Goal: Transaction & Acquisition: Purchase product/service

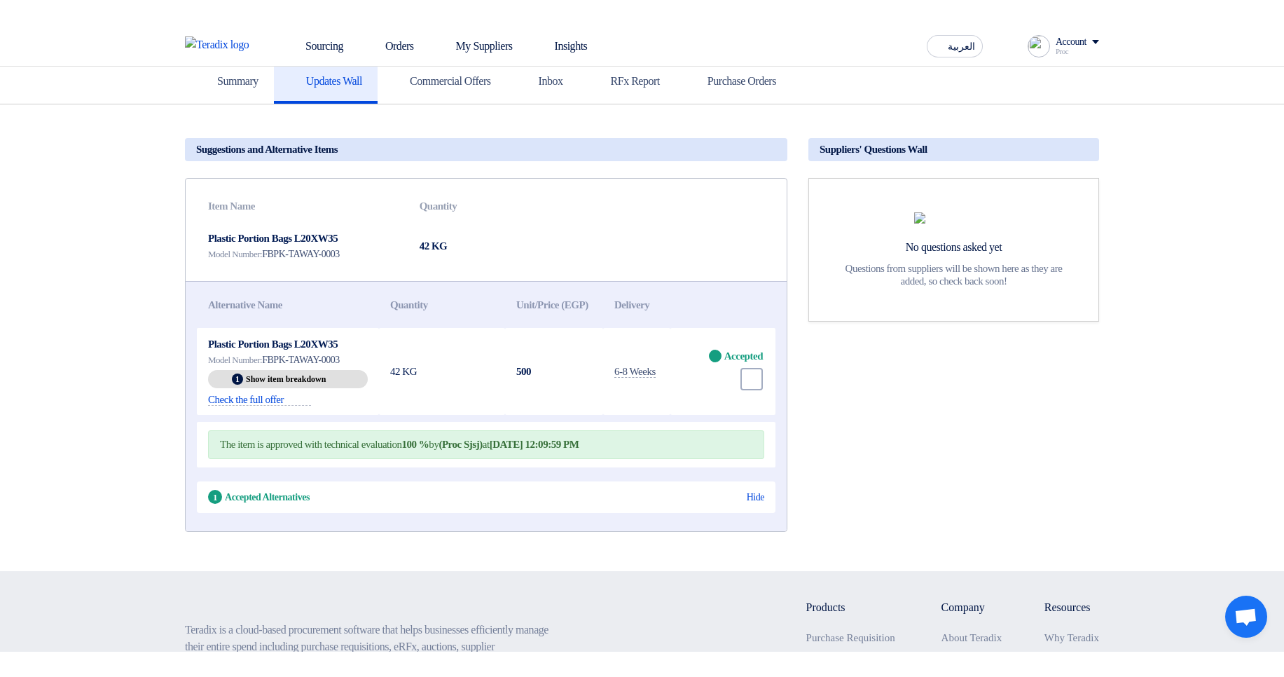
scroll to position [84, 0]
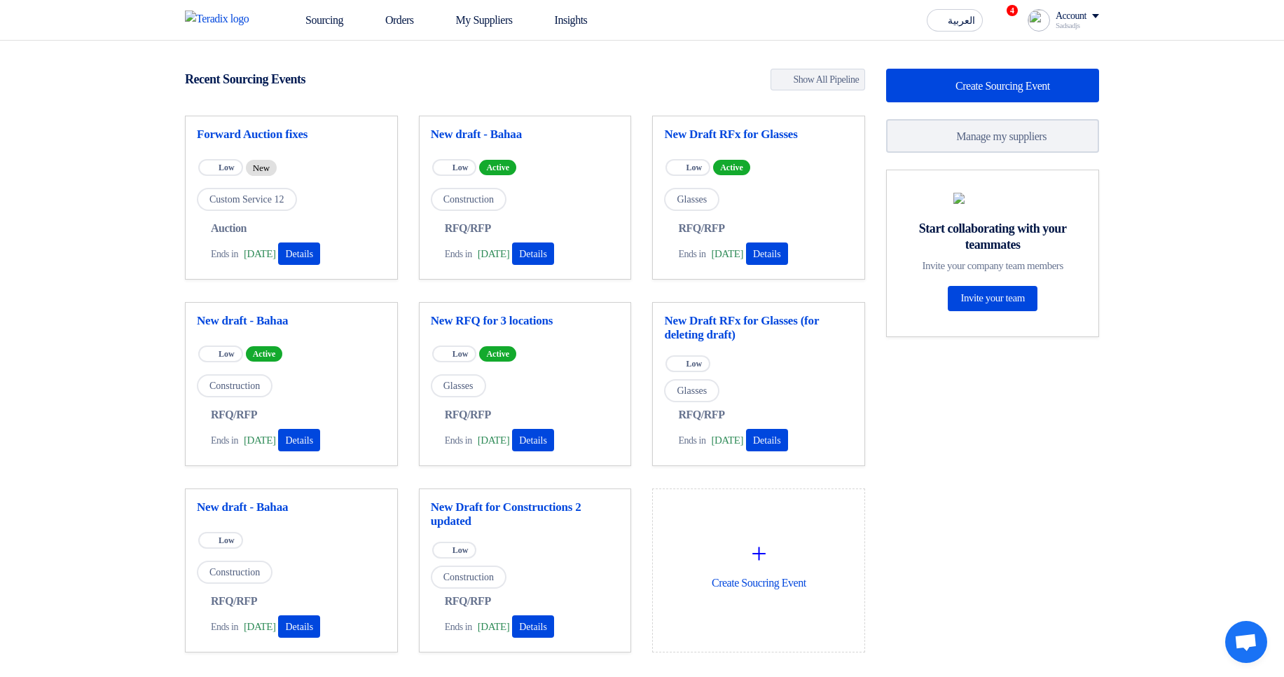
click at [1076, 22] on div "Sadsadjs" at bounding box center [1077, 26] width 43 height 8
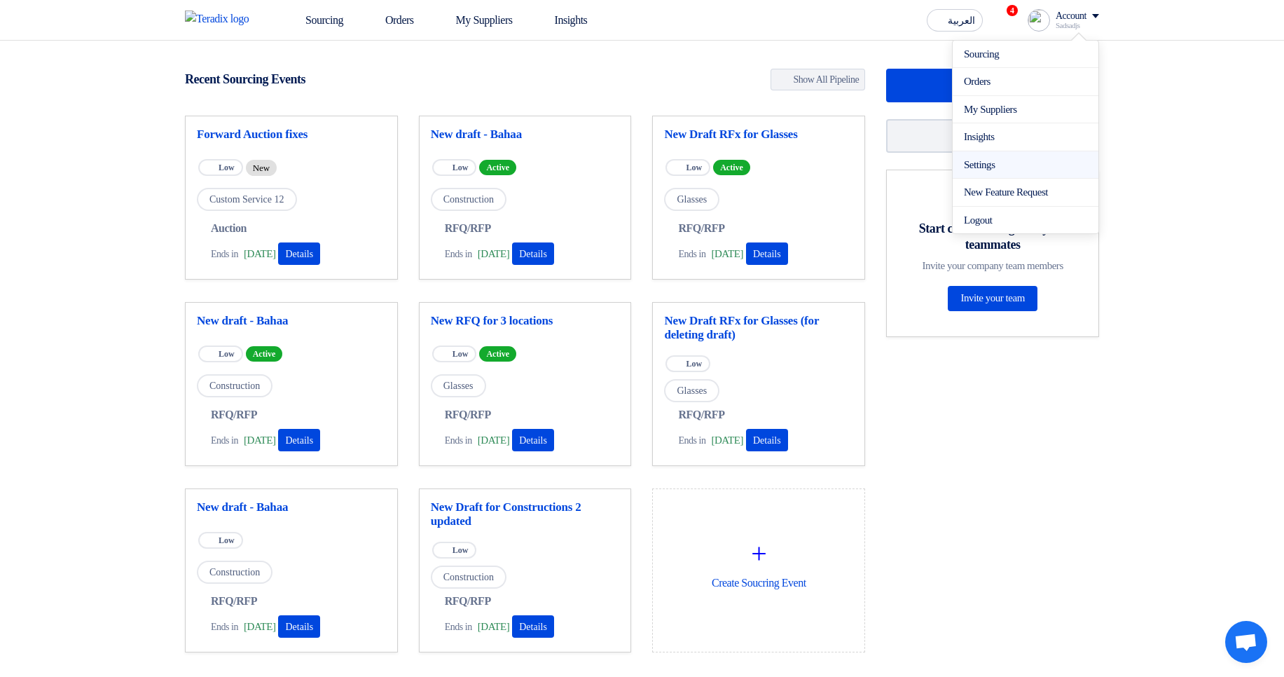
click at [990, 160] on link "Settings" at bounding box center [1025, 165] width 123 height 16
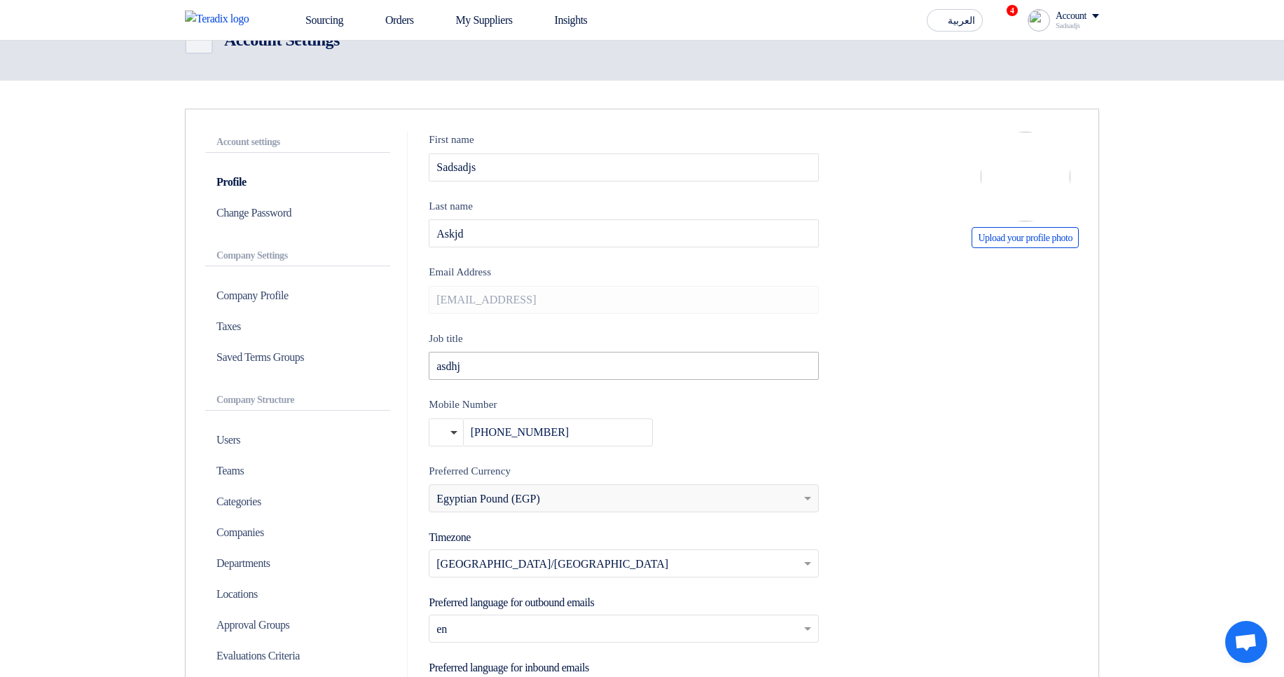
scroll to position [84, 0]
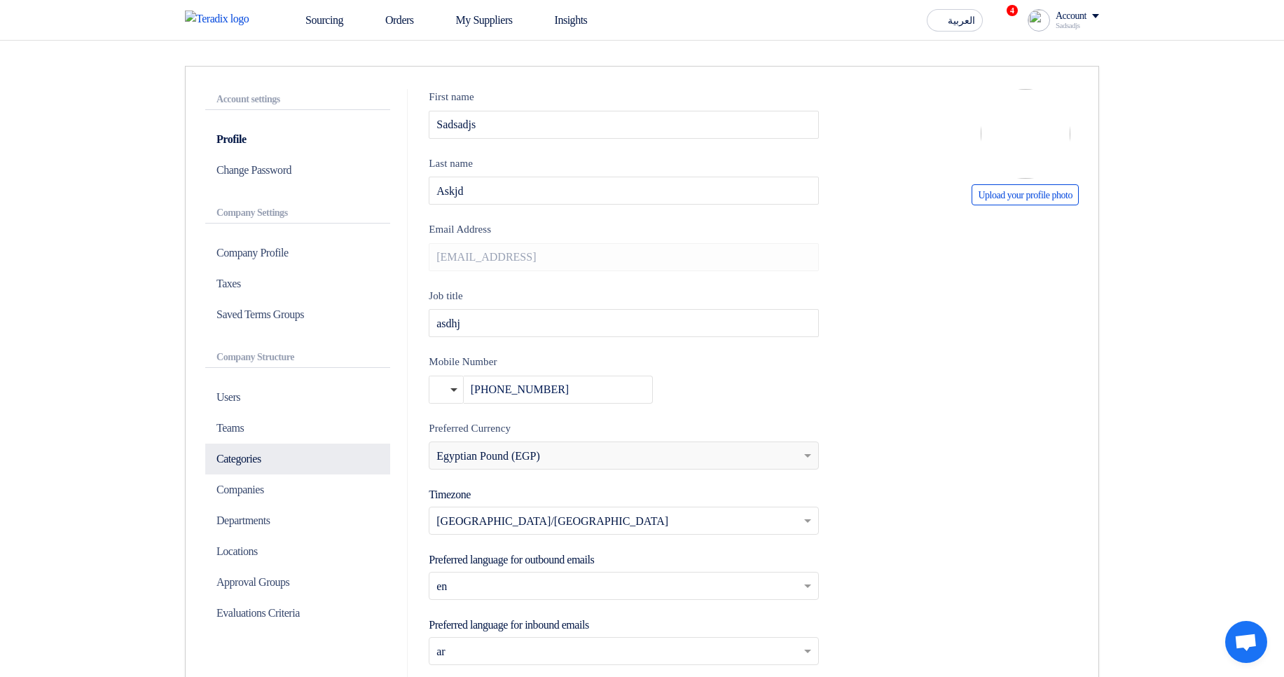
click at [258, 461] on p "Categories" at bounding box center [297, 459] width 185 height 31
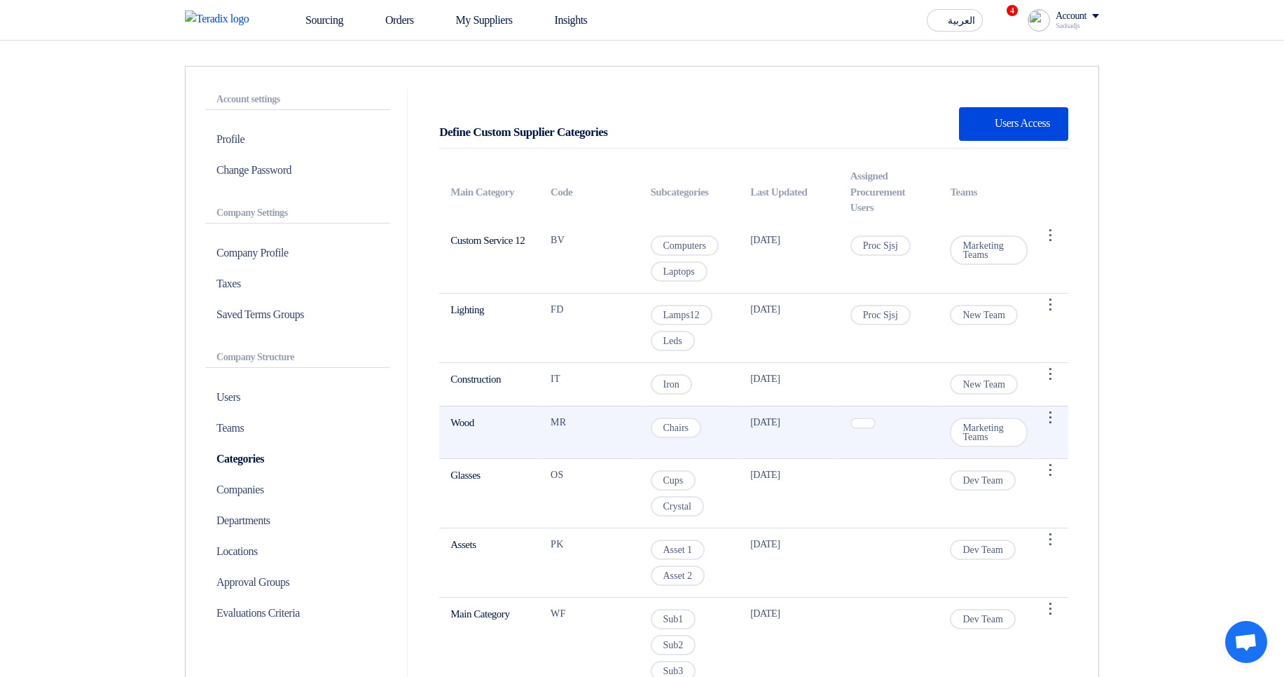
click at [678, 418] on span "Chairs" at bounding box center [676, 428] width 51 height 20
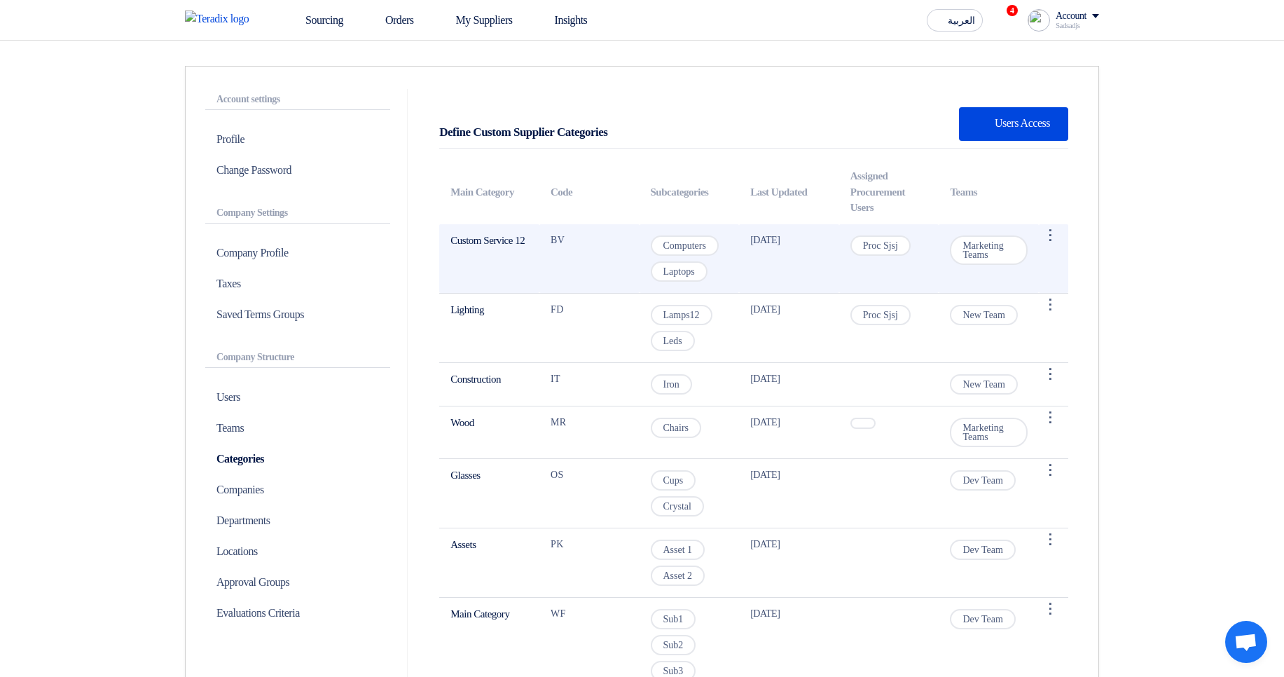
click at [460, 242] on td "Custom Service 12" at bounding box center [489, 258] width 100 height 69
drag, startPoint x: 460, startPoint y: 242, endPoint x: 511, endPoint y: 241, distance: 51.2
click at [511, 241] on td "Custom Service 12" at bounding box center [489, 258] width 100 height 69
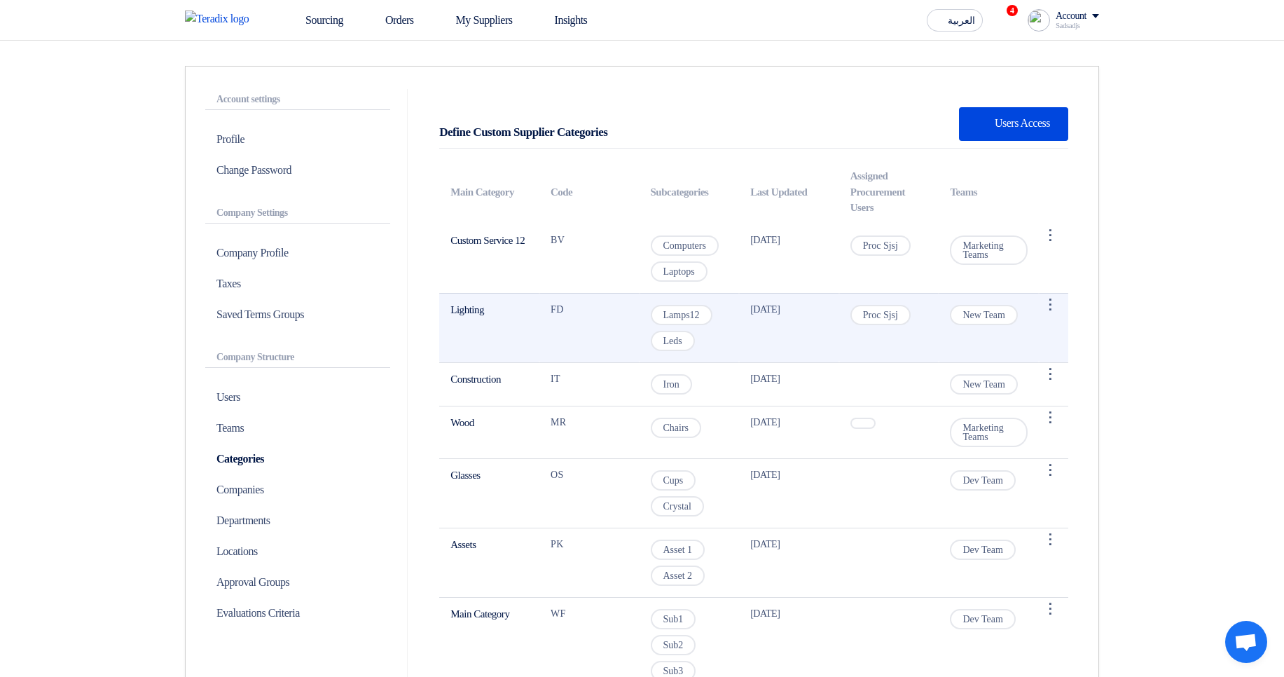
click at [575, 329] on td "FD" at bounding box center [590, 327] width 100 height 69
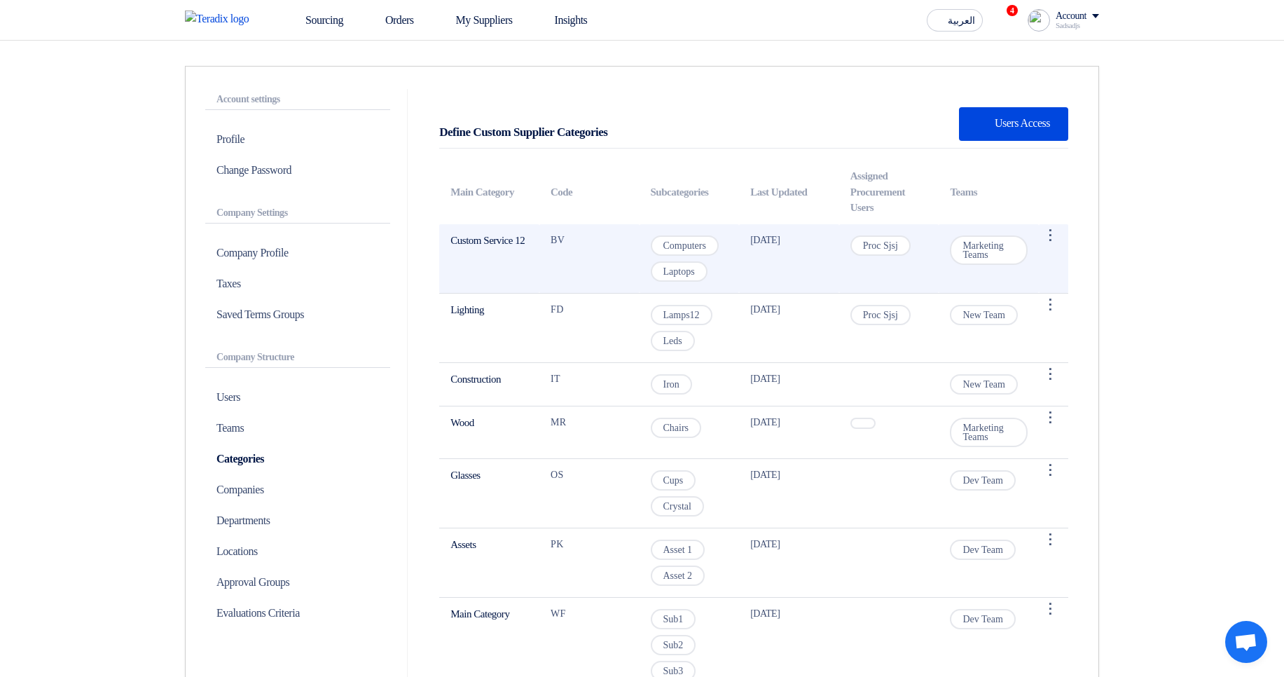
drag, startPoint x: 551, startPoint y: 238, endPoint x: 589, endPoint y: 237, distance: 37.1
click at [589, 237] on td "BV" at bounding box center [590, 258] width 100 height 69
click at [581, 235] on td "BV" at bounding box center [590, 258] width 100 height 69
drag, startPoint x: 560, startPoint y: 240, endPoint x: 589, endPoint y: 240, distance: 28.7
click at [586, 240] on td "BV" at bounding box center [590, 258] width 100 height 69
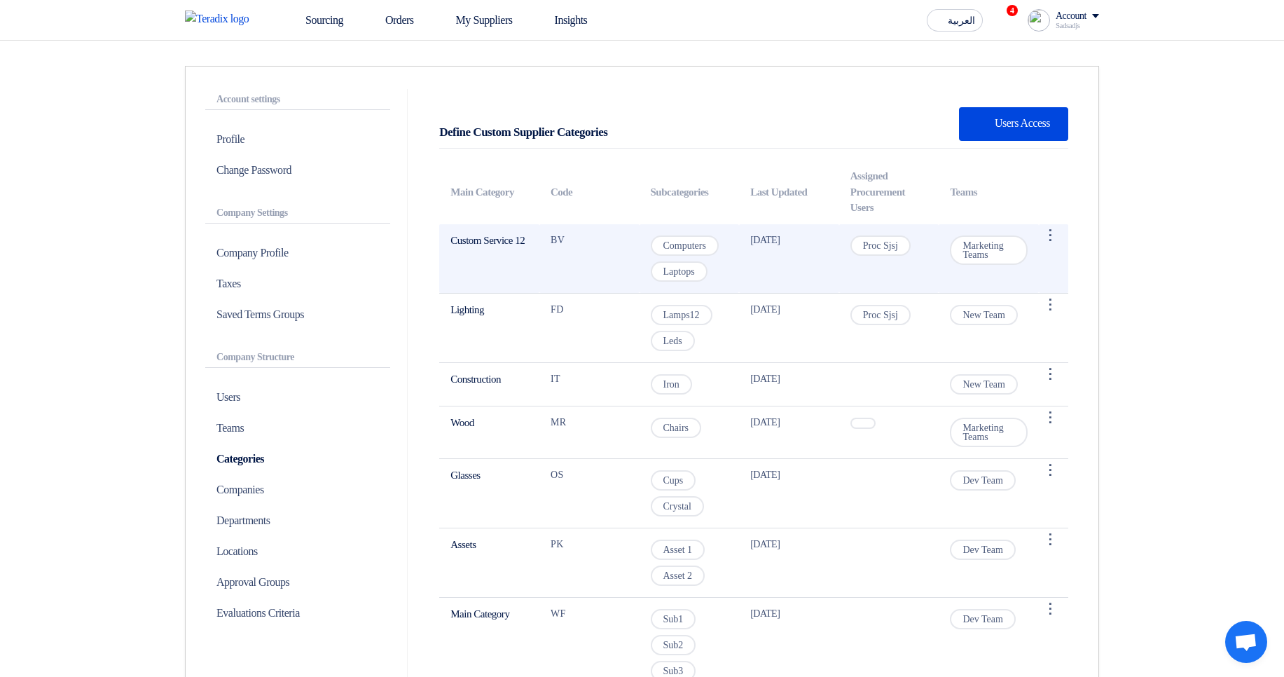
click at [596, 240] on td "BV" at bounding box center [590, 258] width 100 height 69
drag, startPoint x: 546, startPoint y: 242, endPoint x: 587, endPoint y: 241, distance: 41.3
click at [586, 241] on td "BV" at bounding box center [590, 258] width 100 height 69
click at [621, 233] on td "BV" at bounding box center [590, 258] width 100 height 69
click at [556, 240] on td "BV" at bounding box center [590, 258] width 100 height 69
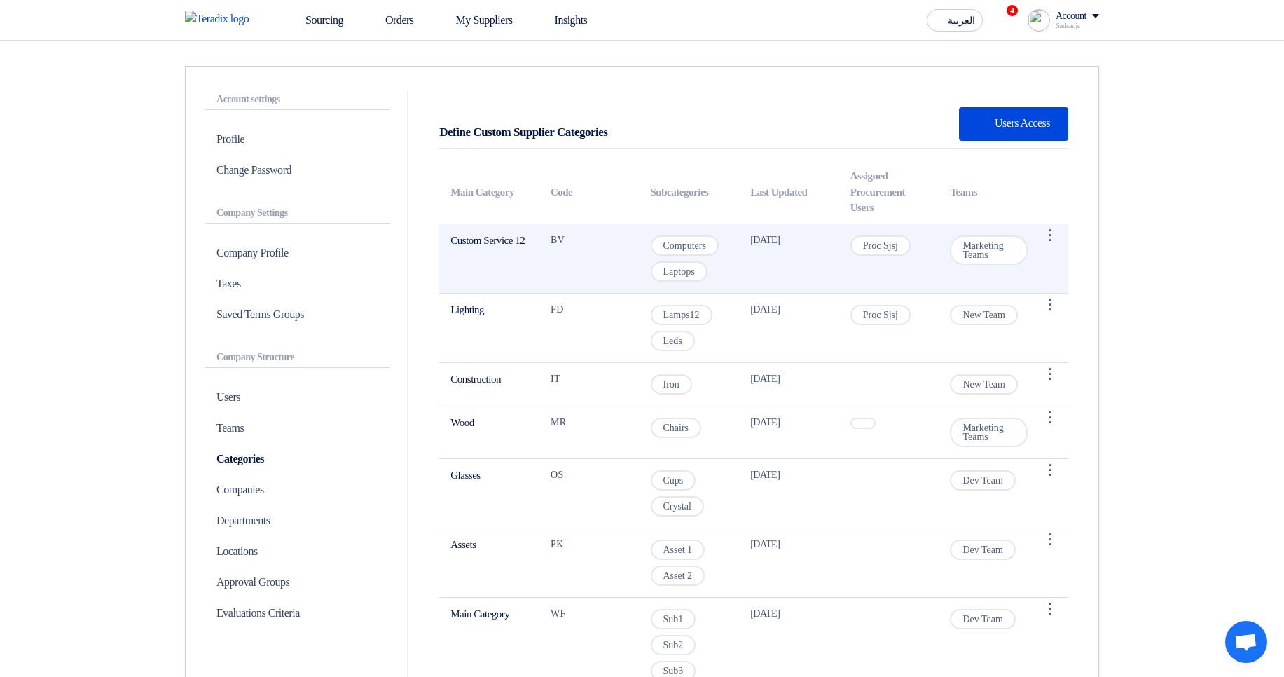
click at [556, 240] on td "BV" at bounding box center [590, 258] width 100 height 69
click at [589, 252] on td "BV" at bounding box center [590, 258] width 100 height 69
drag, startPoint x: 442, startPoint y: 242, endPoint x: 477, endPoint y: 246, distance: 35.3
click at [472, 246] on td "Custom Service 12" at bounding box center [489, 258] width 100 height 69
drag, startPoint x: 703, startPoint y: 277, endPoint x: 721, endPoint y: 277, distance: 17.5
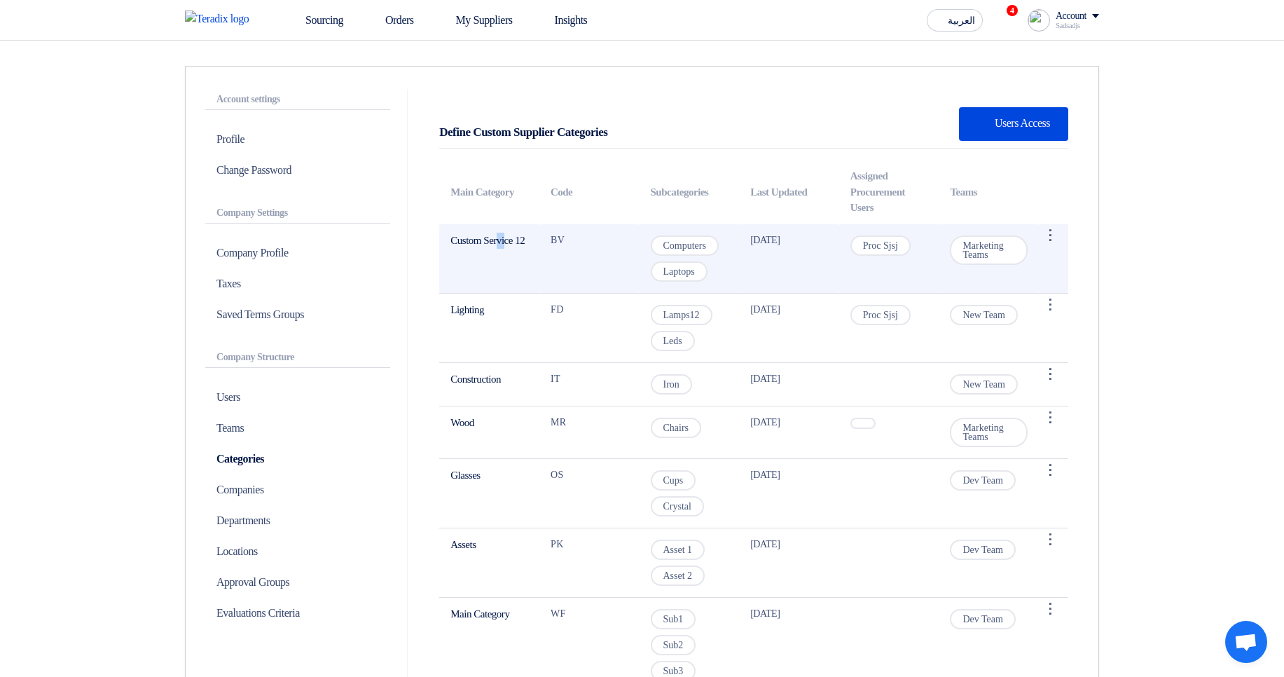
click at [721, 277] on td "Computers Laptops" at bounding box center [690, 258] width 100 height 69
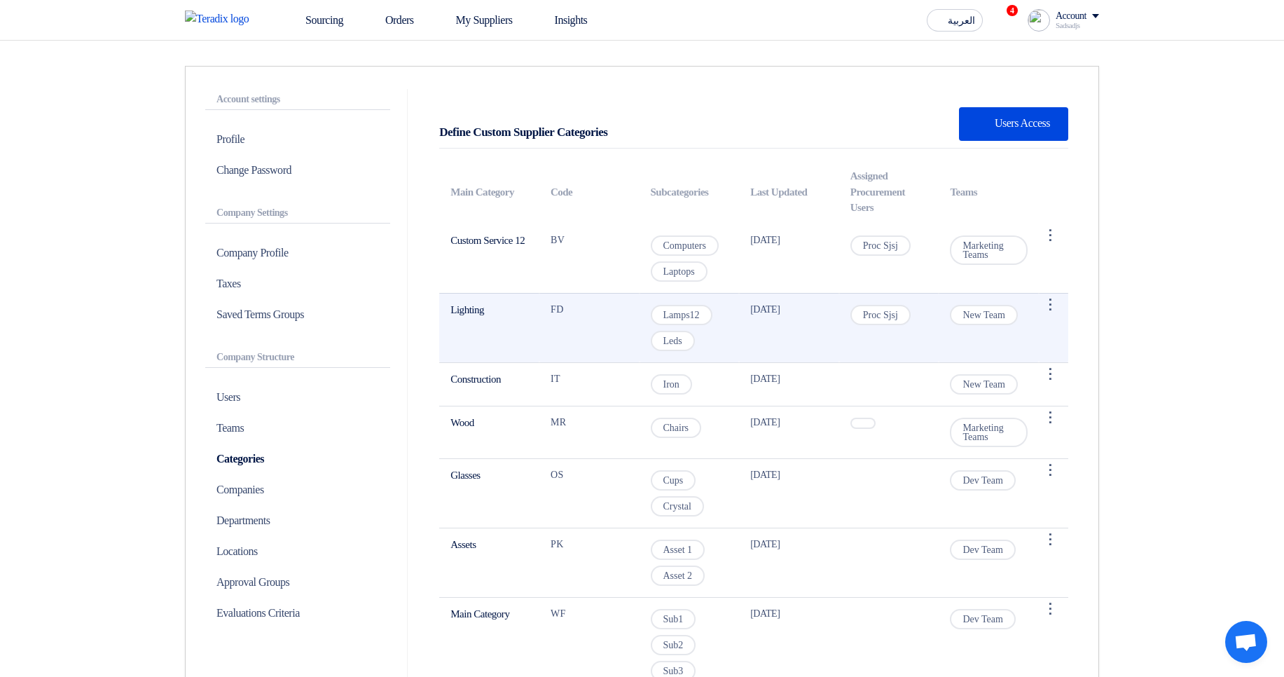
drag, startPoint x: 472, startPoint y: 322, endPoint x: 514, endPoint y: 326, distance: 41.5
click at [514, 326] on td "Lighting" at bounding box center [489, 327] width 100 height 69
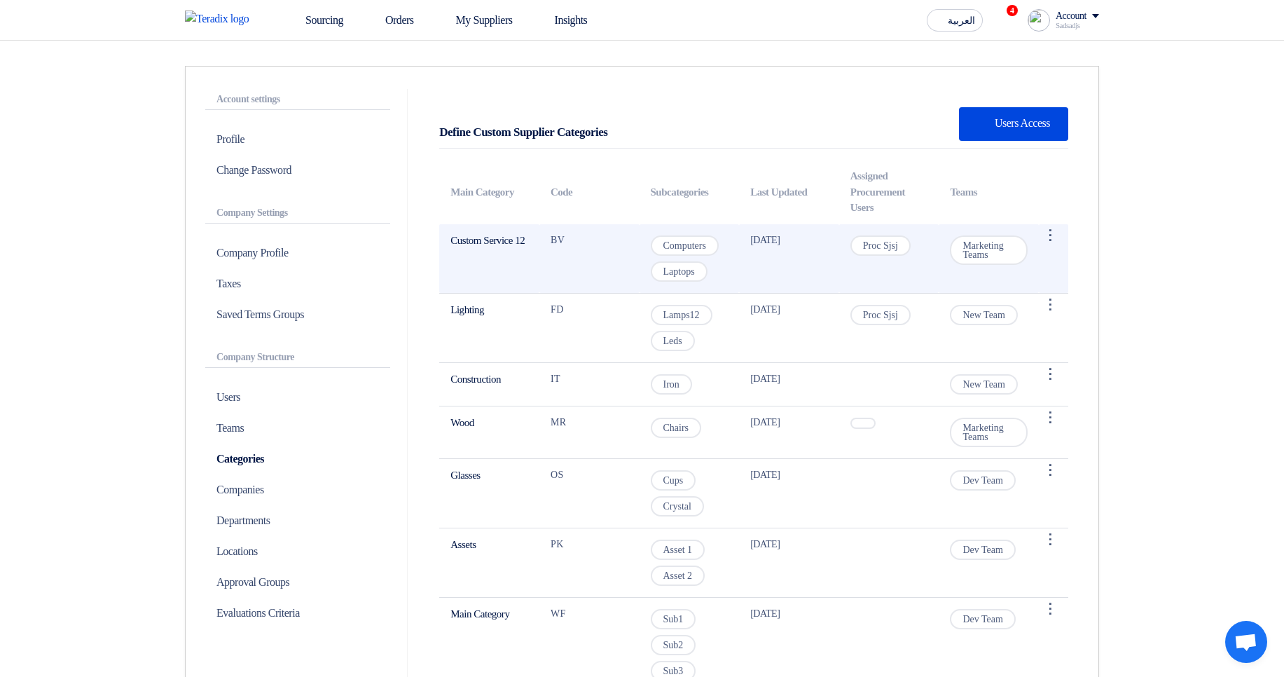
drag, startPoint x: 552, startPoint y: 249, endPoint x: 624, endPoint y: 245, distance: 71.6
click at [624, 245] on td "BV" at bounding box center [590, 258] width 100 height 69
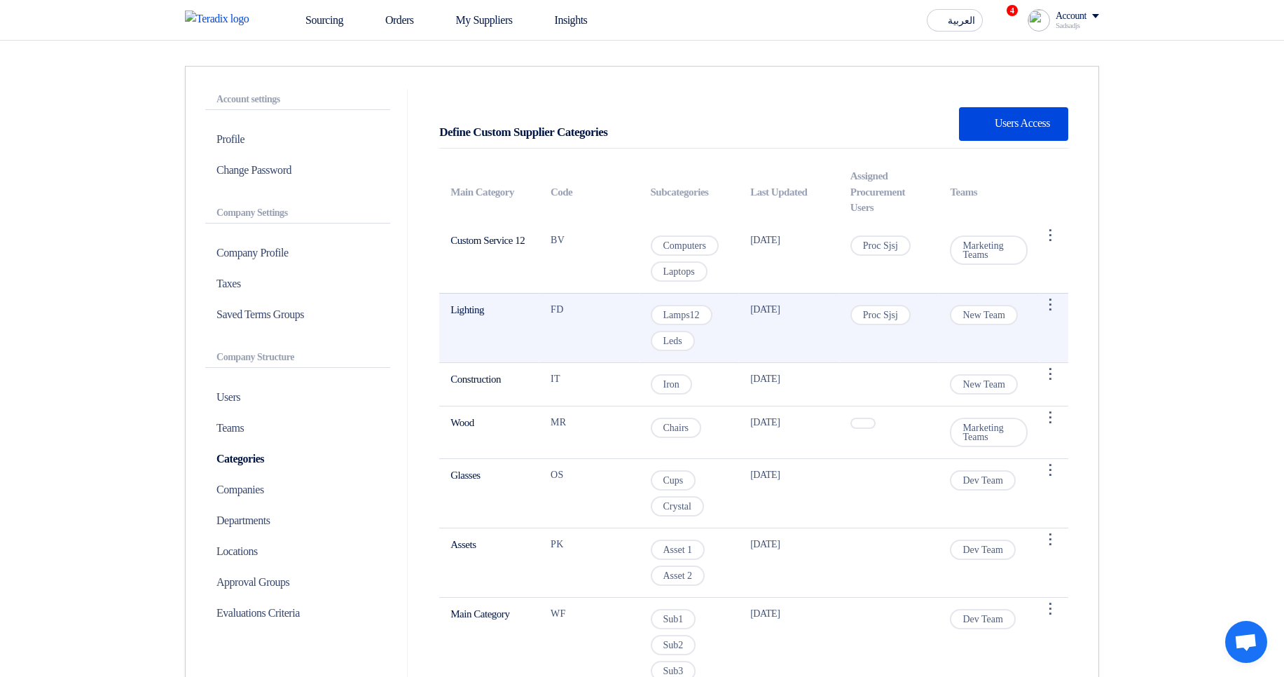
drag, startPoint x: 565, startPoint y: 316, endPoint x: 578, endPoint y: 315, distance: 12.7
click at [578, 315] on td "FD" at bounding box center [590, 327] width 100 height 69
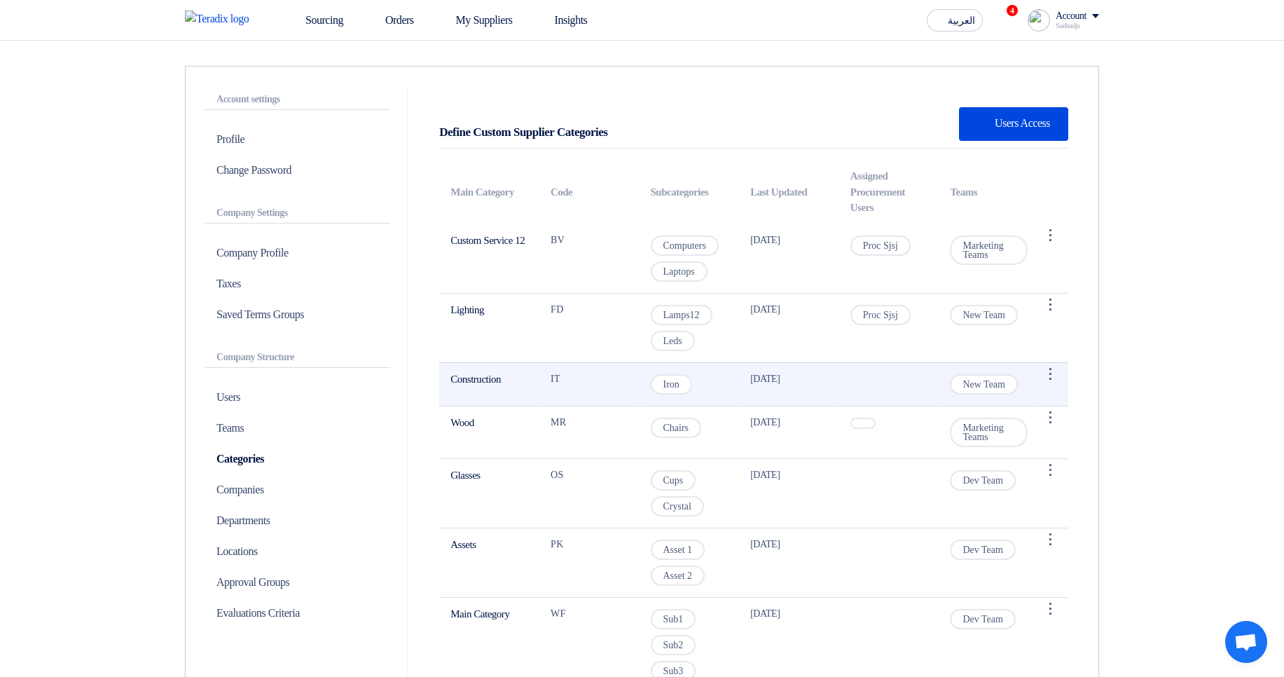
click at [612, 371] on td "IT" at bounding box center [590, 383] width 100 height 43
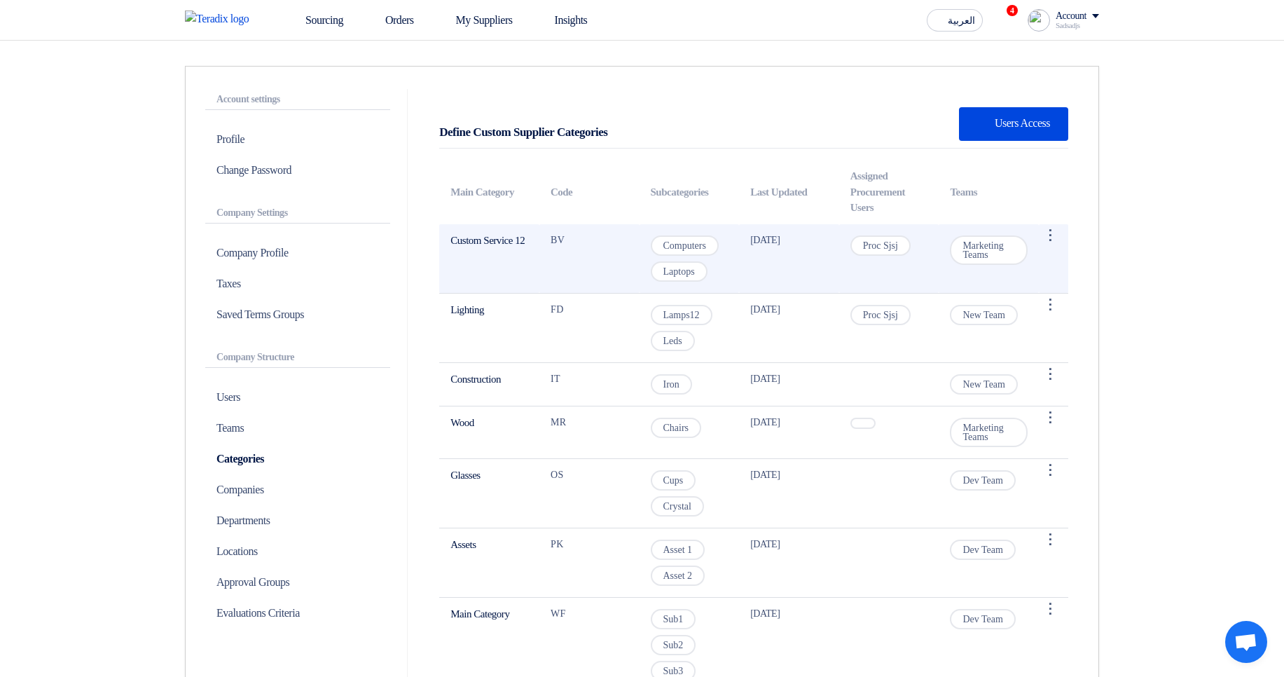
drag, startPoint x: 547, startPoint y: 239, endPoint x: 569, endPoint y: 239, distance: 22.4
click at [569, 239] on td "BV" at bounding box center [590, 258] width 100 height 69
click at [600, 242] on td "BV" at bounding box center [590, 258] width 100 height 69
drag, startPoint x: 551, startPoint y: 238, endPoint x: 574, endPoint y: 235, distance: 23.2
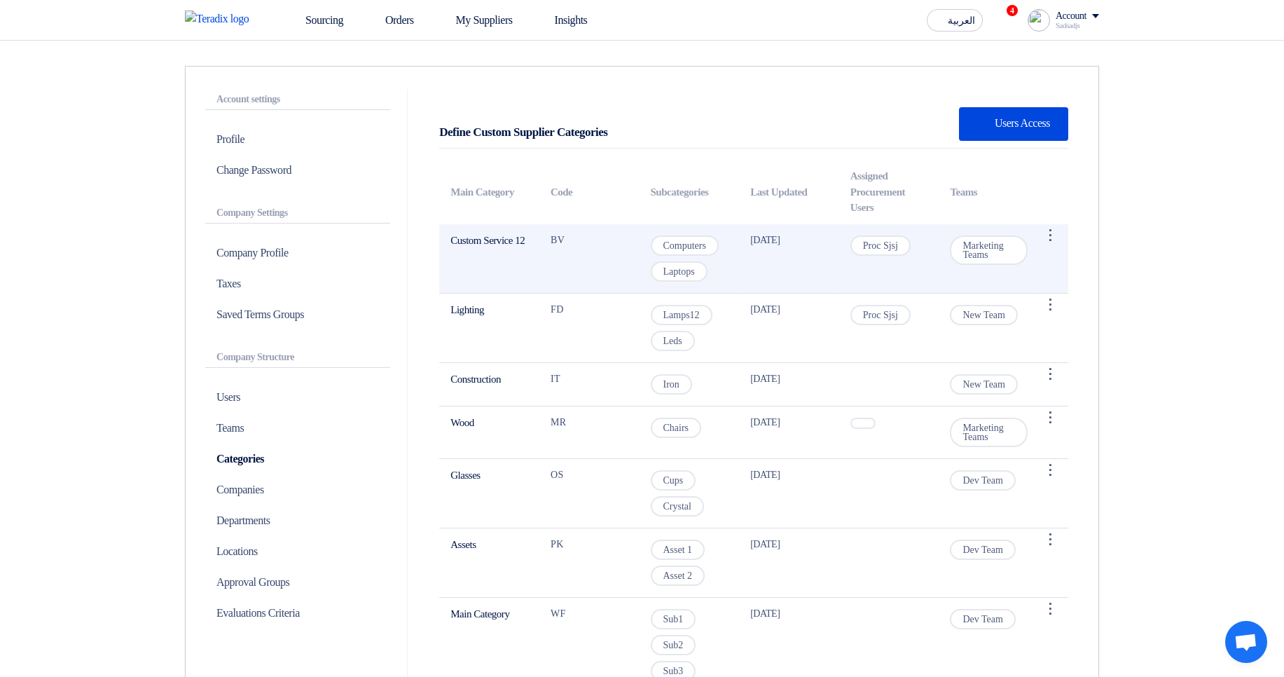
click at [574, 235] on td "BV" at bounding box center [590, 258] width 100 height 69
drag, startPoint x: 604, startPoint y: 233, endPoint x: 593, endPoint y: 233, distance: 10.5
click at [605, 233] on td "BV" at bounding box center [590, 258] width 100 height 69
drag, startPoint x: 455, startPoint y: 240, endPoint x: 591, endPoint y: 248, distance: 136.1
click at [591, 248] on div "Define Custom Supplier Categories New Supplier Users Access Main Category Code …" at bounding box center [754, 447] width 650 height 694
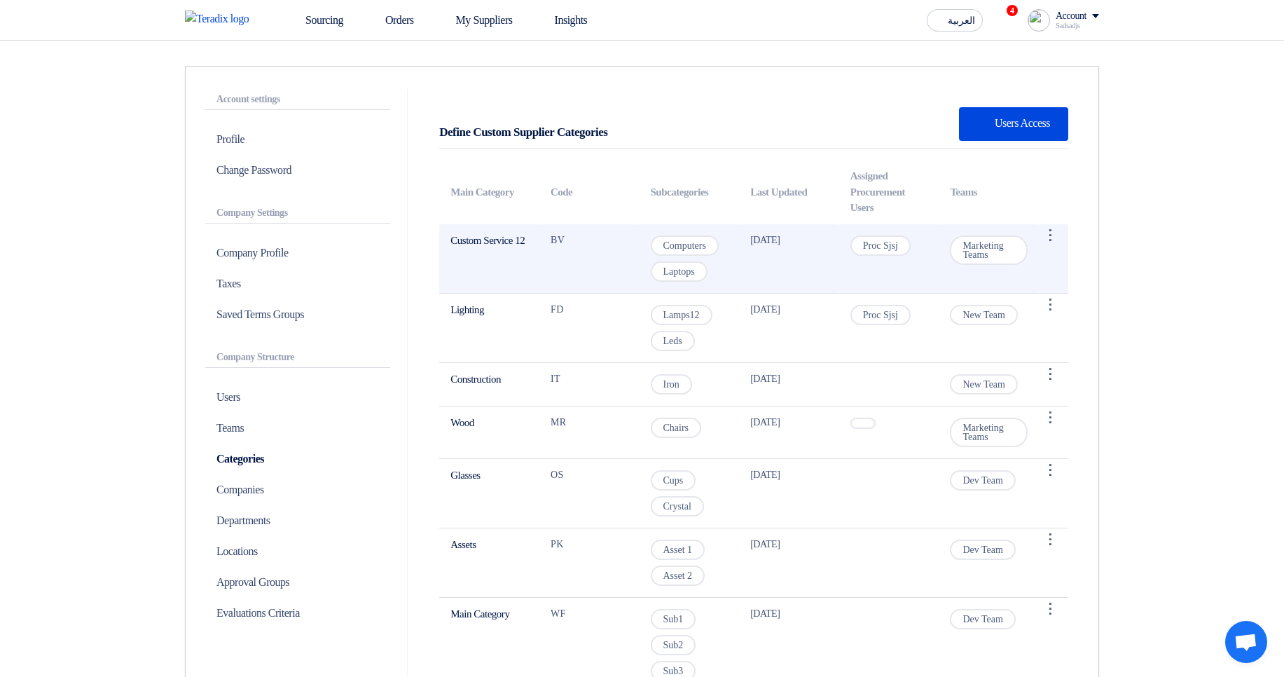
click at [569, 243] on td "BV" at bounding box center [590, 258] width 100 height 69
drag, startPoint x: 538, startPoint y: 253, endPoint x: 446, endPoint y: 236, distance: 93.3
click at [446, 236] on tr "Custom Service 12 BV Computers Laptops 11 Jul 2025 Proc Sjsj Marketing Teams ⋮ …" at bounding box center [753, 258] width 629 height 69
click at [597, 247] on td "BV" at bounding box center [590, 258] width 100 height 69
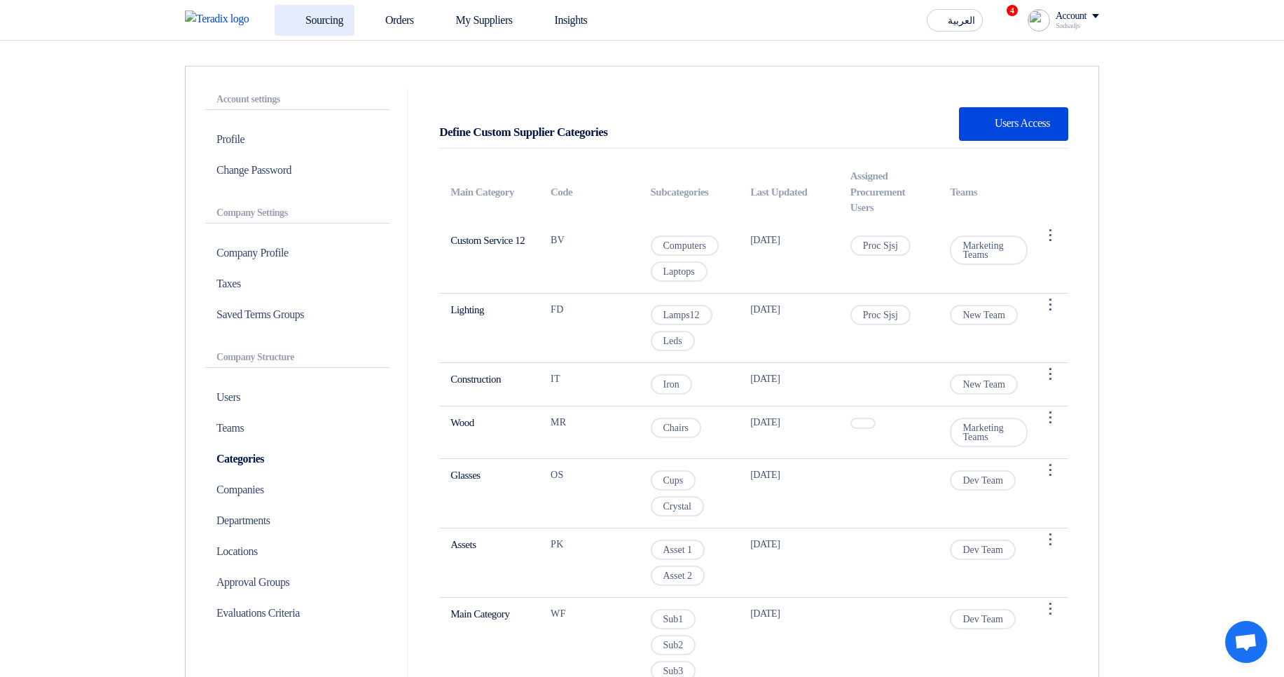
click at [322, 16] on link "Sourcing" at bounding box center [315, 20] width 80 height 31
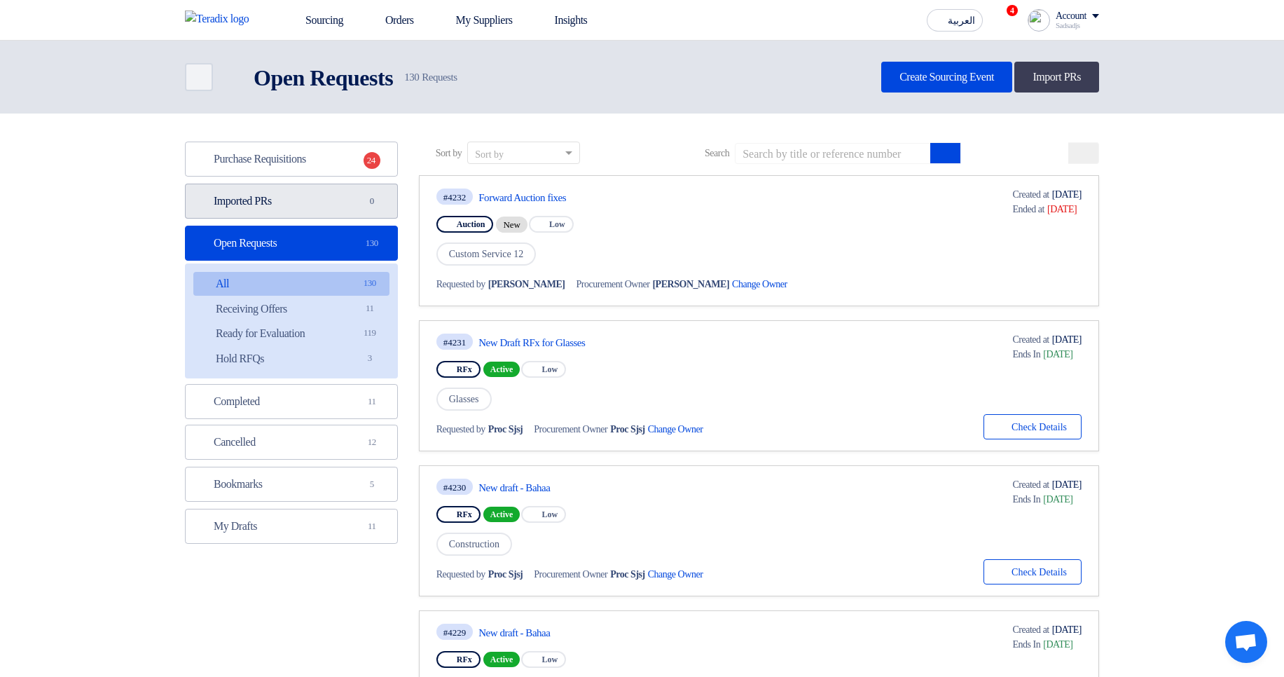
click at [341, 207] on link "Imported PRs Imported PRs 0" at bounding box center [291, 201] width 213 height 35
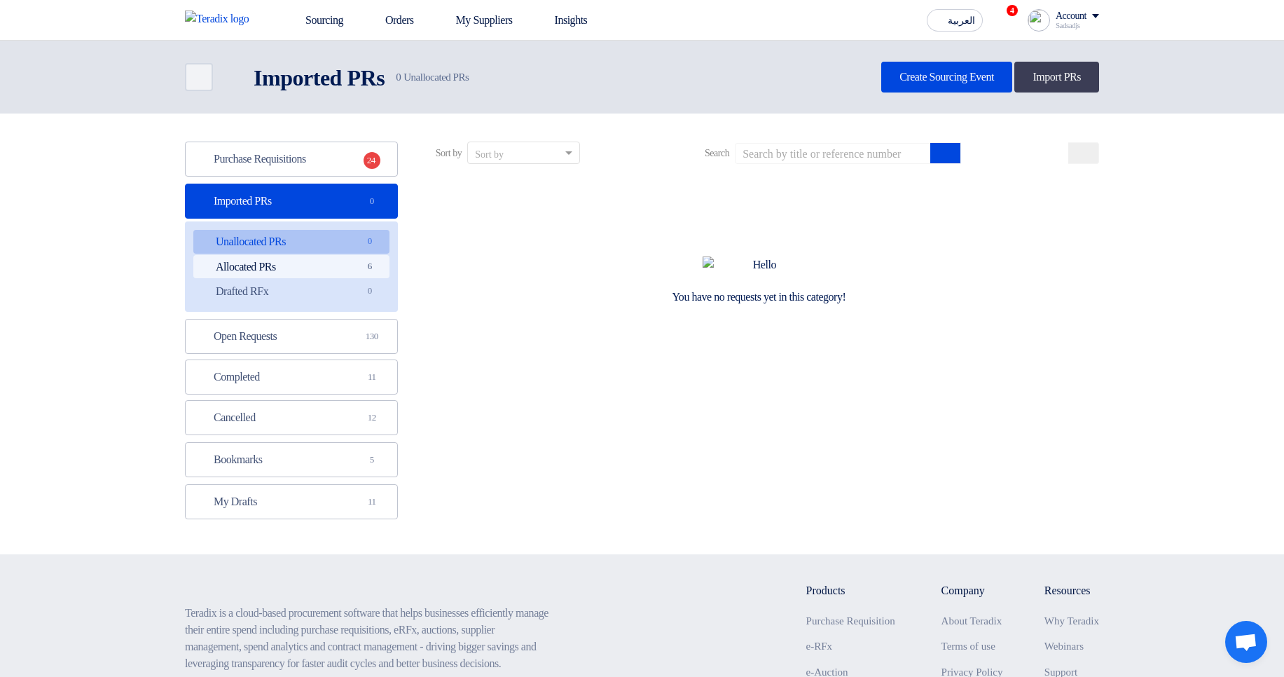
click at [359, 270] on link "Allocated PRs Allocated PRs 6" at bounding box center [291, 267] width 196 height 24
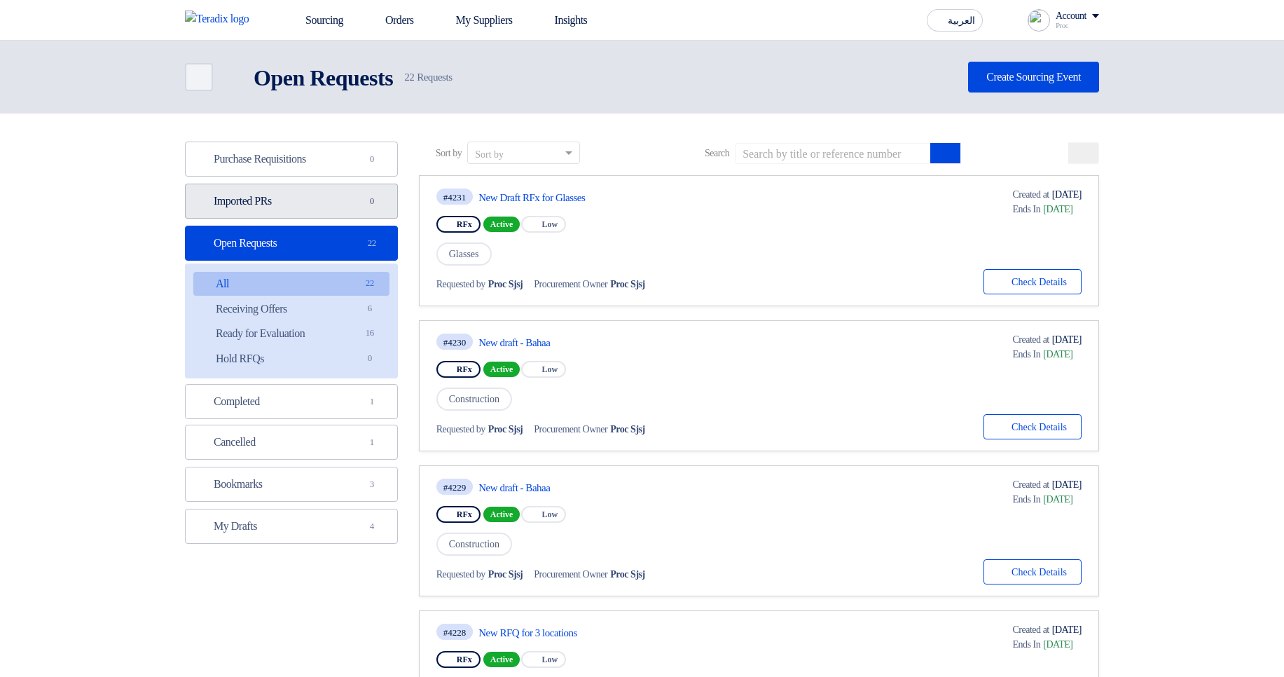
click at [343, 198] on link "Imported PRs Imported PRs 0" at bounding box center [291, 201] width 213 height 35
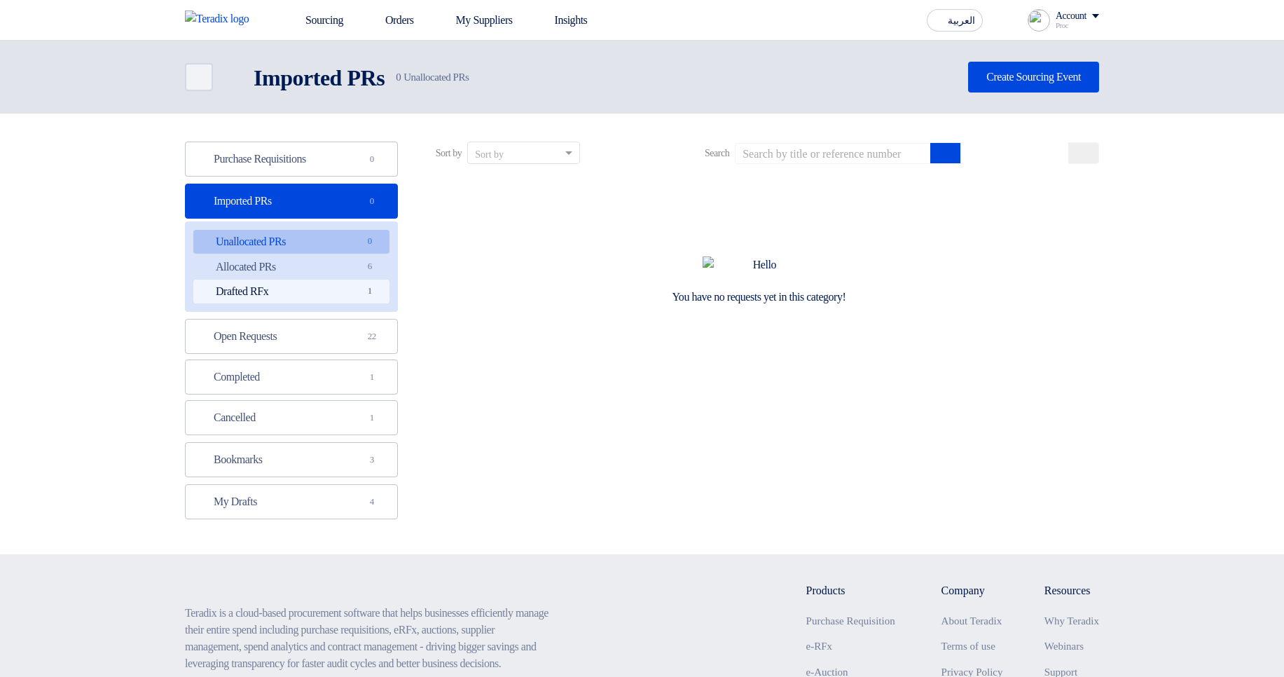
click at [335, 296] on link "Drafted RFx Drafted RFx 1" at bounding box center [291, 292] width 196 height 24
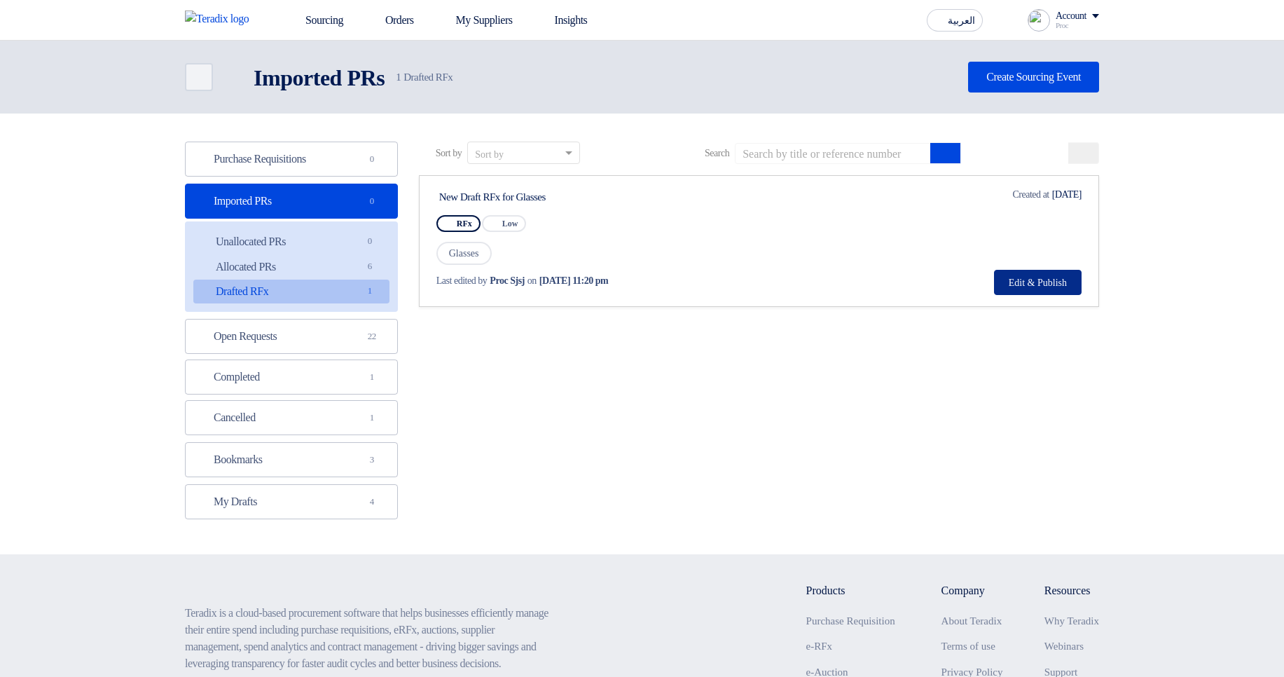
click at [1040, 288] on button "Edit & Publish" at bounding box center [1038, 282] width 88 height 25
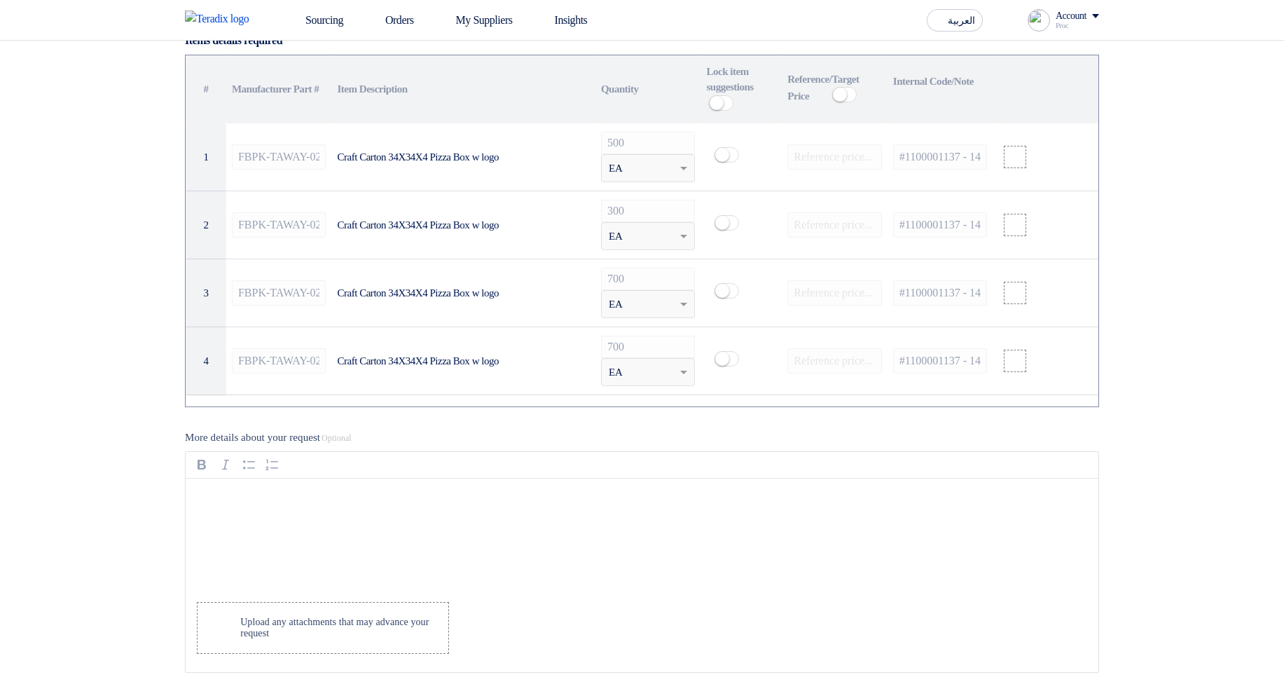
scroll to position [589, 0]
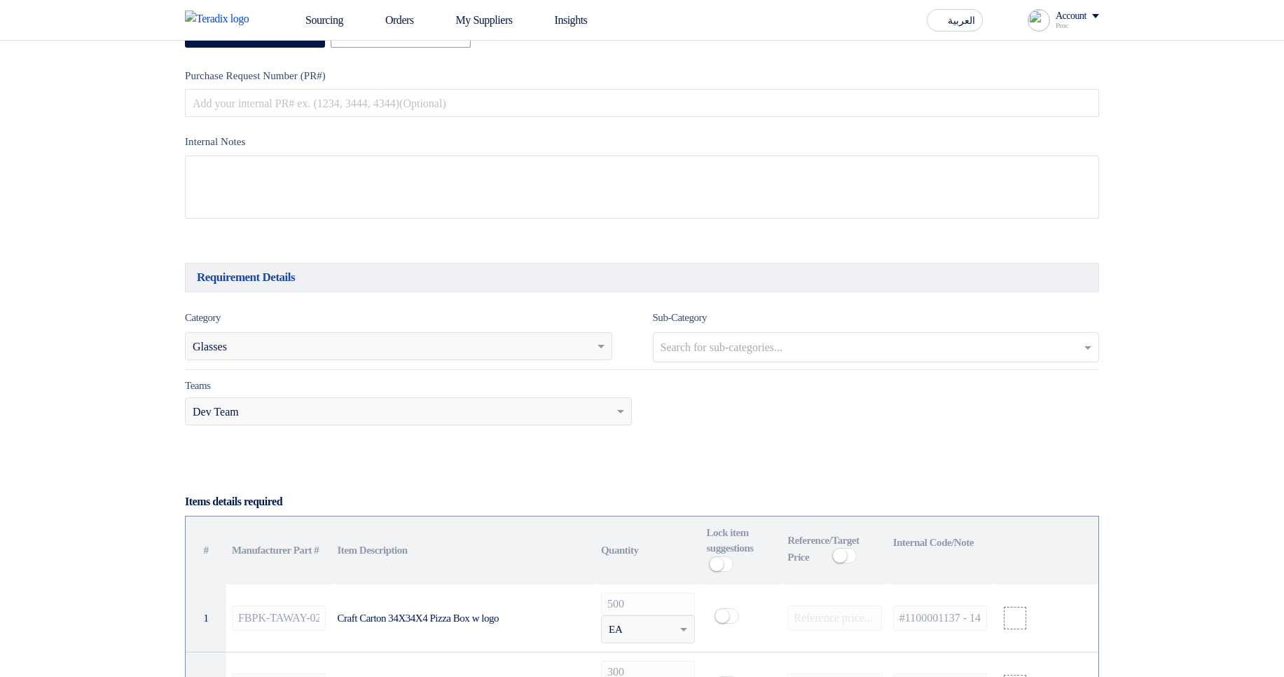
click at [780, 369] on div "Category Search for services... × Glasses Sub-Category Search for sub-categorie…" at bounding box center [642, 340] width 914 height 62
click at [757, 355] on input "text" at bounding box center [878, 348] width 435 height 23
click at [338, 353] on div "Search for services... × Glasses" at bounding box center [390, 346] width 408 height 17
drag, startPoint x: 170, startPoint y: 341, endPoint x: 271, endPoint y: 376, distance: 107.5
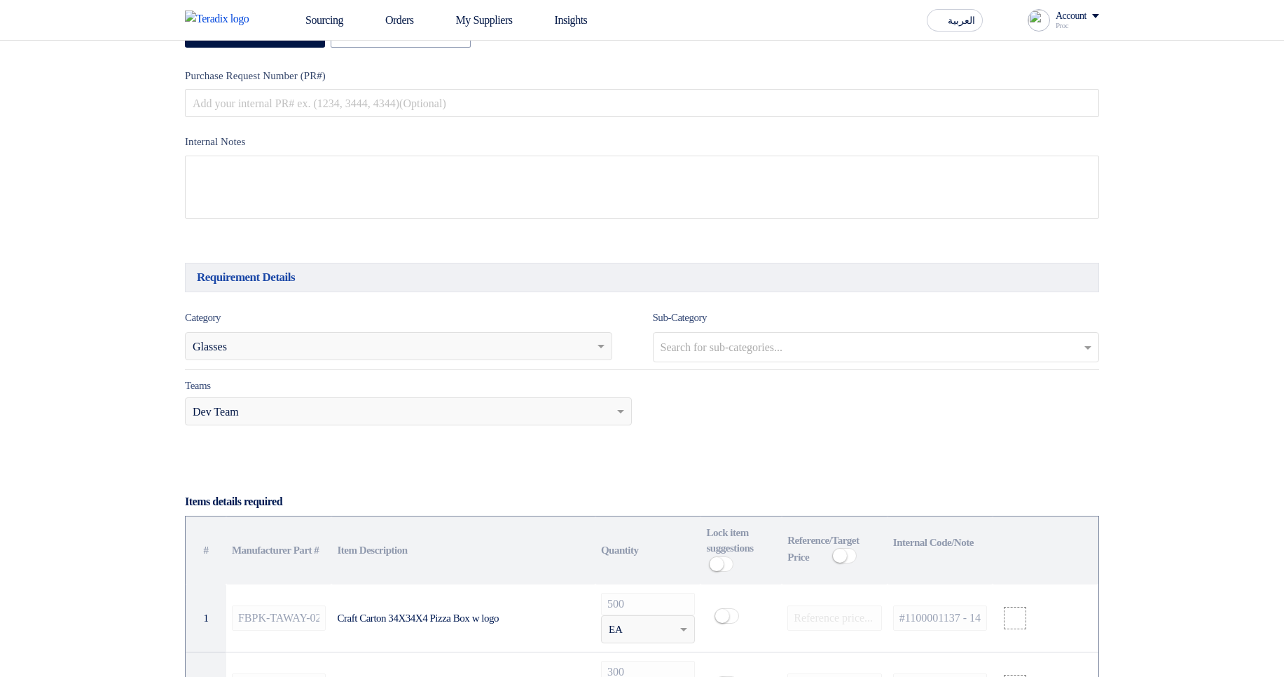
click at [752, 341] on div at bounding box center [870, 348] width 423 height 25
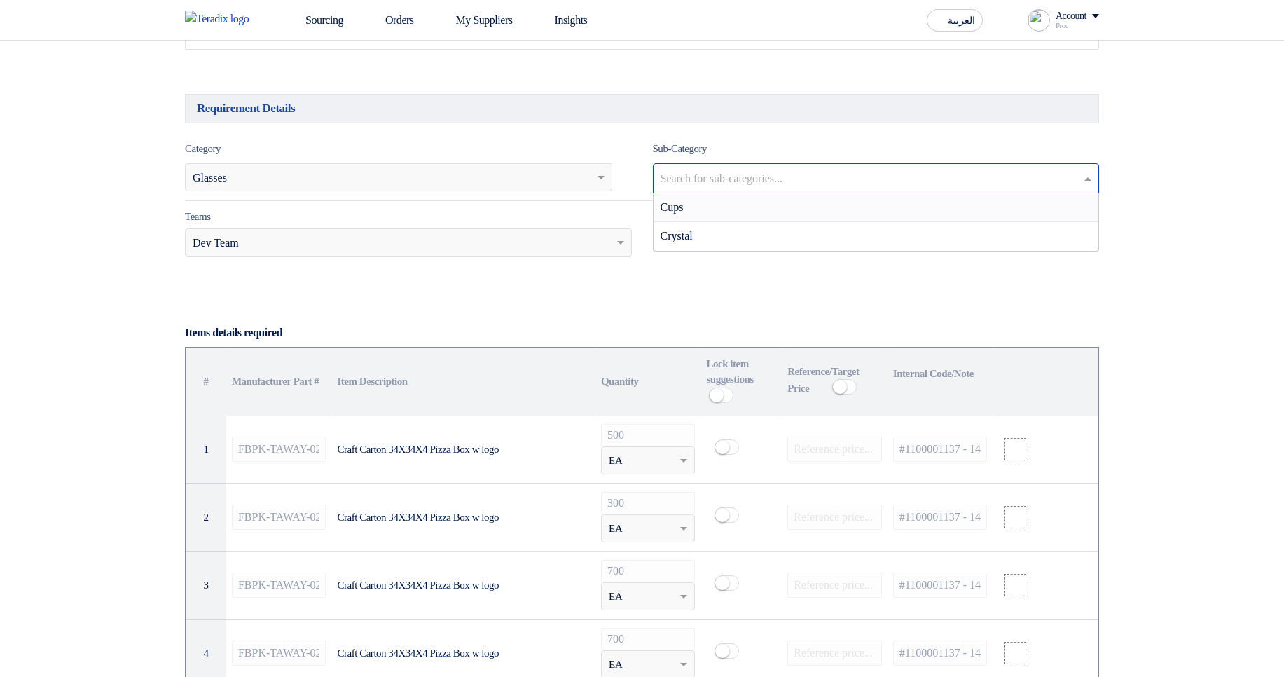
scroll to position [841, 0]
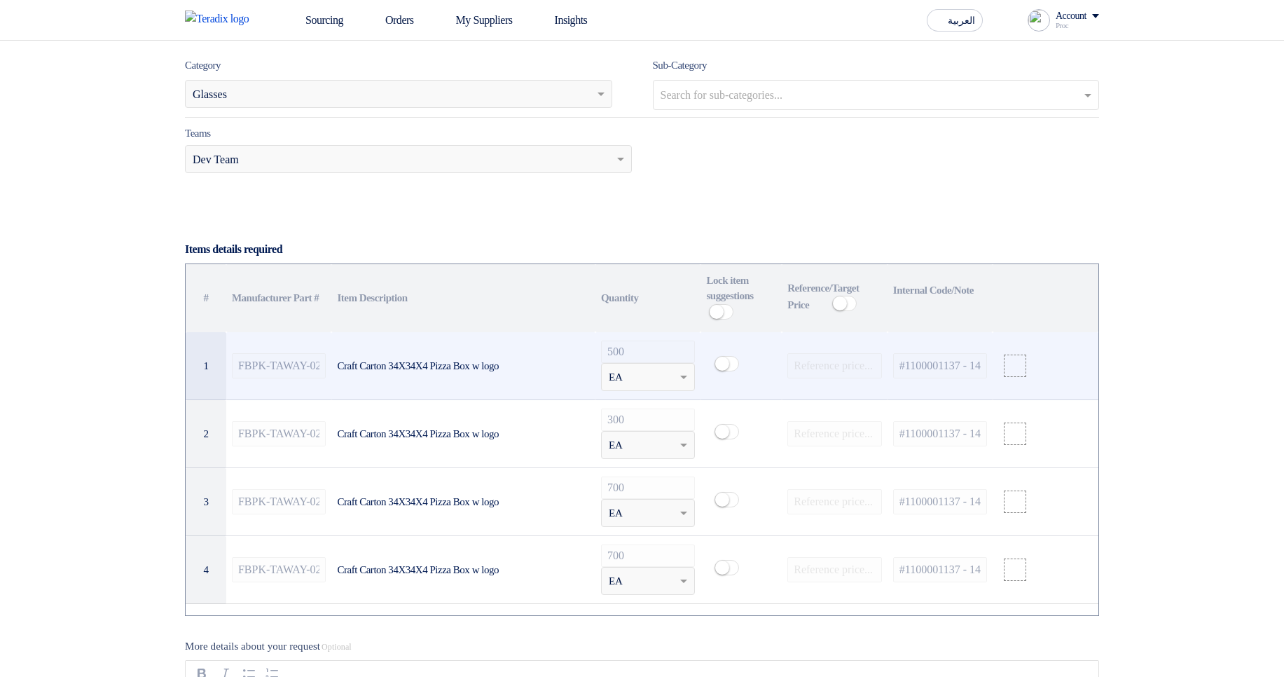
click at [493, 355] on td "Craft Carton 34X34X4 Pizza Box w logo" at bounding box center [462, 366] width 263 height 68
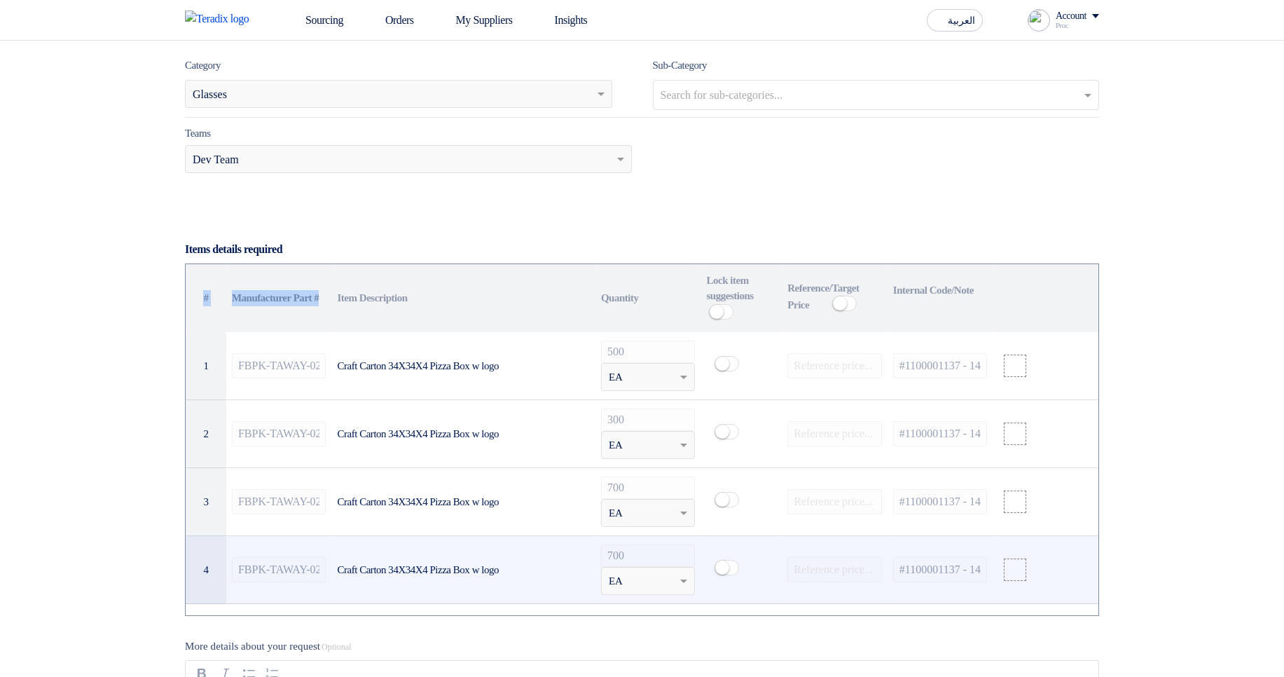
drag, startPoint x: 236, startPoint y: 333, endPoint x: 1039, endPoint y: 561, distance: 834.8
click at [1039, 561] on table "# Manufacturer Part # Item Description Quantity Lock item suggestions Info Refe…" at bounding box center [642, 434] width 913 height 341
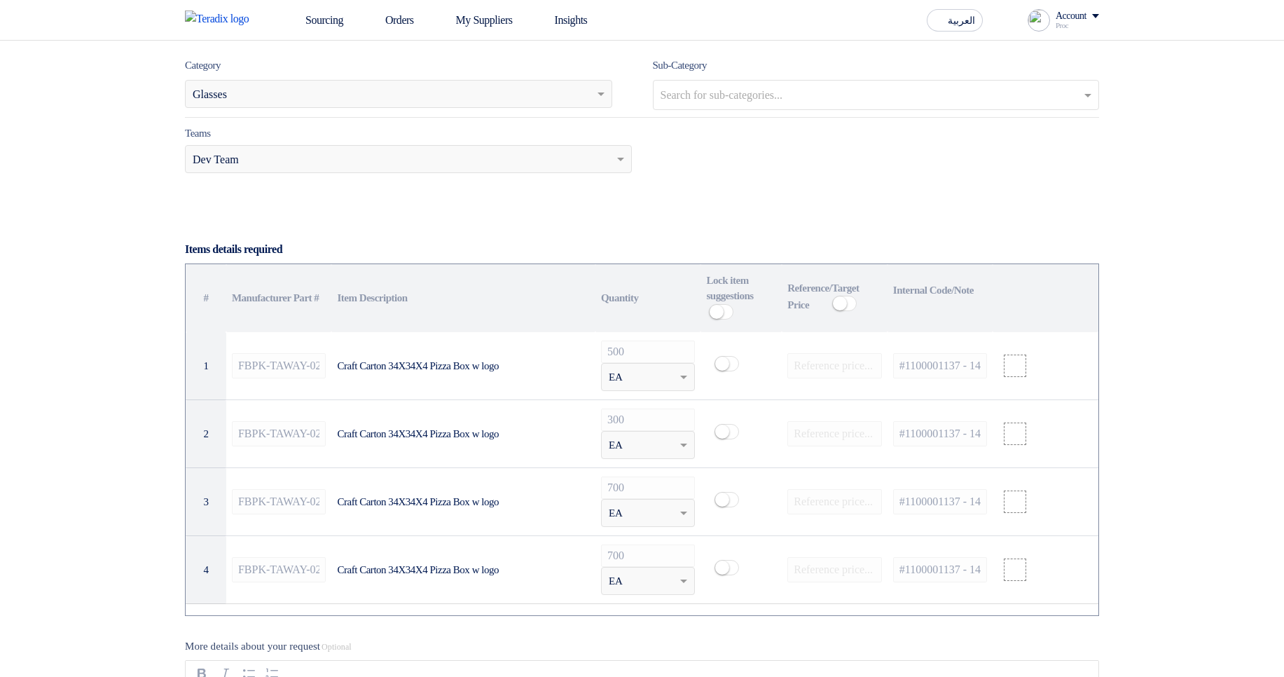
drag, startPoint x: 998, startPoint y: 208, endPoint x: 940, endPoint y: 161, distance: 74.7
click at [998, 208] on form "Basic Information RFx Title New Draft RFx for Glasses RFx Type Normal RFQ Seale…" at bounding box center [642, 613] width 914 height 2476
click at [890, 116] on div "Category Search for services... × Glasses Sub-Category Search for sub-categorie…" at bounding box center [642, 88] width 914 height 62
click at [880, 104] on input "text" at bounding box center [878, 96] width 435 height 23
click at [1202, 138] on section "Basic Information RFx Title New Draft RFx for Glasses RFx Type Normal RFQ Seale…" at bounding box center [642, 610] width 1284 height 2538
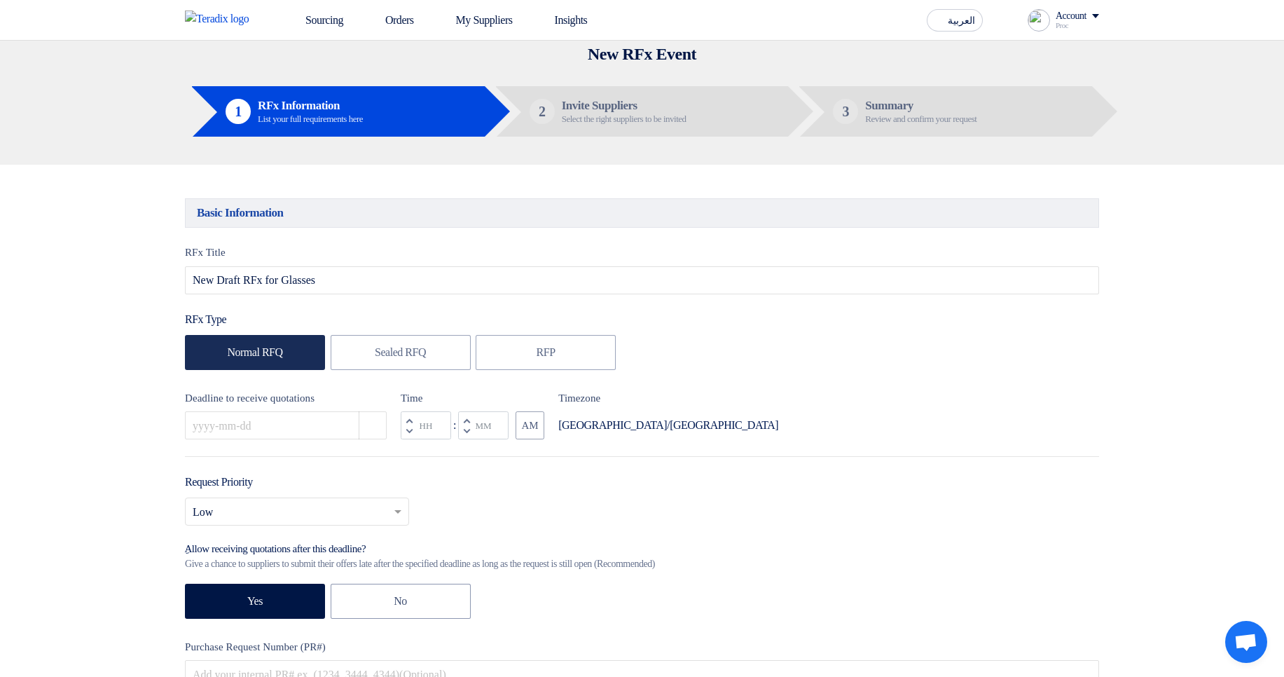
scroll to position [0, 0]
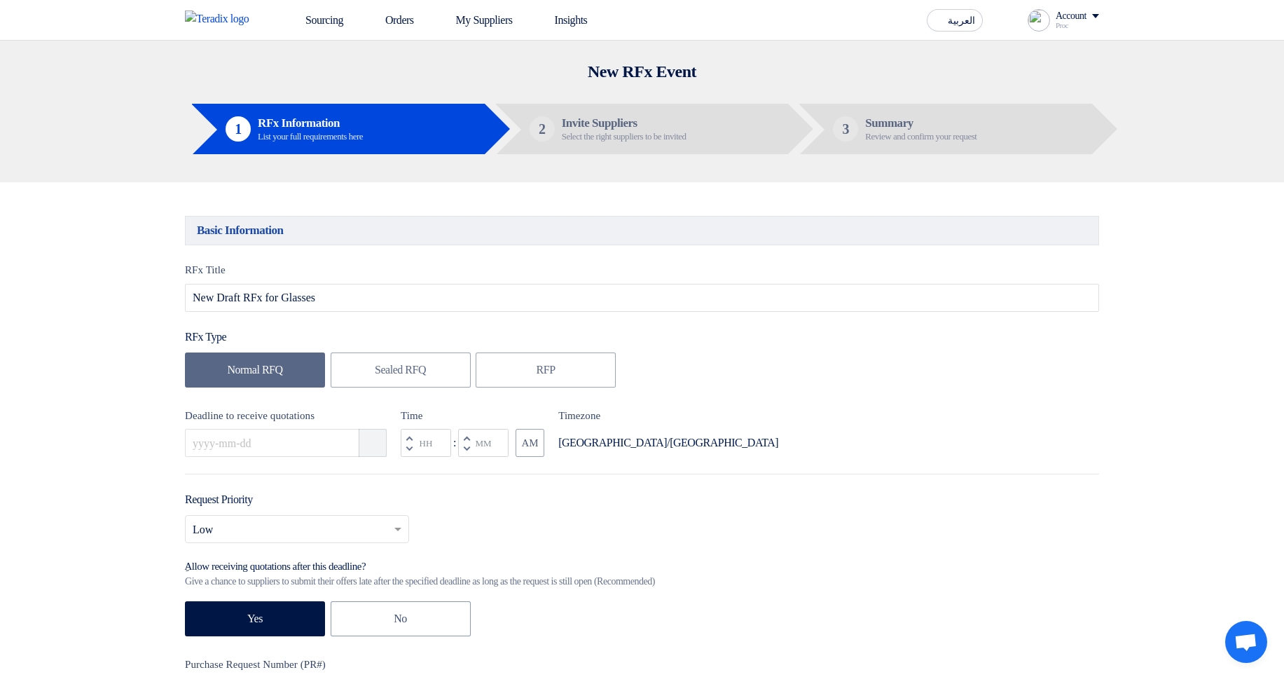
click at [373, 437] on button "Pick a date" at bounding box center [373, 443] width 28 height 28
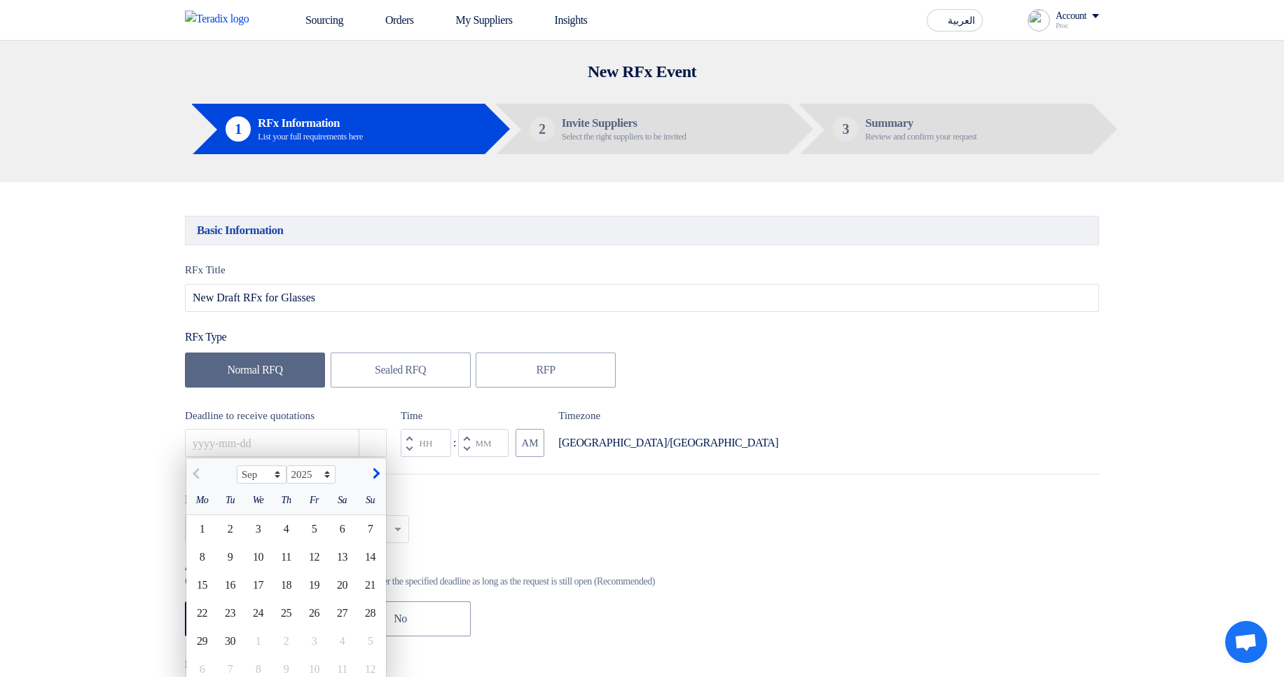
click at [1076, 350] on div "RFx Type Normal RFQ Sealed RFQ RFP" at bounding box center [642, 360] width 914 height 62
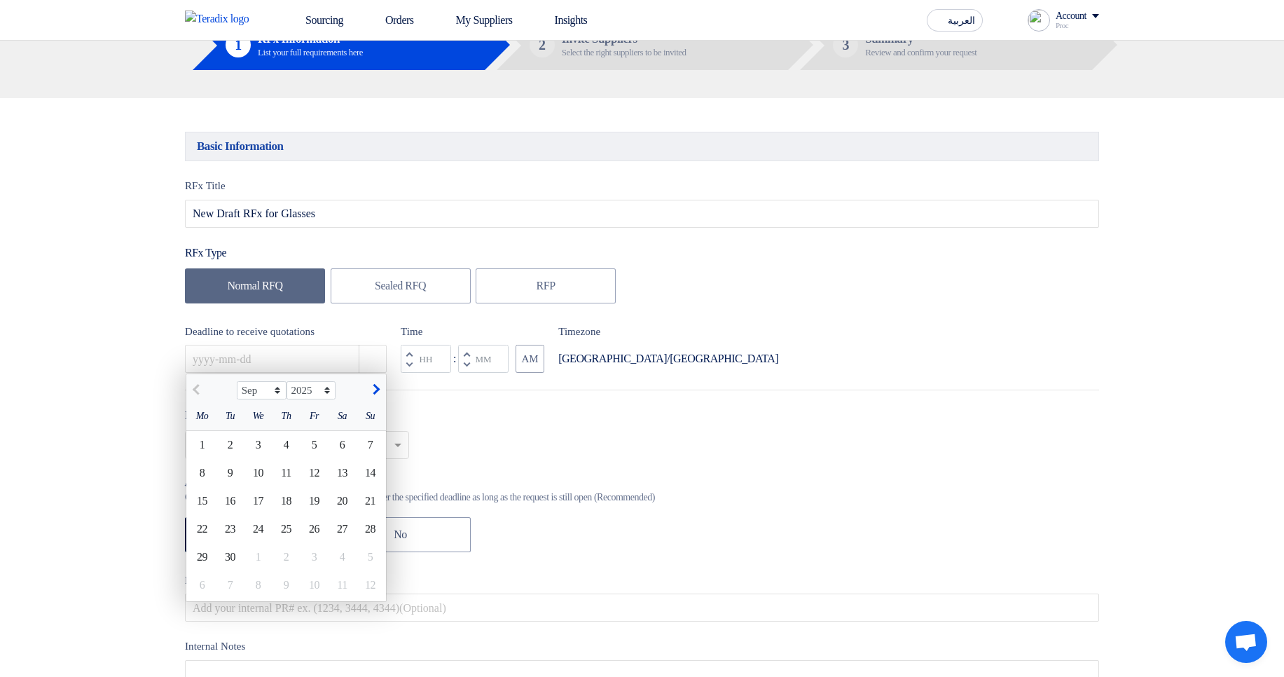
click at [390, 358] on div "Deadline to receive quotations Sep Oct Nov Dec 2025 2026 2027 2028 2029 2030 20…" at bounding box center [642, 349] width 914 height 50
click at [361, 363] on button "Pick a date" at bounding box center [373, 359] width 28 height 28
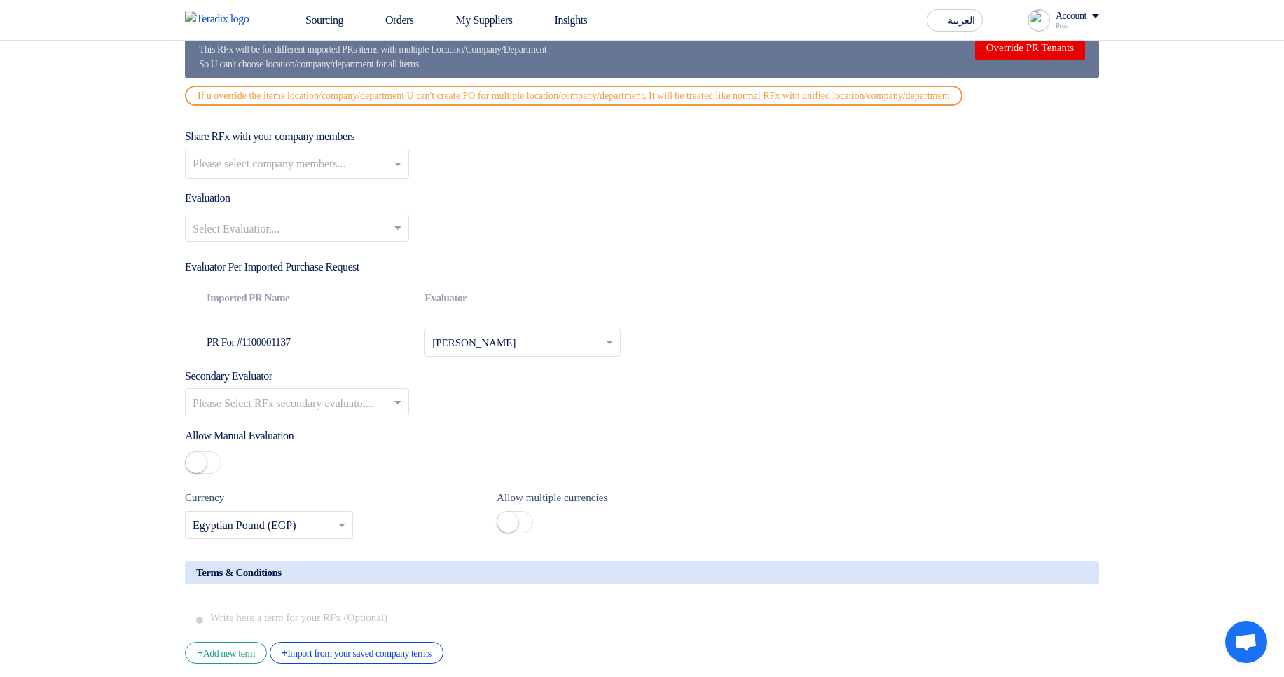
scroll to position [1682, 0]
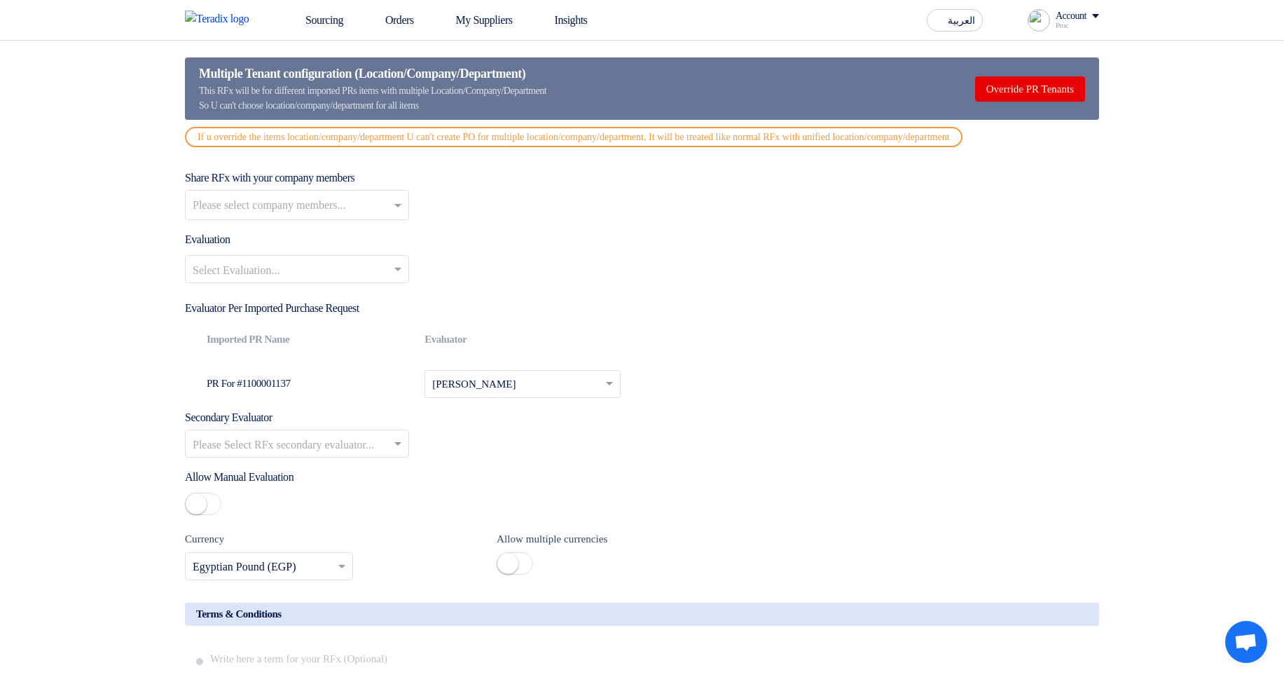
click at [316, 282] on input "text" at bounding box center [290, 270] width 195 height 23
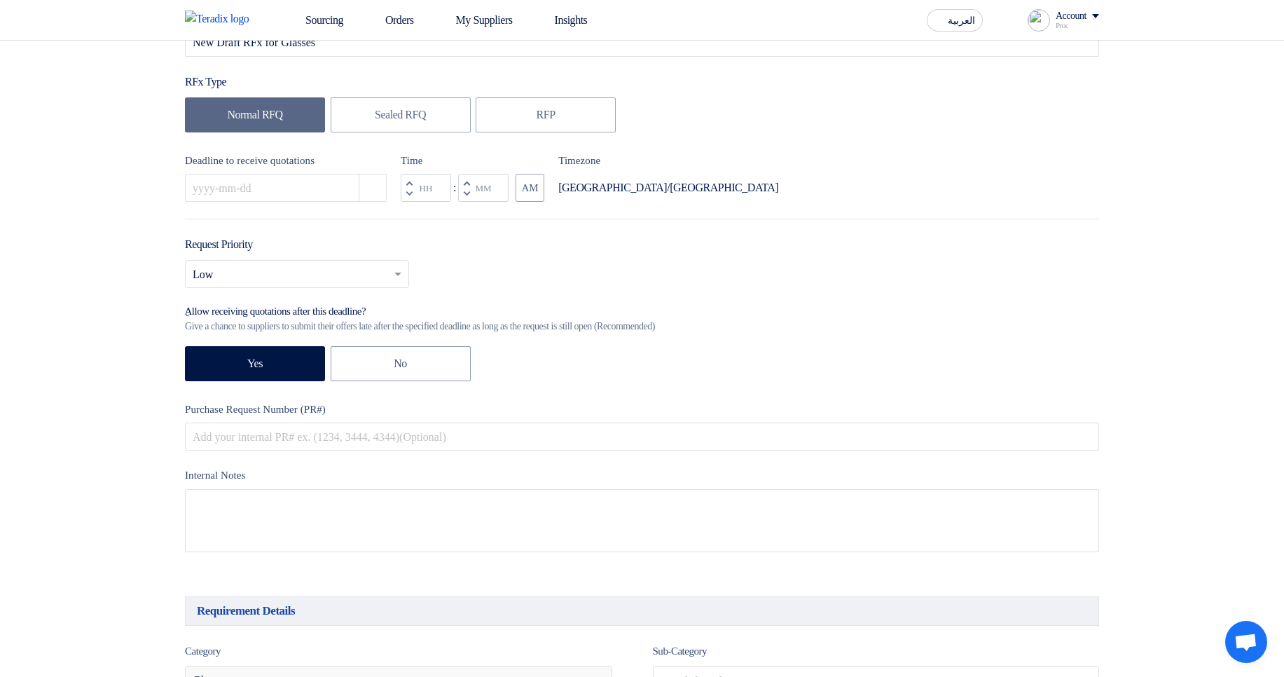
scroll to position [252, 0]
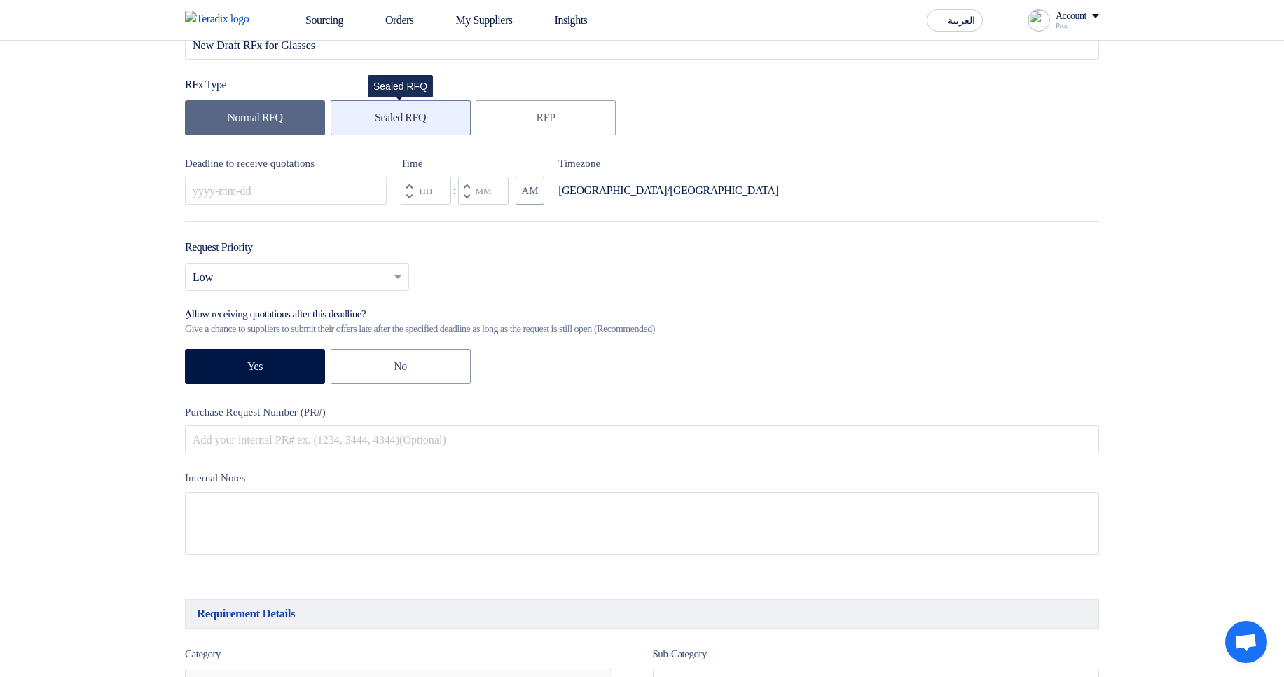
click at [423, 122] on label "Sealed RFQ" at bounding box center [401, 117] width 140 height 35
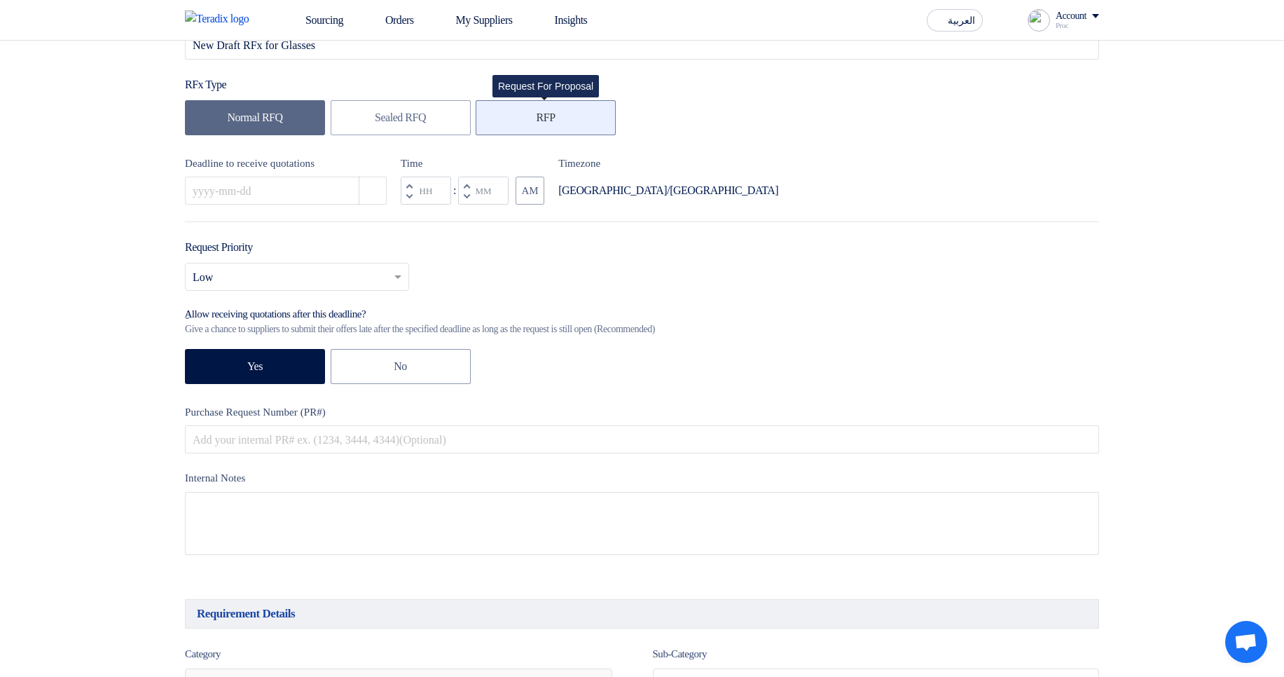
click at [551, 122] on label "RFP" at bounding box center [546, 117] width 140 height 35
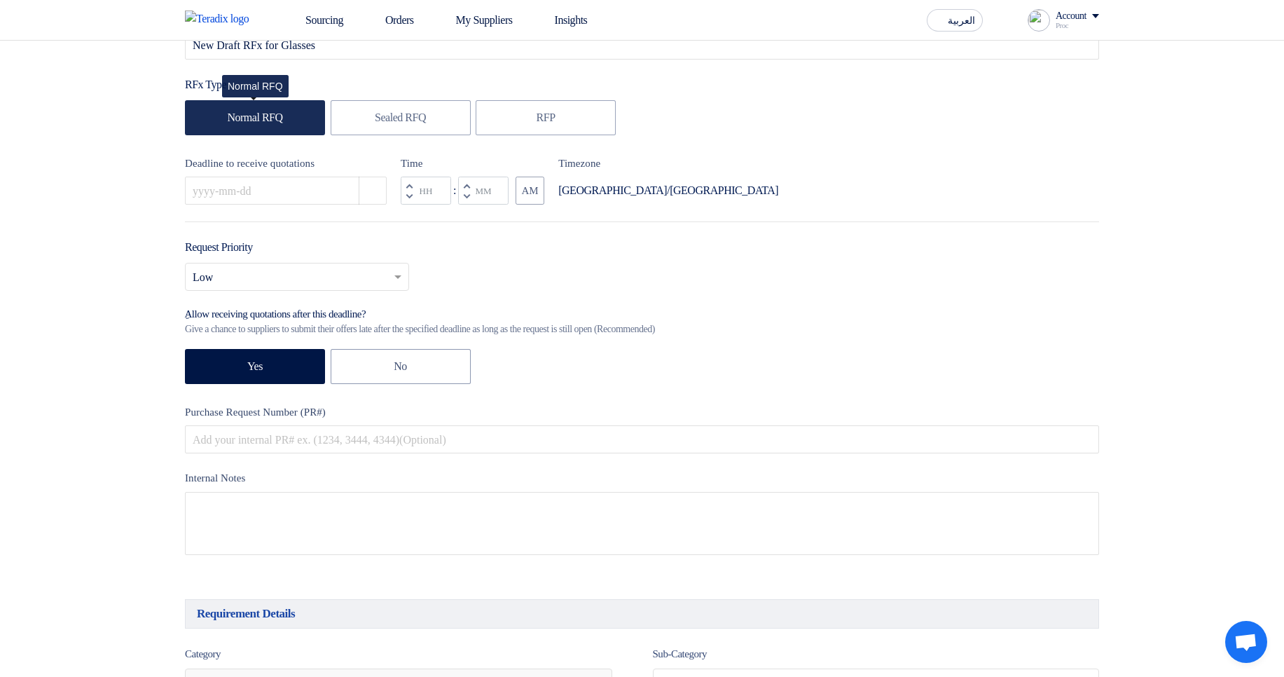
click at [313, 130] on label "Normal RFQ" at bounding box center [255, 117] width 140 height 35
click at [909, 151] on div "RFx Title New Draft RFx for Glasses RFx Type Normal RFQ Sealed RFQ RFP Deadline…" at bounding box center [641, 293] width 935 height 567
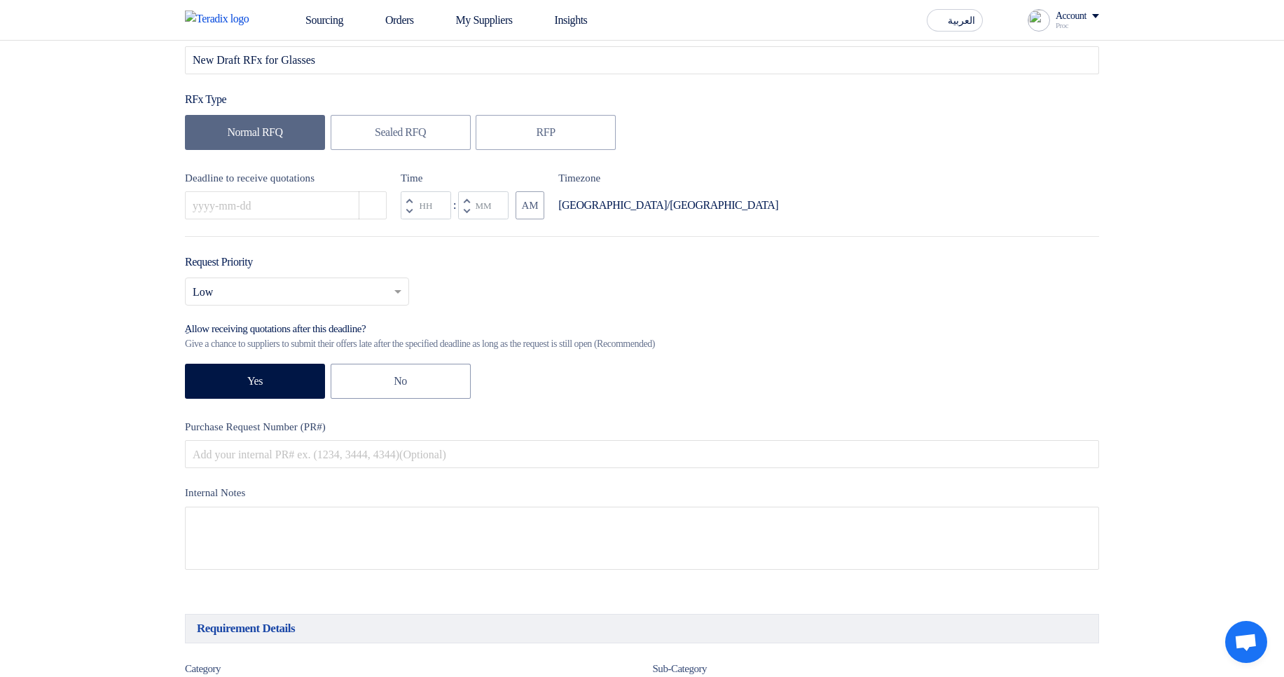
scroll to position [0, 0]
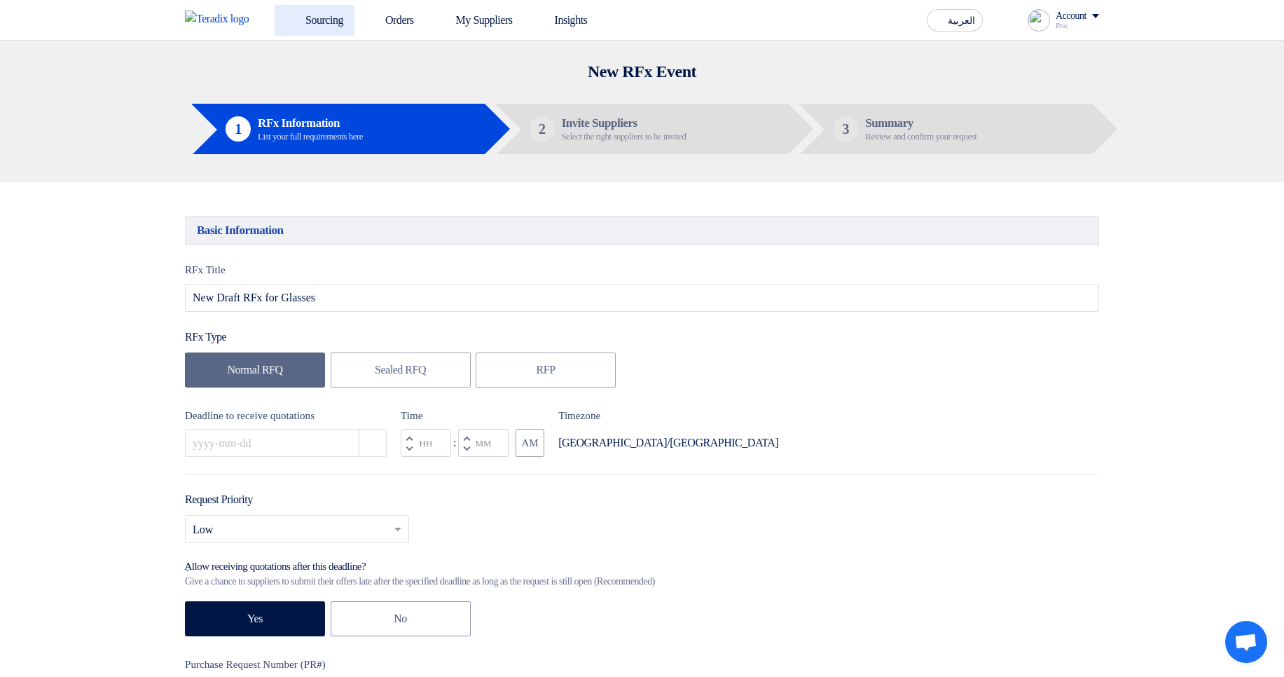
click at [302, 12] on link "Sourcing" at bounding box center [315, 20] width 80 height 31
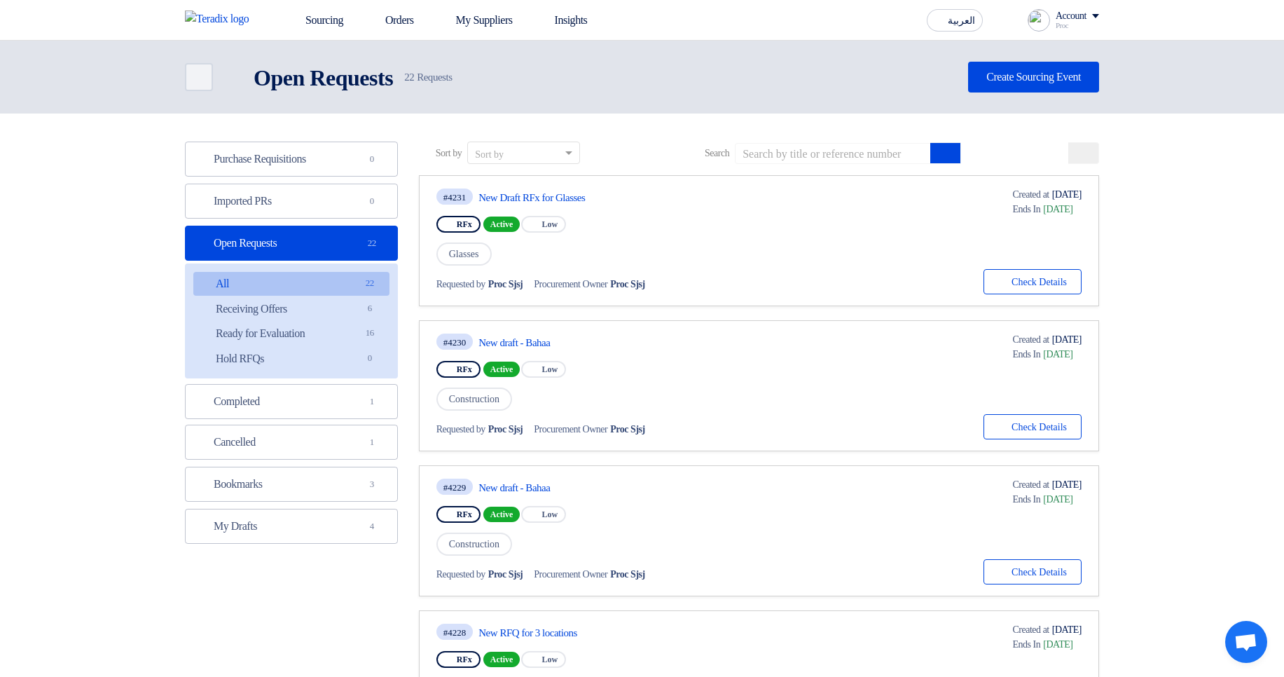
scroll to position [84, 0]
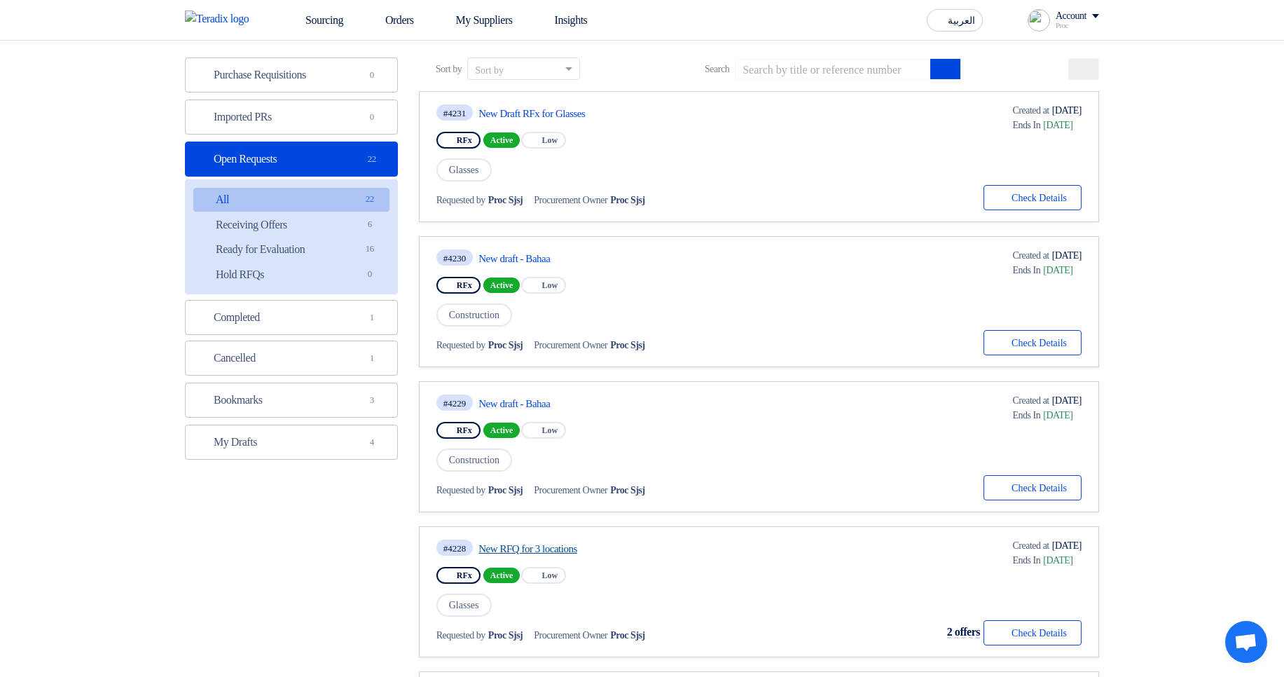
click at [572, 547] on link "New RFQ for 3 locations" at bounding box center [610, 548] width 263 height 13
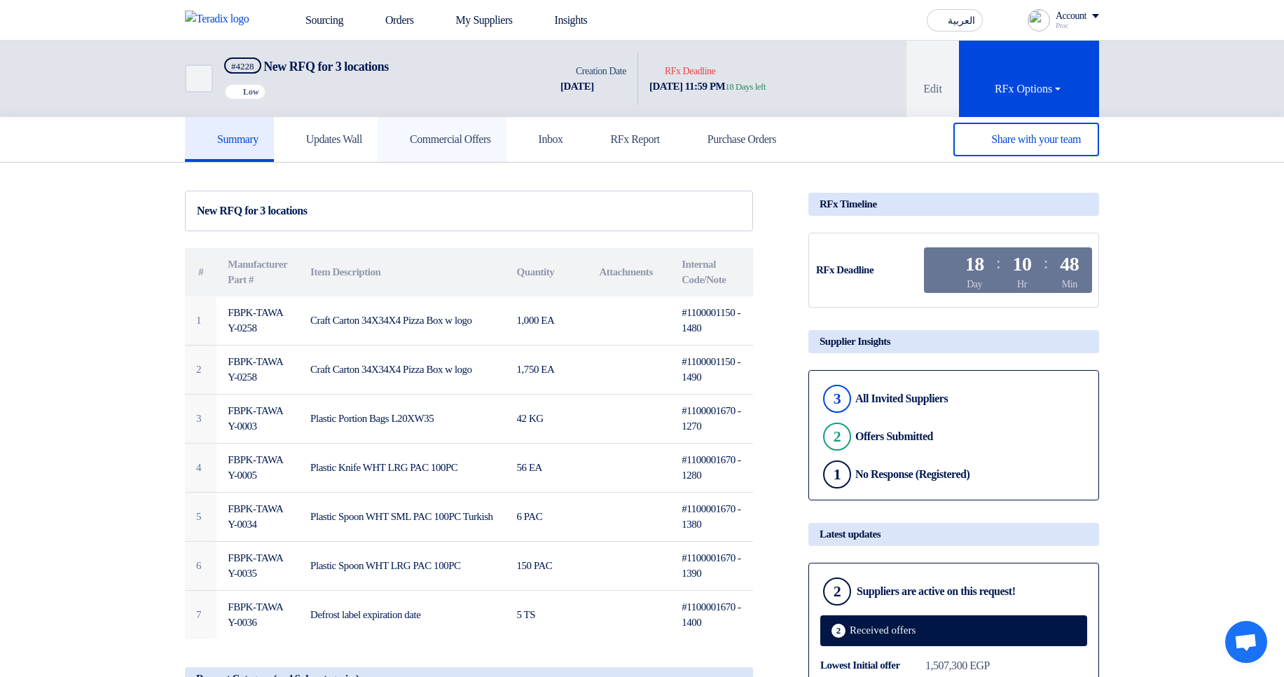
click at [485, 144] on h5 "Commercial Offers" at bounding box center [442, 139] width 98 height 14
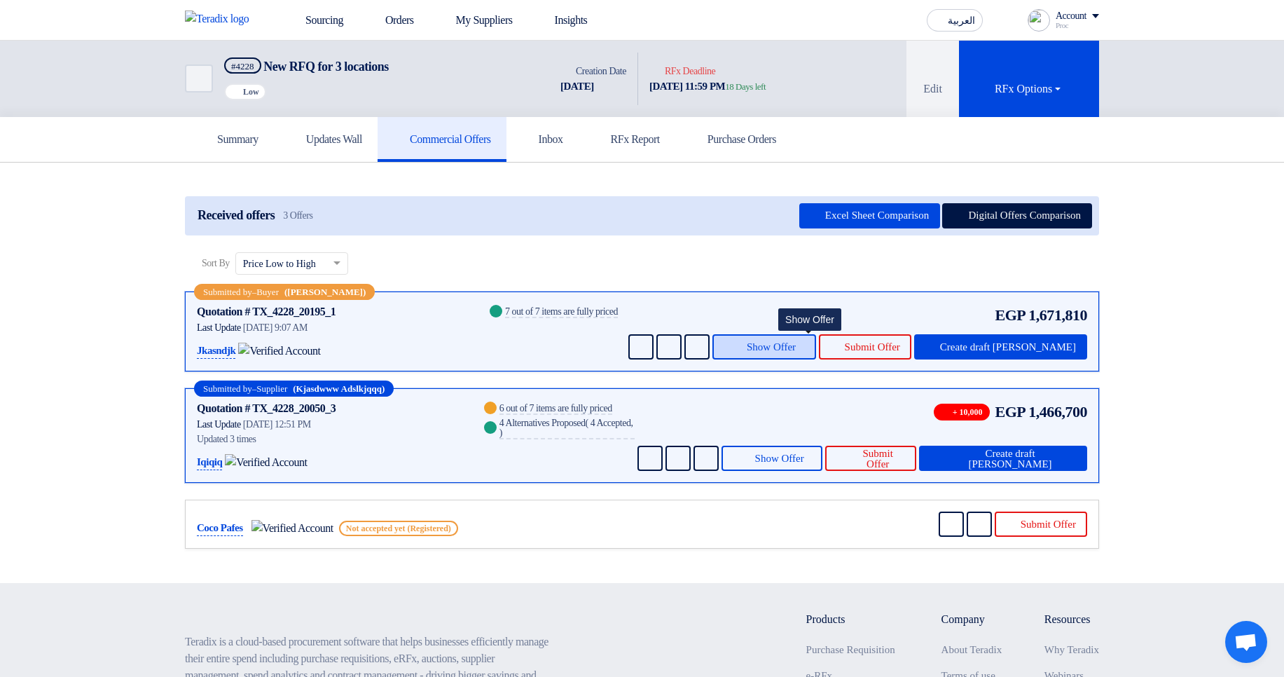
click at [796, 347] on span "Show Offer" at bounding box center [771, 347] width 49 height 11
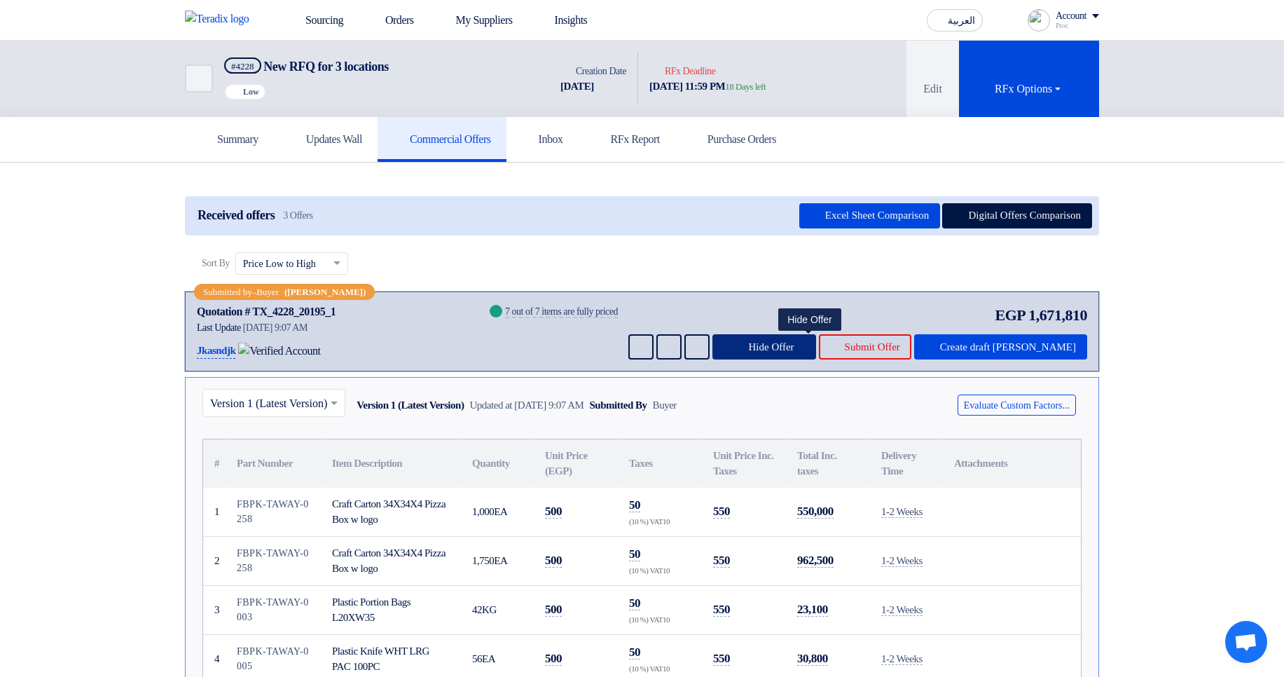
click at [794, 350] on span "Hide Offer" at bounding box center [771, 347] width 46 height 11
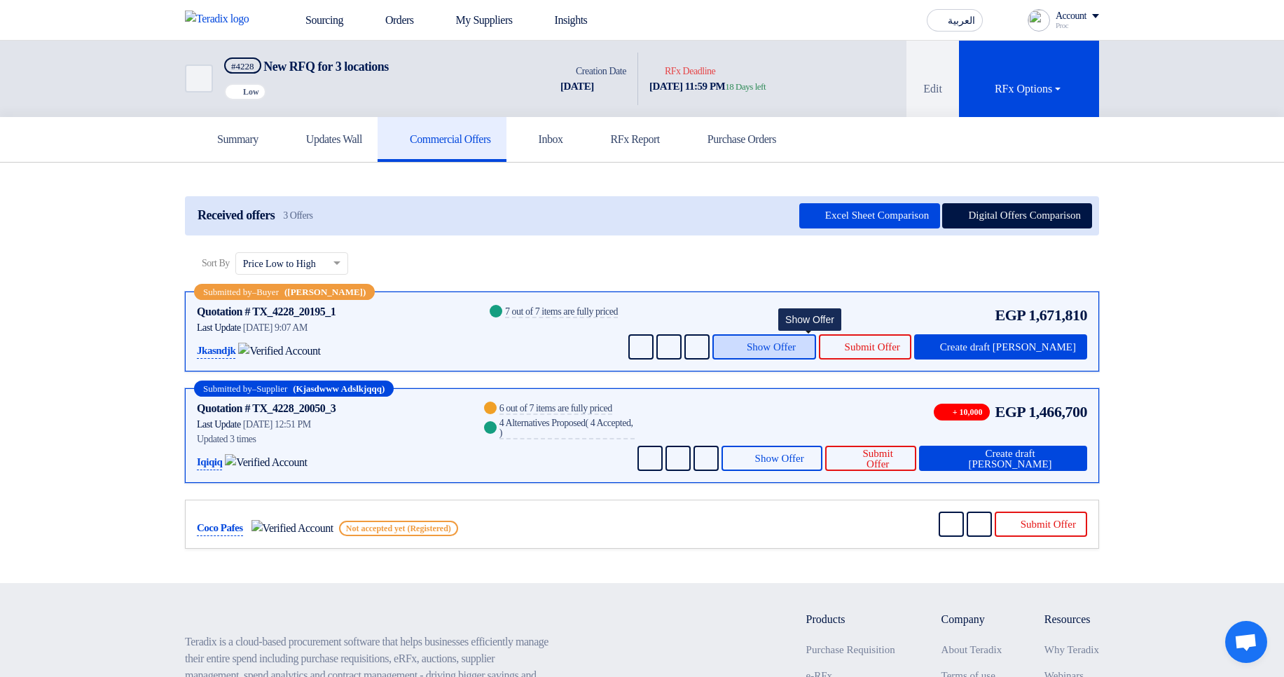
click at [796, 348] on span "Show Offer" at bounding box center [771, 347] width 49 height 11
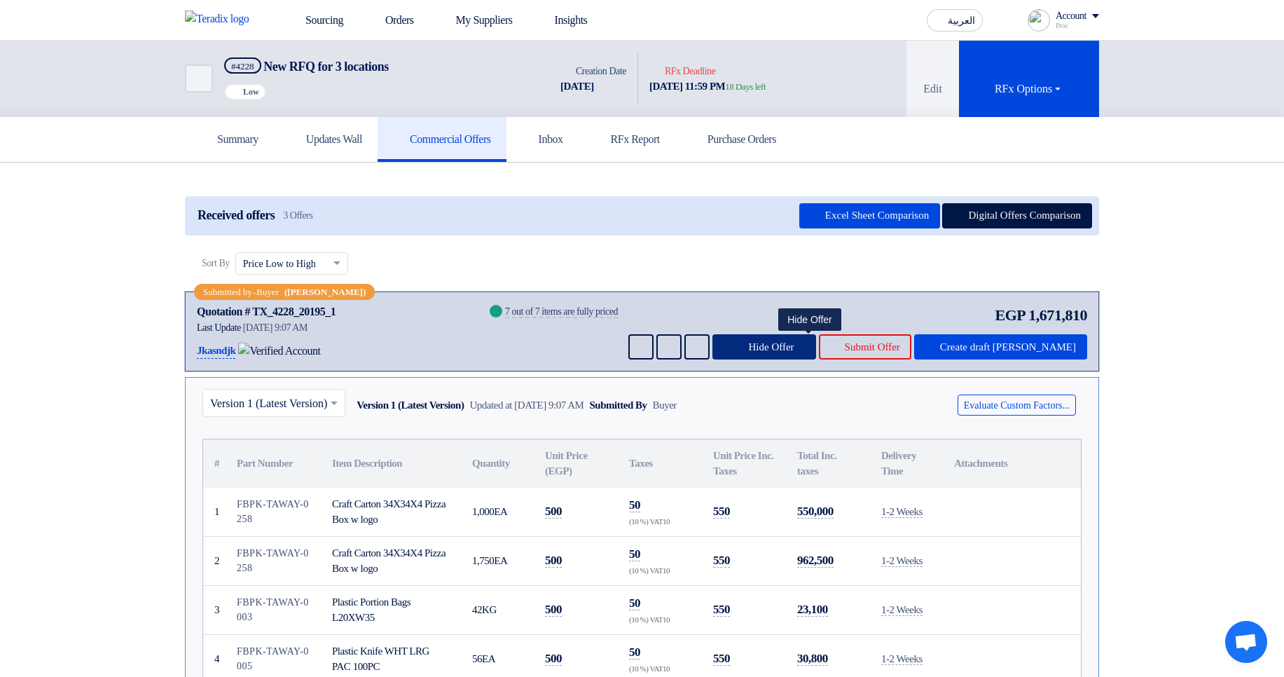
click at [794, 348] on span "Hide Offer" at bounding box center [771, 347] width 46 height 11
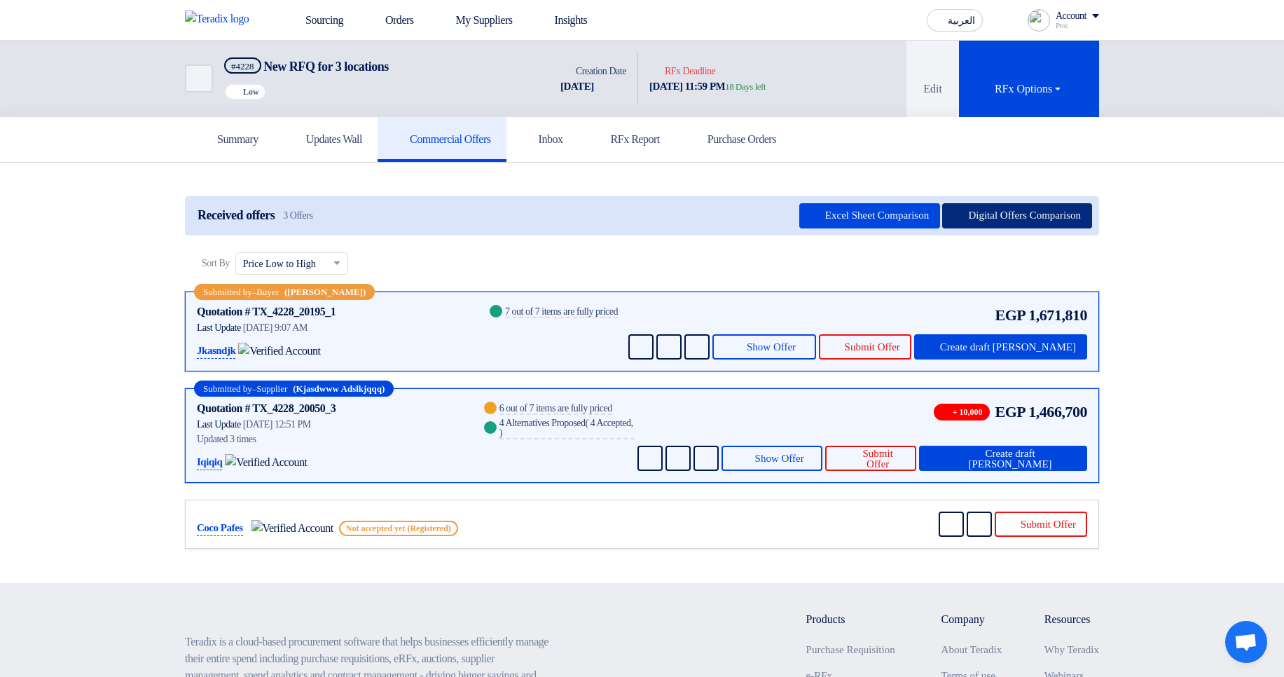
click at [984, 206] on button "Digital Offers Comparison" at bounding box center [1017, 215] width 150 height 25
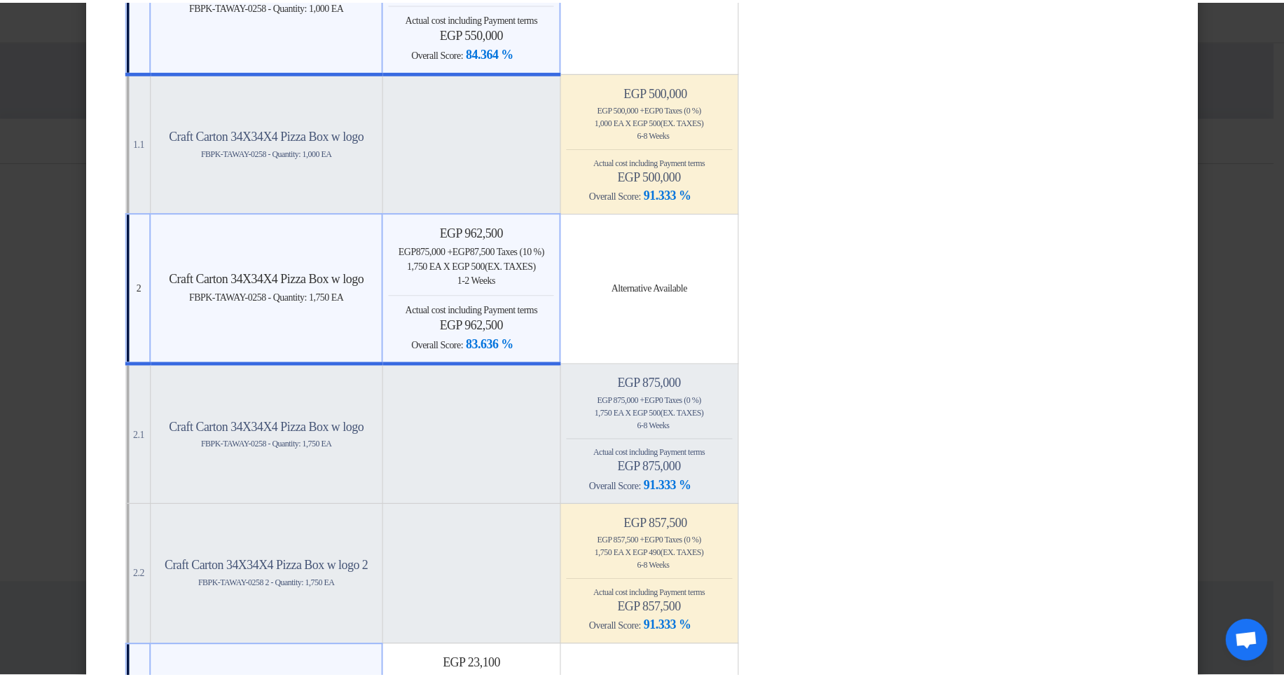
scroll to position [84, 0]
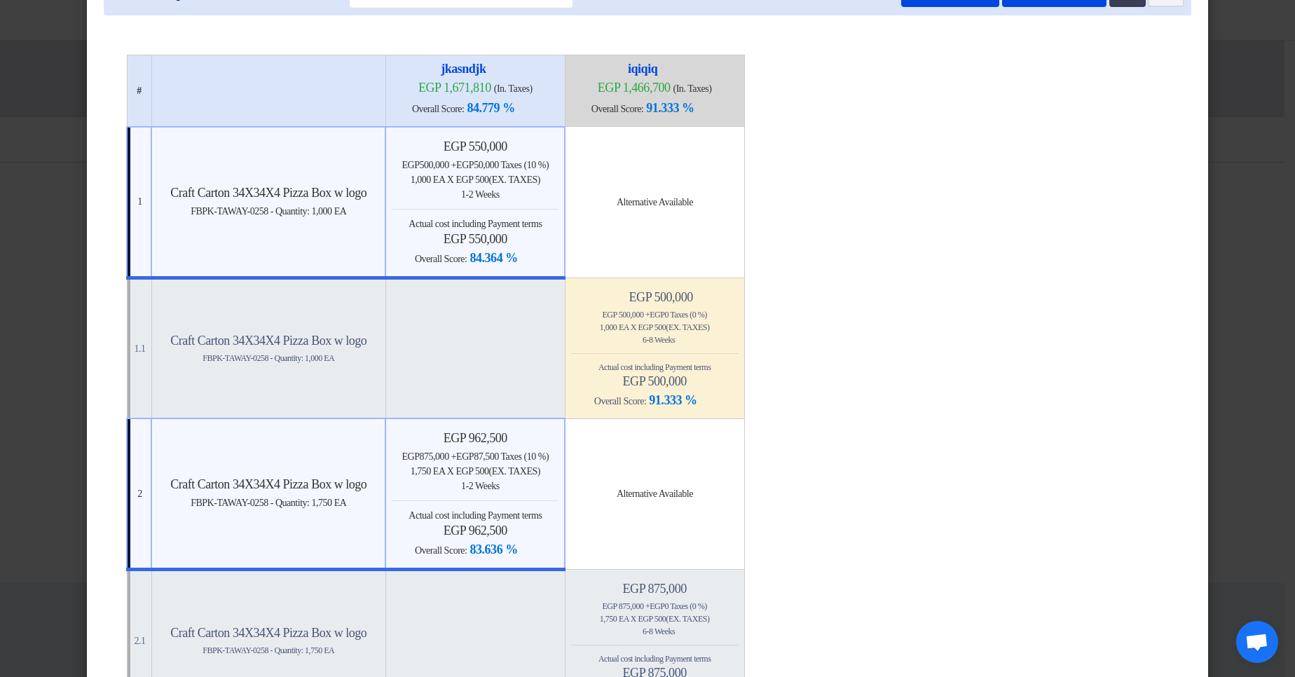
click at [1213, 158] on modal-container "× Offers Comparison Table Bahaa Custom Criteria × Overall × Export as PDF Magic…" at bounding box center [647, 338] width 1295 height 677
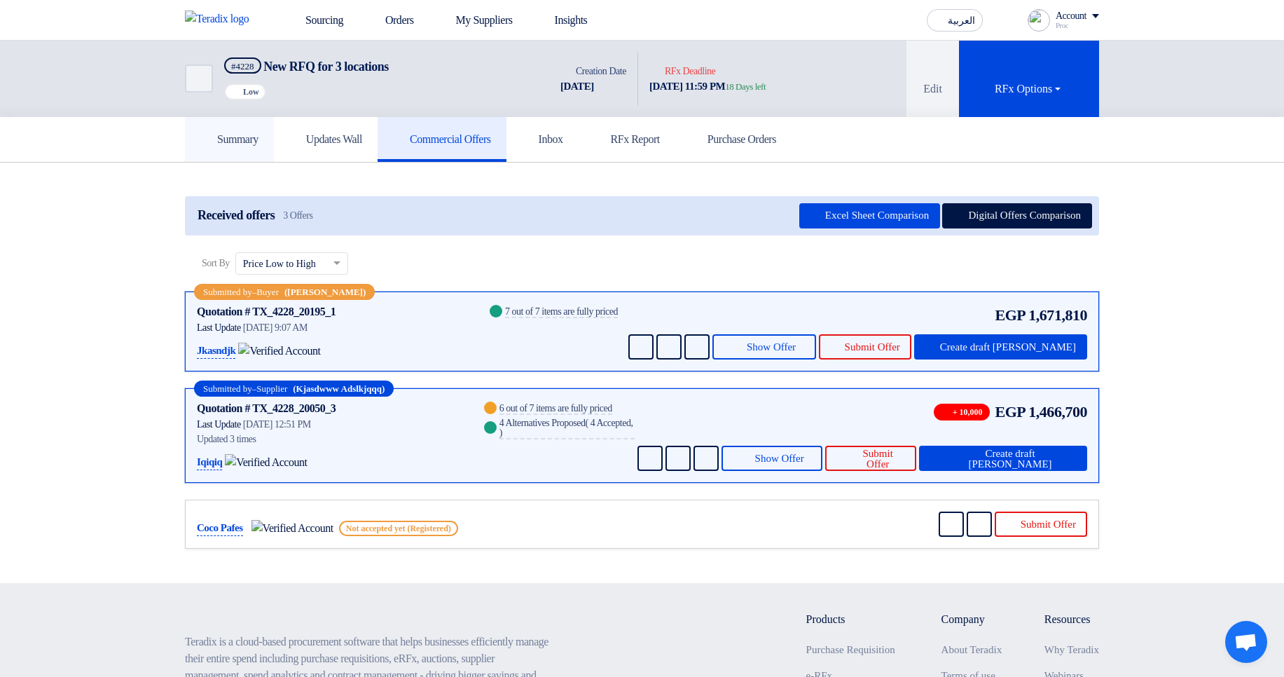
click at [240, 147] on link "Summary" at bounding box center [229, 139] width 89 height 45
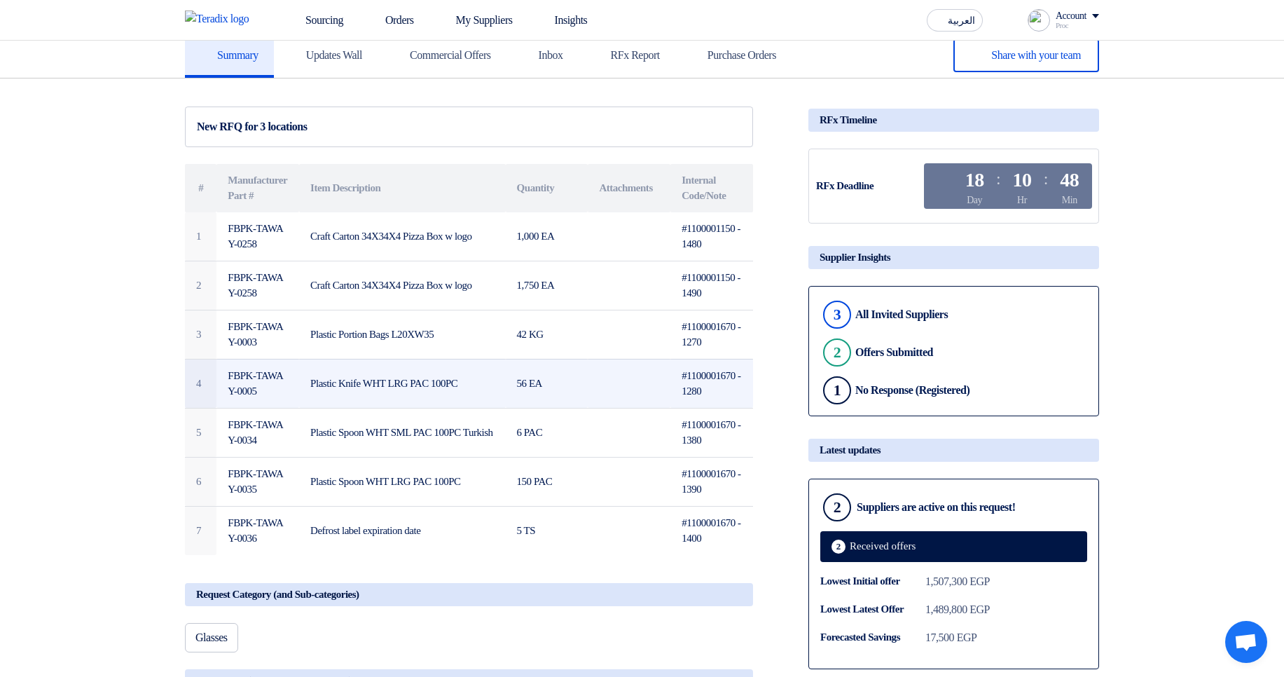
scroll to position [168, 0]
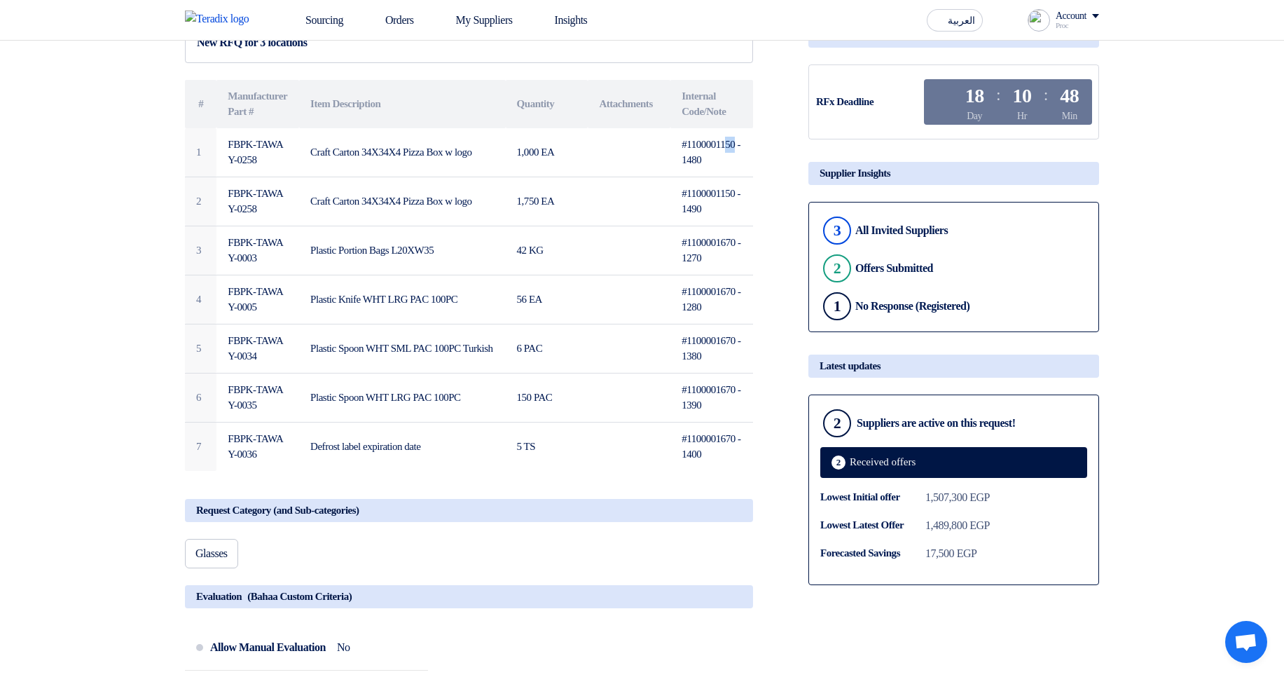
drag, startPoint x: 731, startPoint y: 142, endPoint x: 753, endPoint y: 163, distance: 30.7
click at [751, 144] on td "#1100001150 - 1480" at bounding box center [712, 152] width 83 height 49
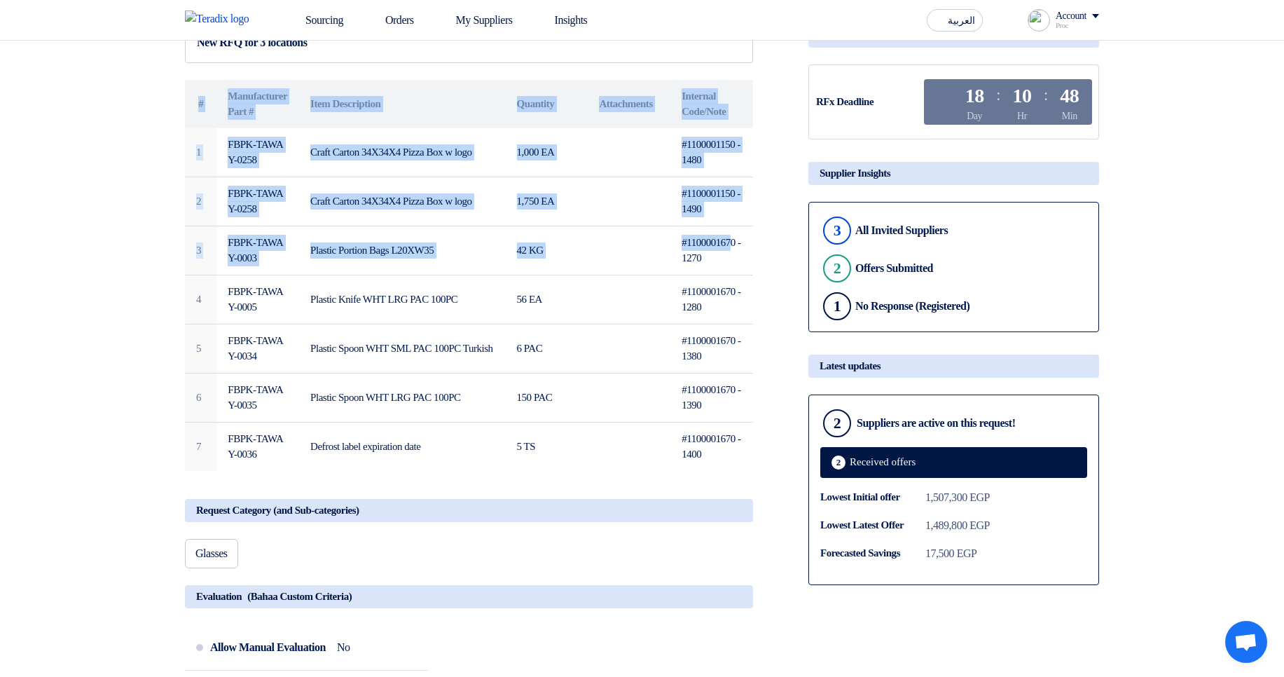
drag, startPoint x: 738, startPoint y: 240, endPoint x: 755, endPoint y: 240, distance: 16.1
click at [755, 240] on div "New RFQ for 3 locations # Manufacturer Part # Item Description Quantity Attachm…" at bounding box center [486, 655] width 624 height 1267
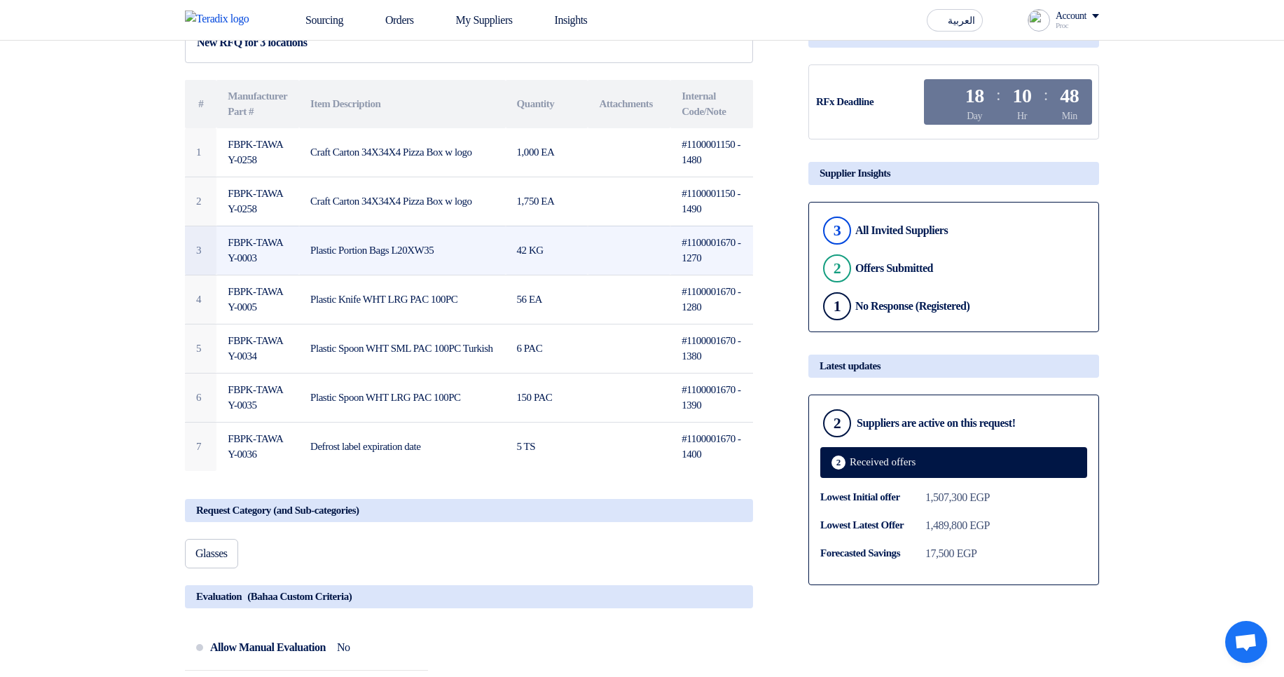
click at [724, 237] on td "#1100001670 - 1270" at bounding box center [712, 250] width 83 height 49
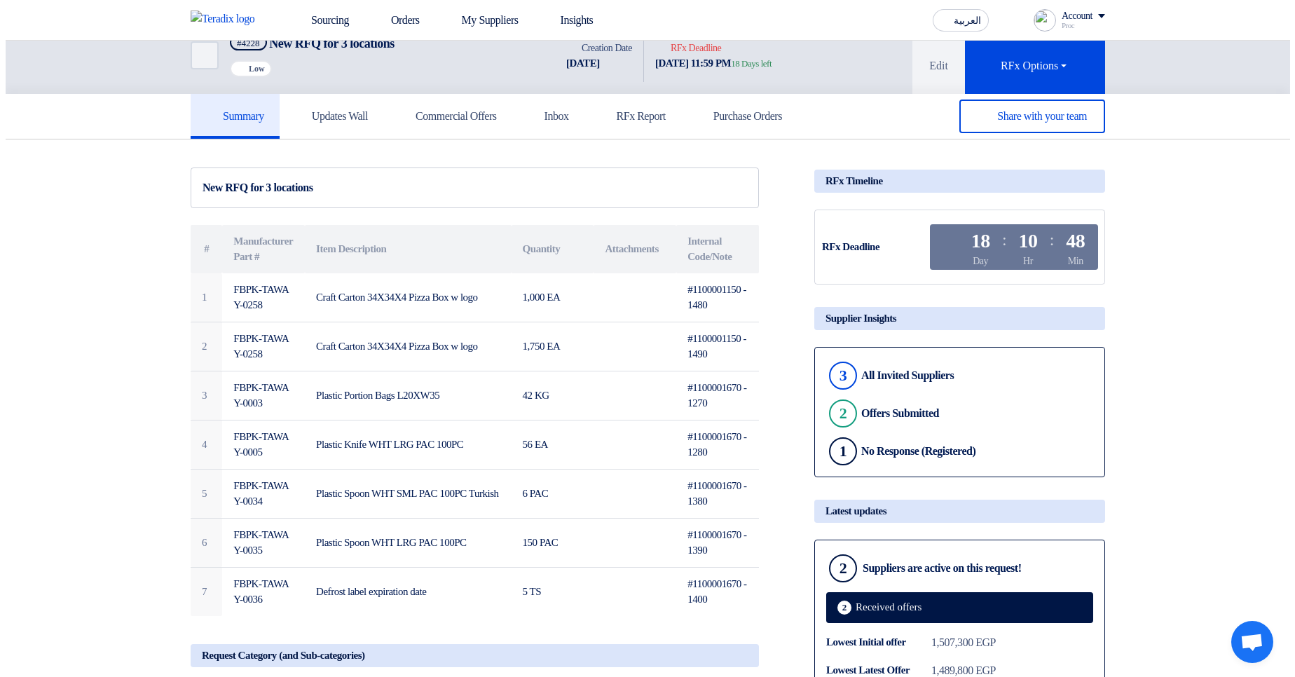
scroll to position [0, 0]
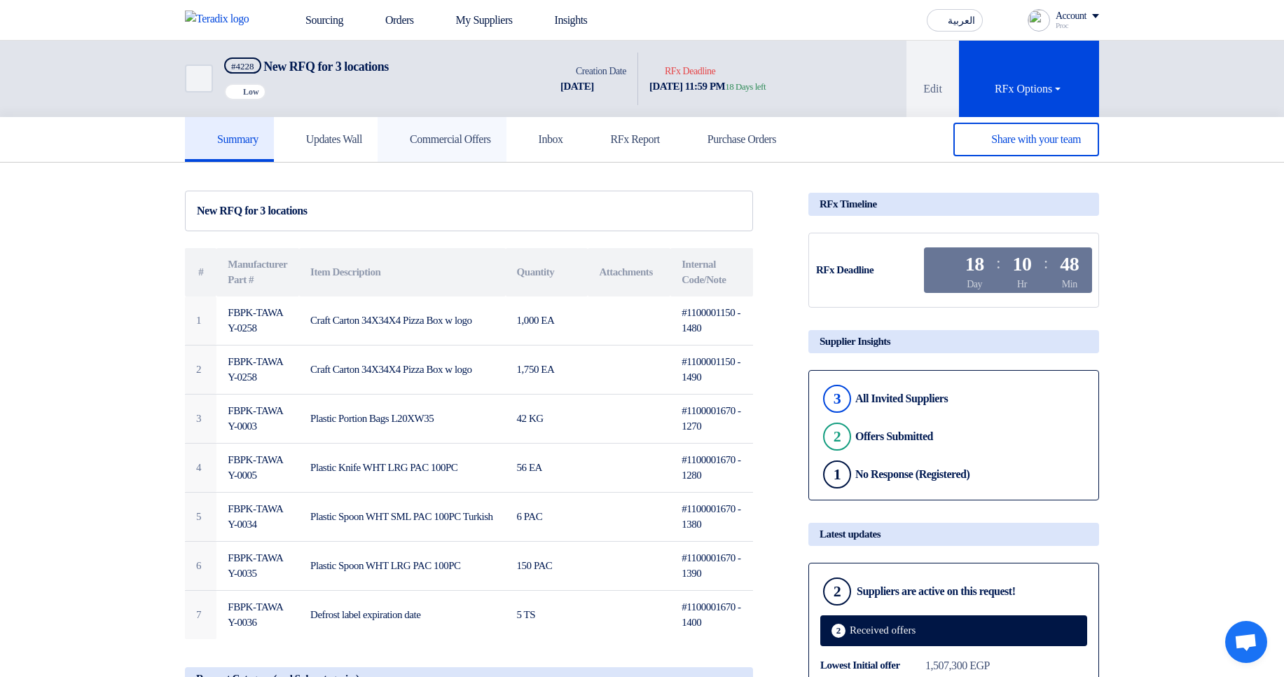
click at [462, 145] on h5 "Commercial Offers" at bounding box center [442, 139] width 98 height 14
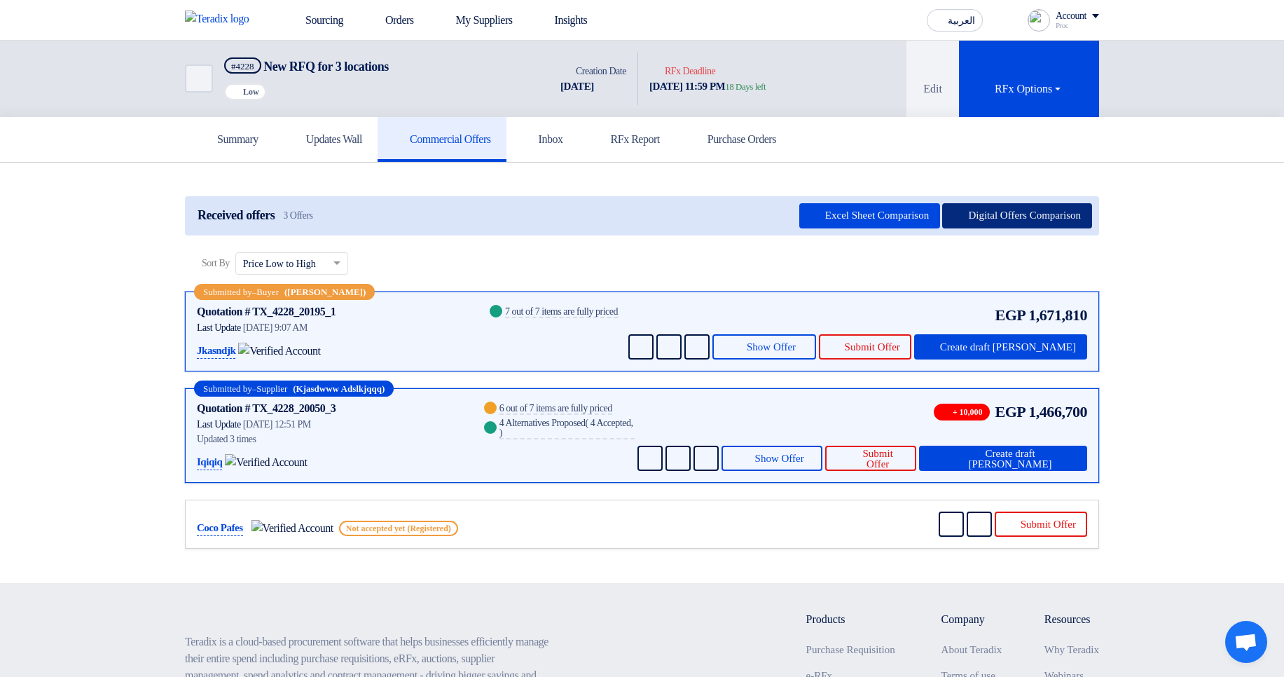
click at [987, 218] on button "Digital Offers Comparison" at bounding box center [1017, 215] width 150 height 25
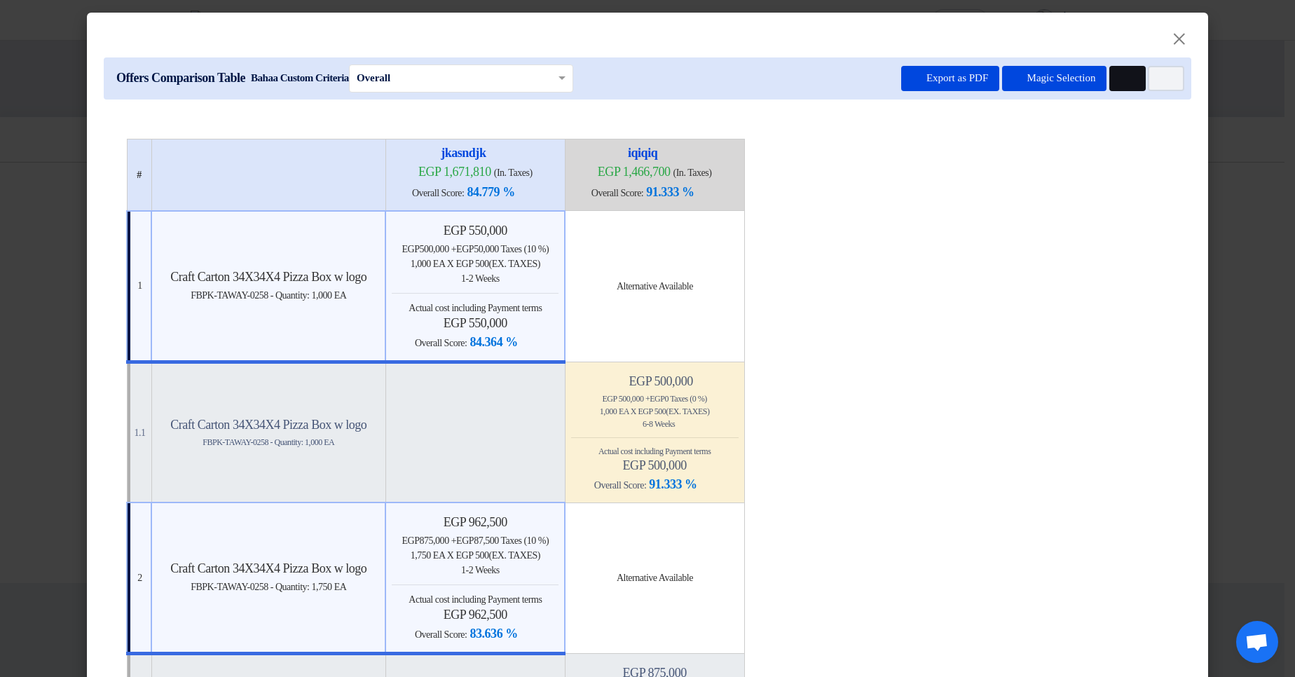
click at [1120, 74] on use at bounding box center [1120, 74] width 0 height 0
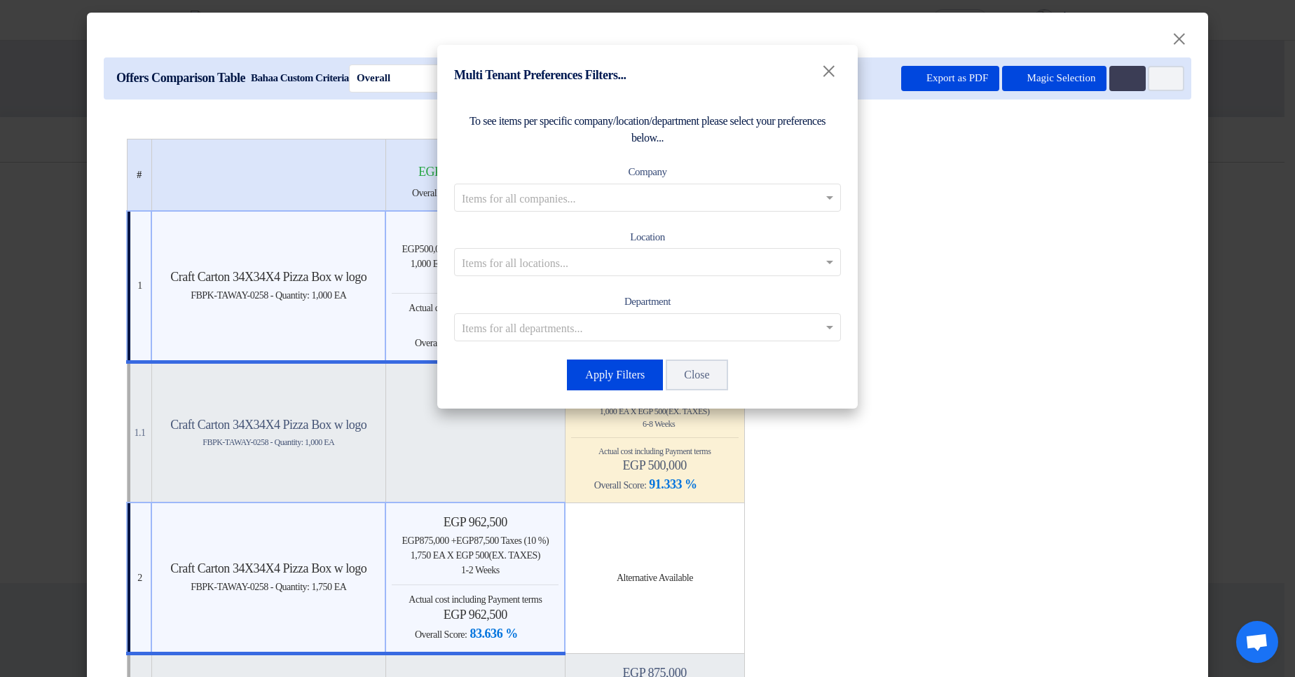
click at [758, 195] on input "text" at bounding box center [640, 197] width 357 height 23
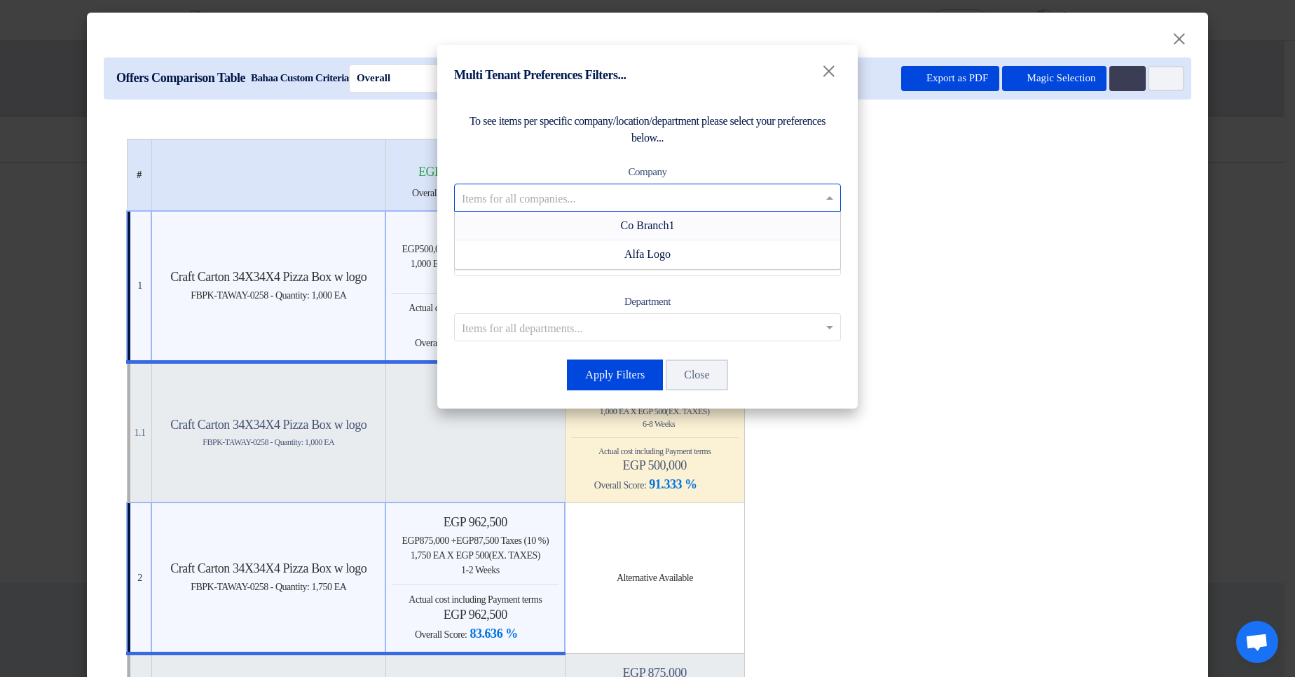
click at [755, 151] on div "To see items per specific company/location/department please select your prefer…" at bounding box center [647, 252] width 420 height 312
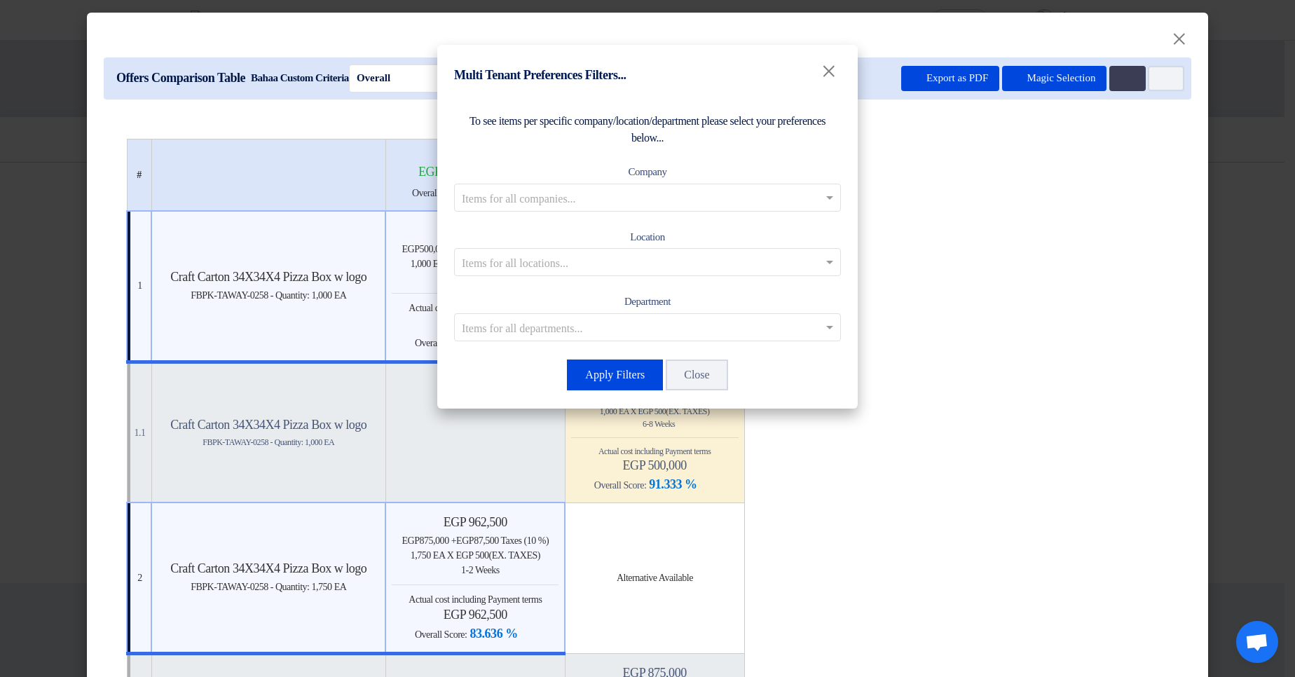
click at [729, 198] on input "text" at bounding box center [640, 197] width 357 height 23
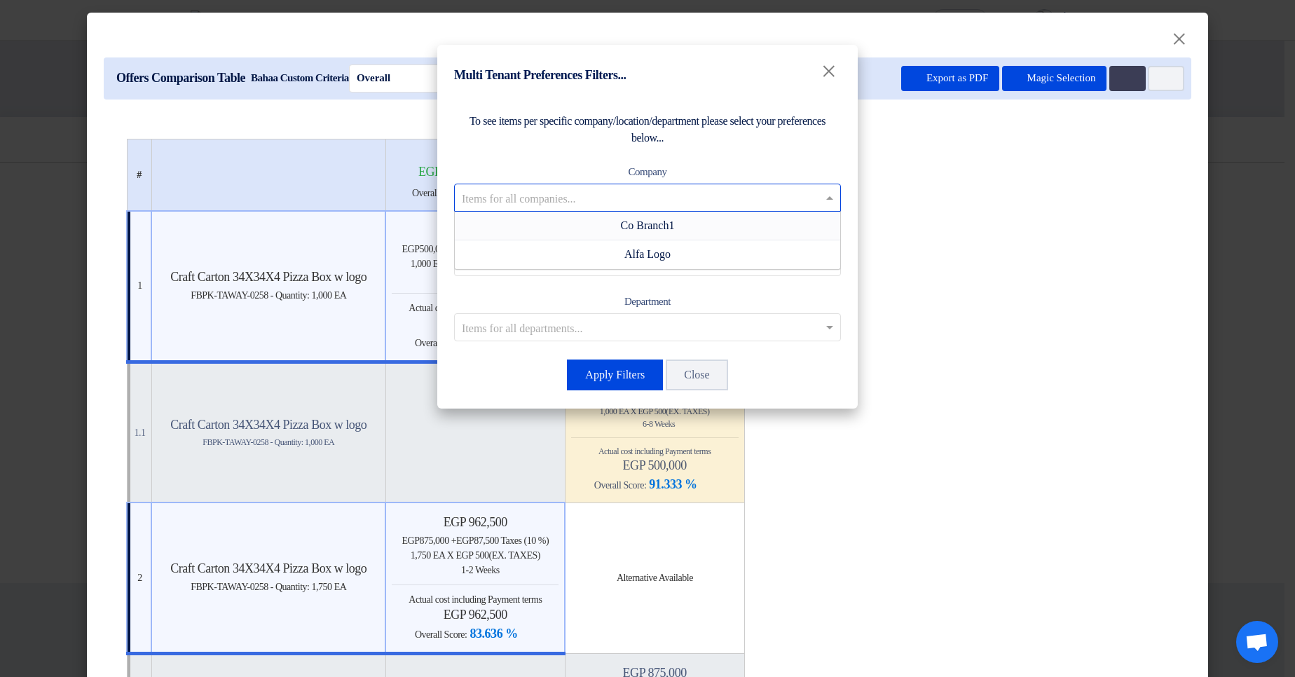
click at [640, 228] on span "Co Branch1" at bounding box center [648, 225] width 54 height 12
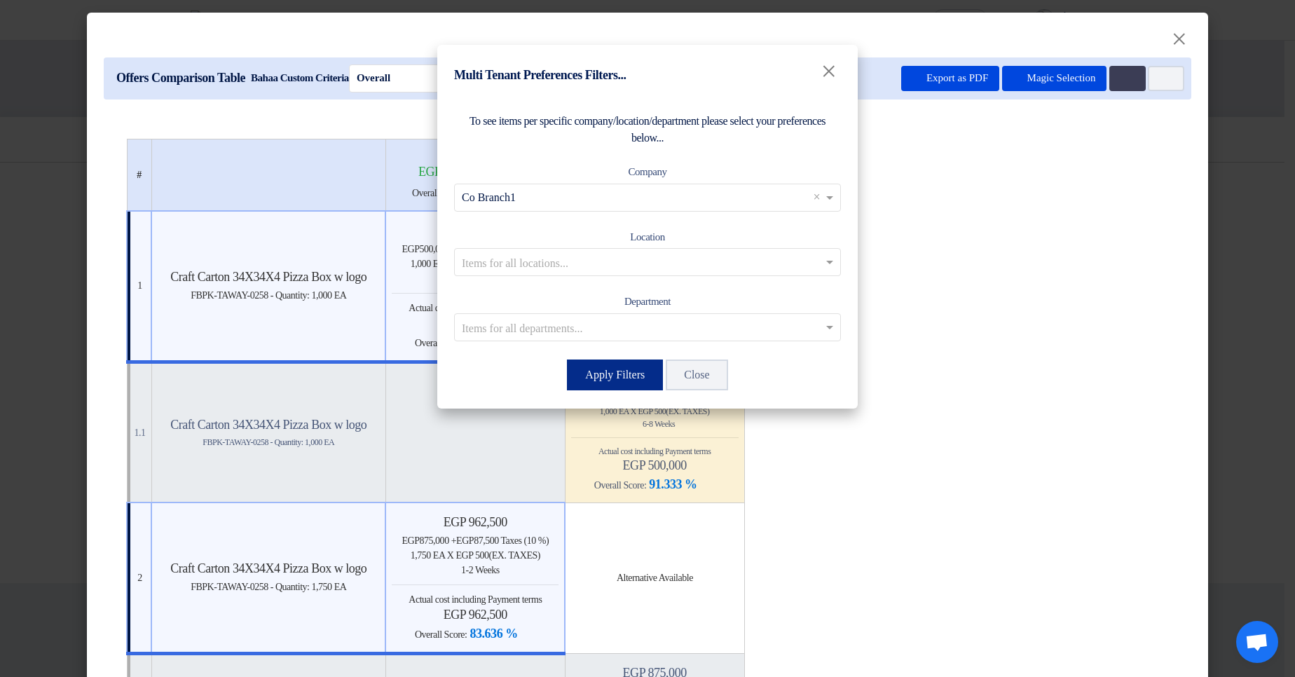
click at [629, 367] on button "Apply Filters" at bounding box center [615, 374] width 96 height 31
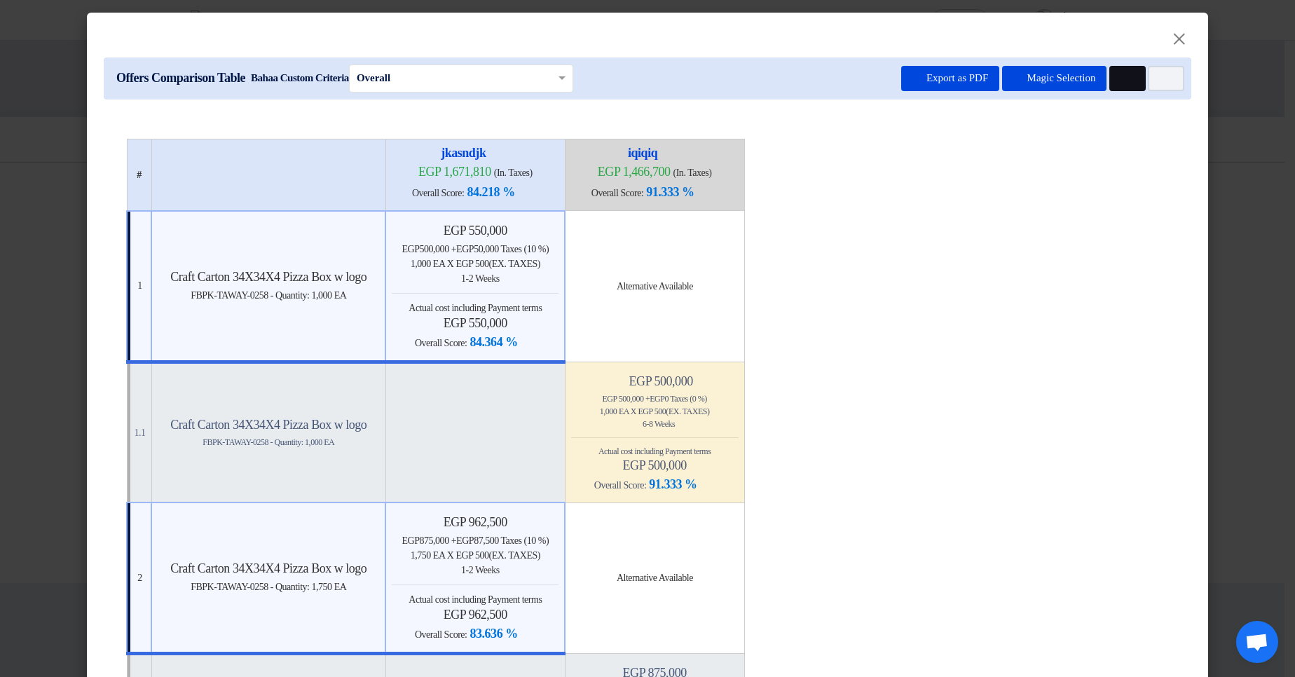
click at [1128, 72] on button "Multi Tenant Preferences" at bounding box center [1127, 78] width 36 height 25
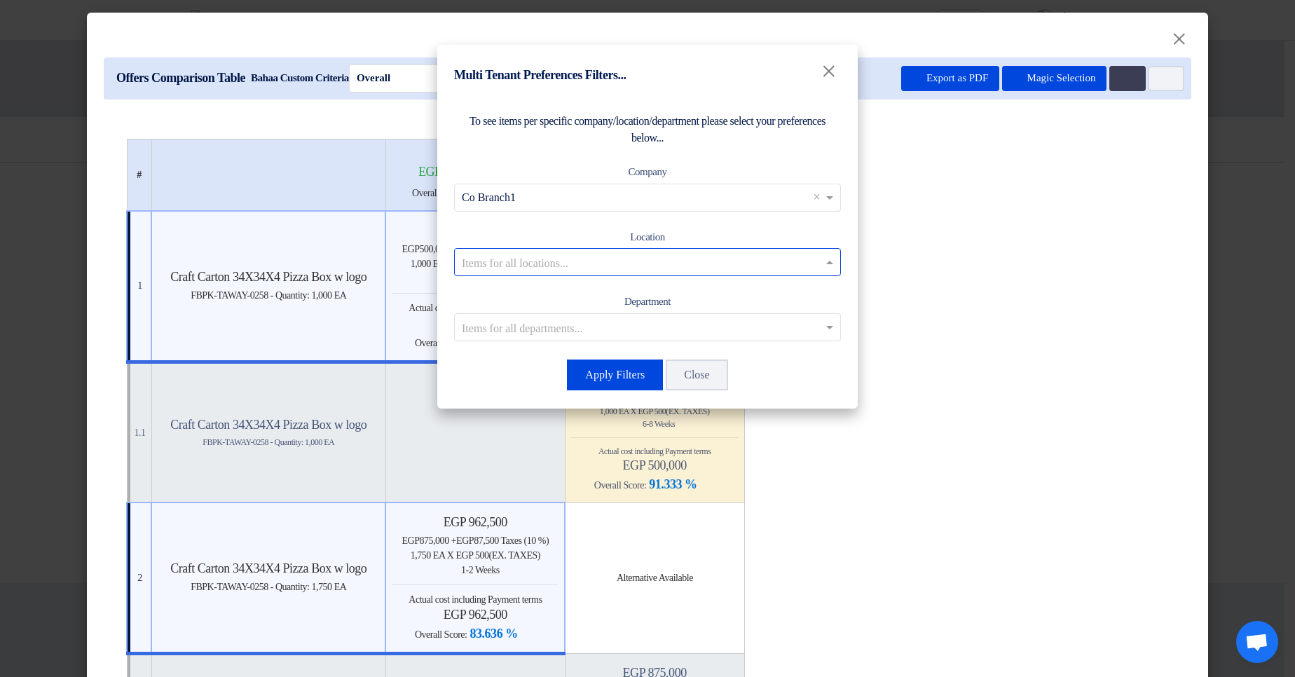
click at [513, 270] on input "text" at bounding box center [640, 262] width 357 height 23
click at [653, 294] on span "Maadi Stores" at bounding box center [648, 290] width 60 height 12
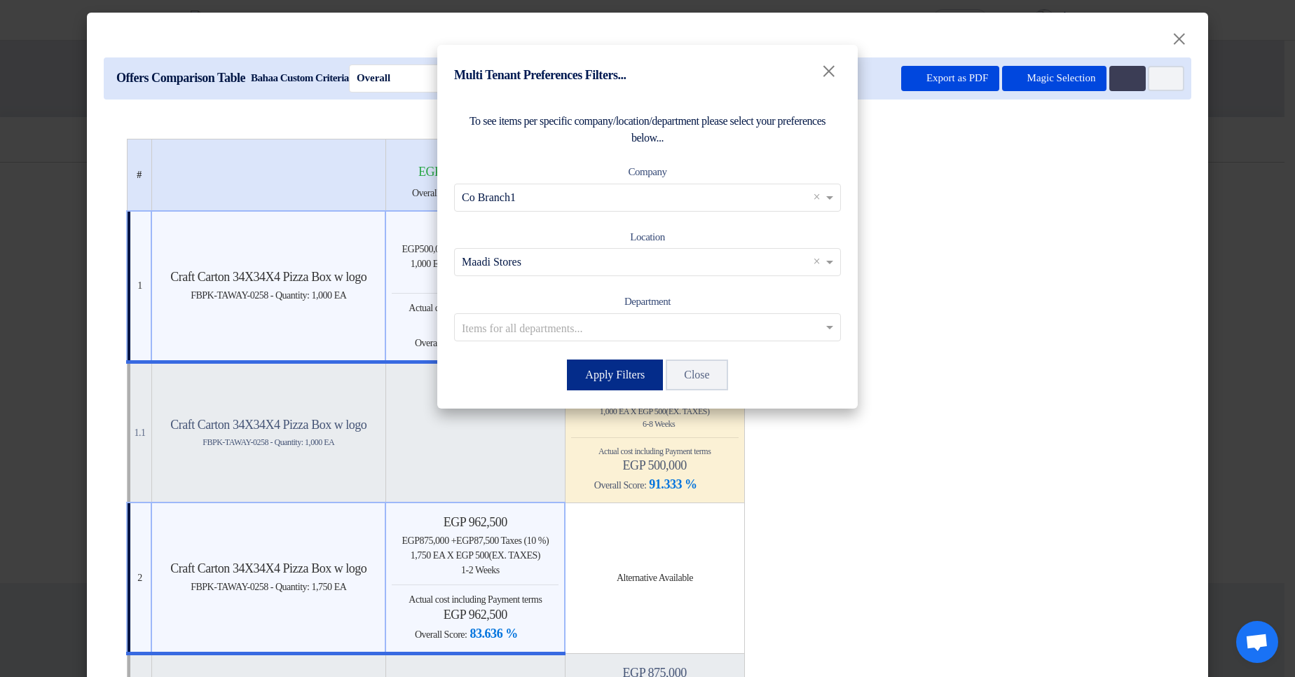
click at [605, 376] on button "Apply Filters" at bounding box center [615, 374] width 96 height 31
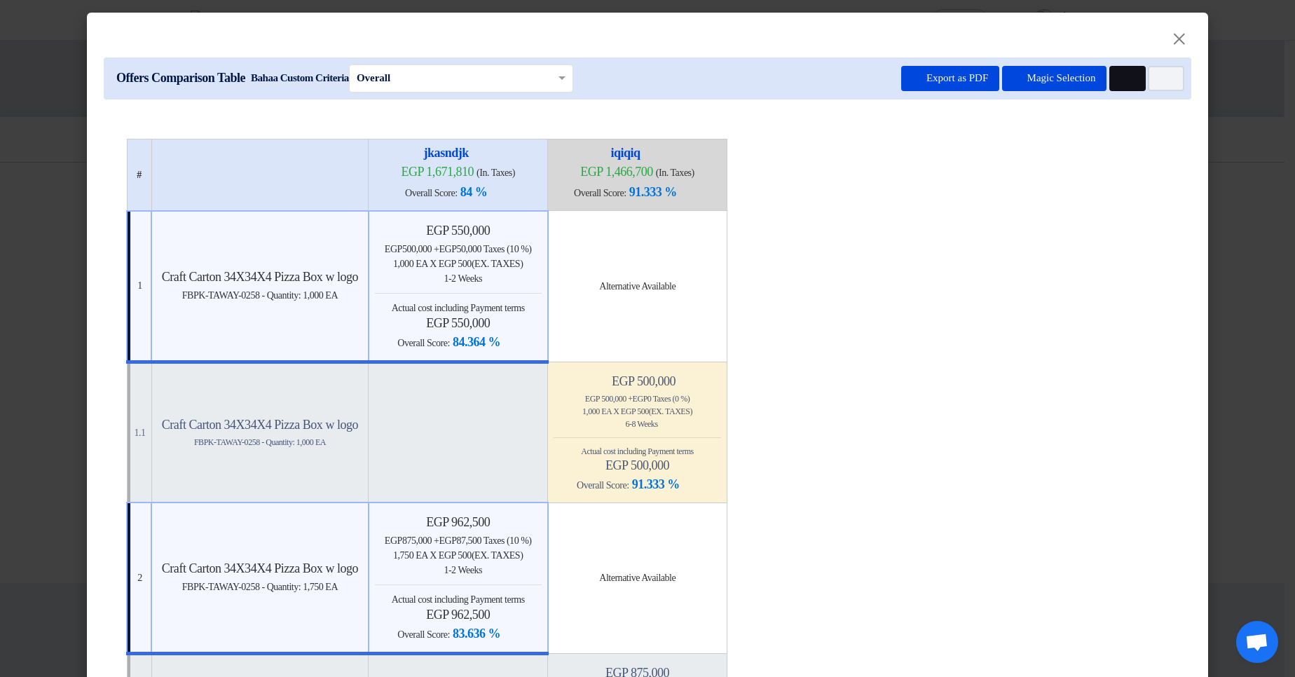
click at [1123, 81] on icon "Multi Tenant Preferences" at bounding box center [1125, 79] width 11 height 11
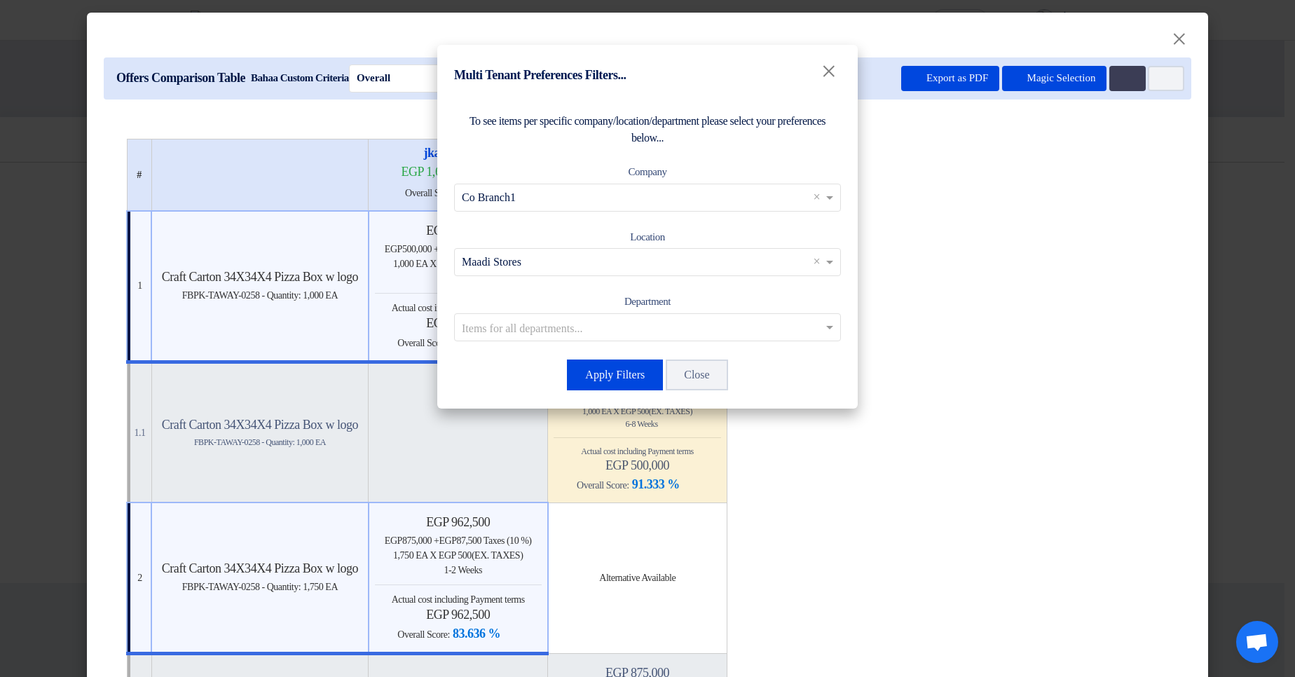
click at [584, 261] on input "text" at bounding box center [640, 262] width 357 height 23
click at [743, 222] on div "To see items per specific company/location/department please select your prefer…" at bounding box center [647, 252] width 420 height 312
click at [691, 189] on input "text" at bounding box center [640, 197] width 357 height 23
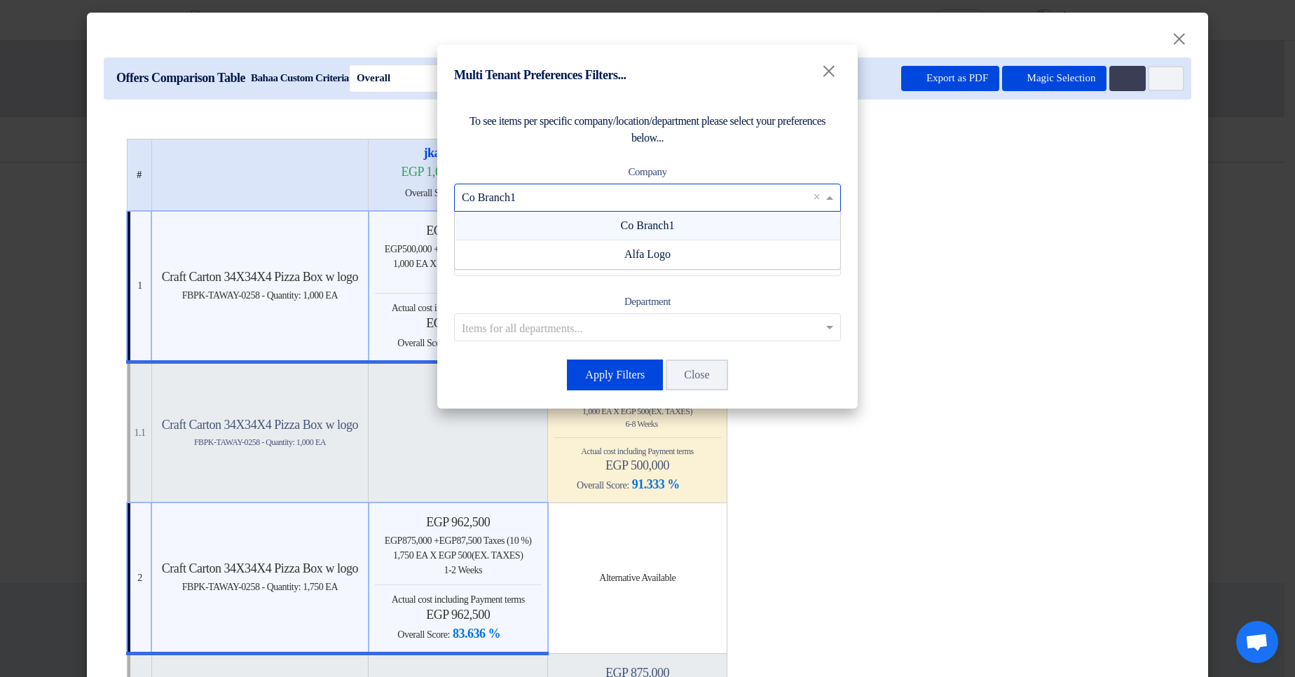
click at [666, 249] on span "Alfa Logo" at bounding box center [647, 254] width 46 height 12
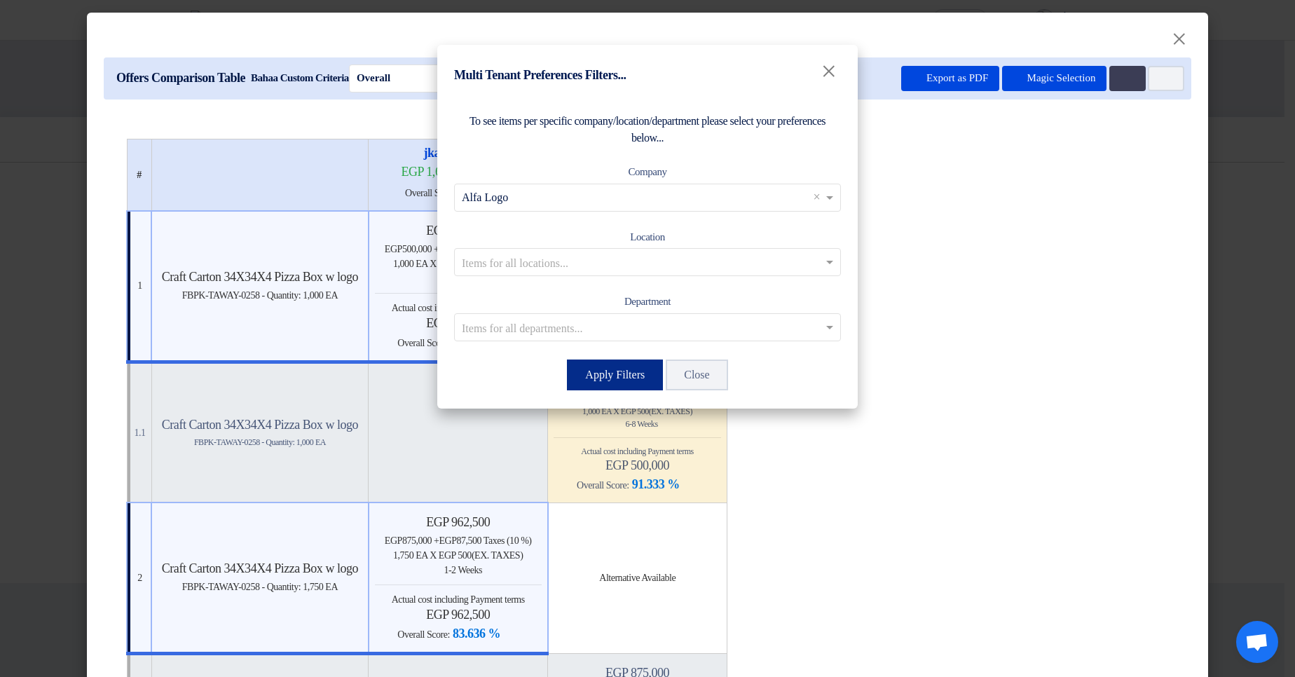
click at [611, 369] on button "Apply Filters" at bounding box center [615, 374] width 96 height 31
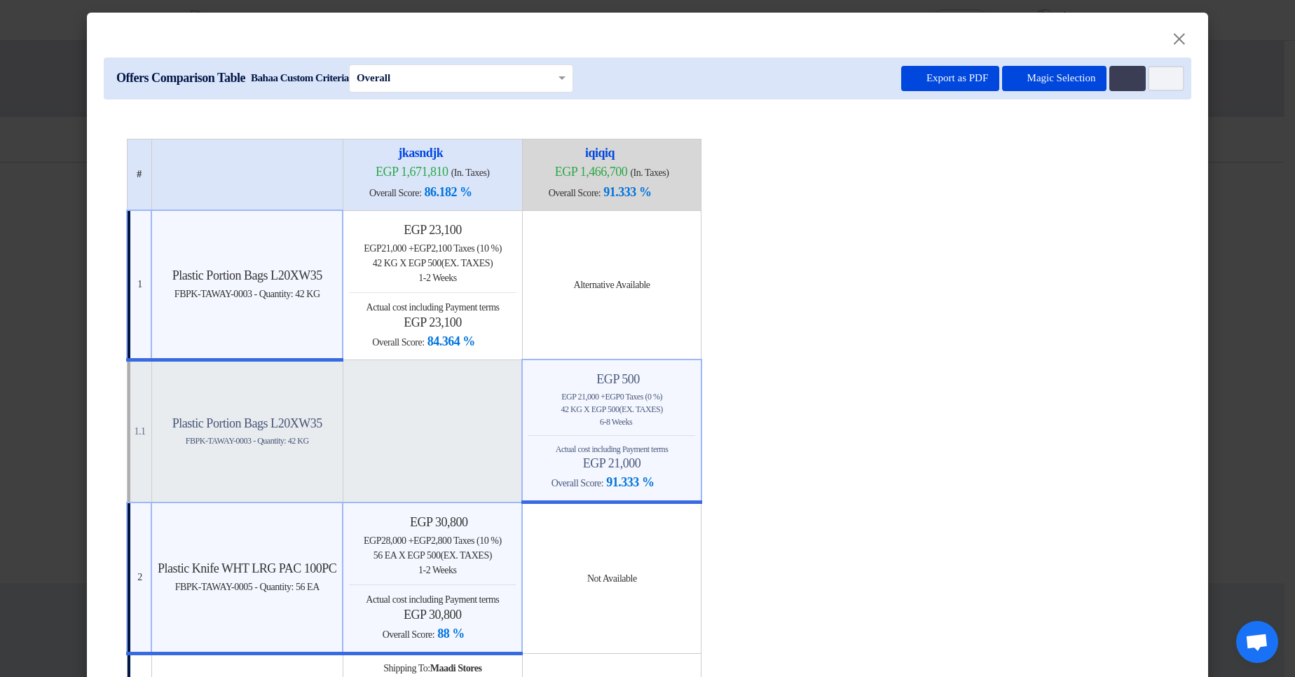
click at [895, 321] on table "# jkasndjk egp 1,671,810 (In. Taxes) Overall Score: 86.182 % iqiqiq" at bounding box center [647, 625] width 1043 height 972
click at [1109, 82] on button "Multi Tenant Preferences" at bounding box center [1127, 78] width 36 height 25
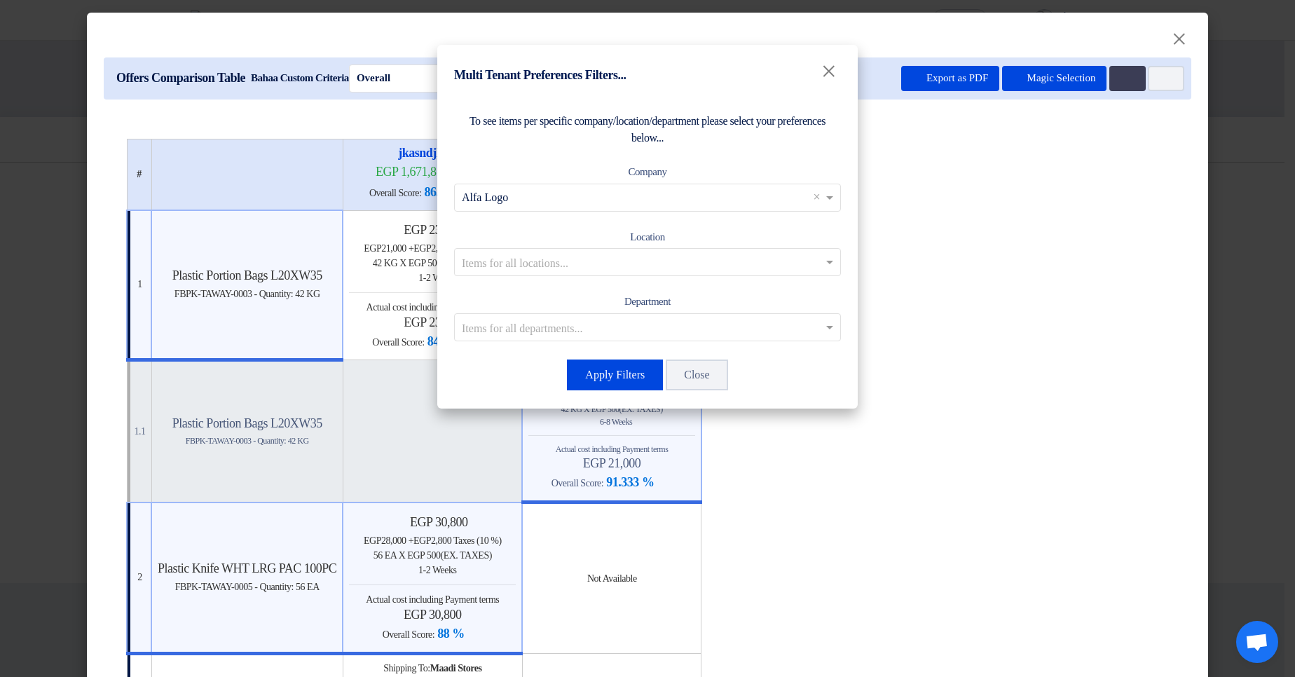
click at [717, 311] on div "Department Items for all departments..." at bounding box center [647, 317] width 387 height 48
click at [712, 322] on input "text" at bounding box center [640, 326] width 357 height 23
click at [716, 294] on div "Department Items for all departments... Department 1" at bounding box center [647, 317] width 387 height 48
click at [687, 334] on input "text" at bounding box center [640, 326] width 357 height 23
click at [739, 296] on div "Department Items for all departments... Department 1" at bounding box center [647, 317] width 387 height 48
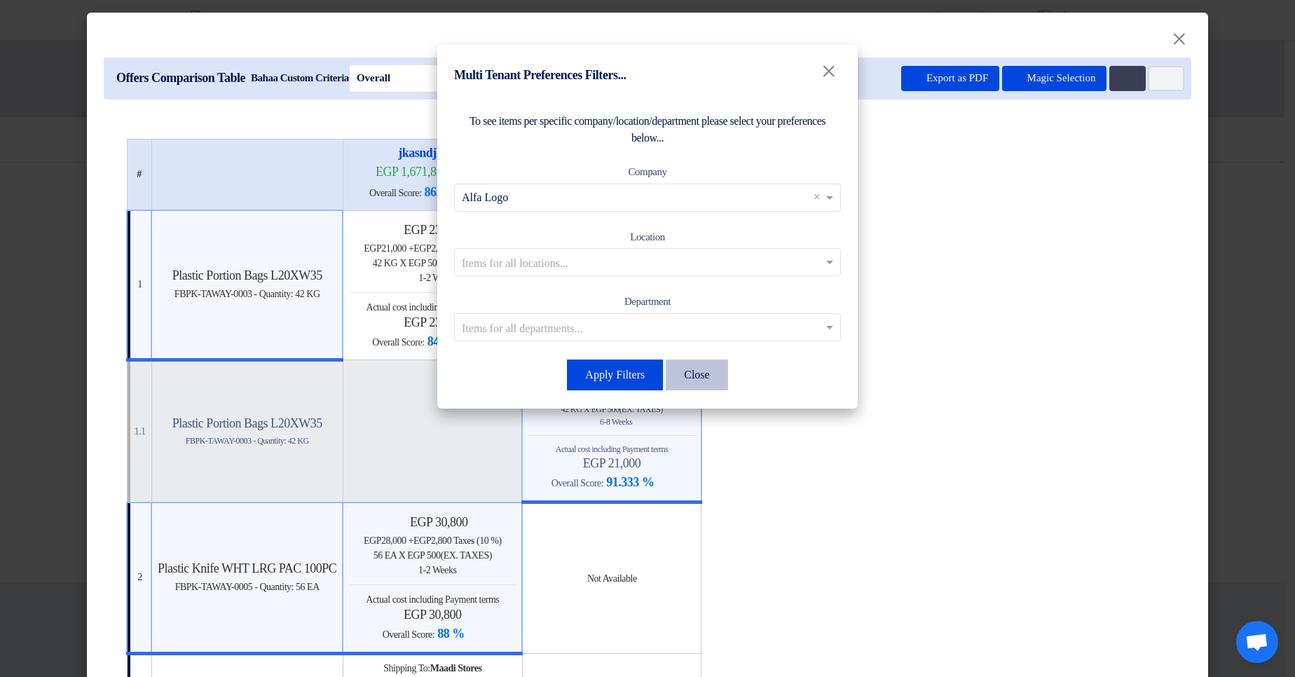
click at [715, 380] on button "Close" at bounding box center [697, 374] width 62 height 31
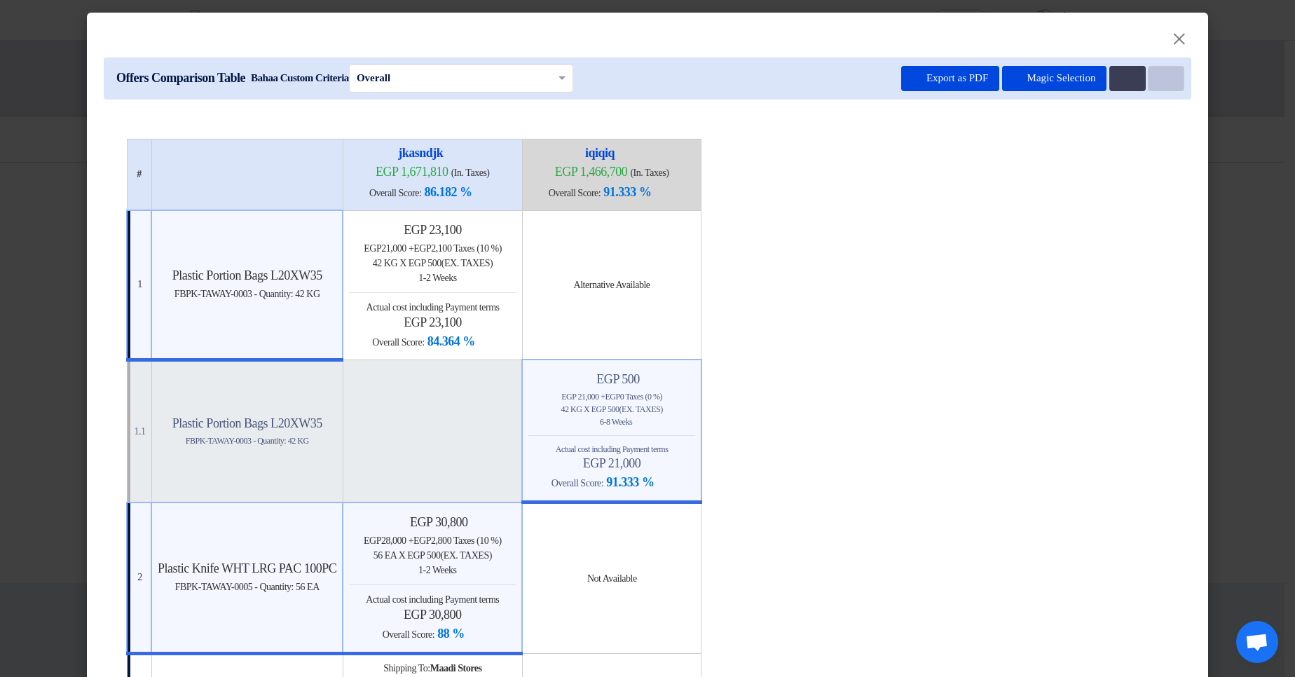
click at [1161, 85] on button "Item Card filters" at bounding box center [1166, 78] width 36 height 25
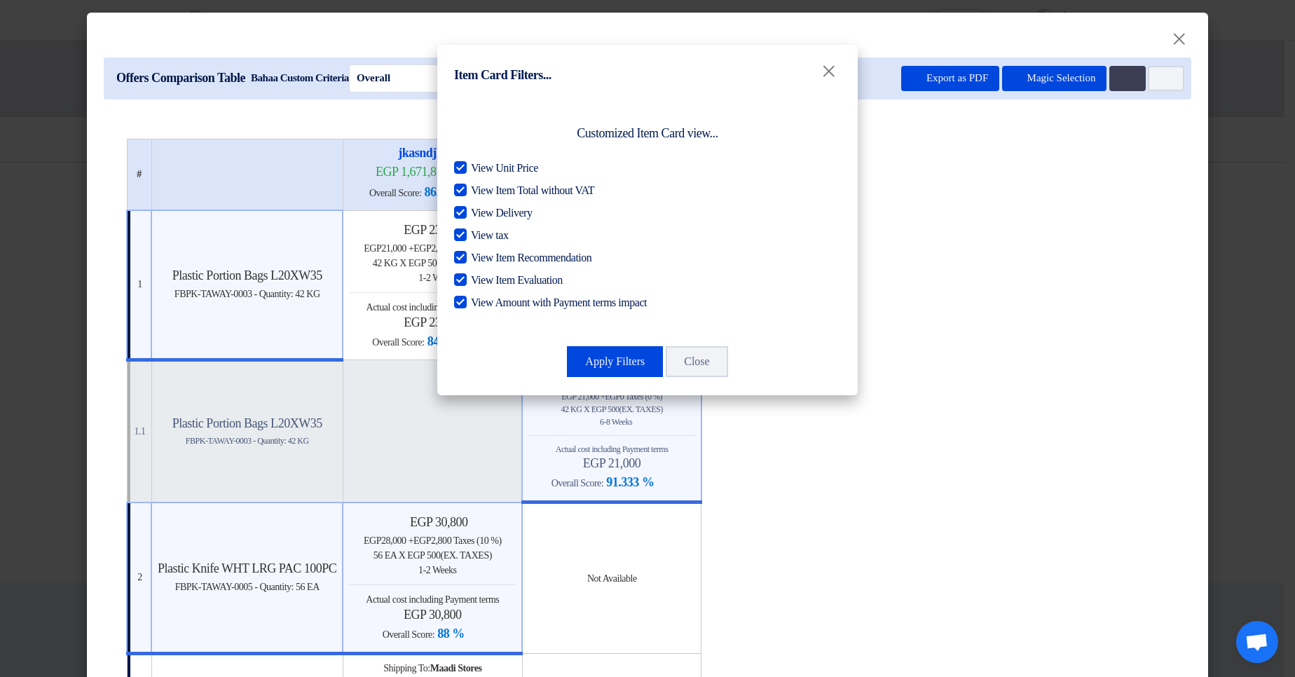
click at [495, 149] on div "Customized Item Card view... View Unit Price View Item Total without VAT View D…" at bounding box center [647, 223] width 387 height 221
click at [502, 164] on span "View Unit Price" at bounding box center [504, 168] width 67 height 17
click at [480, 164] on input "View Unit Price" at bounding box center [475, 164] width 9 height 9
checkbox input "false"
click at [499, 186] on span "View Item Total without VAT" at bounding box center [532, 190] width 123 height 17
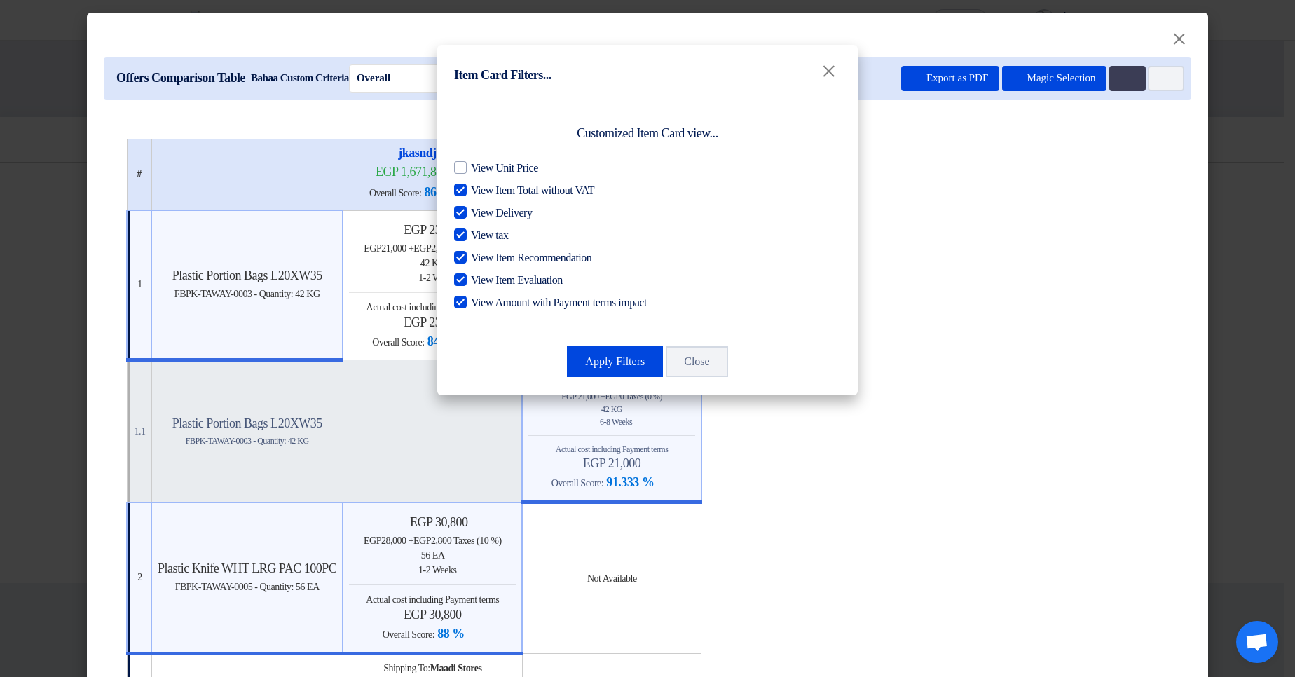
click at [480, 186] on input "View Item Total without VAT" at bounding box center [475, 186] width 9 height 9
checkbox input "false"
click at [490, 216] on span "View Delivery" at bounding box center [501, 213] width 61 height 17
click at [480, 214] on input "View Delivery" at bounding box center [475, 209] width 9 height 9
checkbox input "false"
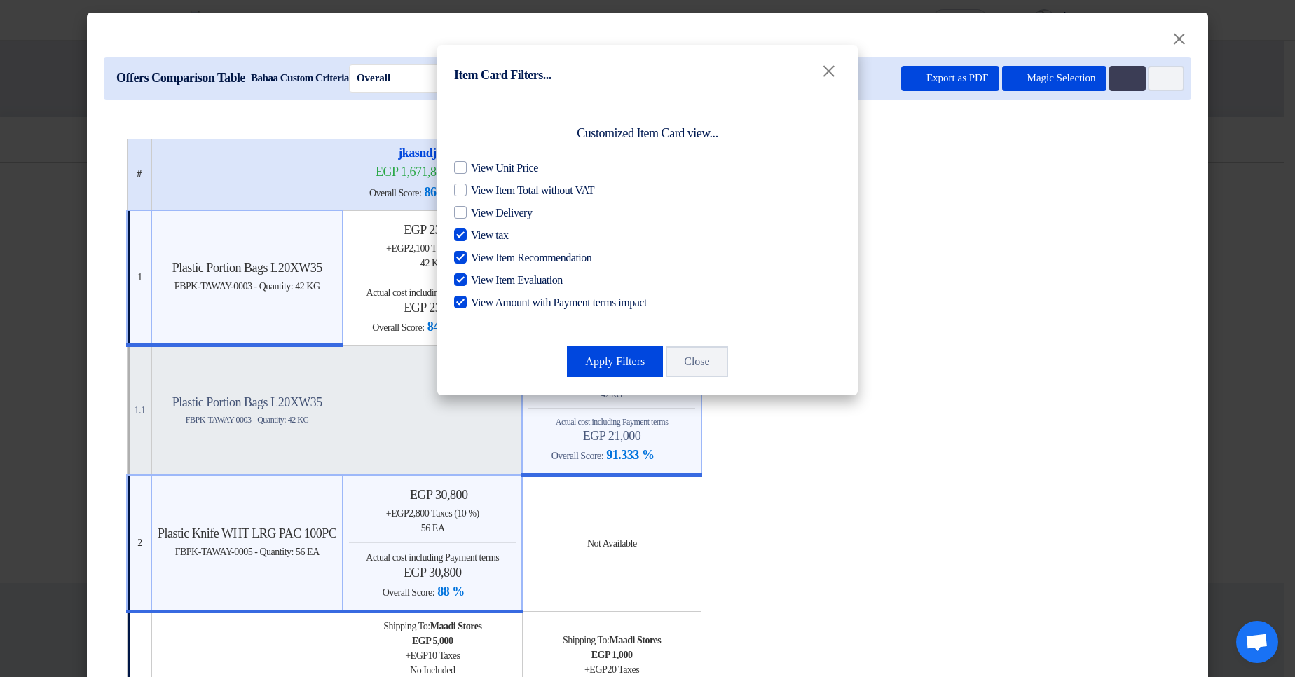
click at [482, 240] on span "View tax" at bounding box center [489, 235] width 37 height 17
click at [480, 236] on input "View tax" at bounding box center [475, 231] width 9 height 9
checkbox input "false"
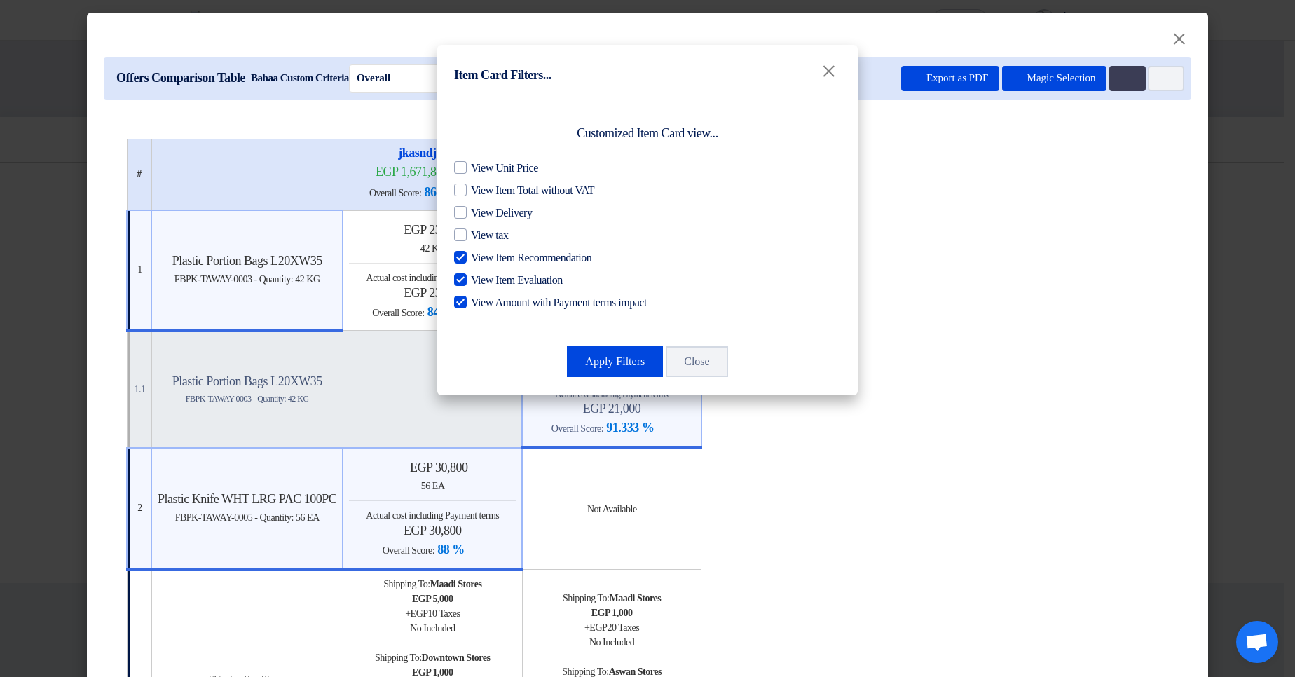
click at [491, 258] on span "View Item Recommendation" at bounding box center [531, 257] width 121 height 17
click at [480, 258] on input "View Item Recommendation" at bounding box center [475, 253] width 9 height 9
checkbox input "false"
click at [500, 275] on span "View Item Evaluation" at bounding box center [517, 280] width 92 height 17
click at [480, 275] on input "View Item Evaluation" at bounding box center [475, 276] width 9 height 9
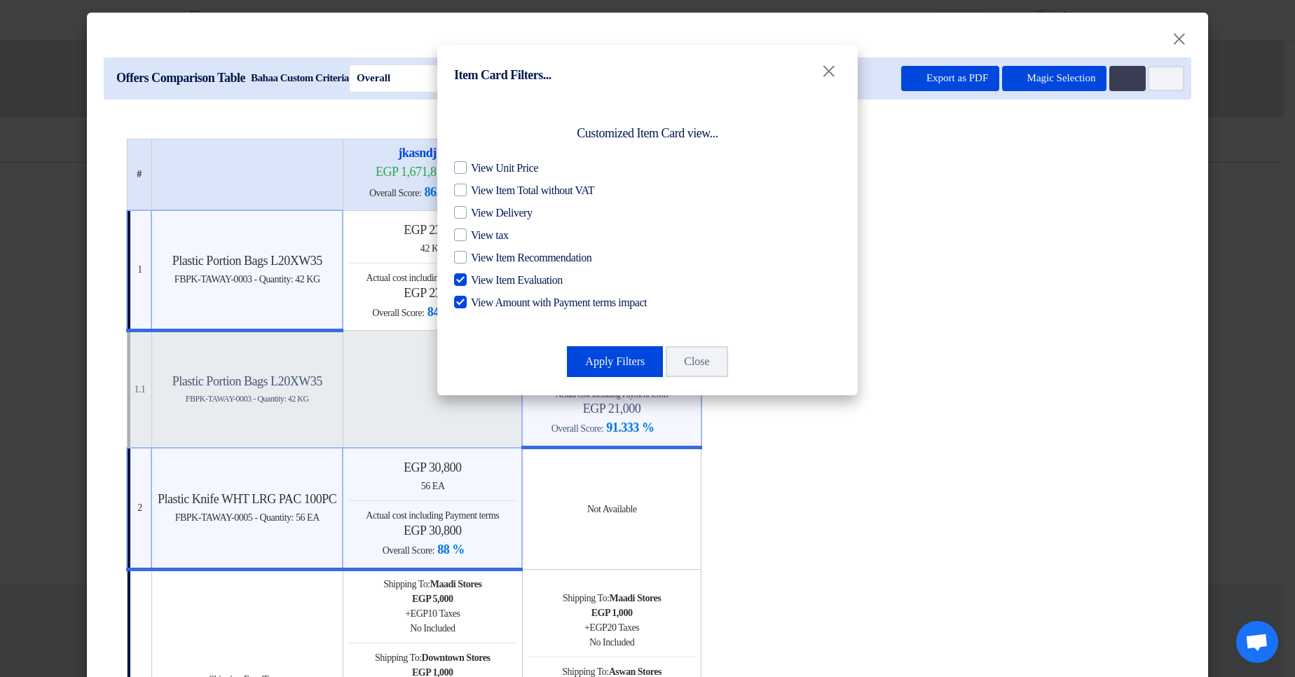
checkbox input "false"
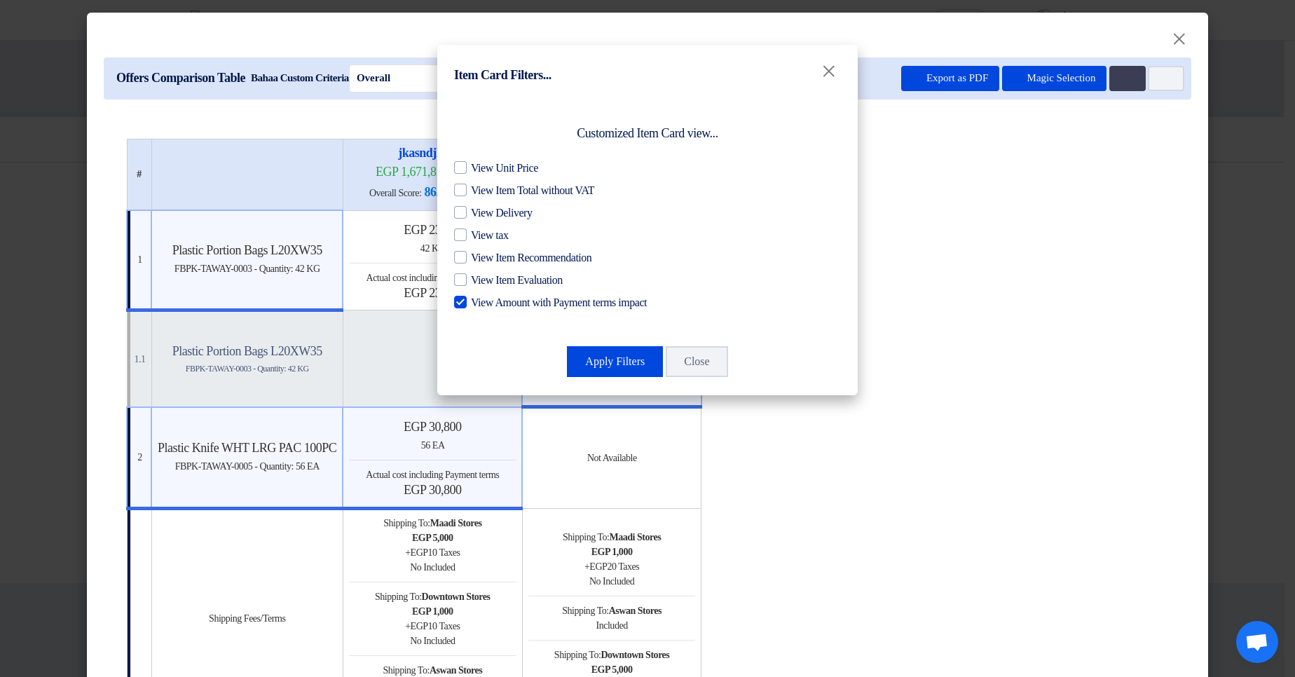
click at [511, 302] on span "View Amount with Payment terms impact" at bounding box center [559, 302] width 176 height 17
click at [480, 302] on input "View Amount with Payment terms impact" at bounding box center [475, 298] width 9 height 9
checkbox input "false"
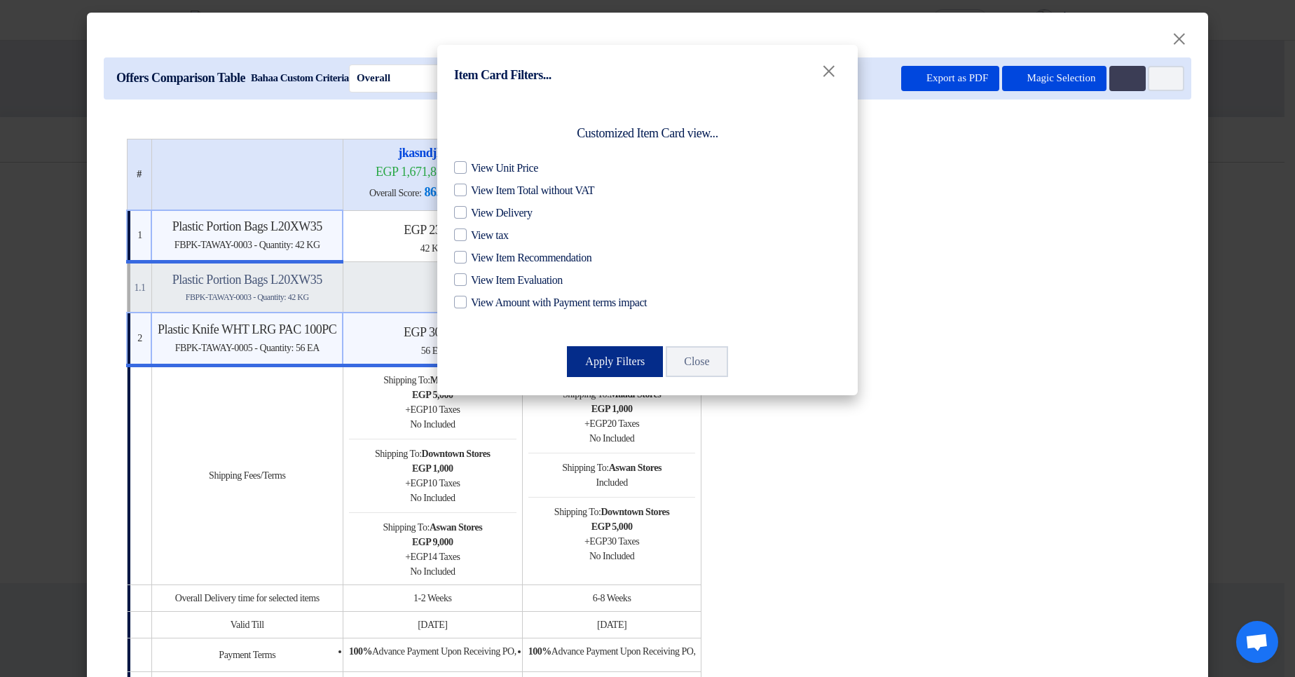
click at [612, 350] on button "Apply Filters" at bounding box center [615, 361] width 96 height 31
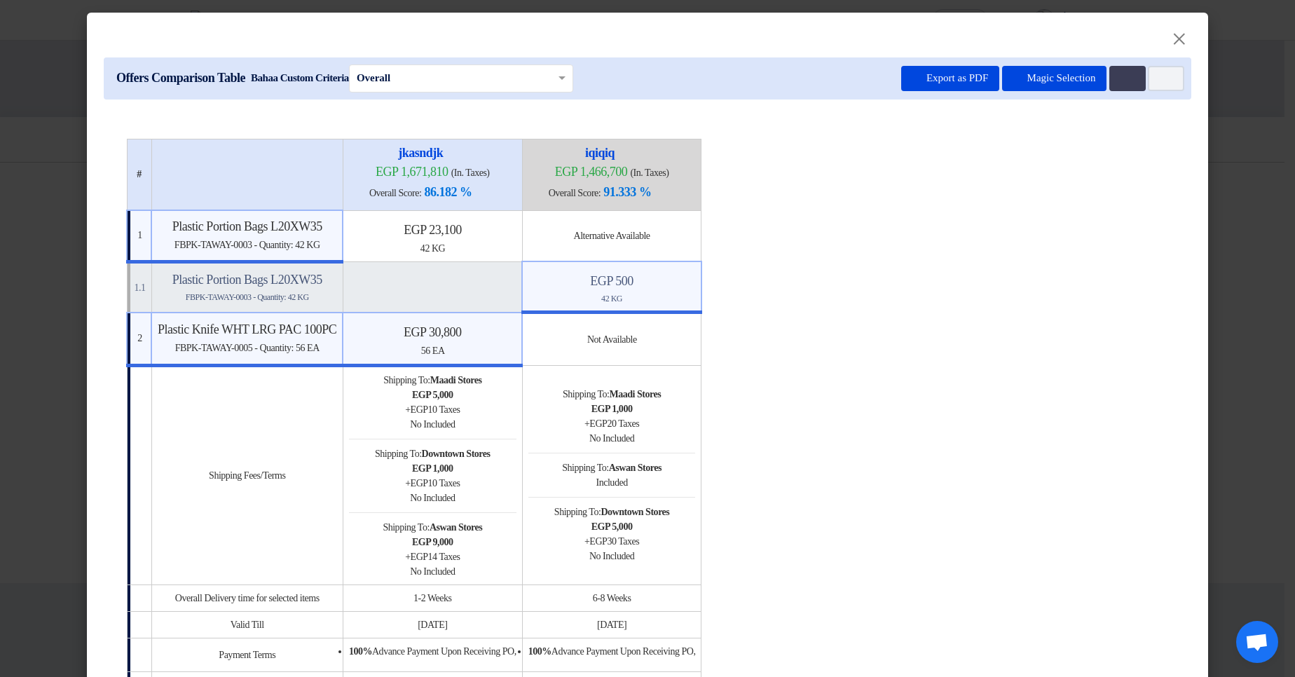
click at [1004, 316] on table "# jkasndjk egp 1,671,810 (In. Taxes) Overall Score: 86.182 % iqiqiq" at bounding box center [647, 481] width 1043 height 684
click at [1125, 81] on icon "Multi Tenant Preferences" at bounding box center [1125, 79] width 11 height 11
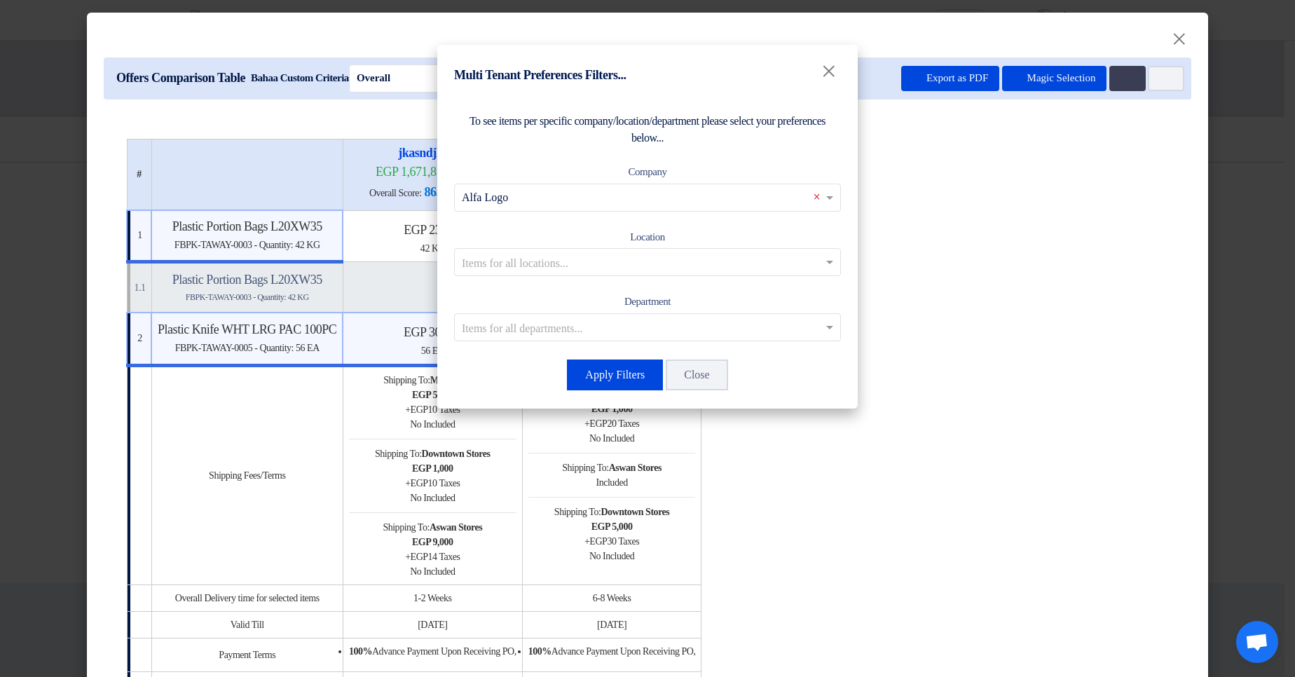
drag, startPoint x: 814, startPoint y: 198, endPoint x: 766, endPoint y: 226, distance: 56.2
click at [602, 378] on button "Apply Filters" at bounding box center [615, 374] width 96 height 31
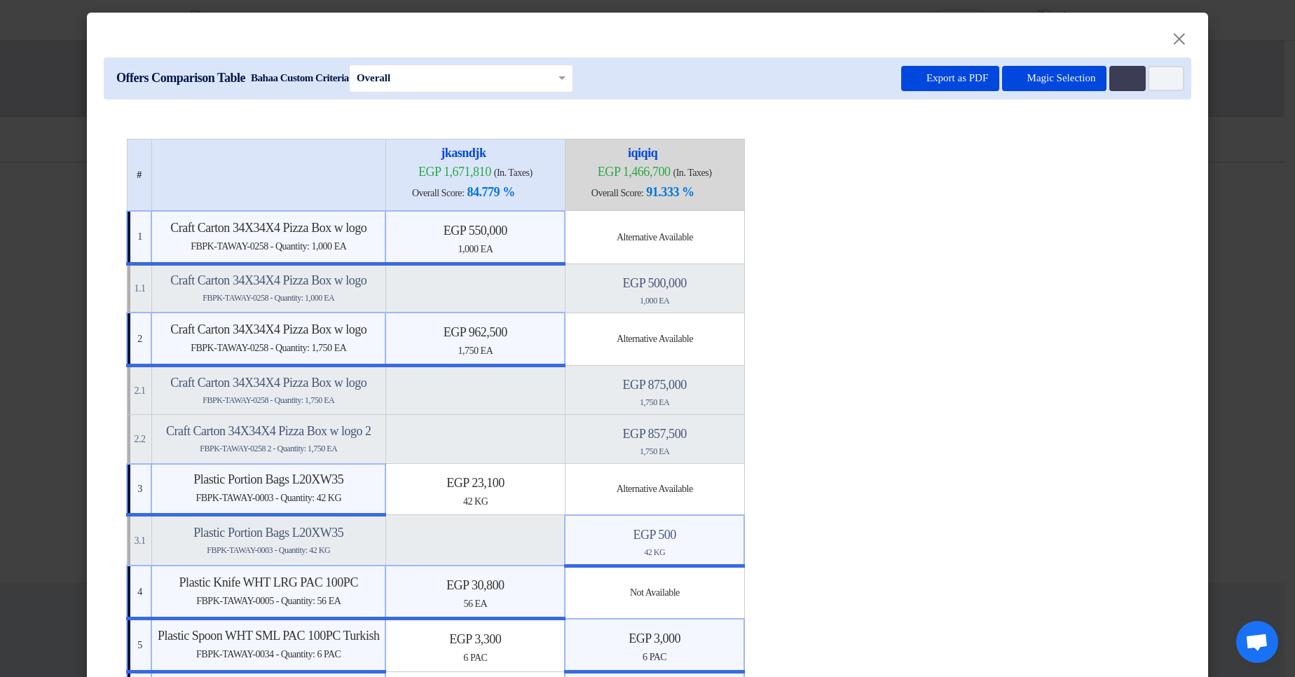
click at [1015, 345] on table "# jkasndjk egp 1,671,810 (In. Taxes) Overall Score: 84.779 % iqiqiq" at bounding box center [647, 687] width 1043 height 1097
click at [1157, 86] on button "Item Card filters" at bounding box center [1166, 78] width 36 height 25
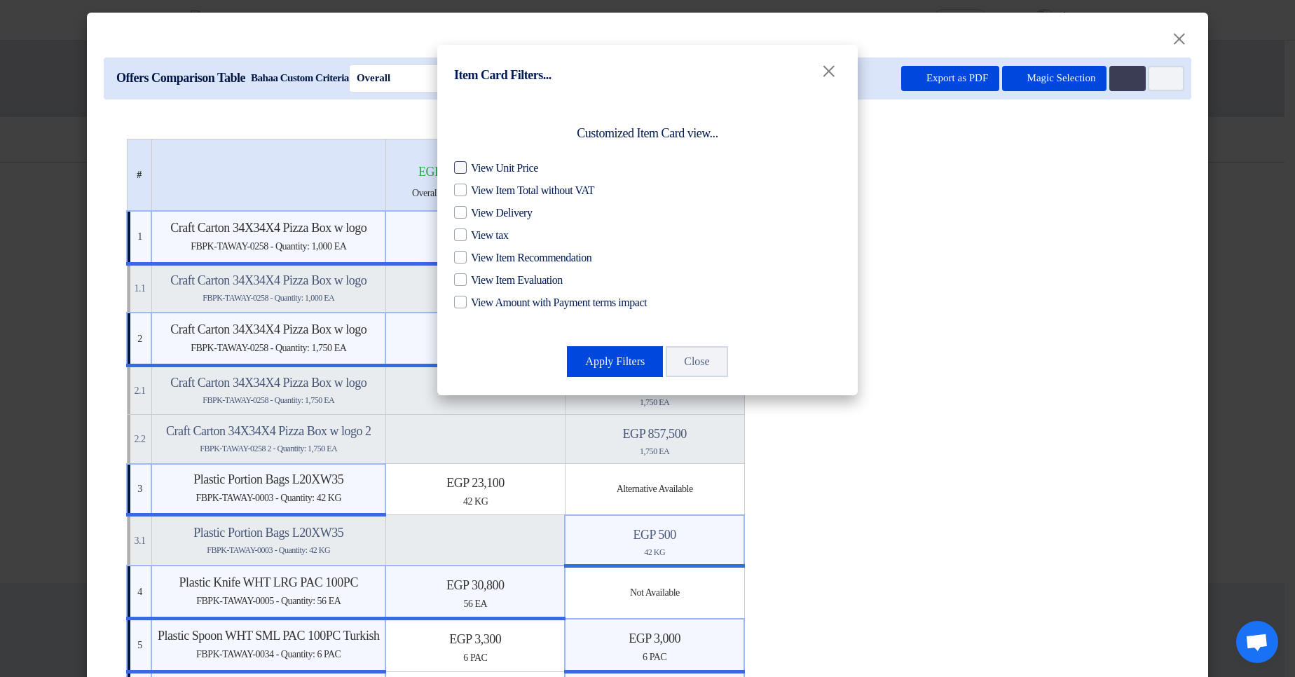
click at [526, 171] on span "View Unit Price" at bounding box center [504, 168] width 67 height 17
click at [480, 169] on input "View Unit Price" at bounding box center [475, 164] width 9 height 9
checkbox input "true"
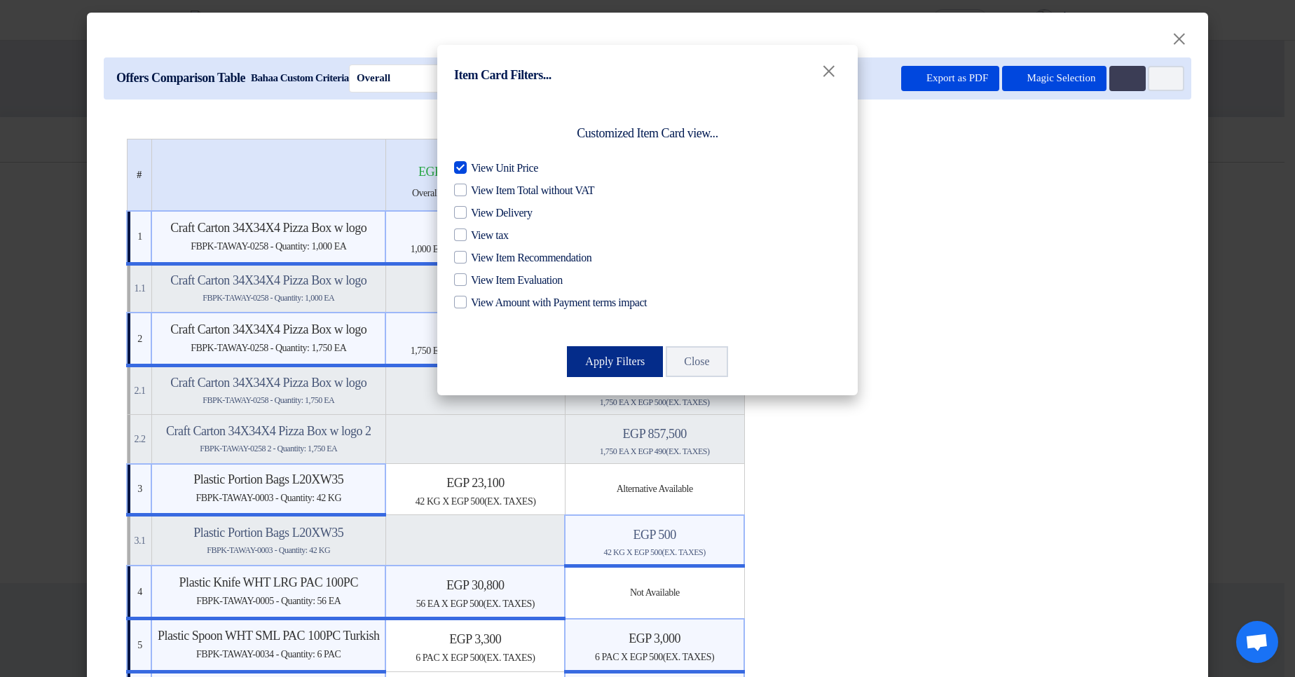
click at [624, 365] on button "Apply Filters" at bounding box center [615, 361] width 96 height 31
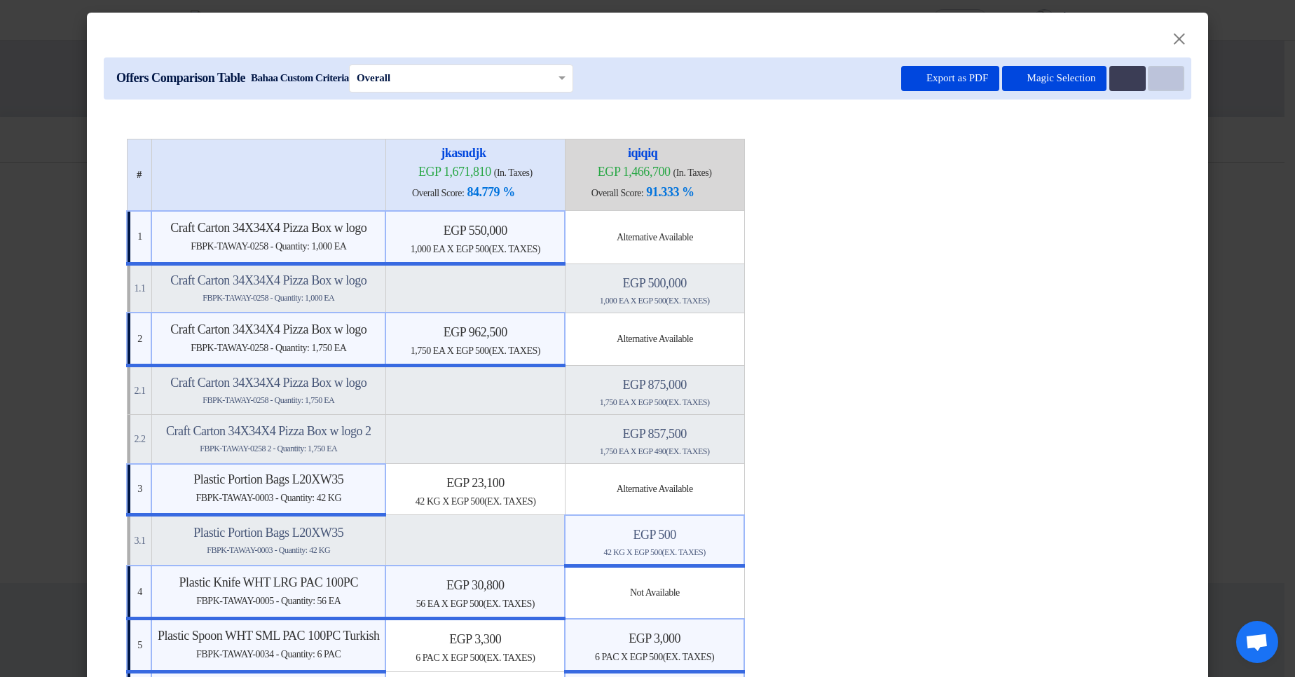
click at [1162, 81] on icon "Item Card filters" at bounding box center [1164, 79] width 11 height 11
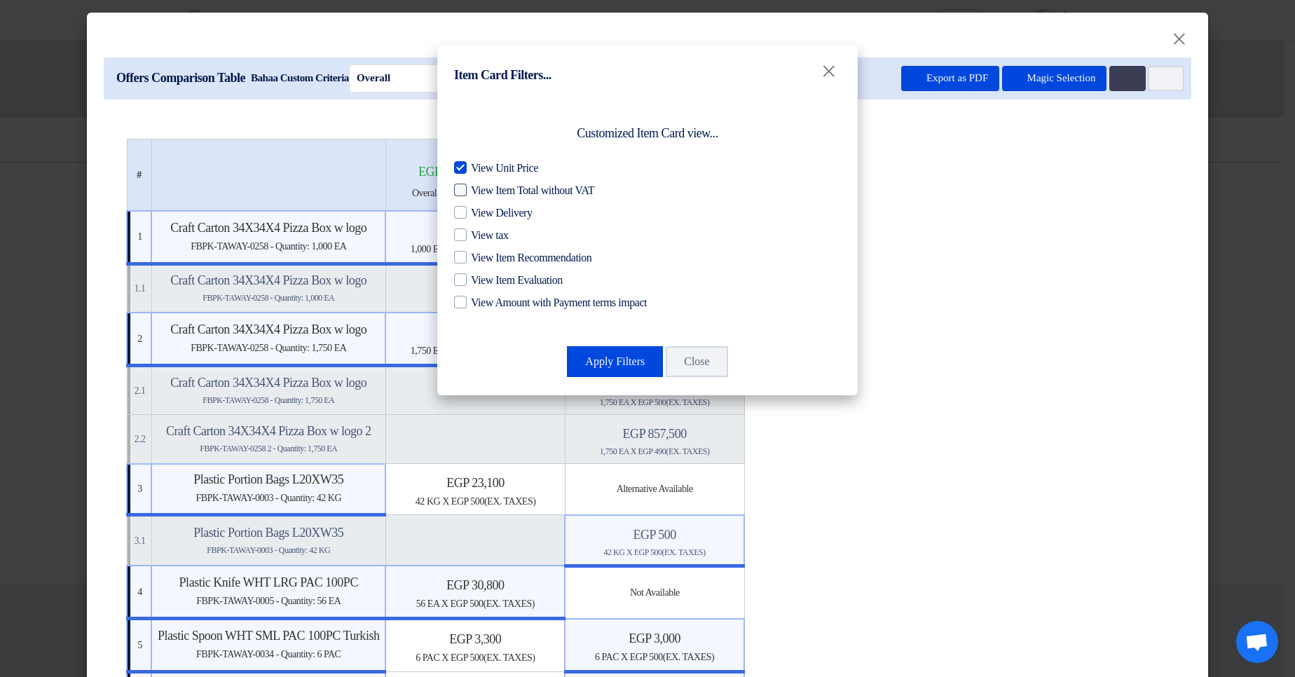
click at [530, 187] on span "View Item Total without VAT" at bounding box center [532, 190] width 123 height 17
click at [480, 187] on input "View Item Total without VAT" at bounding box center [475, 186] width 9 height 9
checkbox input "true"
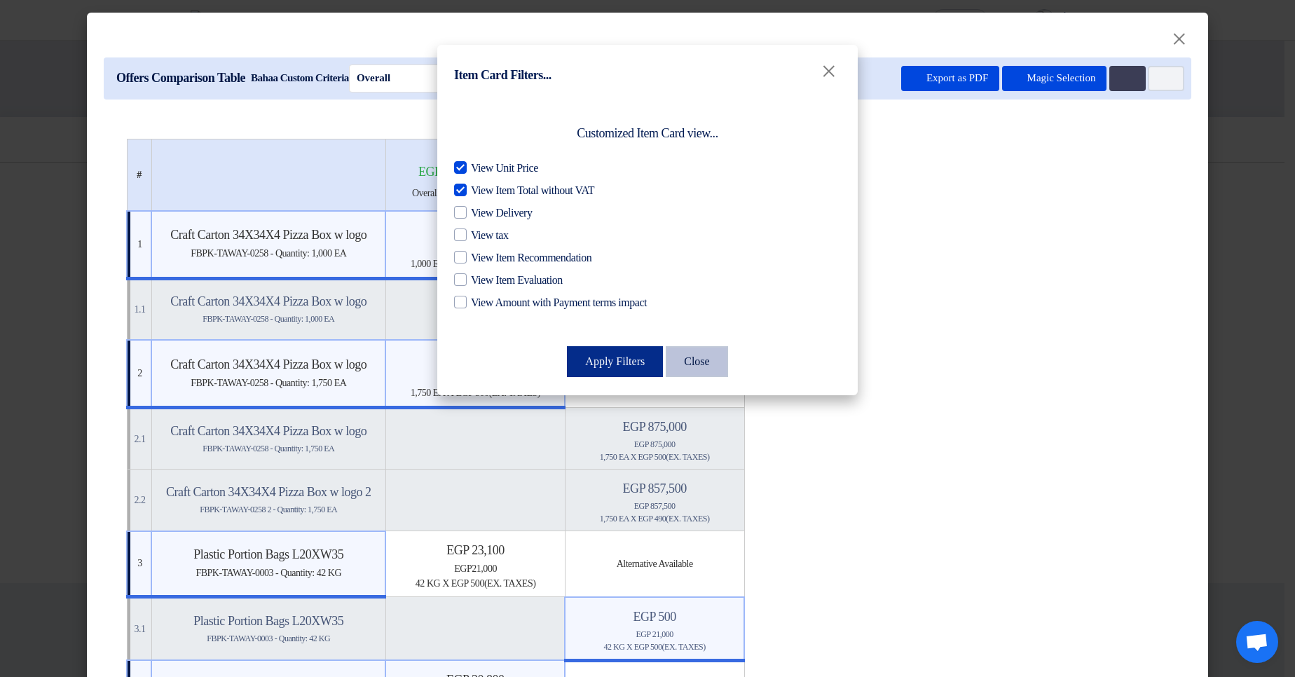
click at [602, 363] on button "Apply Filters" at bounding box center [615, 361] width 96 height 31
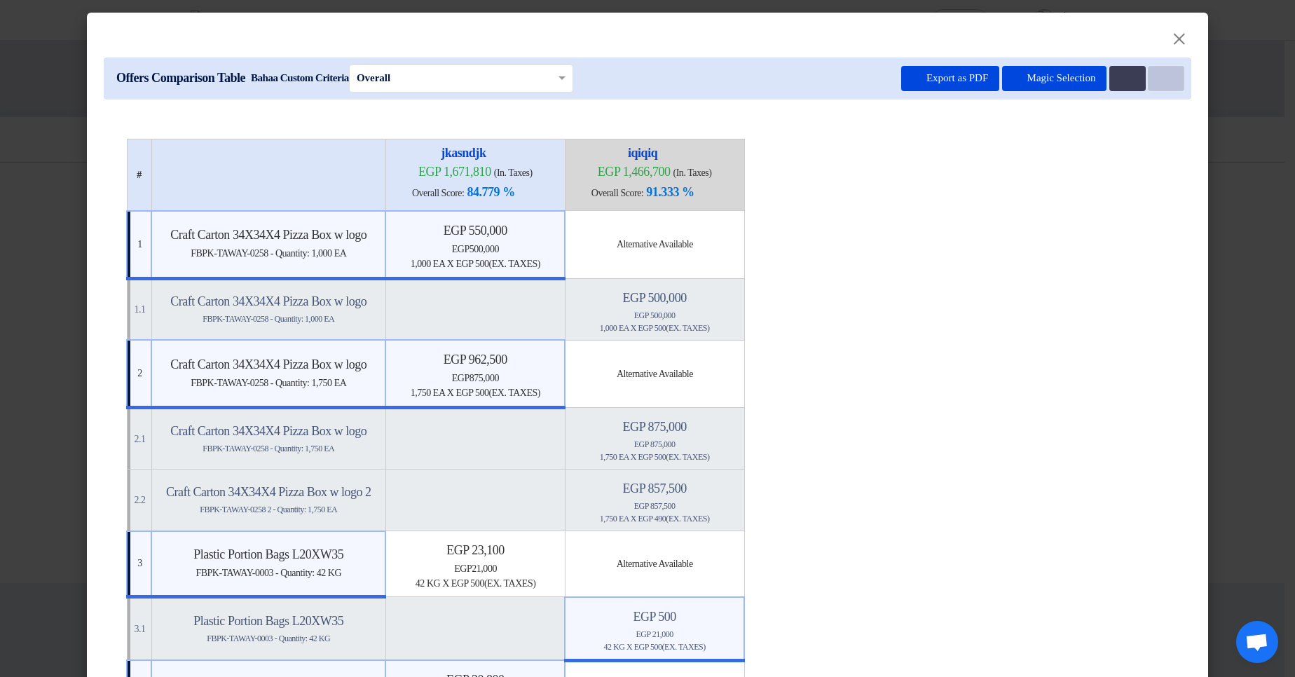
click at [1159, 74] on use at bounding box center [1159, 74] width 0 height 0
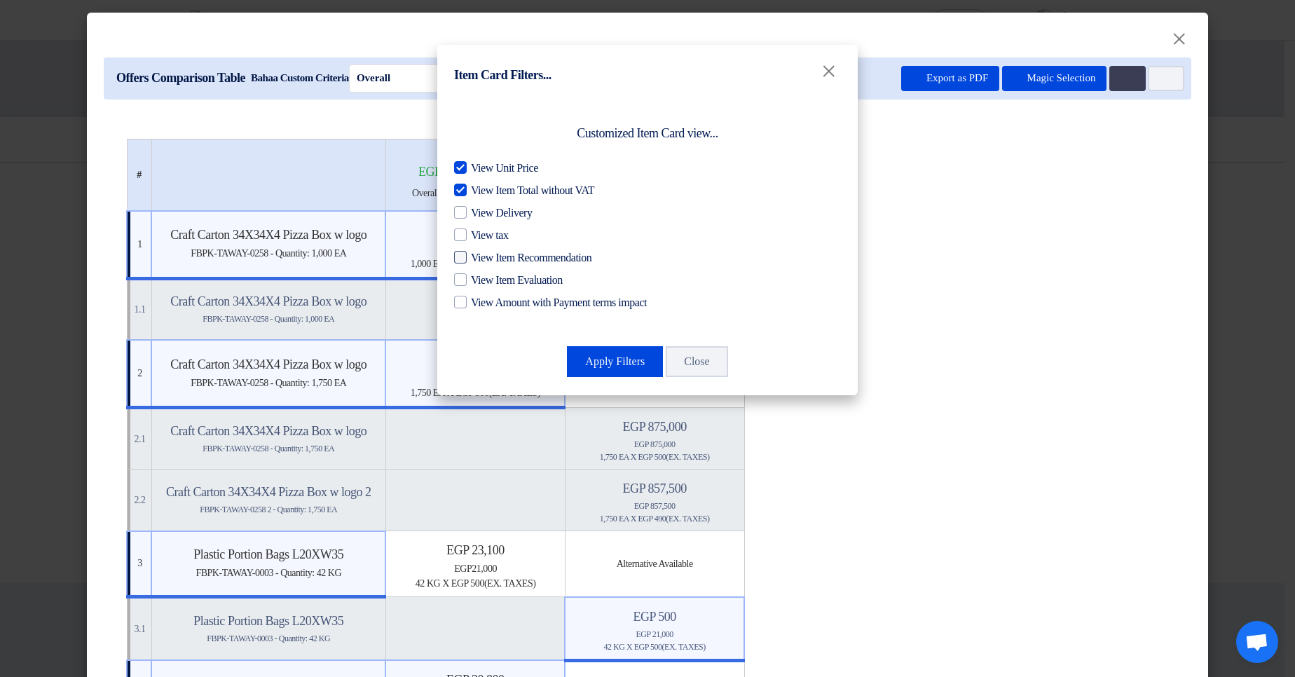
click at [537, 255] on span "View Item Recommendation" at bounding box center [531, 257] width 121 height 17
click at [480, 255] on input "View Item Recommendation" at bounding box center [475, 253] width 9 height 9
checkbox input "true"
click at [623, 386] on div "Customized Item Card view... View Unit Price View Item Total without VAT View D…" at bounding box center [647, 245] width 420 height 299
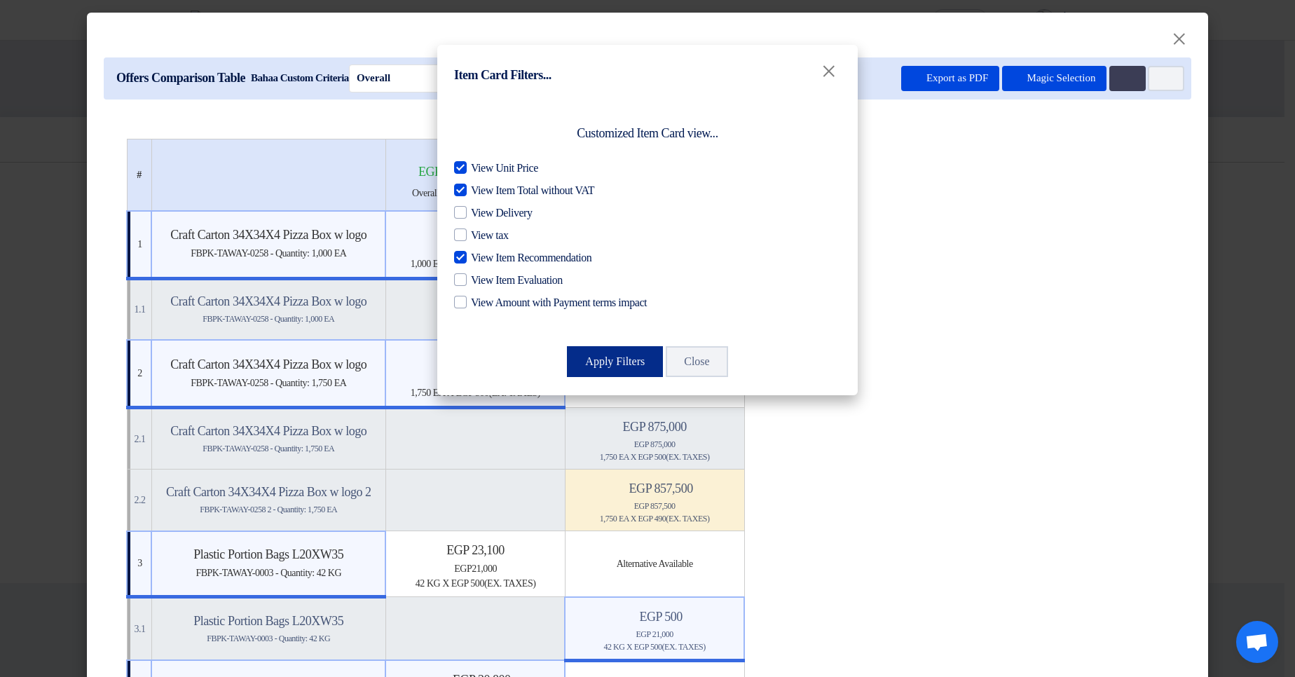
click at [614, 353] on button "Apply Filters" at bounding box center [615, 361] width 96 height 31
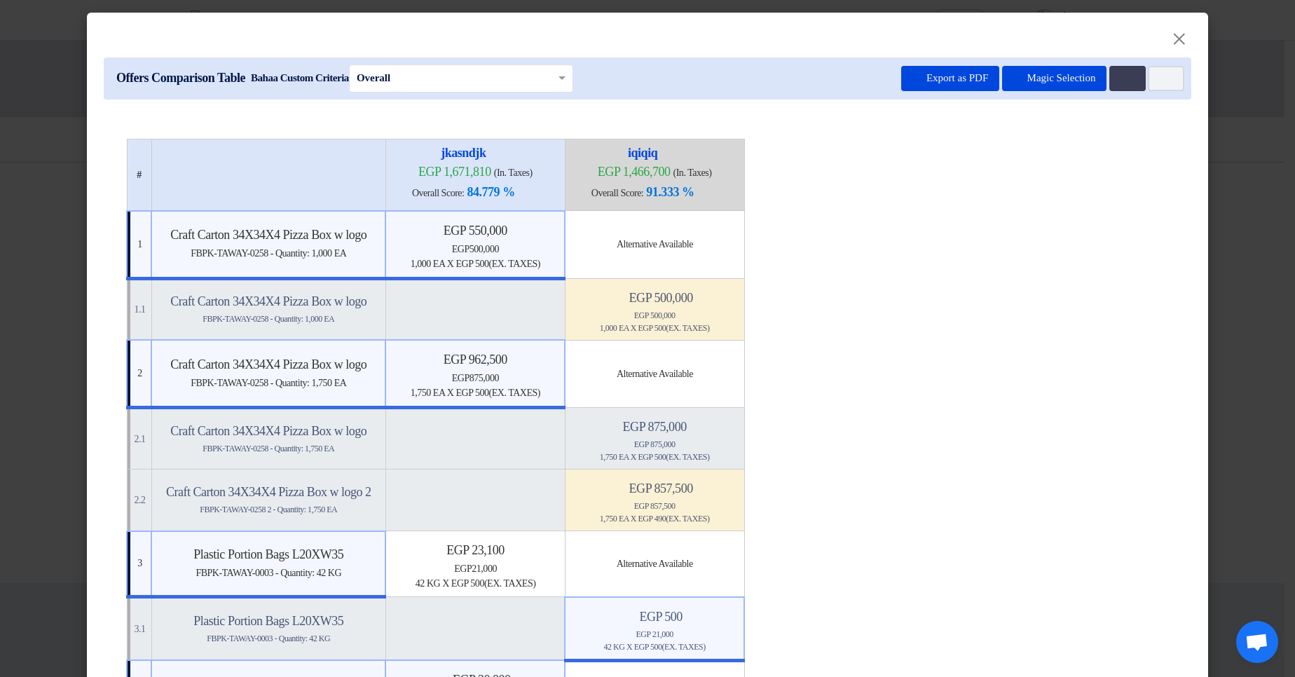
click at [1179, 85] on div "Offers Comparison Table Bahaa Custom Criteria × Overall × Export as PDF Magic S…" at bounding box center [647, 78] width 1087 height 42
click at [1154, 87] on button "Item Card filters" at bounding box center [1166, 78] width 36 height 25
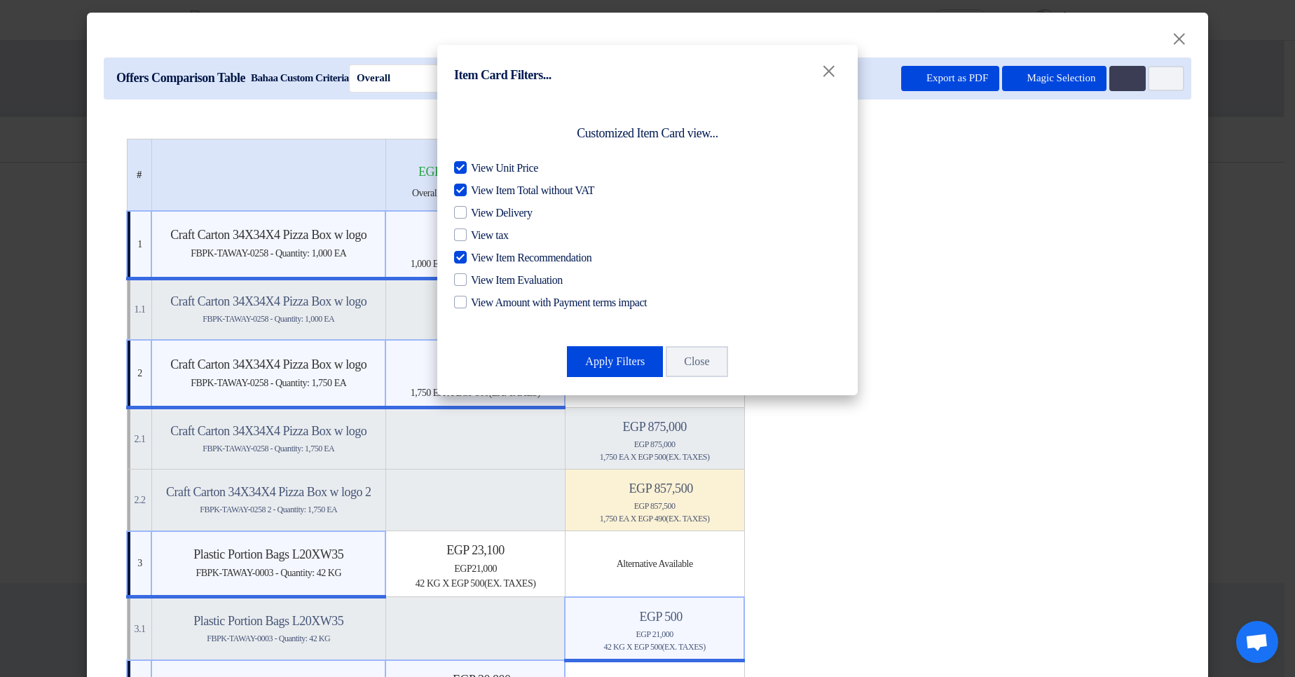
click at [1155, 66] on modal-container "Item Card Filters... × Customized Item Card view... View Unit Price View Item T…" at bounding box center [647, 338] width 1295 height 677
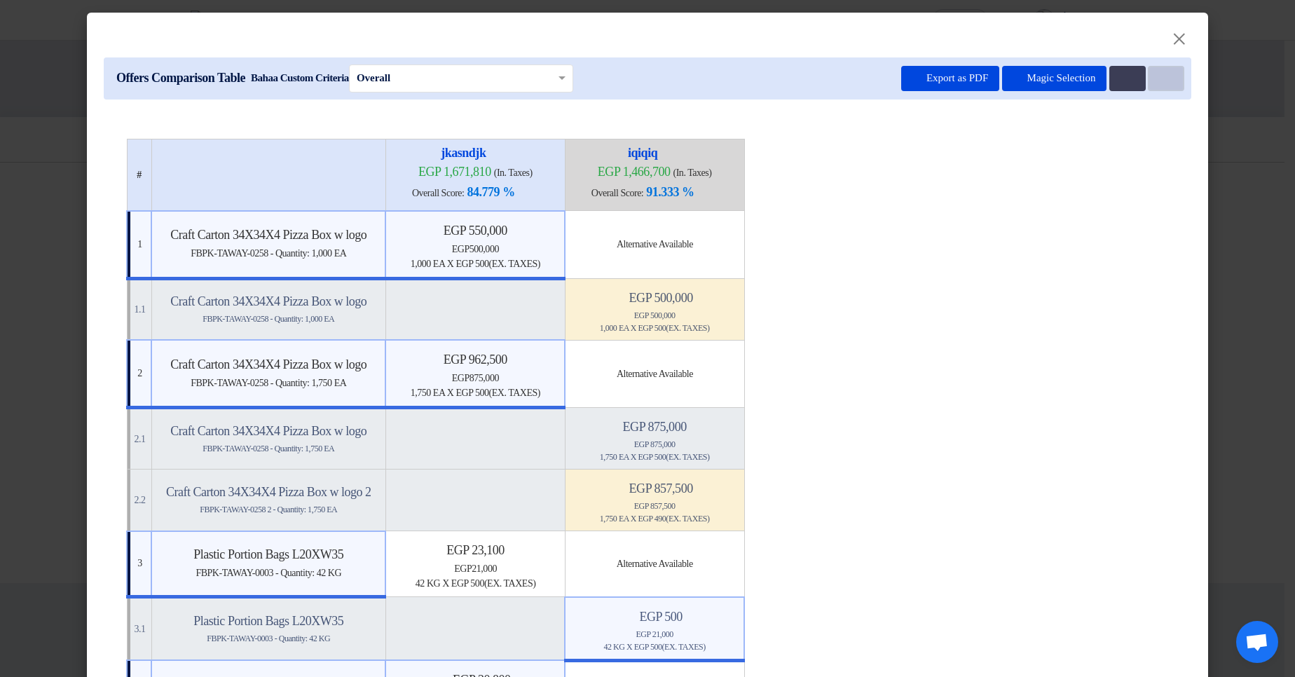
click at [1150, 76] on button "Item Card filters" at bounding box center [1166, 78] width 36 height 25
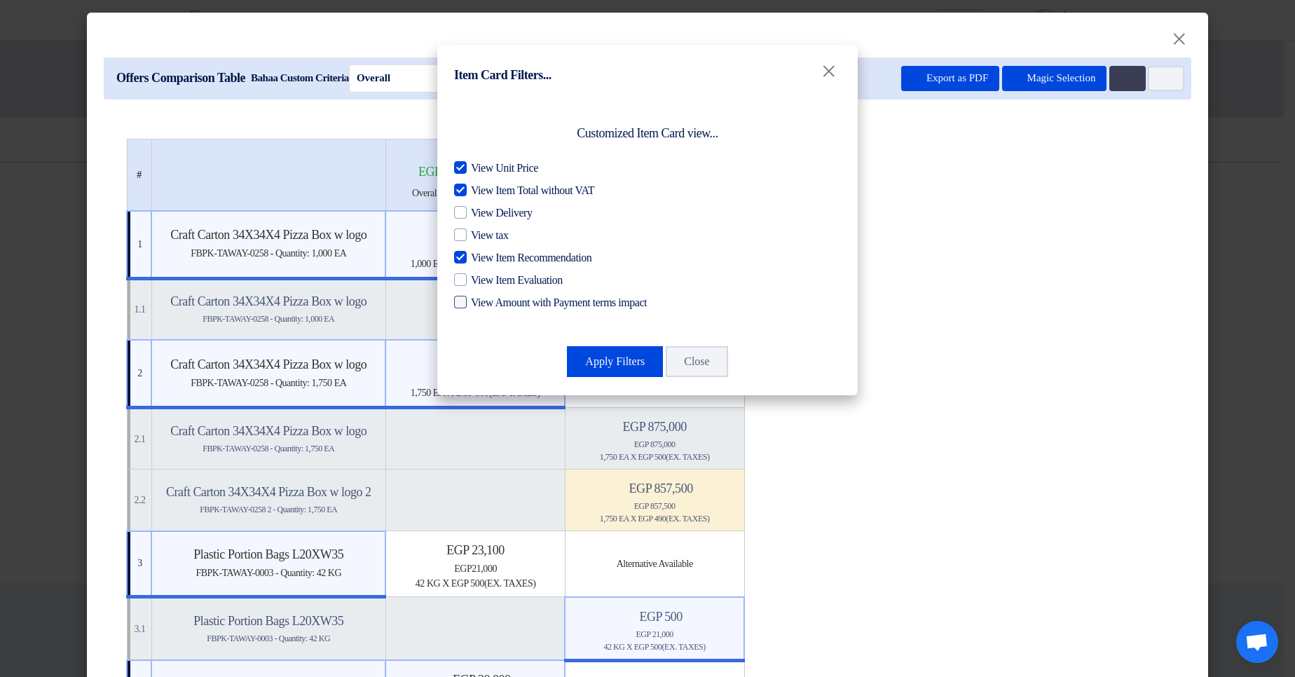
click at [575, 303] on span "View Amount with Payment terms impact" at bounding box center [559, 302] width 176 height 17
click at [480, 303] on input "View Amount with Payment terms impact" at bounding box center [475, 298] width 9 height 9
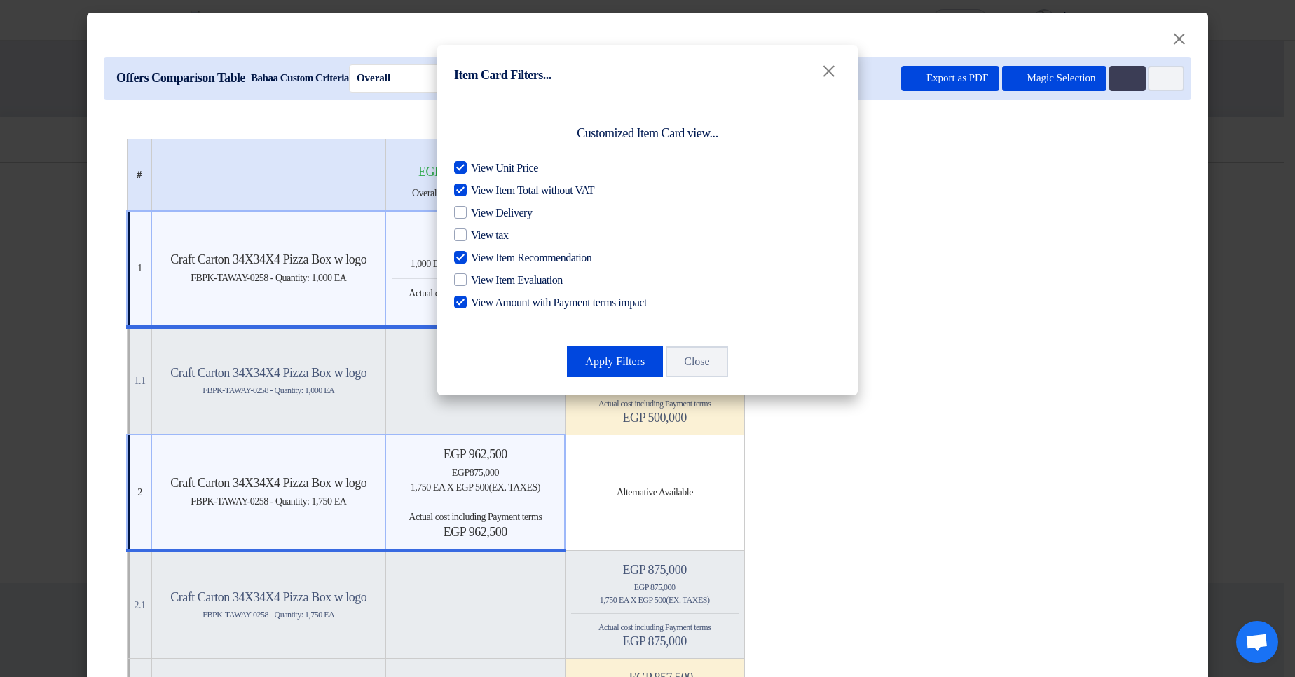
click at [537, 304] on span "View Amount with Payment terms impact" at bounding box center [559, 302] width 176 height 17
click at [480, 303] on input "View Amount with Payment terms impact" at bounding box center [475, 298] width 9 height 9
checkbox input "false"
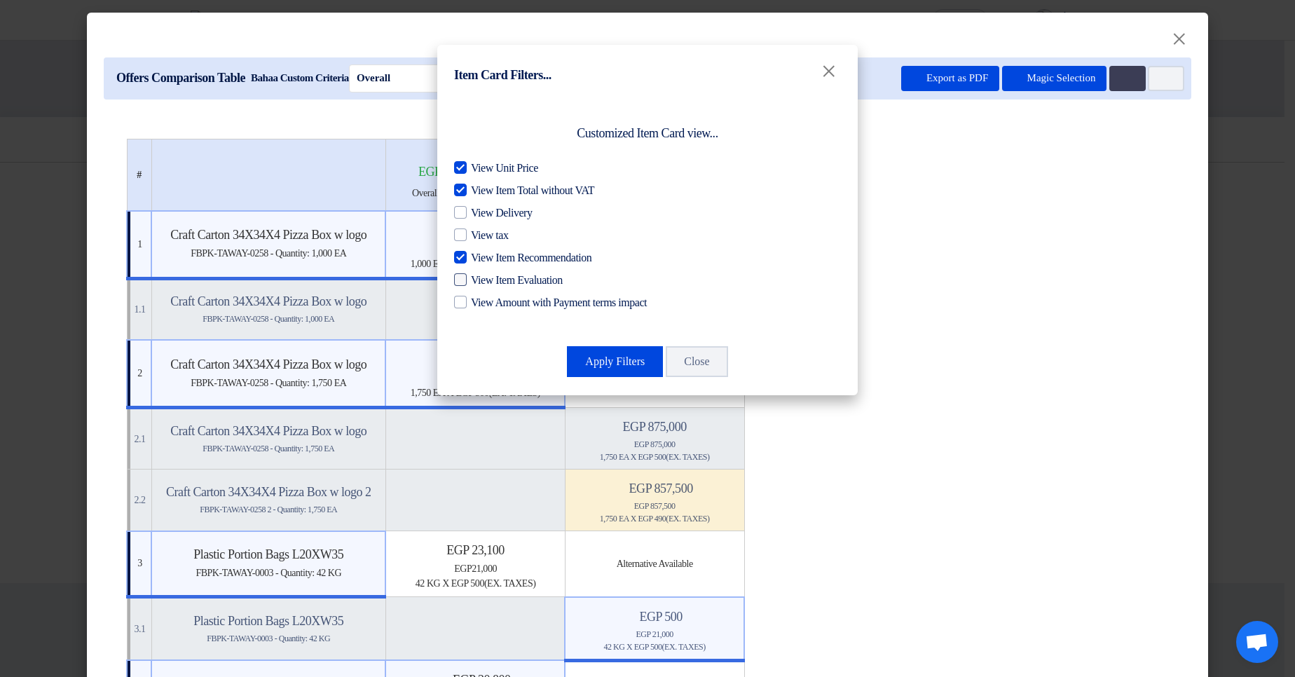
click at [529, 275] on span "View Item Evaluation" at bounding box center [517, 280] width 92 height 17
click at [480, 275] on input "View Item Evaluation" at bounding box center [475, 276] width 9 height 9
checkbox input "true"
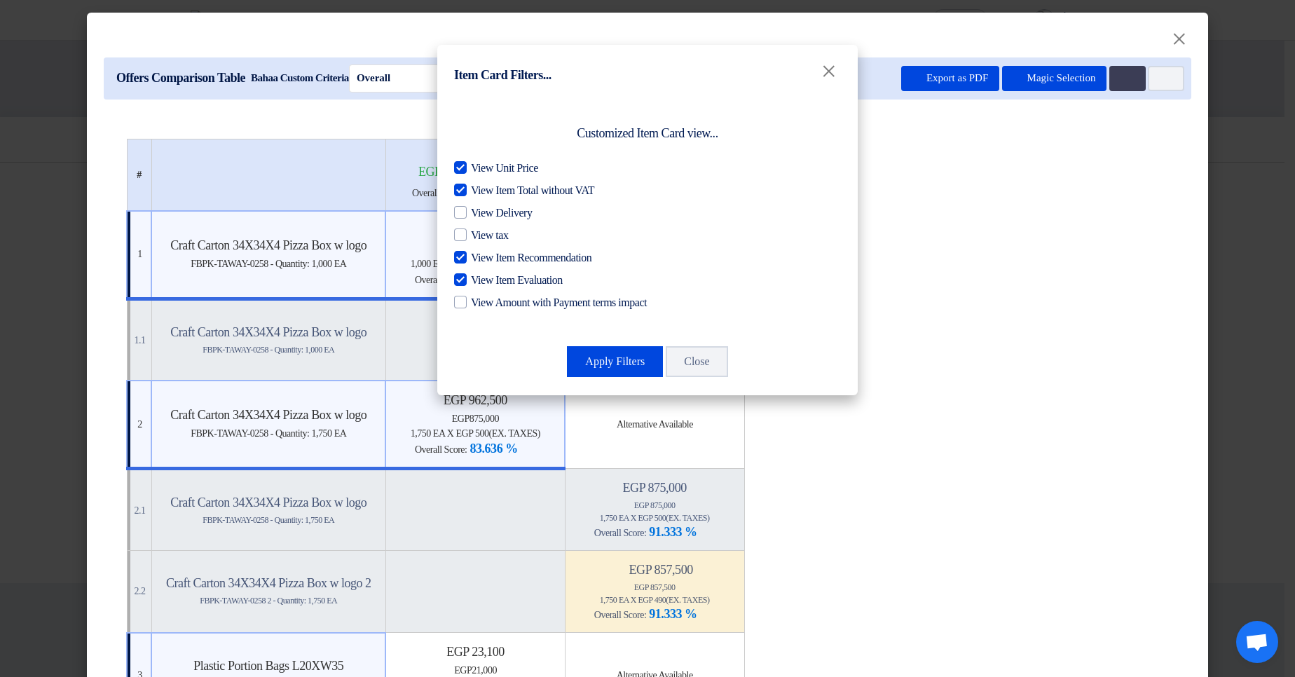
drag, startPoint x: 584, startPoint y: 334, endPoint x: 586, endPoint y: 350, distance: 16.4
click at [584, 338] on div "Customized Item Card view... View Unit Price View Item Total without VAT View D…" at bounding box center [647, 245] width 420 height 299
click at [586, 350] on button "Apply Filters" at bounding box center [615, 361] width 96 height 31
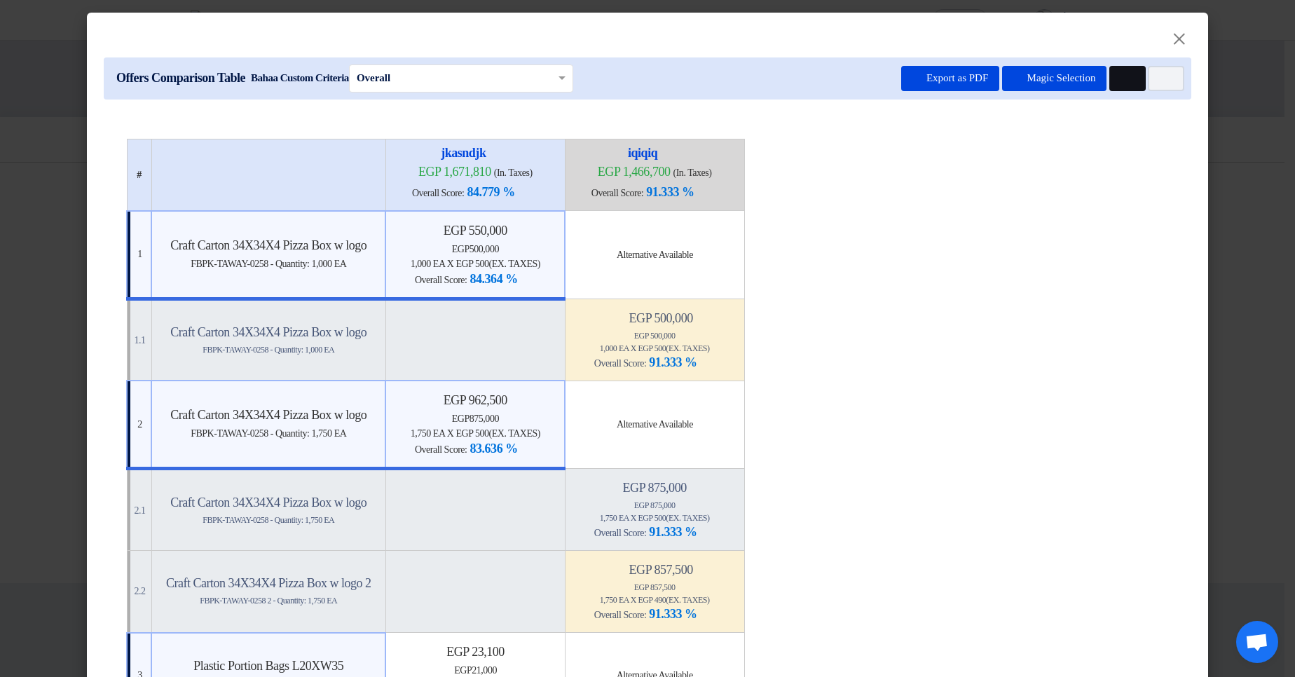
click at [1132, 71] on button "Multi Tenant Preferences" at bounding box center [1127, 78] width 36 height 25
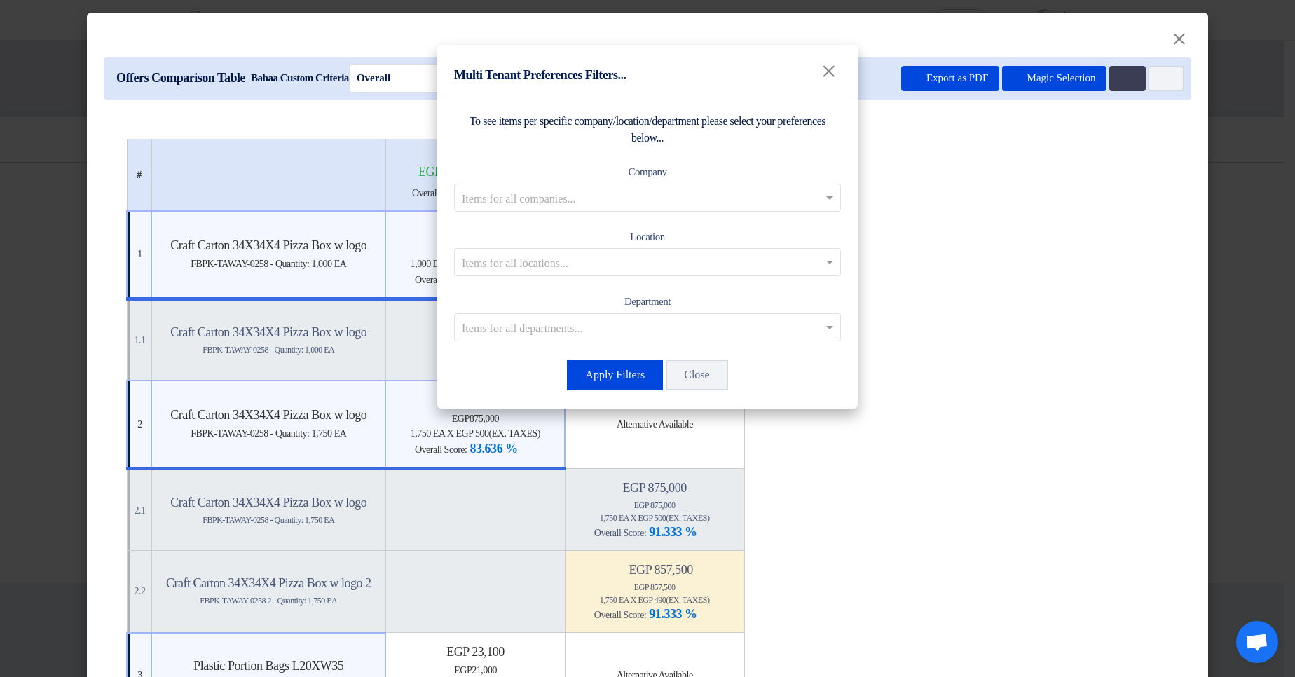
click at [604, 194] on input "text" at bounding box center [640, 197] width 357 height 23
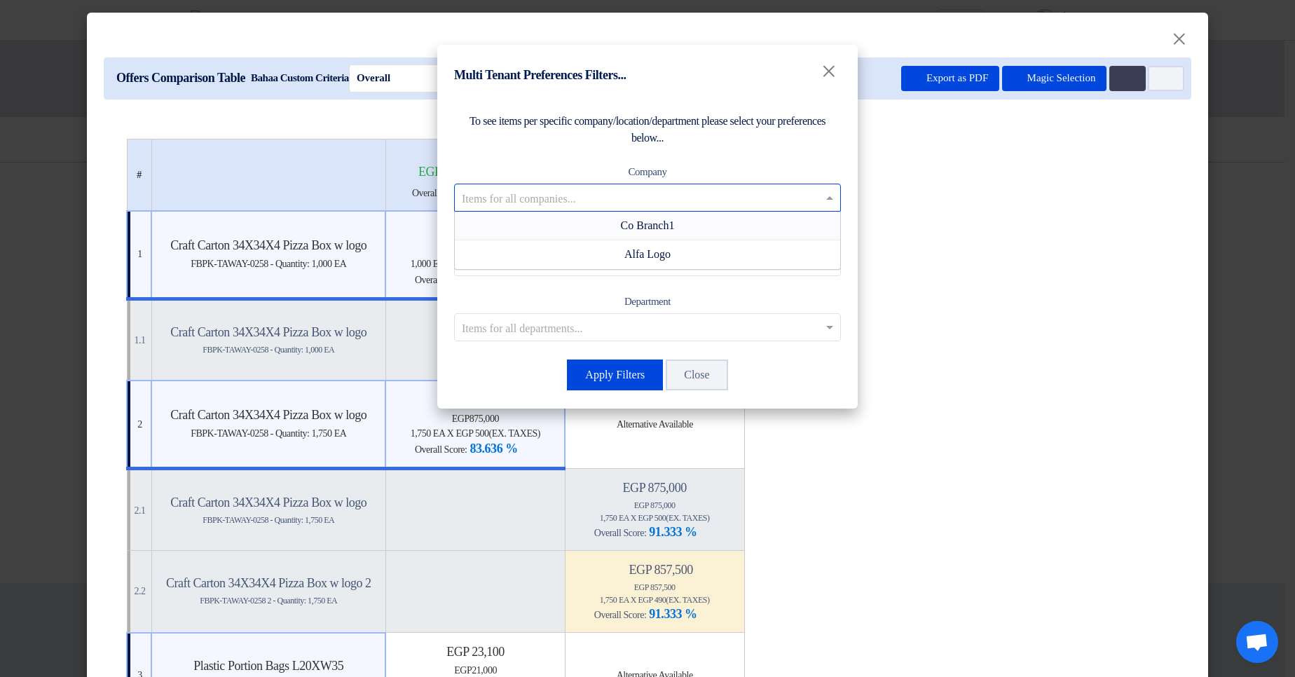
click at [598, 229] on div "Co Branch1" at bounding box center [647, 226] width 385 height 29
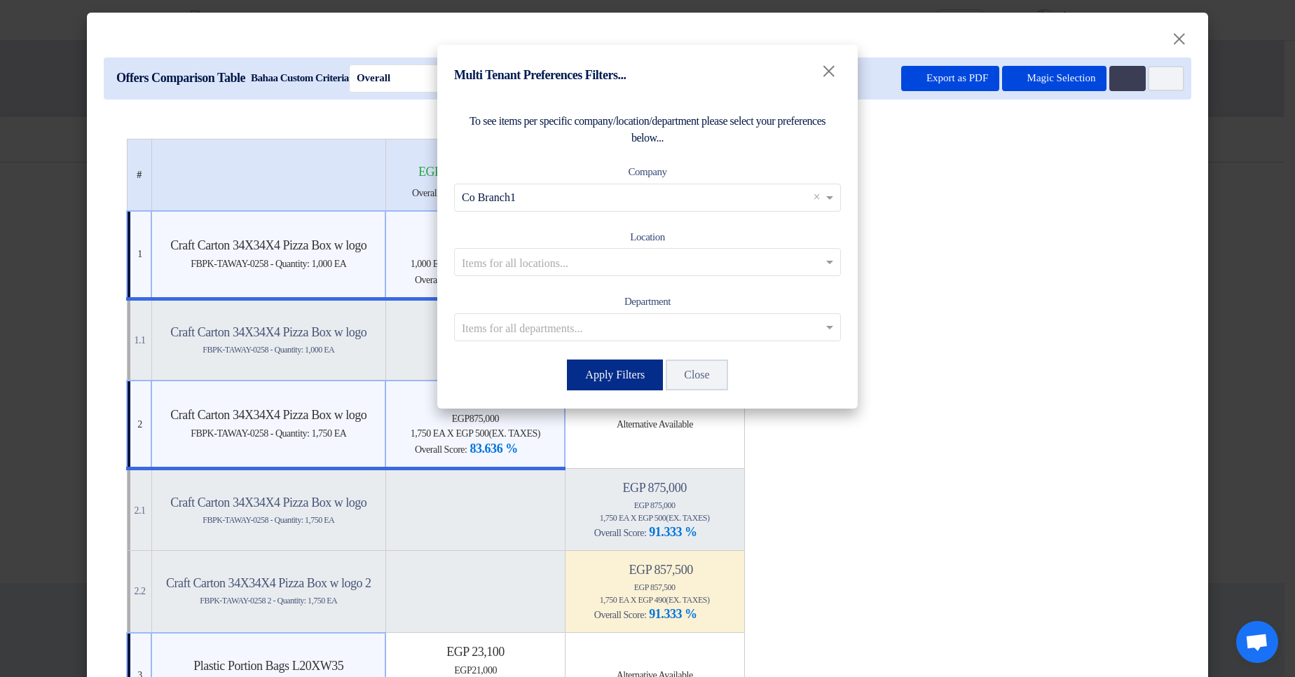
click at [640, 371] on button "Apply Filters" at bounding box center [615, 374] width 96 height 31
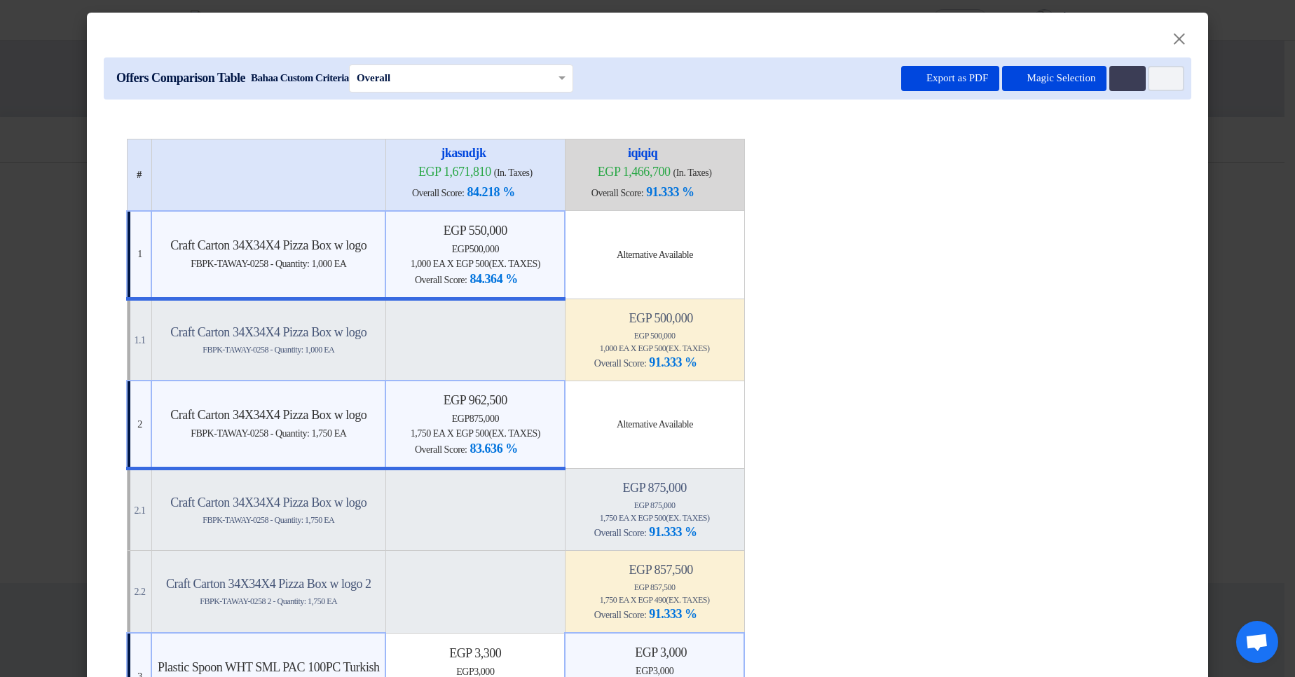
click at [935, 83] on button "Export as PDF" at bounding box center [950, 78] width 98 height 25
click at [1167, 74] on button "Item Card filters" at bounding box center [1166, 78] width 36 height 25
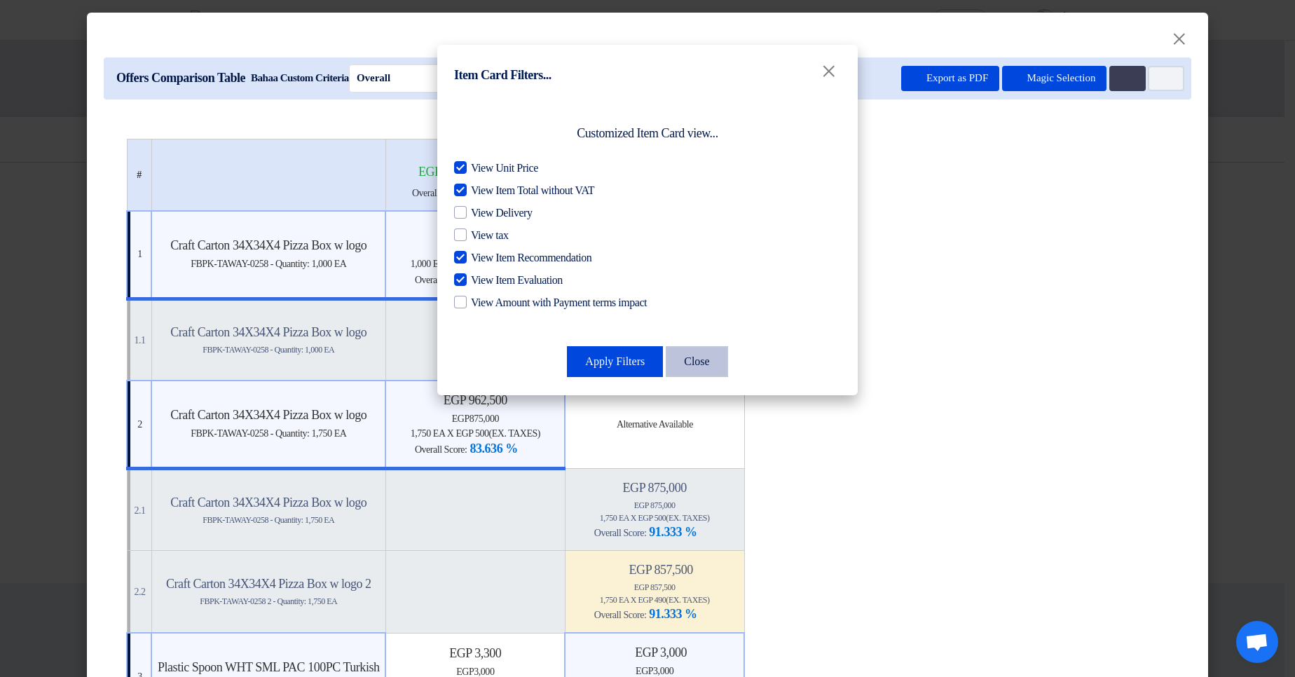
click at [714, 367] on button "Close" at bounding box center [697, 361] width 62 height 31
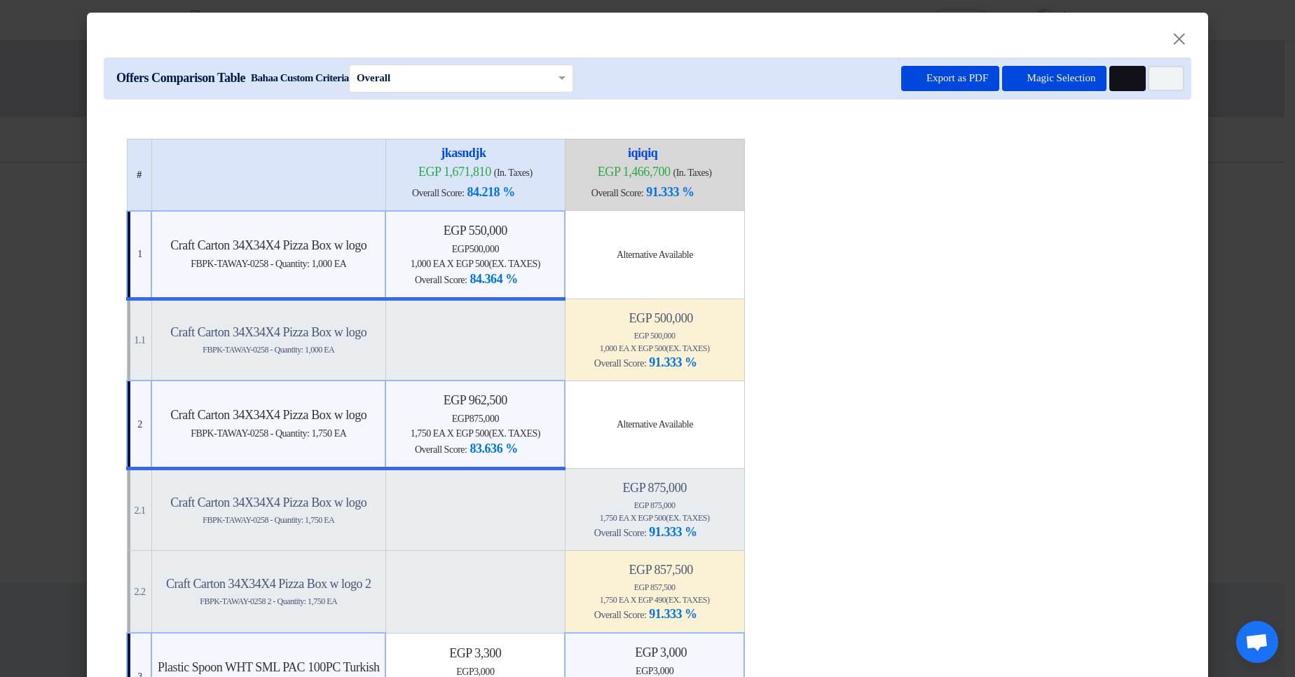
click at [1128, 81] on button "Multi Tenant Preferences" at bounding box center [1127, 78] width 36 height 25
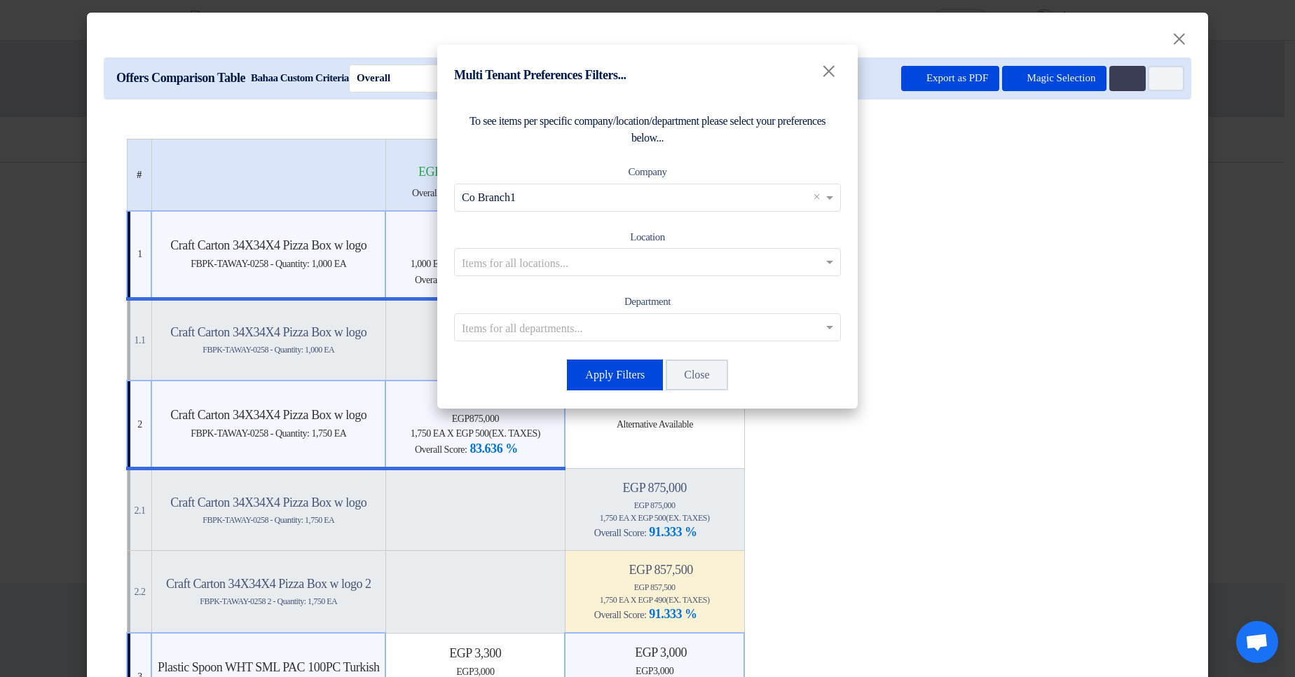
click at [654, 259] on input "text" at bounding box center [640, 262] width 357 height 23
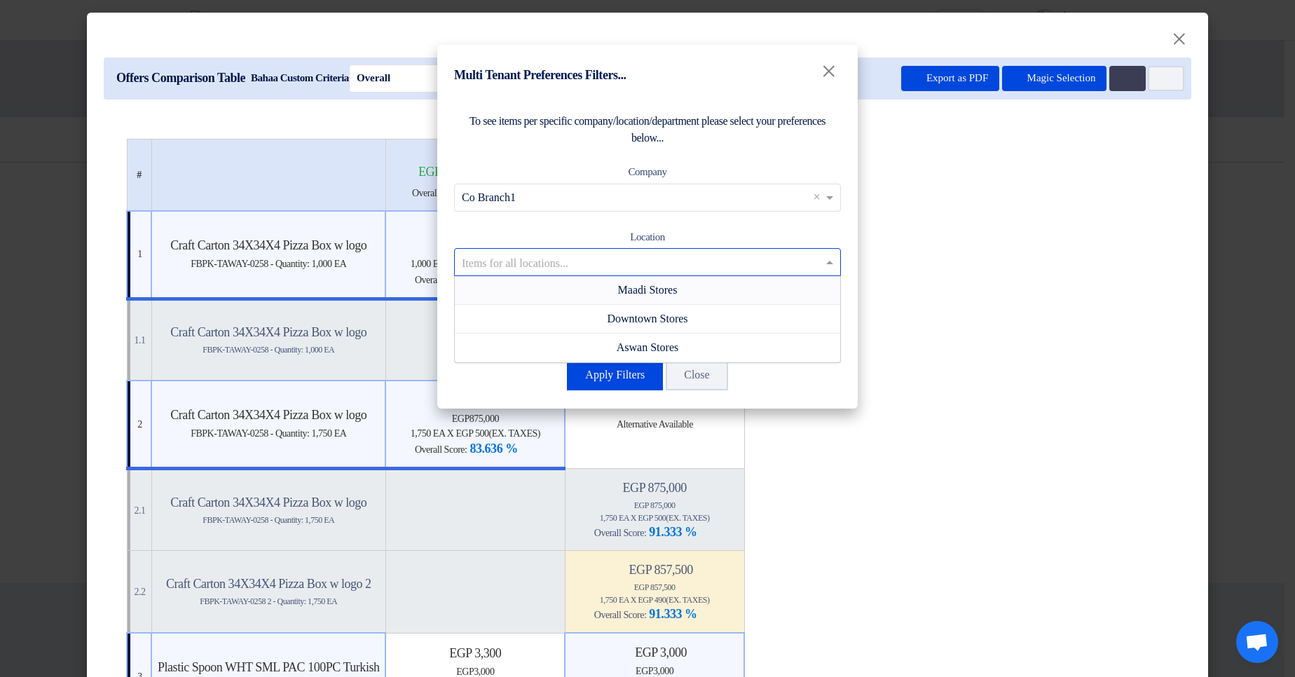
click at [684, 290] on div "Maadi Stores" at bounding box center [647, 290] width 385 height 29
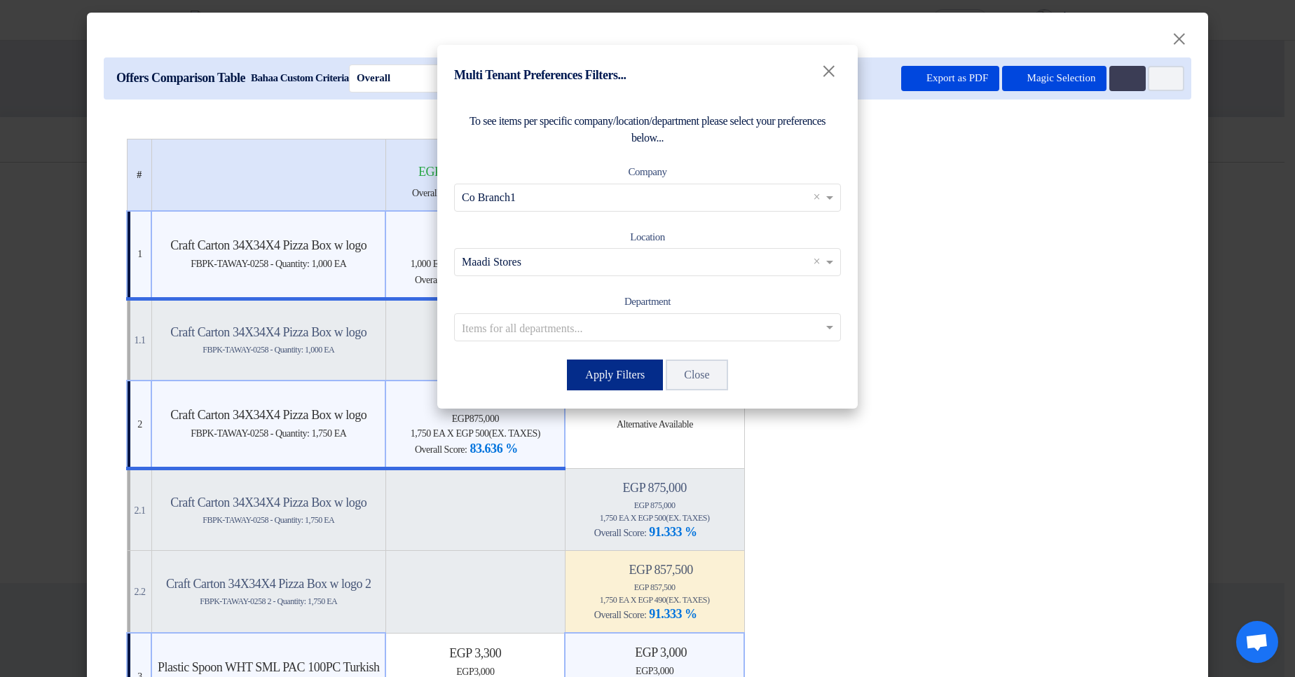
click at [631, 376] on button "Apply Filters" at bounding box center [615, 374] width 96 height 31
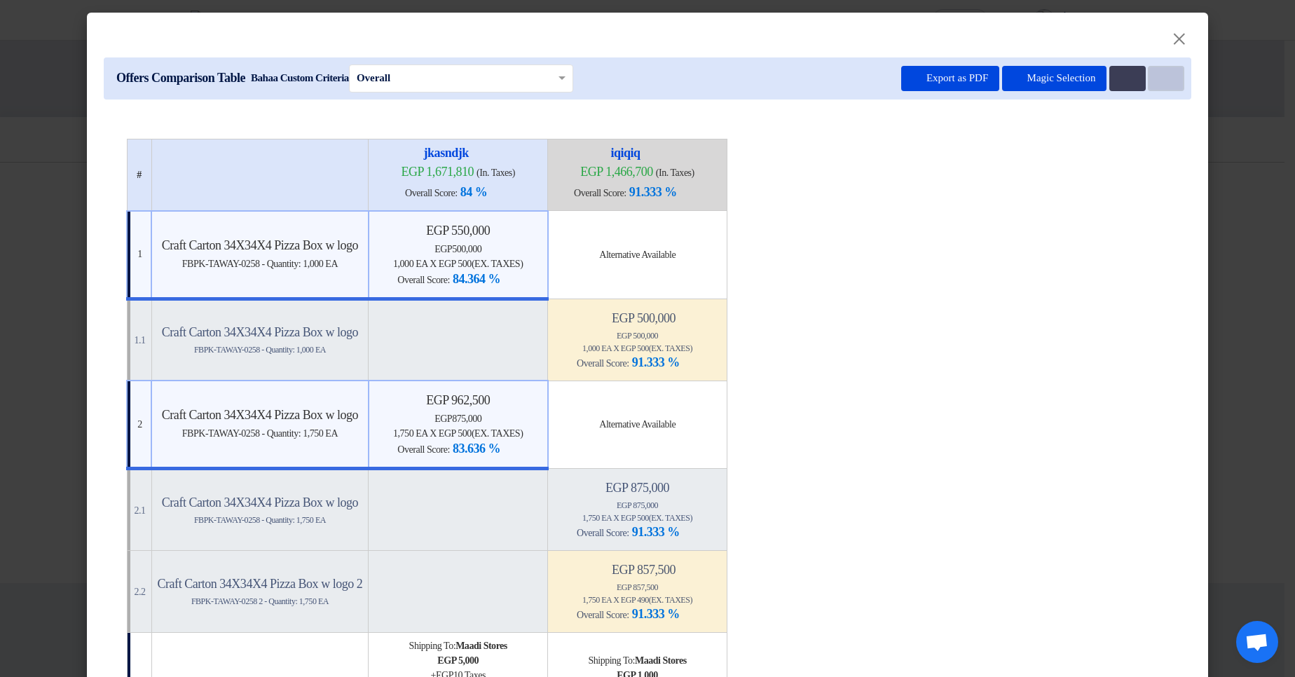
click at [1157, 69] on button "Item Card filters" at bounding box center [1166, 78] width 36 height 25
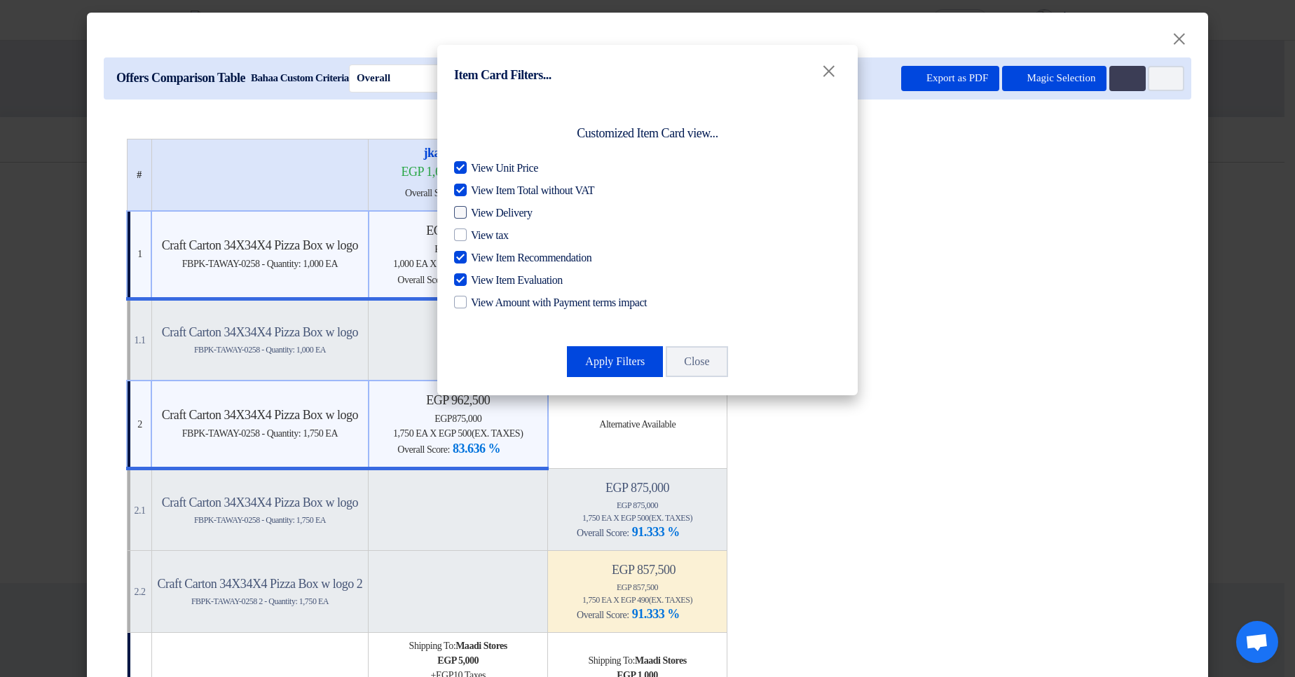
click at [490, 217] on span "View Delivery" at bounding box center [501, 213] width 61 height 17
click at [480, 214] on input "View Delivery" at bounding box center [475, 209] width 9 height 9
checkbox input "true"
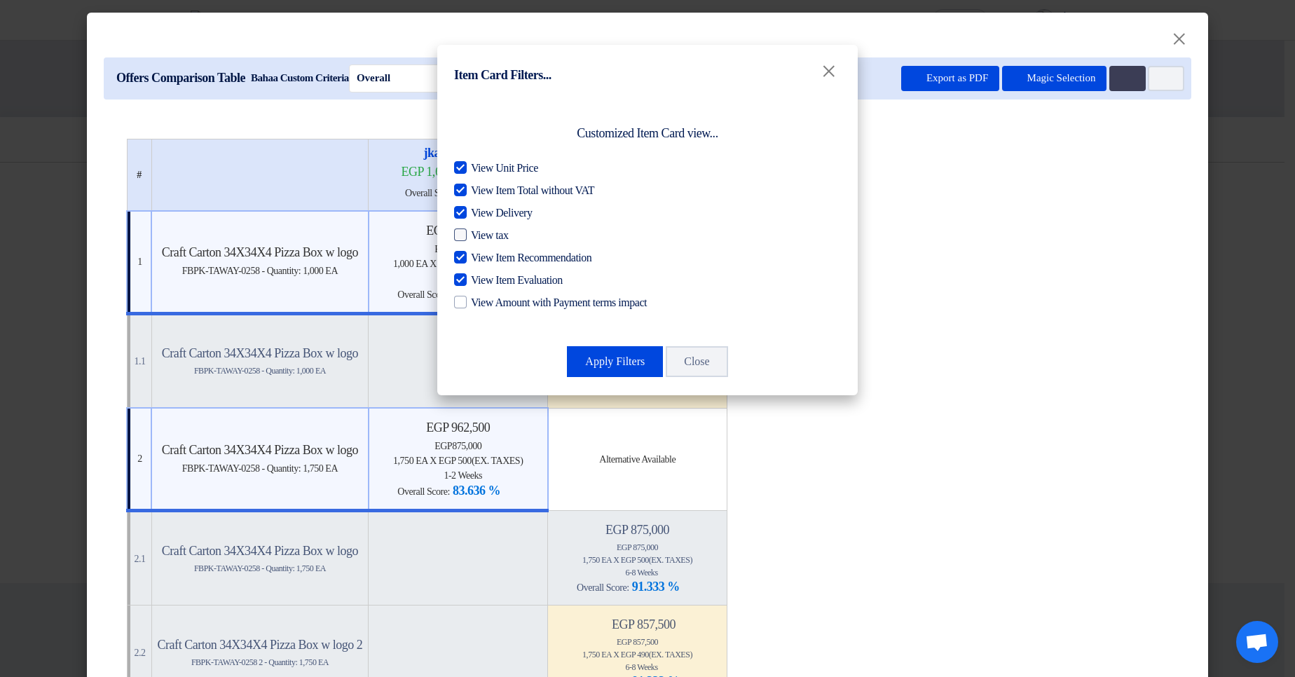
click at [486, 235] on span "View tax" at bounding box center [489, 235] width 37 height 17
click at [480, 235] on input "View tax" at bounding box center [475, 231] width 9 height 9
checkbox input "true"
drag, startPoint x: 482, startPoint y: 300, endPoint x: 521, endPoint y: 336, distance: 53.1
click at [482, 299] on span "View Amount with Payment terms impact" at bounding box center [559, 302] width 176 height 17
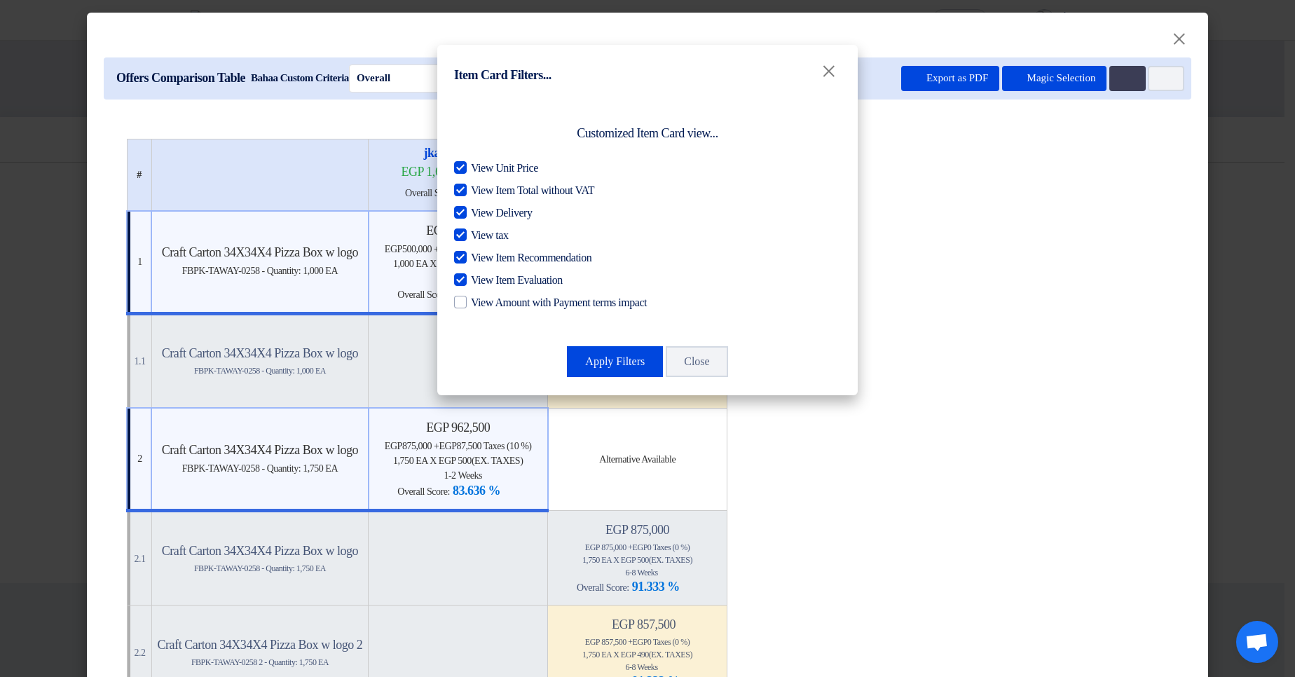
click at [480, 299] on input "View Amount with Payment terms impact" at bounding box center [475, 298] width 9 height 9
checkbox input "true"
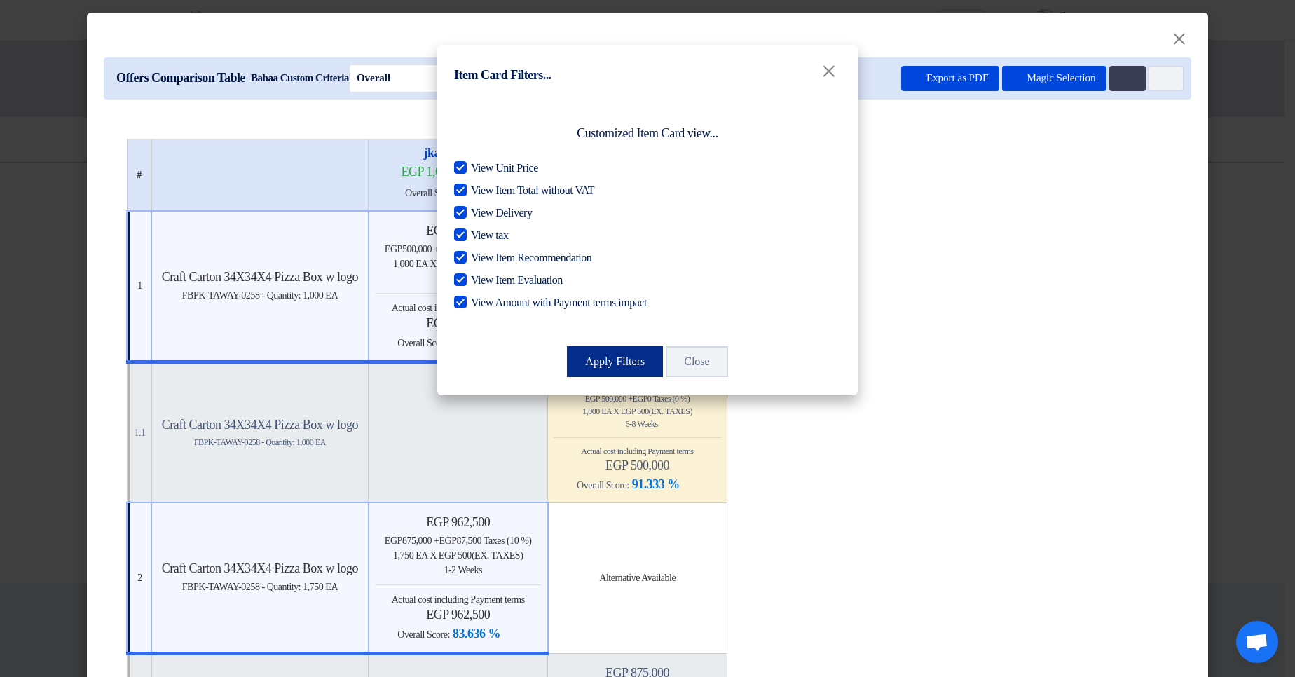
click at [597, 362] on button "Apply Filters" at bounding box center [615, 361] width 96 height 31
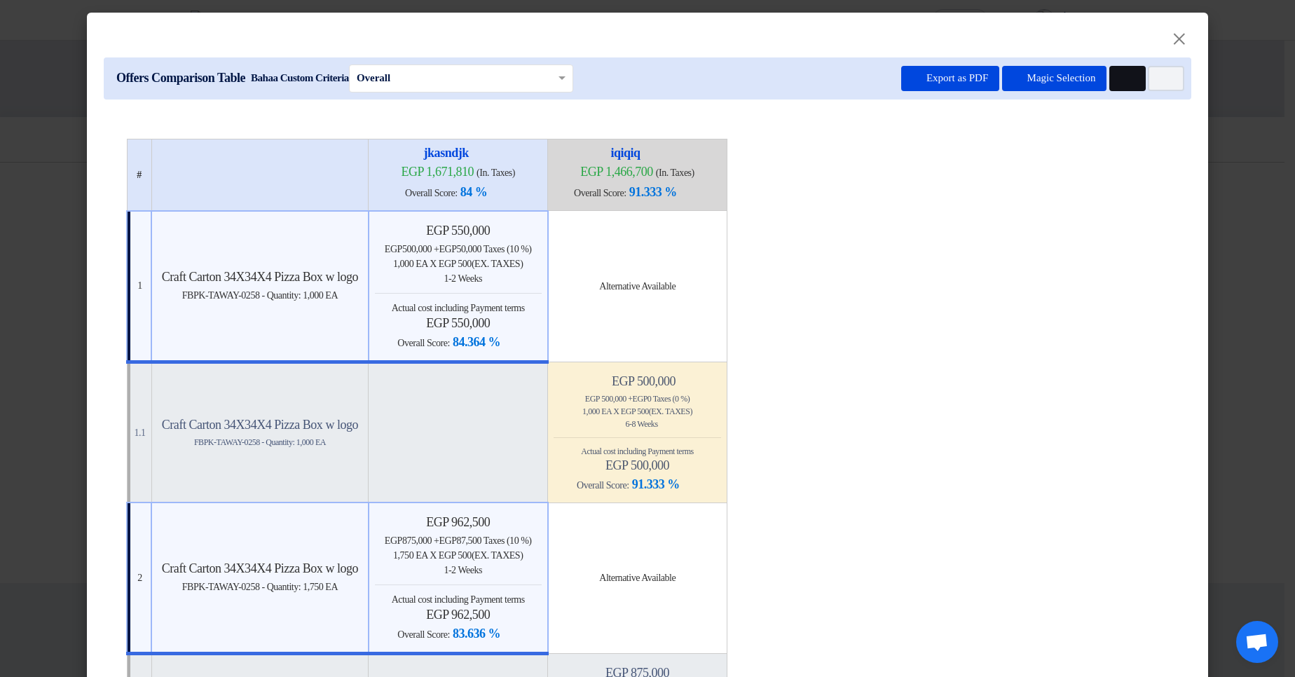
click at [1120, 80] on icon "Multi Tenant Preferences" at bounding box center [1125, 79] width 11 height 11
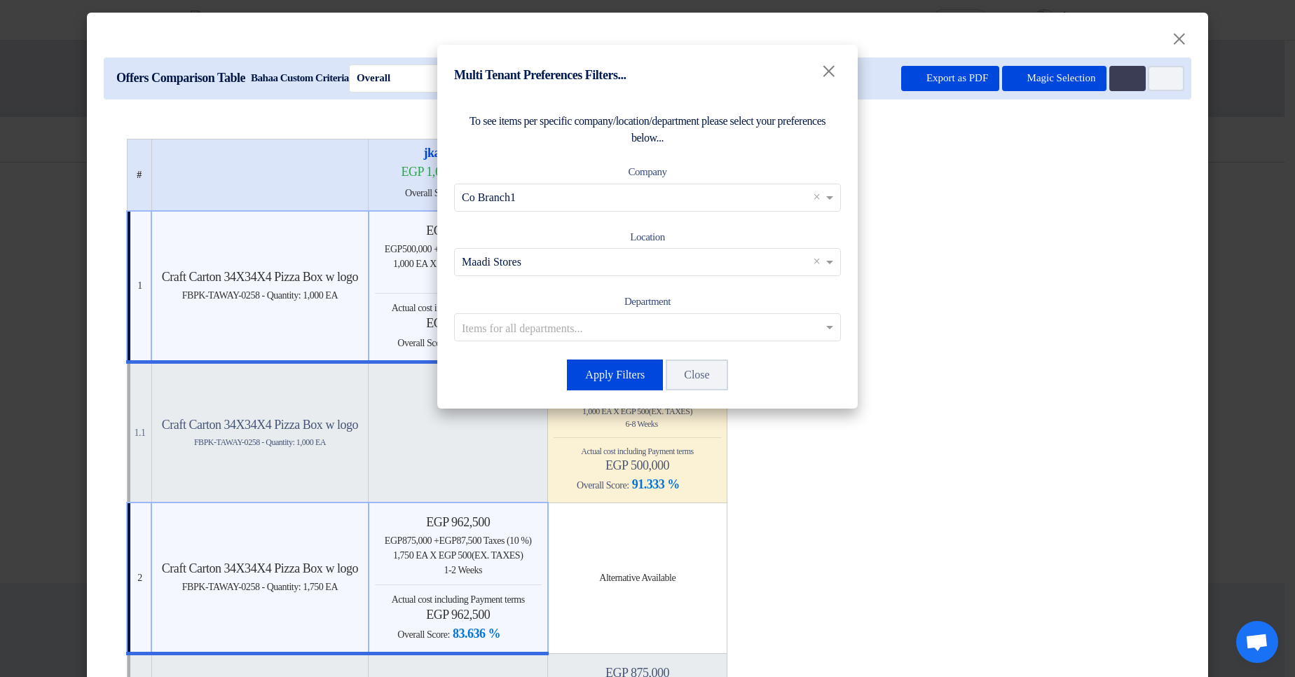
drag, startPoint x: 1111, startPoint y: 302, endPoint x: 967, endPoint y: 310, distance: 143.8
click at [1111, 303] on modal-container "Multi Tenant Preferences Filters... × To see items per specific company/locatio…" at bounding box center [647, 338] width 1295 height 677
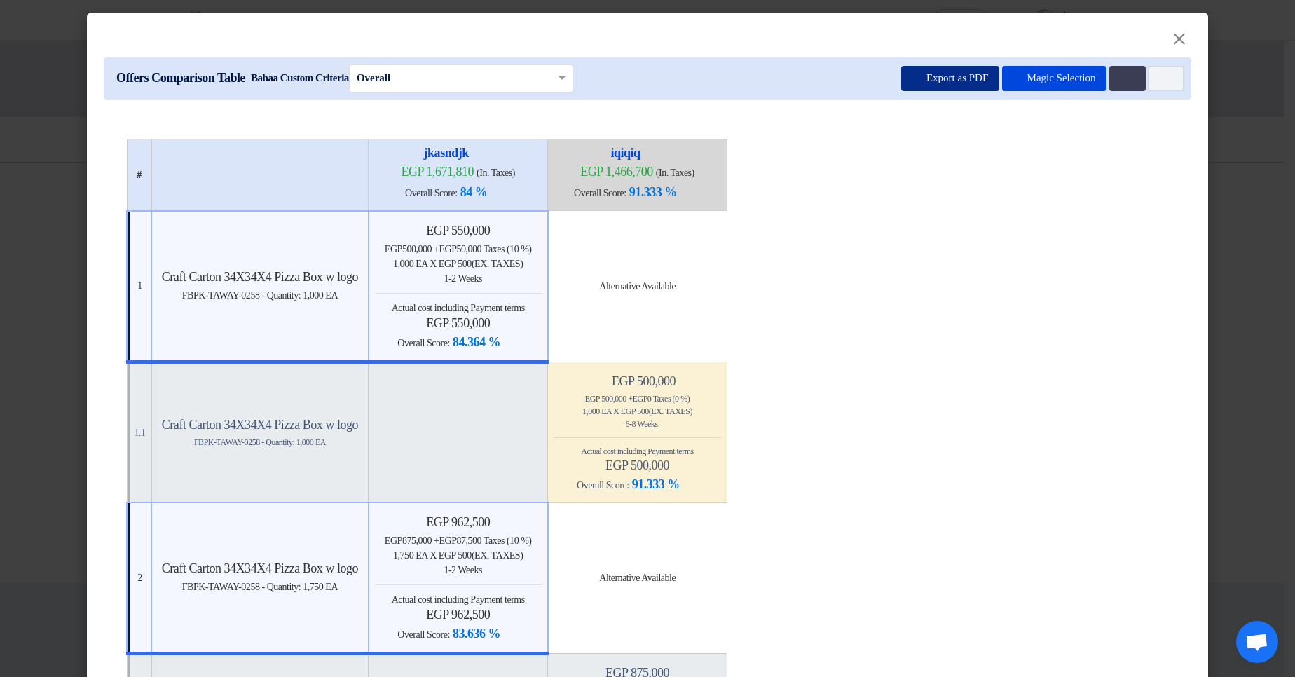
click at [918, 74] on button "Export as PDF" at bounding box center [950, 78] width 98 height 25
click at [1162, 82] on icon "Item Card filters" at bounding box center [1164, 79] width 11 height 11
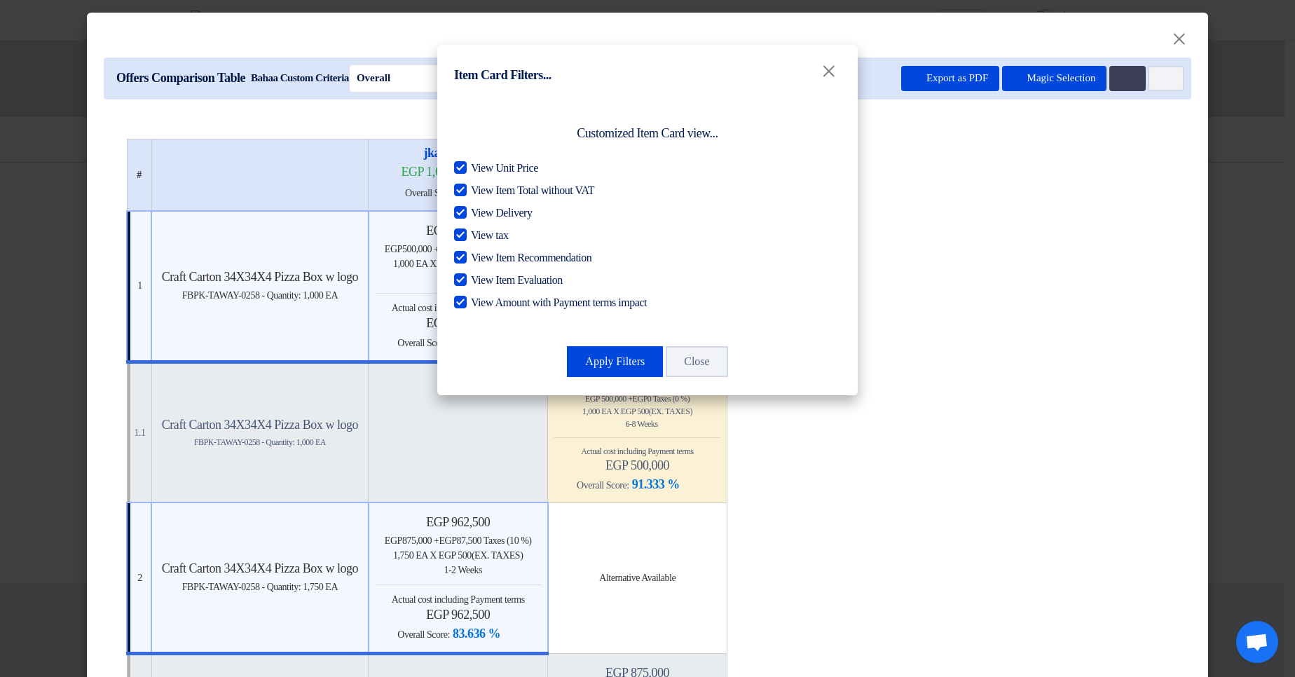
click at [998, 245] on modal-container "Item Card Filters... × Customized Item Card view... View Unit Price View Item T…" at bounding box center [647, 338] width 1295 height 677
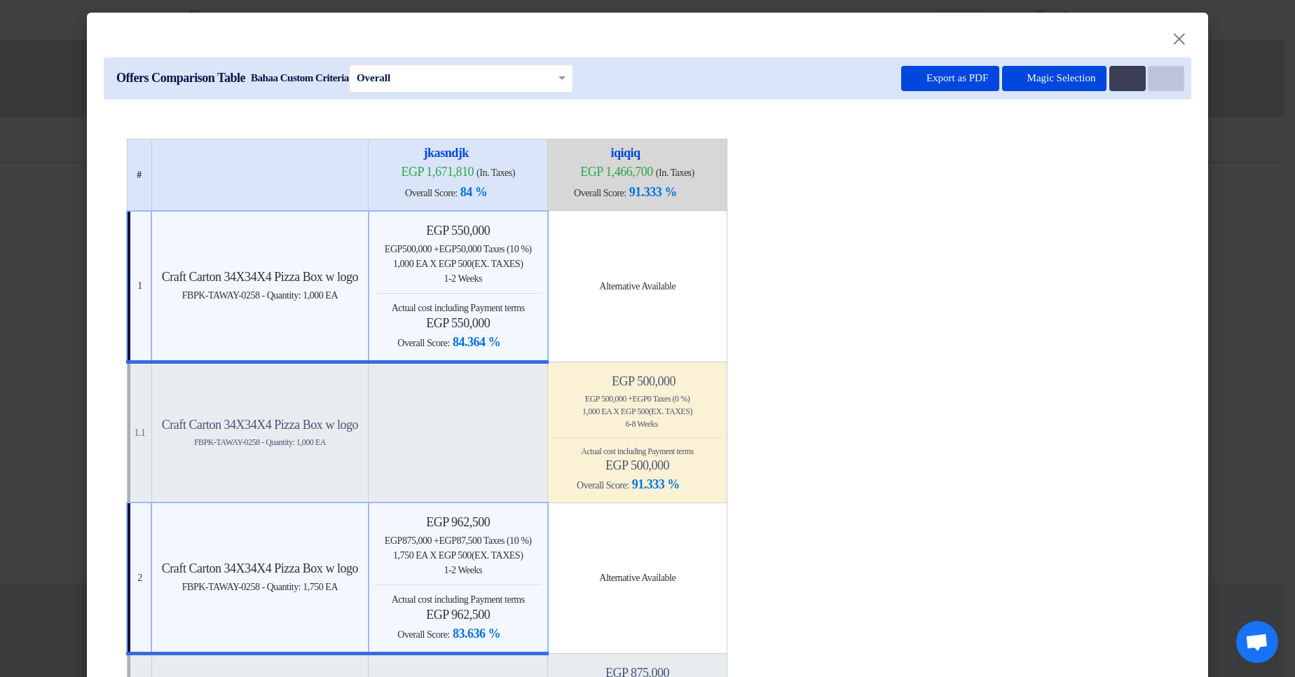
click at [1159, 74] on use at bounding box center [1159, 74] width 0 height 0
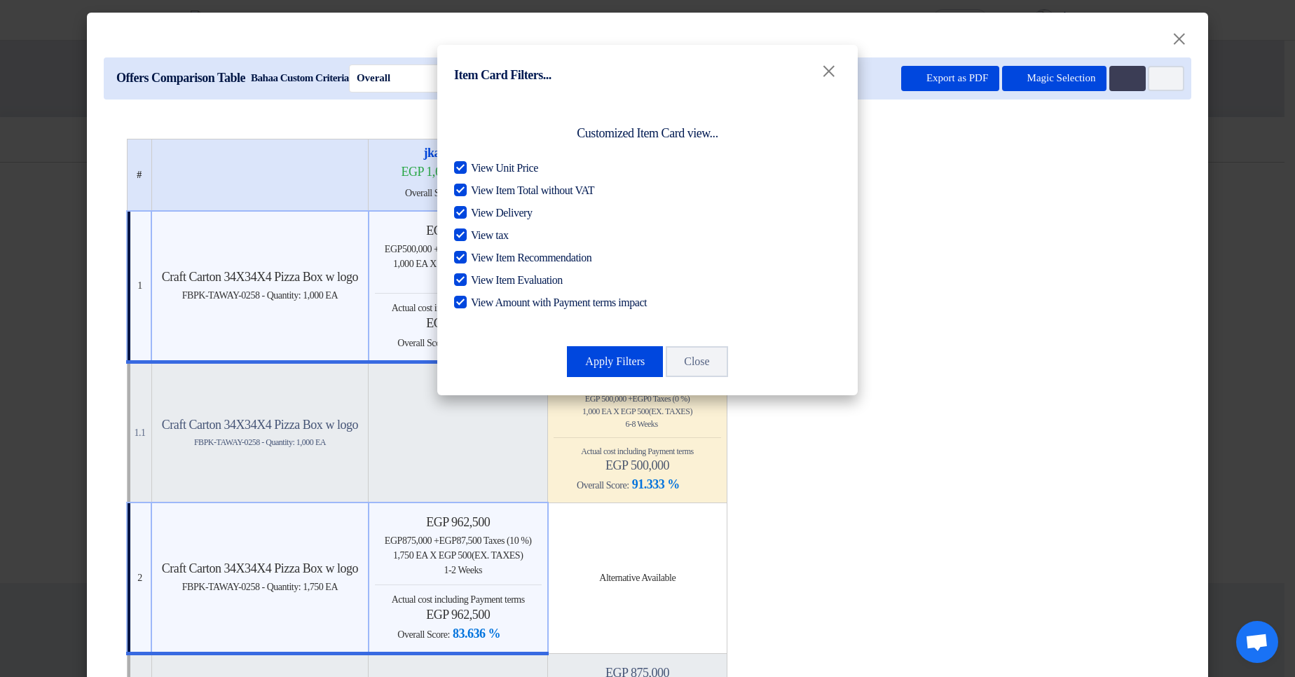
drag, startPoint x: 501, startPoint y: 151, endPoint x: 498, endPoint y: 175, distance: 24.0
click at [501, 169] on div "Customized Item Card view... View Unit Price View Item Total without VAT View D…" at bounding box center [647, 223] width 387 height 221
click at [498, 175] on span "View Unit Price" at bounding box center [504, 168] width 67 height 17
click at [480, 169] on input "View Unit Price" at bounding box center [475, 164] width 9 height 9
checkbox input "false"
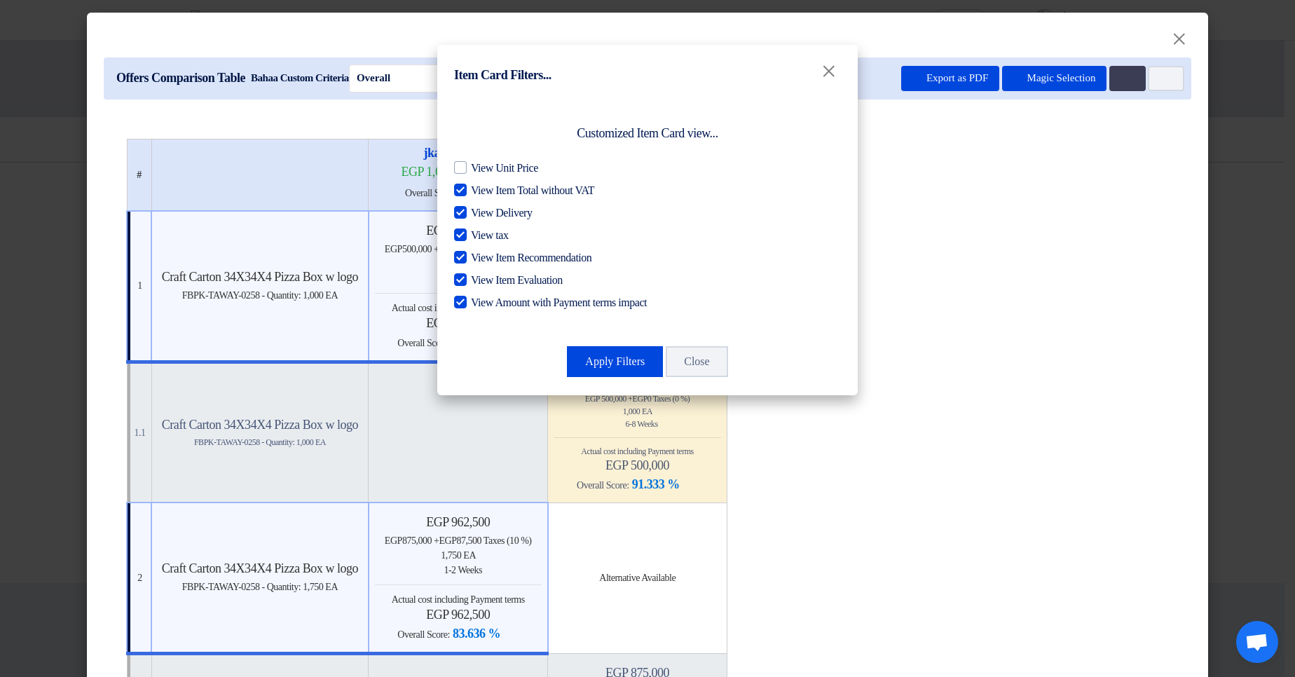
click at [493, 183] on span "View Item Total without VAT" at bounding box center [532, 190] width 123 height 17
click at [480, 183] on input "View Item Total without VAT" at bounding box center [475, 186] width 9 height 9
checkbox input "false"
click at [495, 210] on span "View Delivery" at bounding box center [501, 213] width 61 height 17
click at [480, 210] on input "View Delivery" at bounding box center [475, 209] width 9 height 9
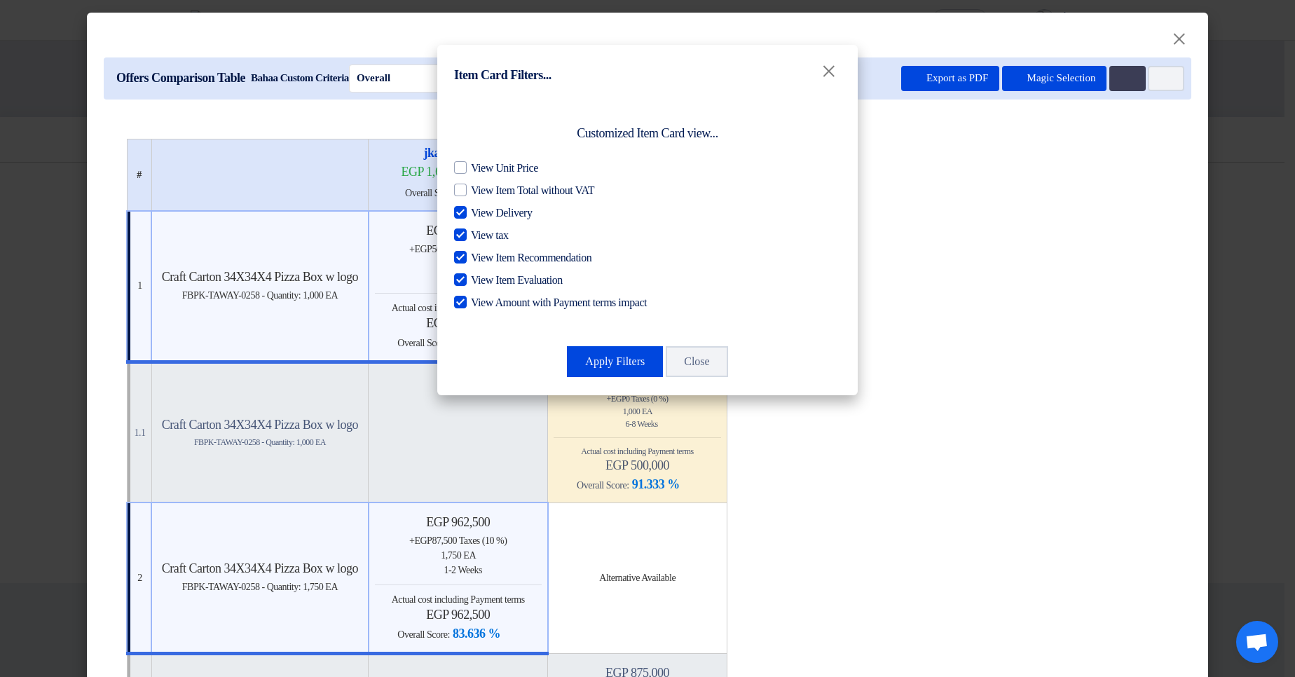
checkbox input "false"
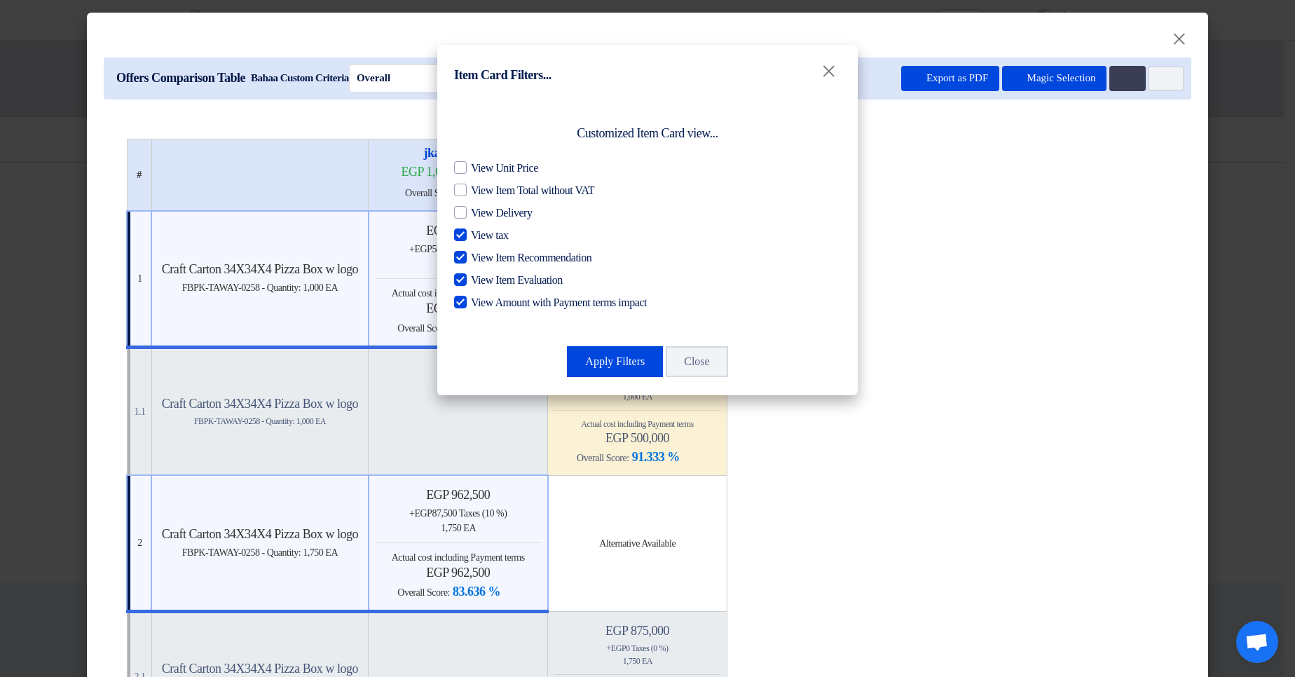
click at [496, 235] on span "View tax" at bounding box center [489, 235] width 37 height 17
click at [480, 235] on input "View tax" at bounding box center [475, 231] width 9 height 9
checkbox input "false"
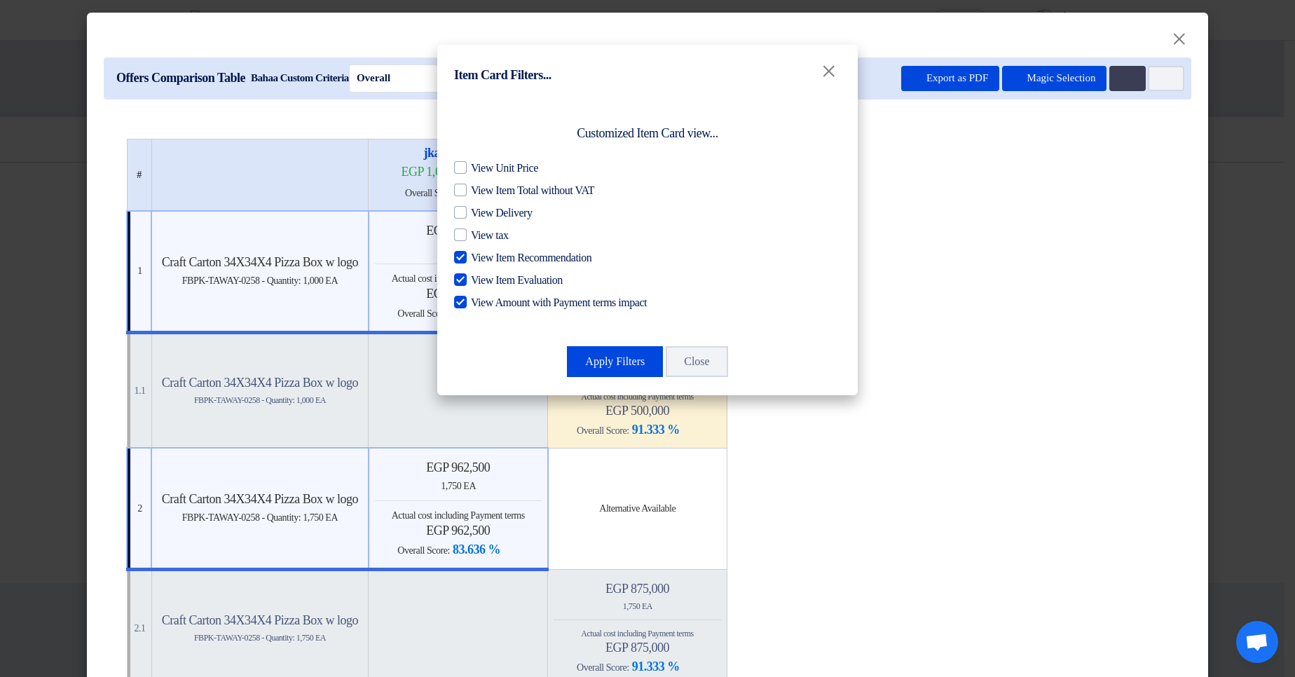
click at [496, 254] on span "View Item Recommendation" at bounding box center [531, 257] width 121 height 17
click at [480, 254] on input "View Item Recommendation" at bounding box center [475, 253] width 9 height 9
checkbox input "false"
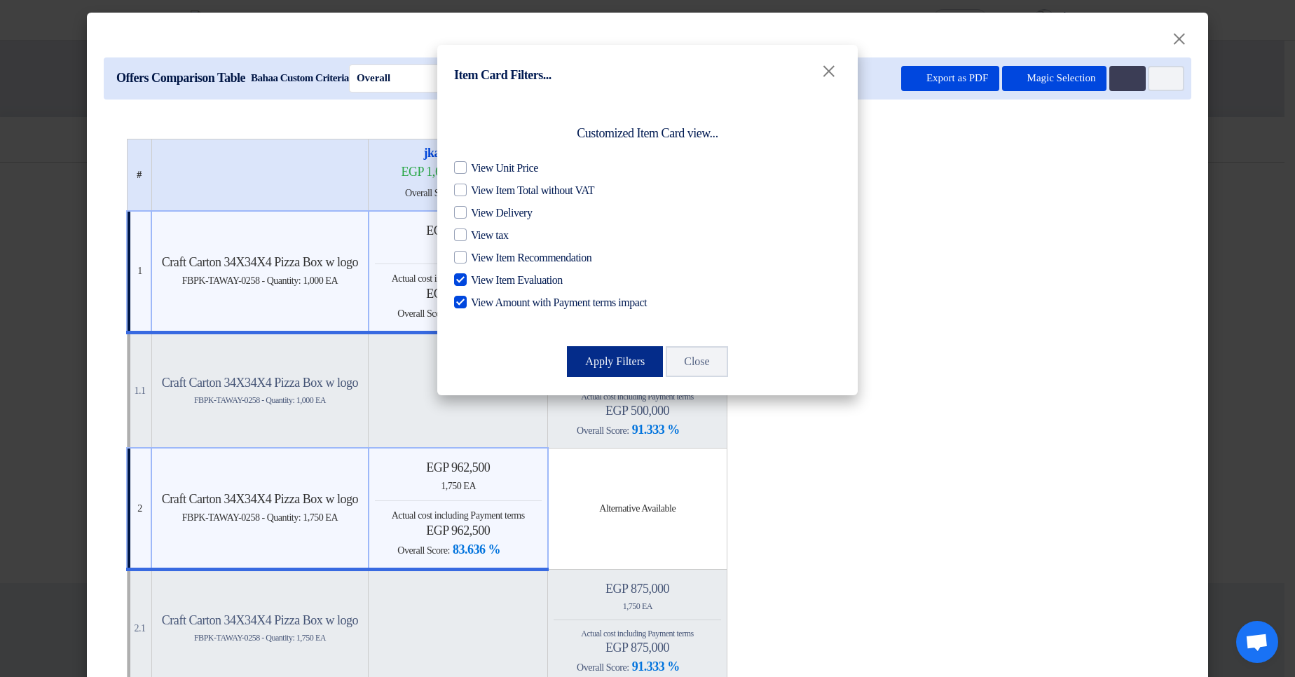
click at [588, 350] on button "Apply Filters" at bounding box center [615, 361] width 96 height 31
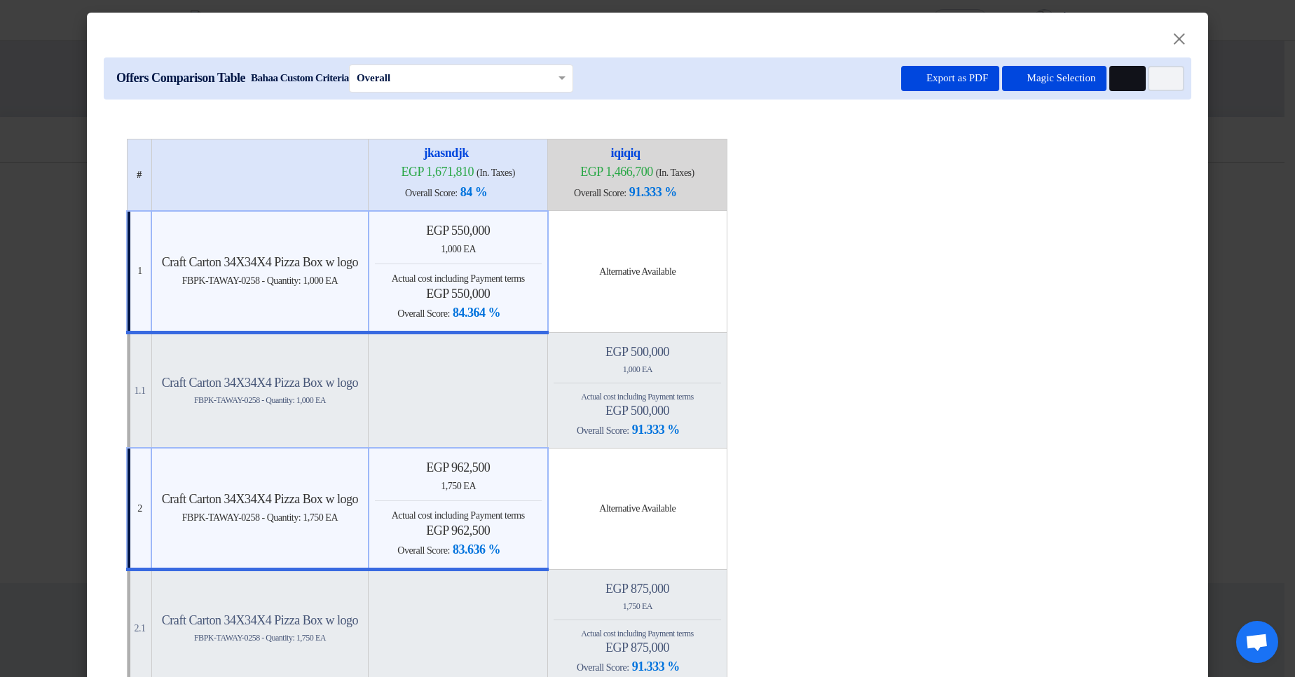
click at [1133, 82] on button "Multi Tenant Preferences" at bounding box center [1127, 78] width 36 height 25
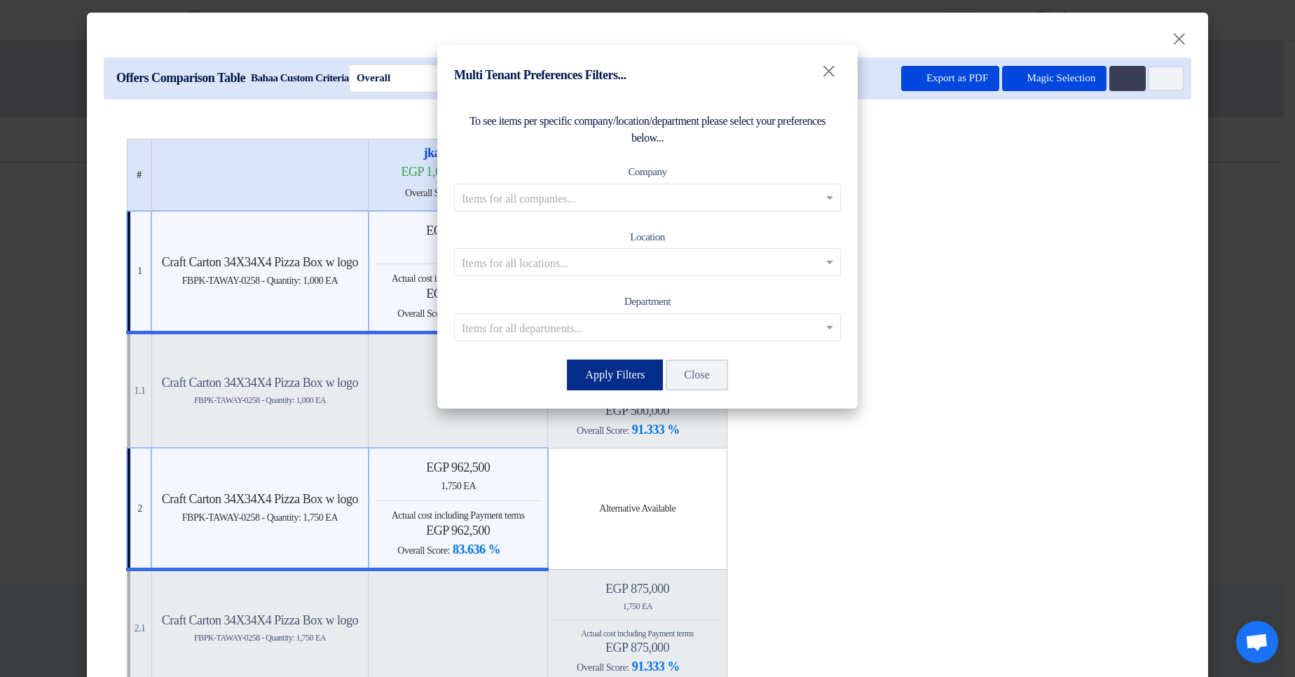
click at [584, 378] on button "Apply Filters" at bounding box center [615, 374] width 96 height 31
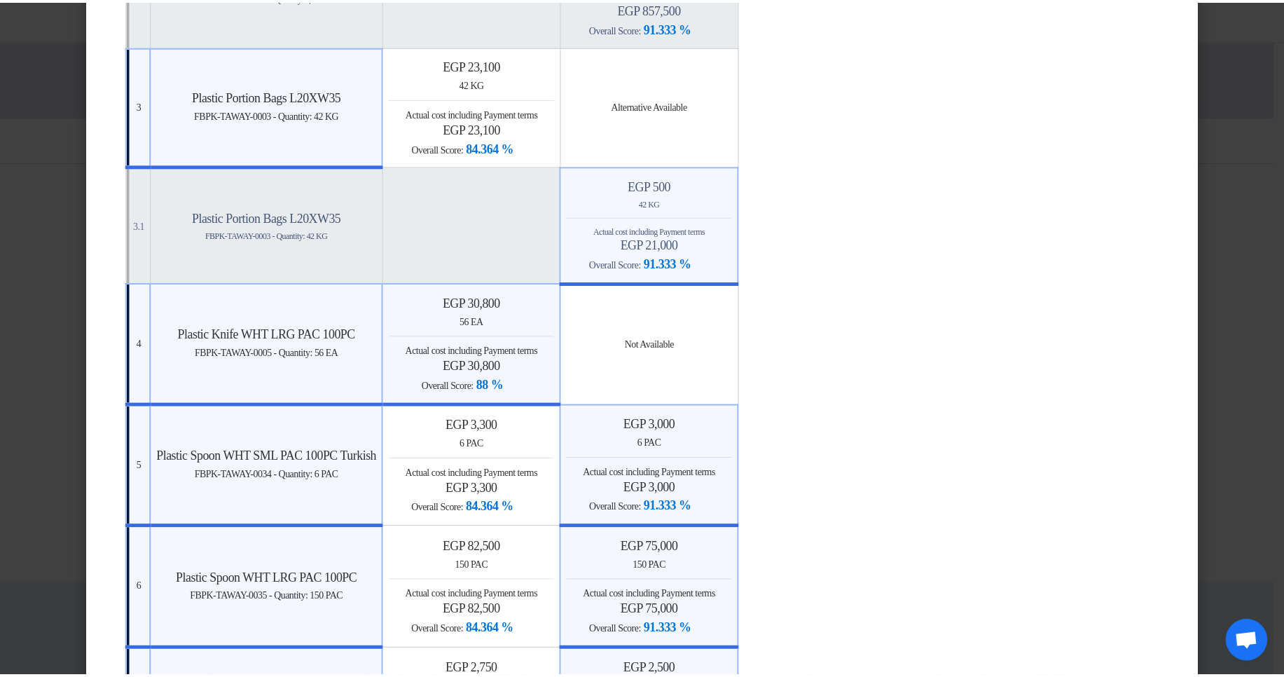
scroll to position [757, 0]
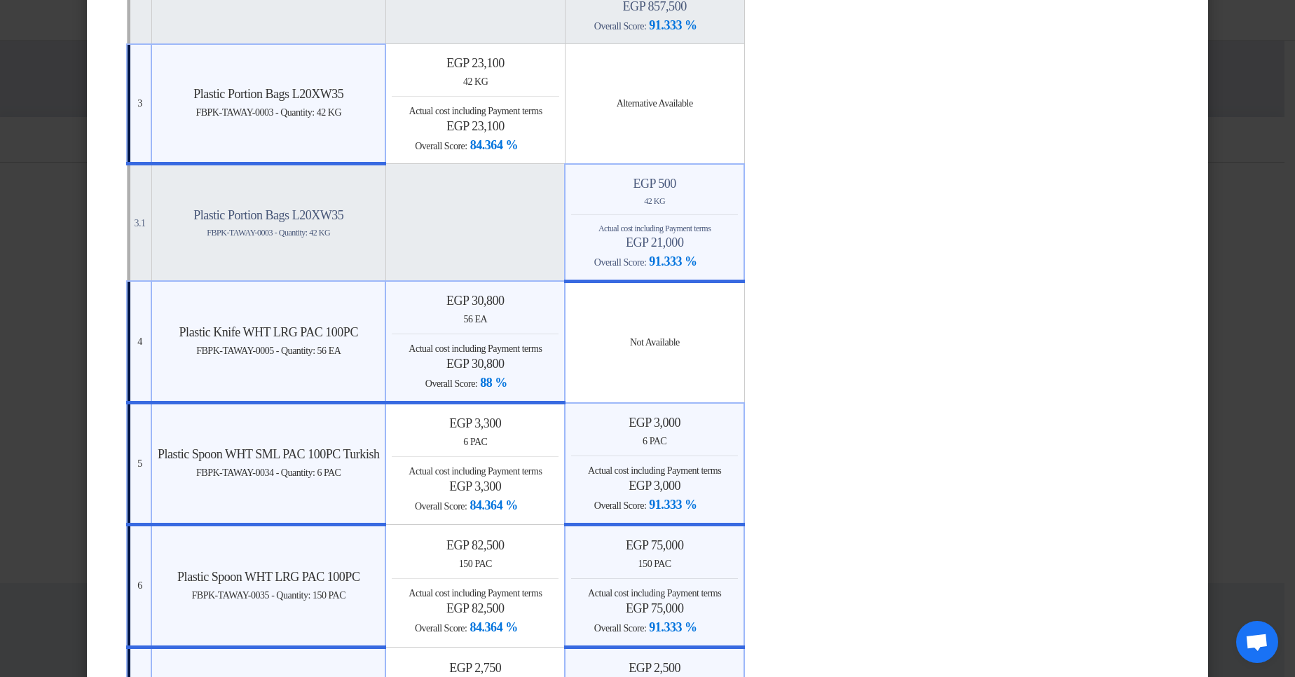
click at [1239, 258] on modal-container "× Offers Comparison Table Bahaa Custom Criteria × Overall × Export as PDF Magic…" at bounding box center [647, 338] width 1295 height 677
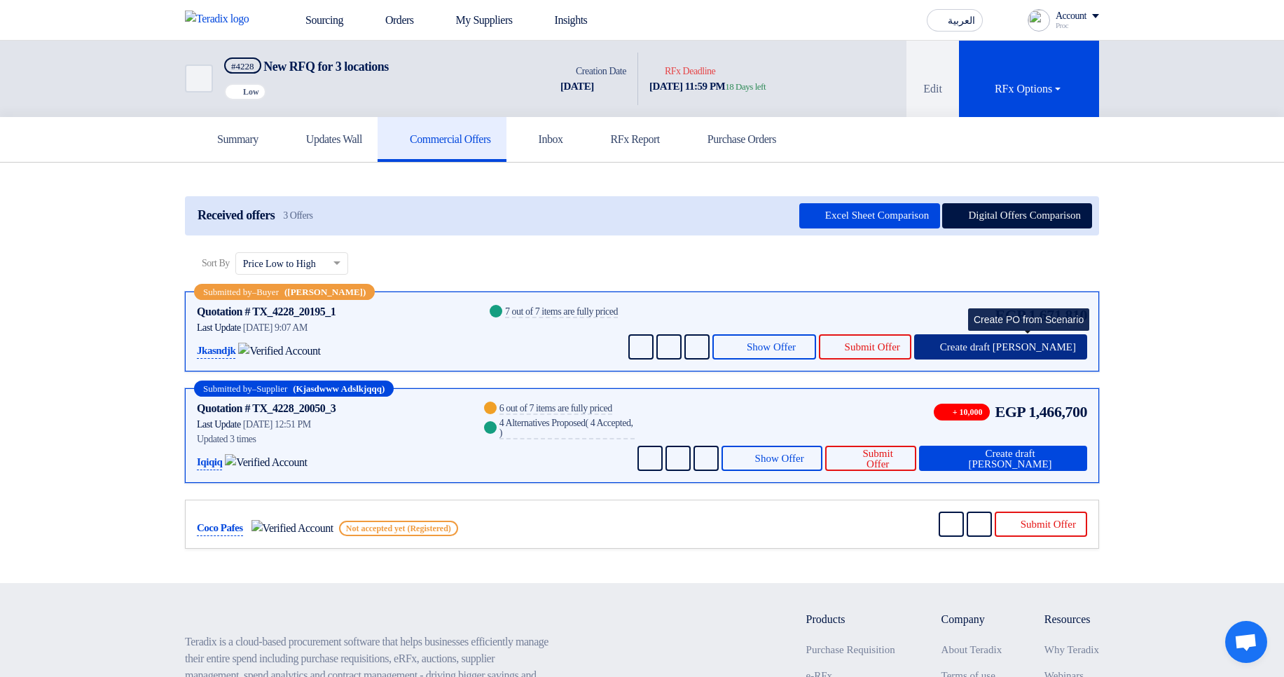
click at [1028, 355] on button "Create draft PO" at bounding box center [1000, 346] width 173 height 25
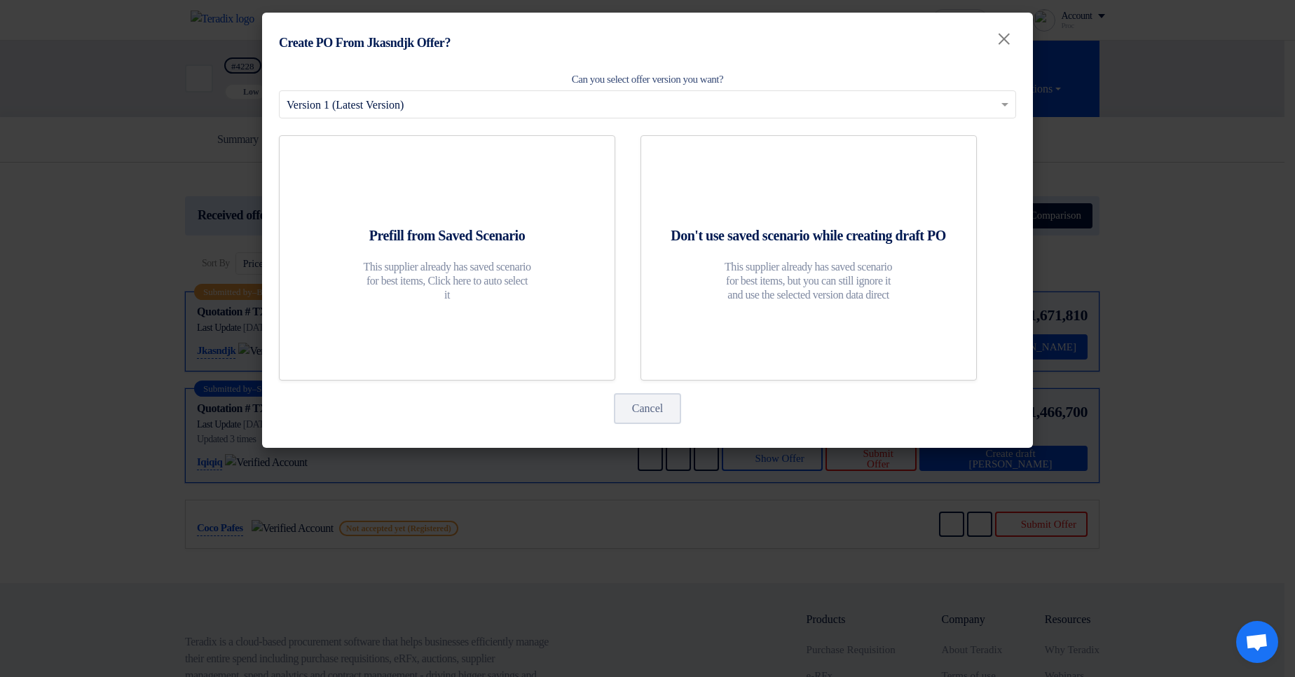
drag, startPoint x: 1200, startPoint y: 282, endPoint x: 1173, endPoint y: 298, distance: 31.1
click at [1199, 281] on modal-container "Create PO From Jkasndjk Offer? × Can you select offer version you want? Select …" at bounding box center [647, 338] width 1295 height 677
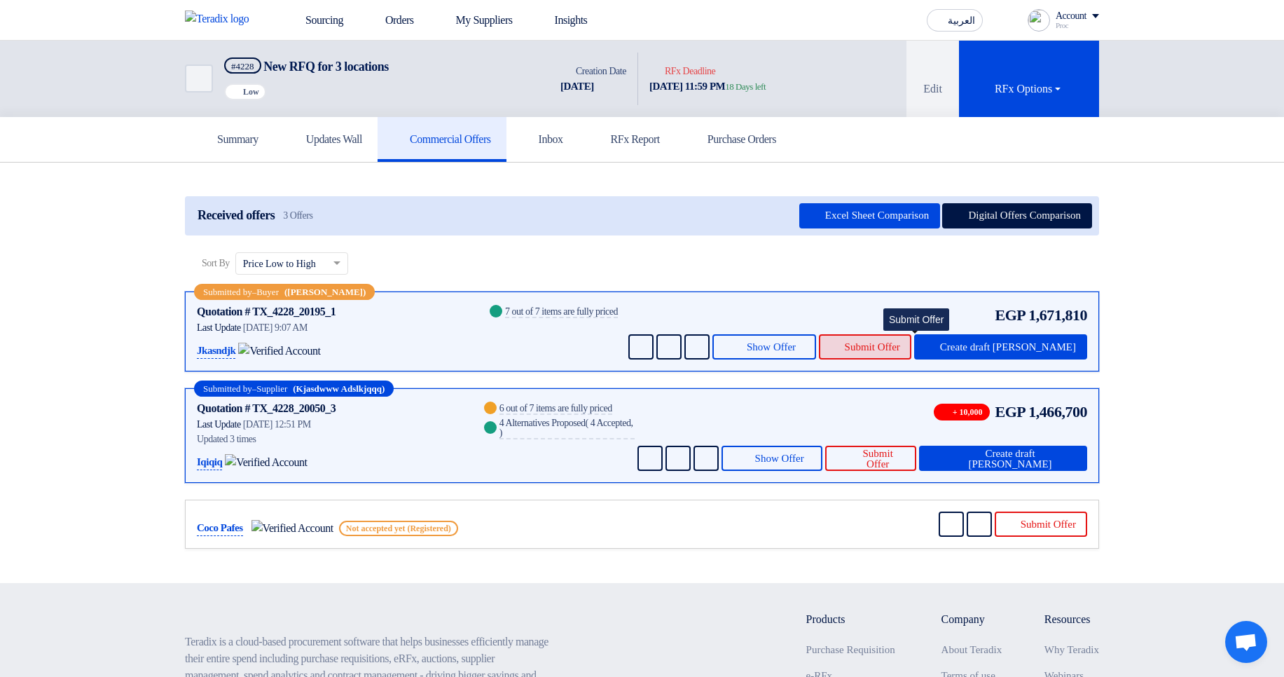
click at [900, 342] on span "Submit Offer" at bounding box center [872, 347] width 55 height 11
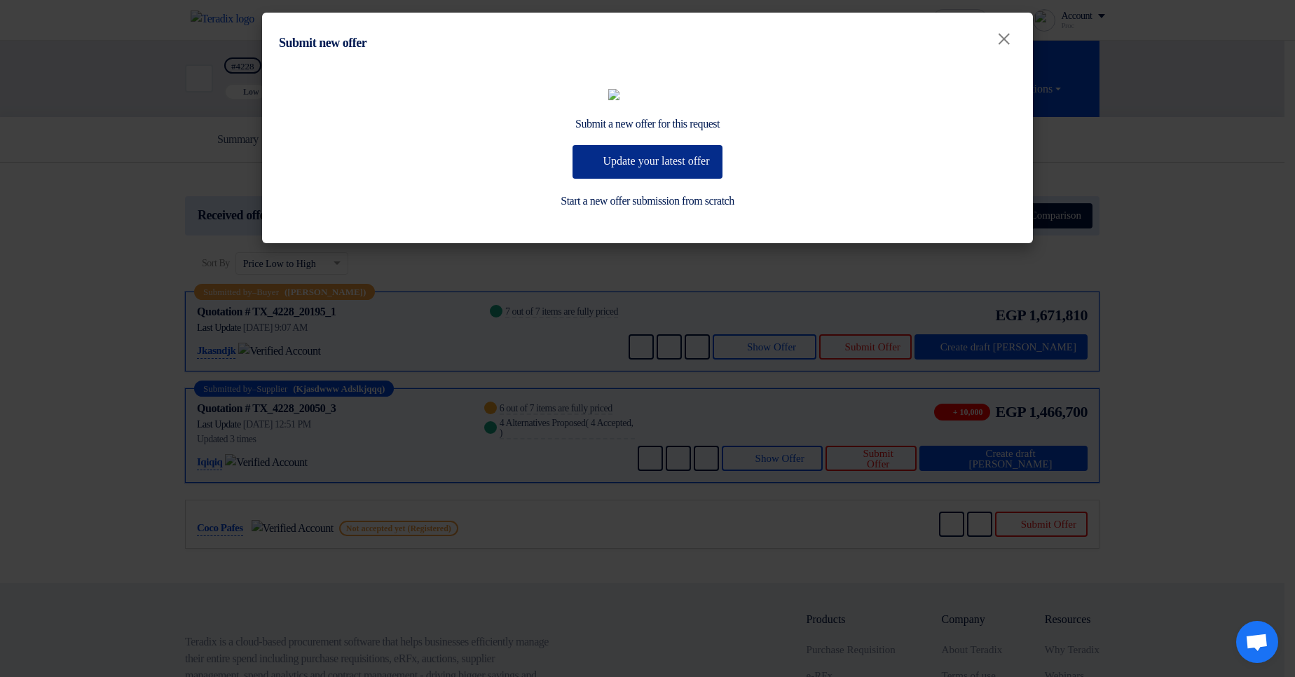
click at [643, 179] on button "Update your latest offer" at bounding box center [646, 162] width 149 height 34
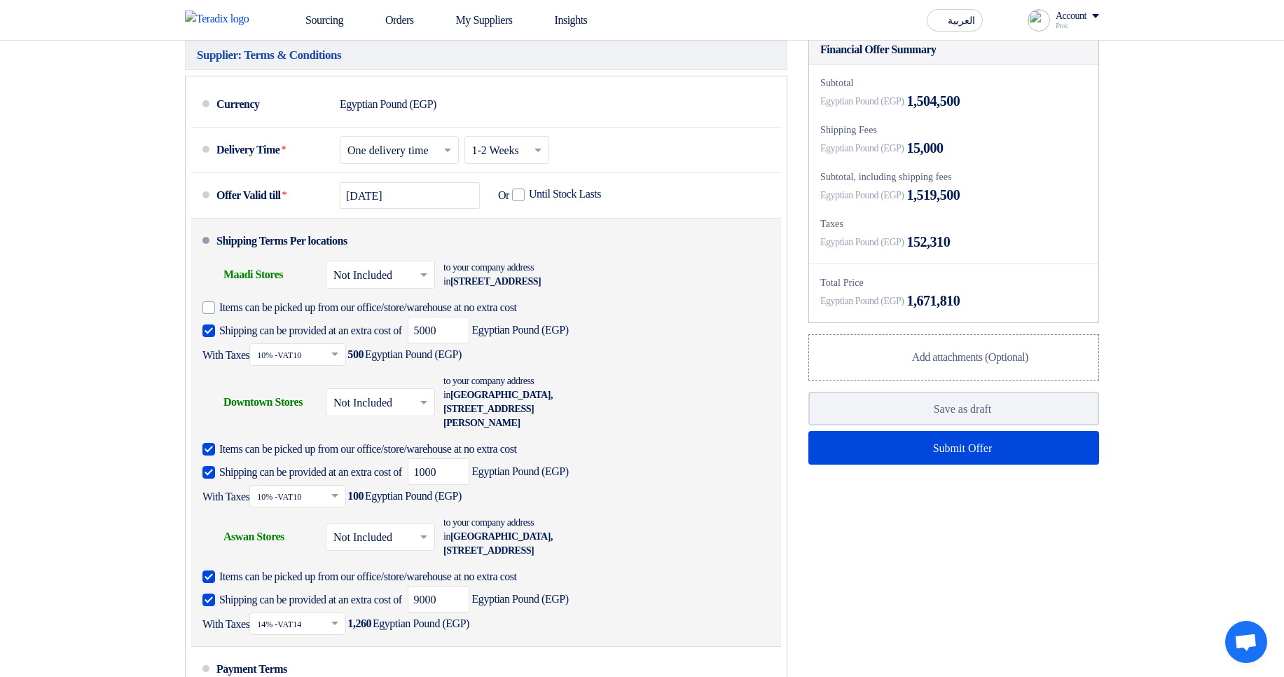
scroll to position [925, 0]
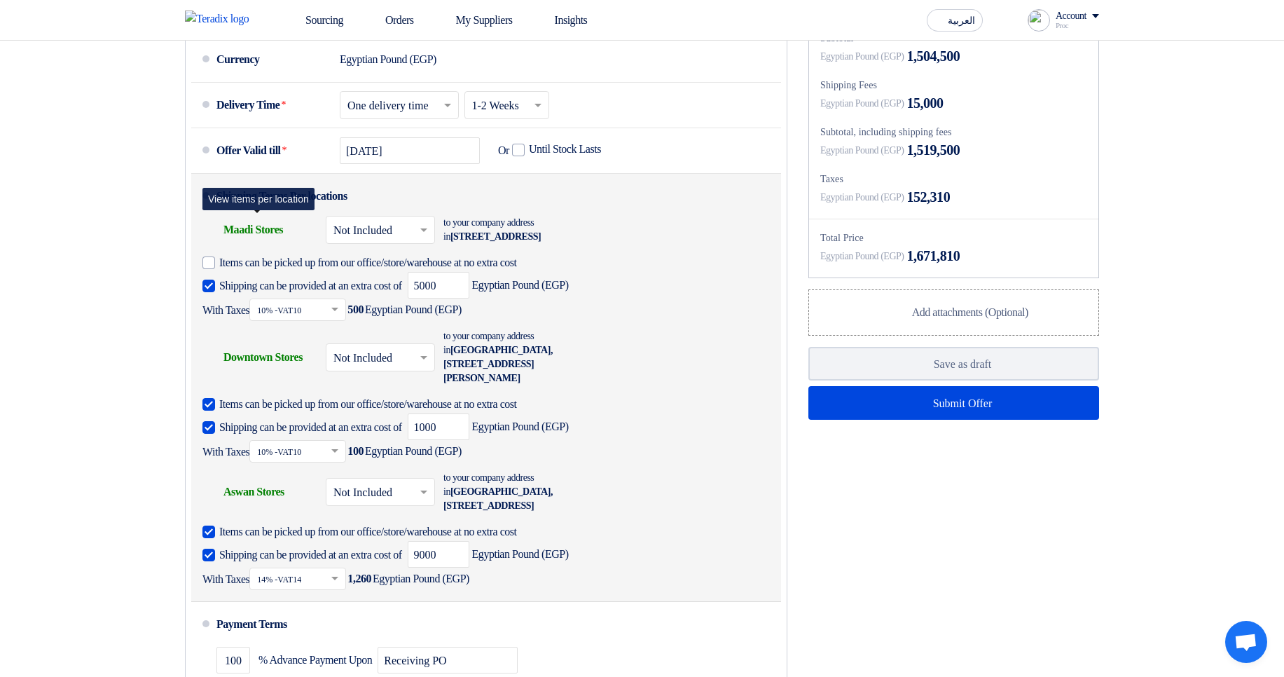
click at [245, 247] on div "Shipping To location Maadi Stores" at bounding box center [258, 230] width 112 height 34
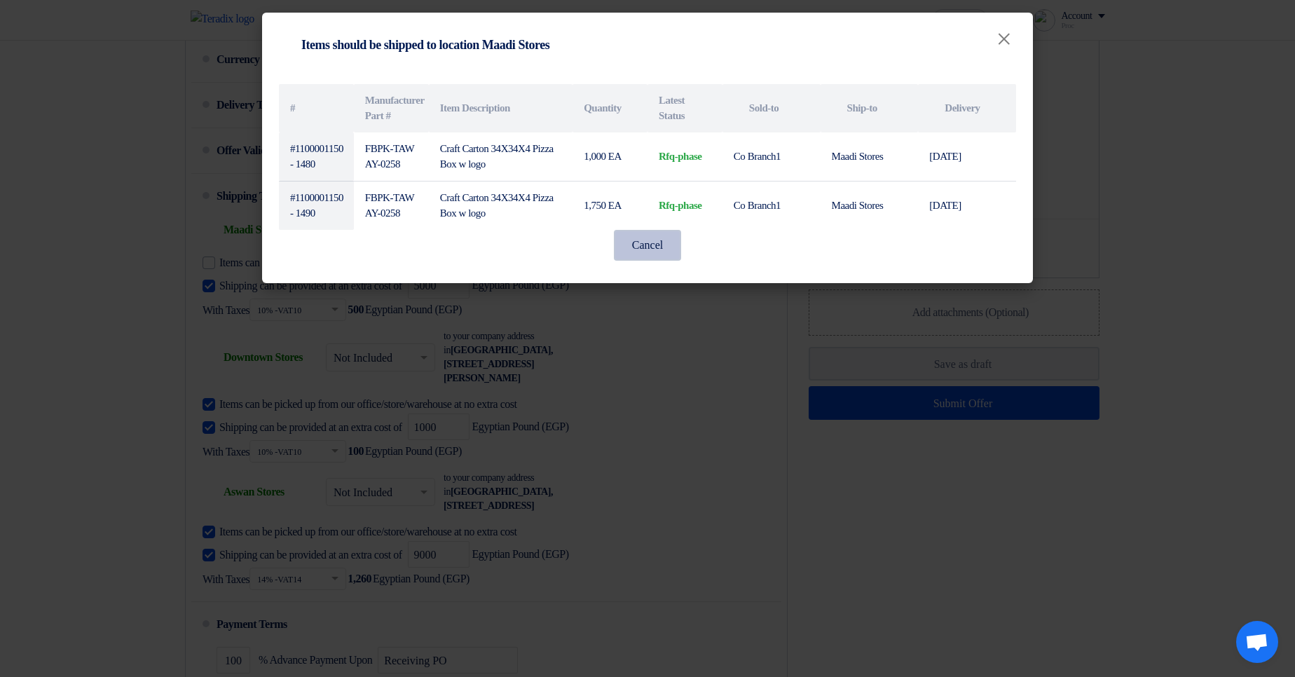
click at [647, 241] on button "Cancel" at bounding box center [647, 245] width 67 height 31
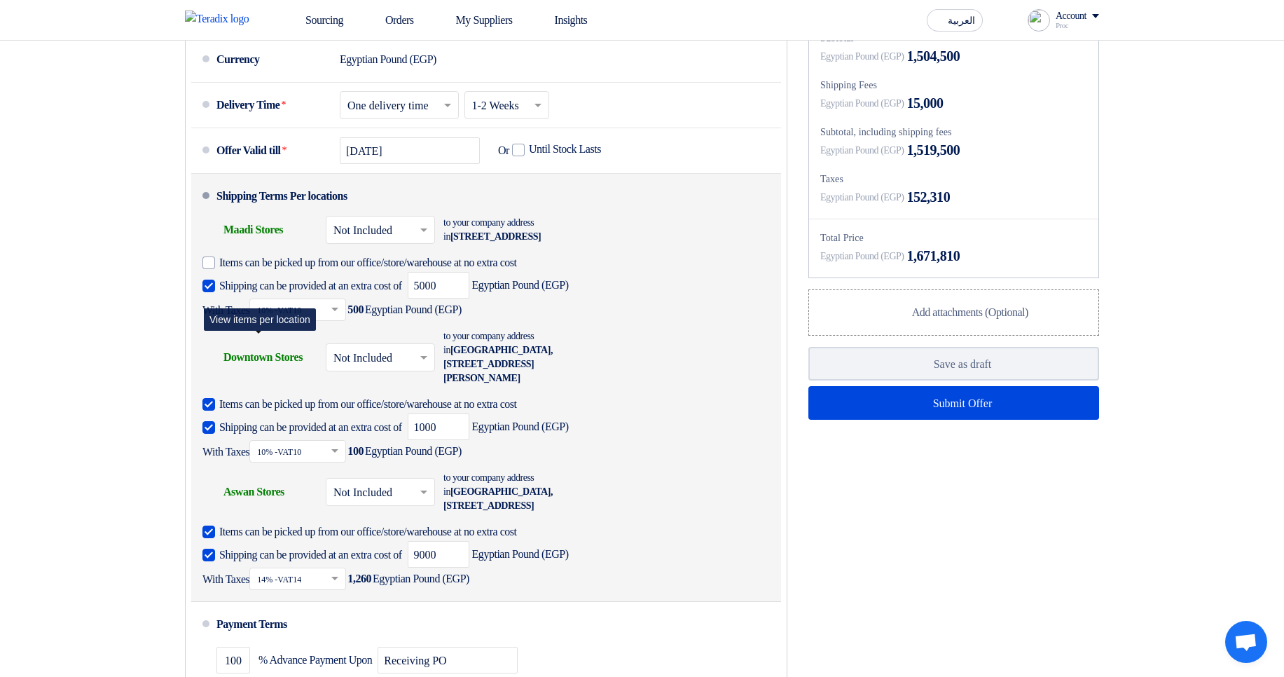
click at [266, 374] on div "Shipping To location Downtown Stores" at bounding box center [258, 358] width 112 height 34
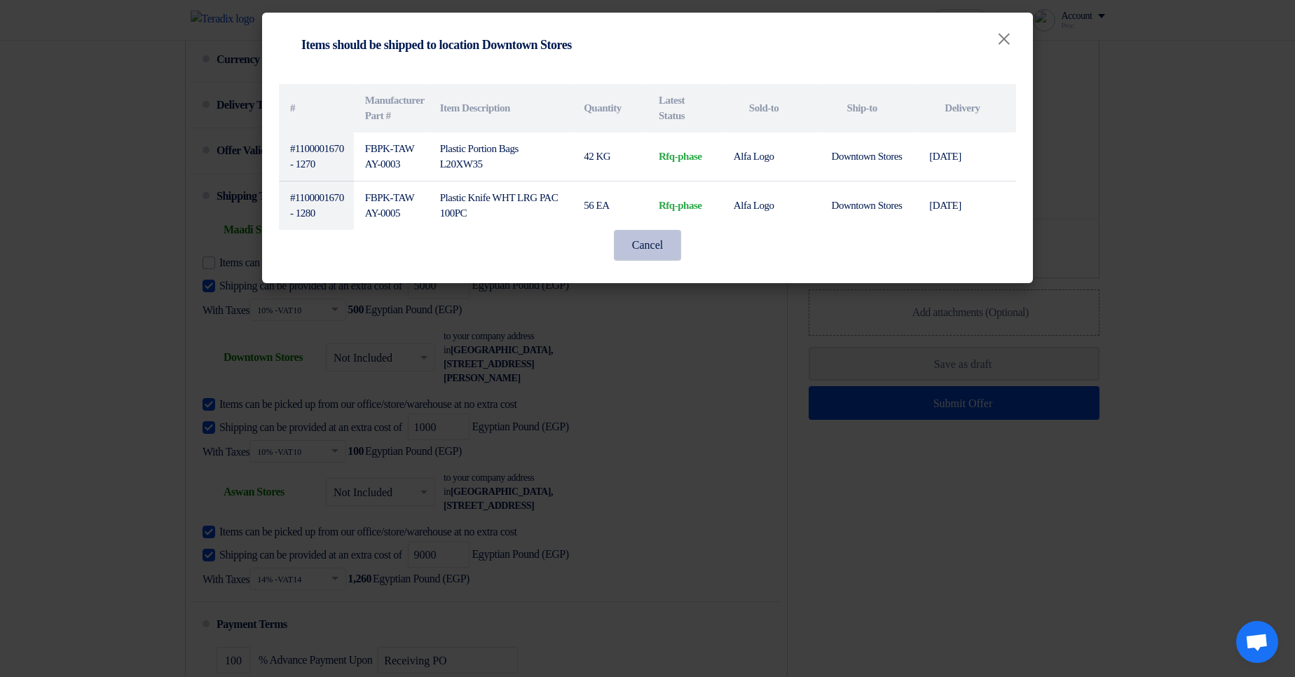
click at [652, 240] on button "Cancel" at bounding box center [647, 245] width 67 height 31
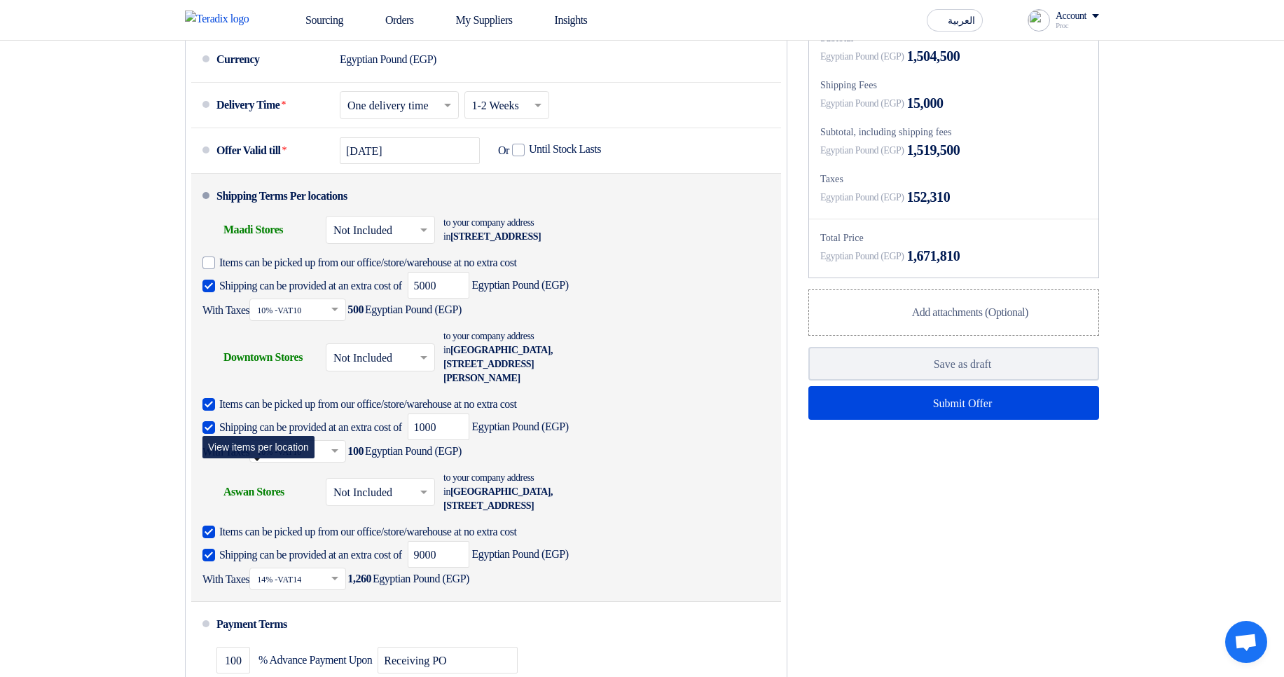
click at [264, 509] on div "Shipping To location Aswan Stores" at bounding box center [258, 492] width 112 height 34
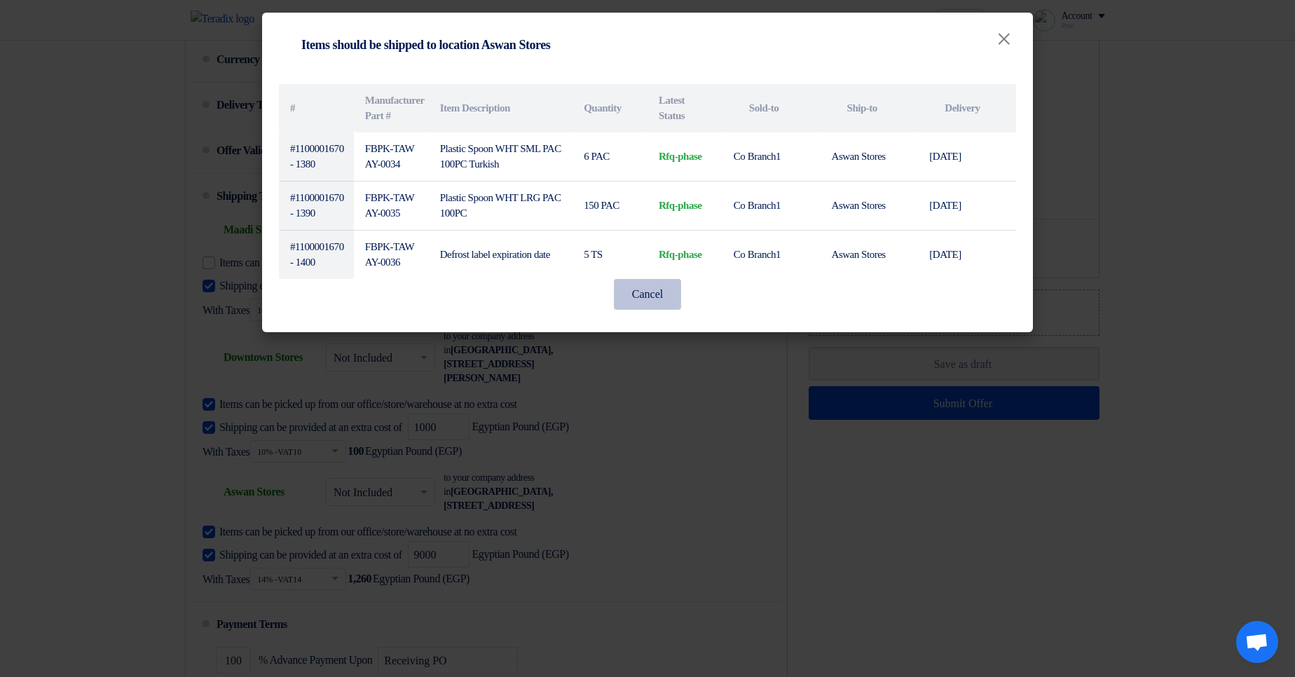
click at [654, 303] on button "Cancel" at bounding box center [647, 294] width 67 height 31
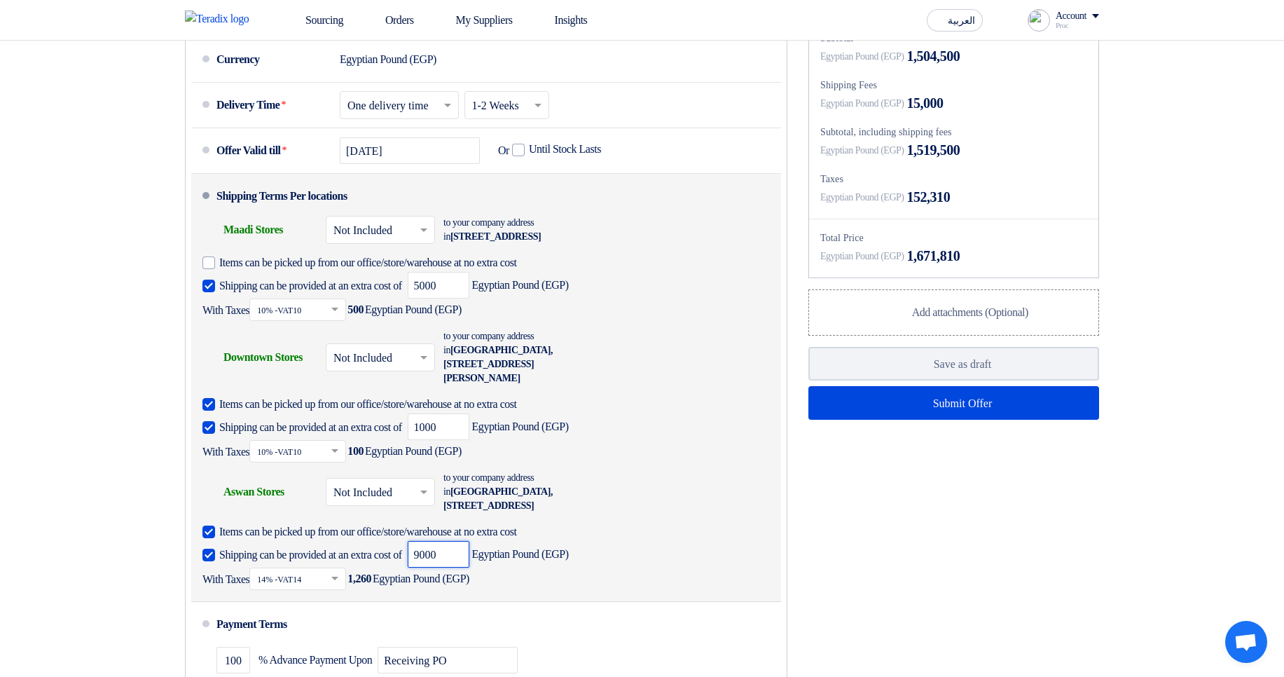
click at [469, 568] on input "9000" at bounding box center [439, 554] width 62 height 27
click at [749, 385] on div "Shipping To location Downtown Stores × Not Included × to your company address i…" at bounding box center [481, 398] width 559 height 142
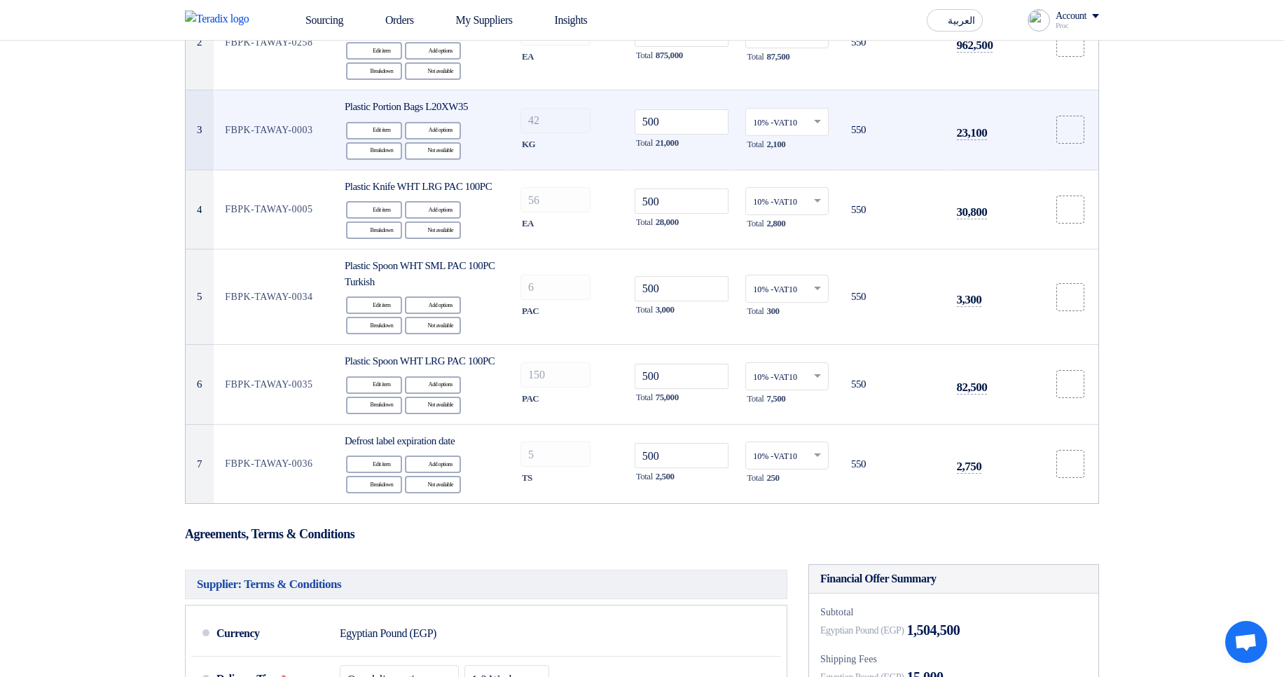
scroll to position [168, 0]
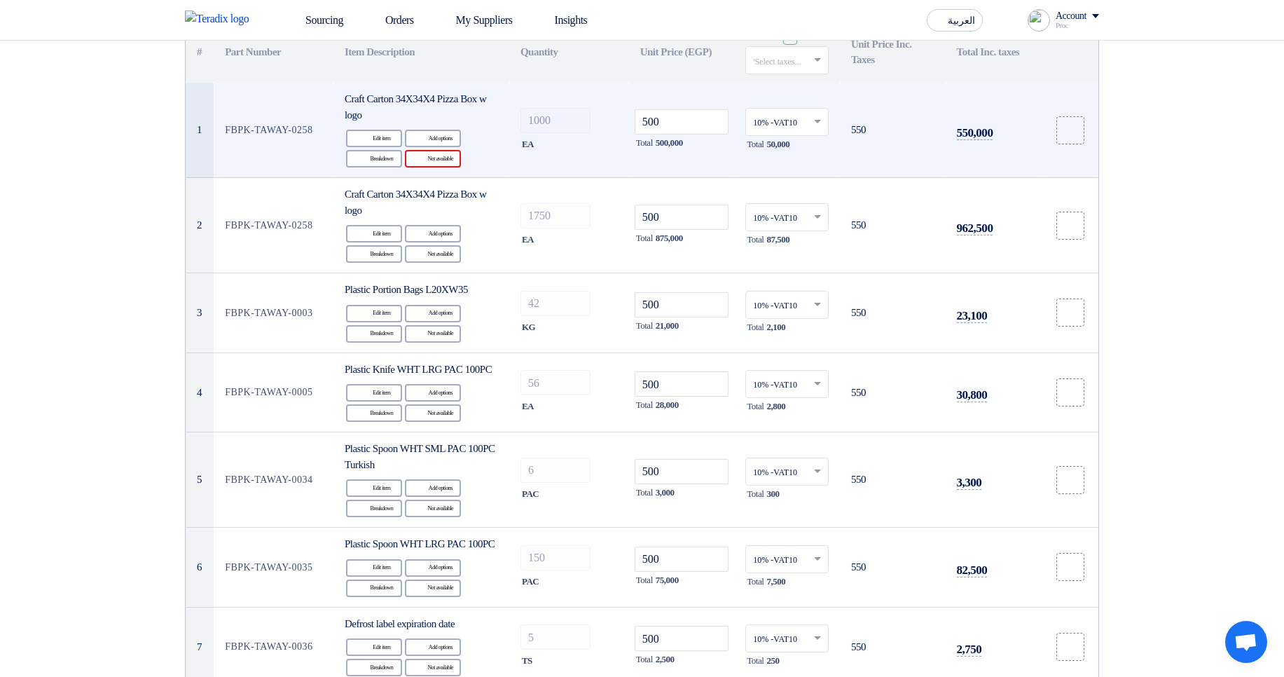
click at [433, 159] on div "Reject Not available" at bounding box center [433, 159] width 56 height 18
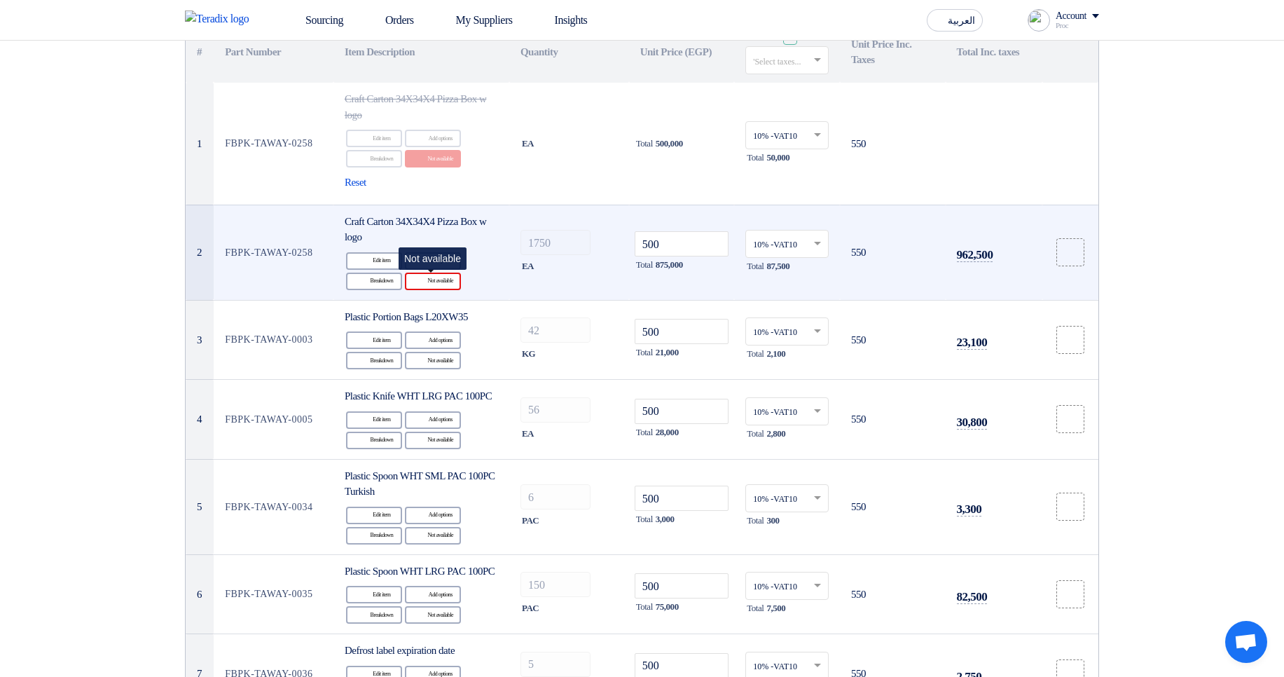
click at [436, 287] on div "Reject Not available" at bounding box center [433, 282] width 56 height 18
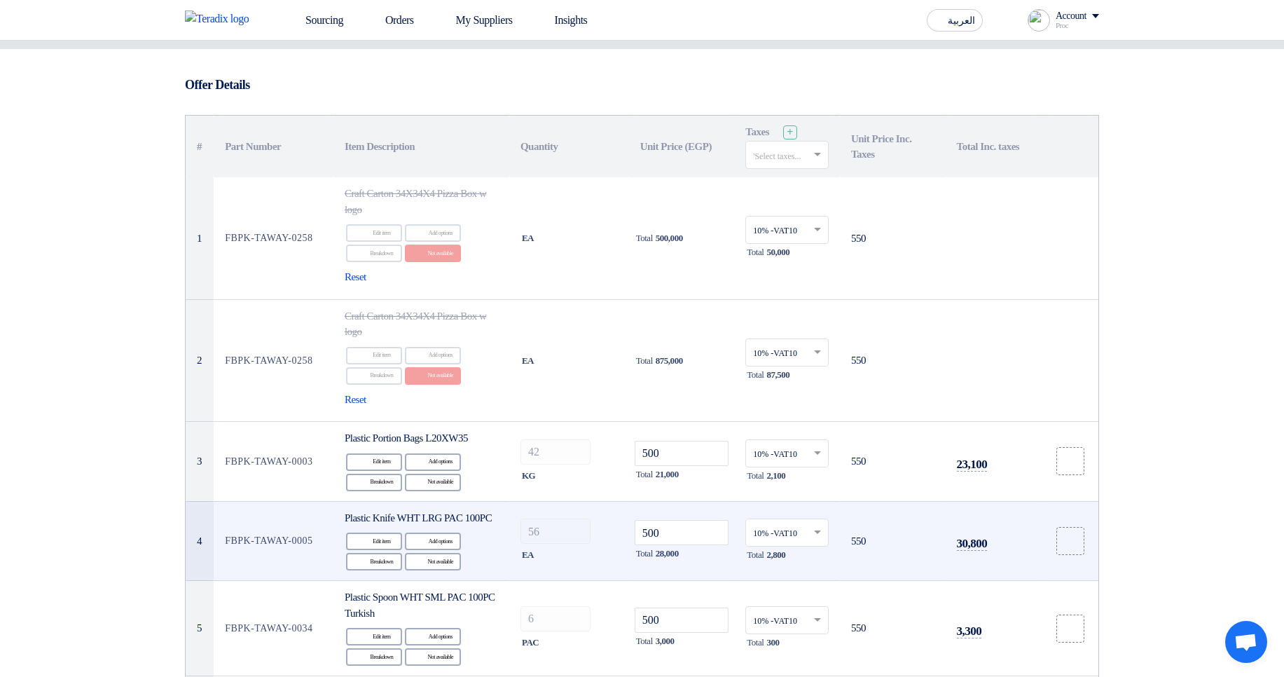
scroll to position [0, 0]
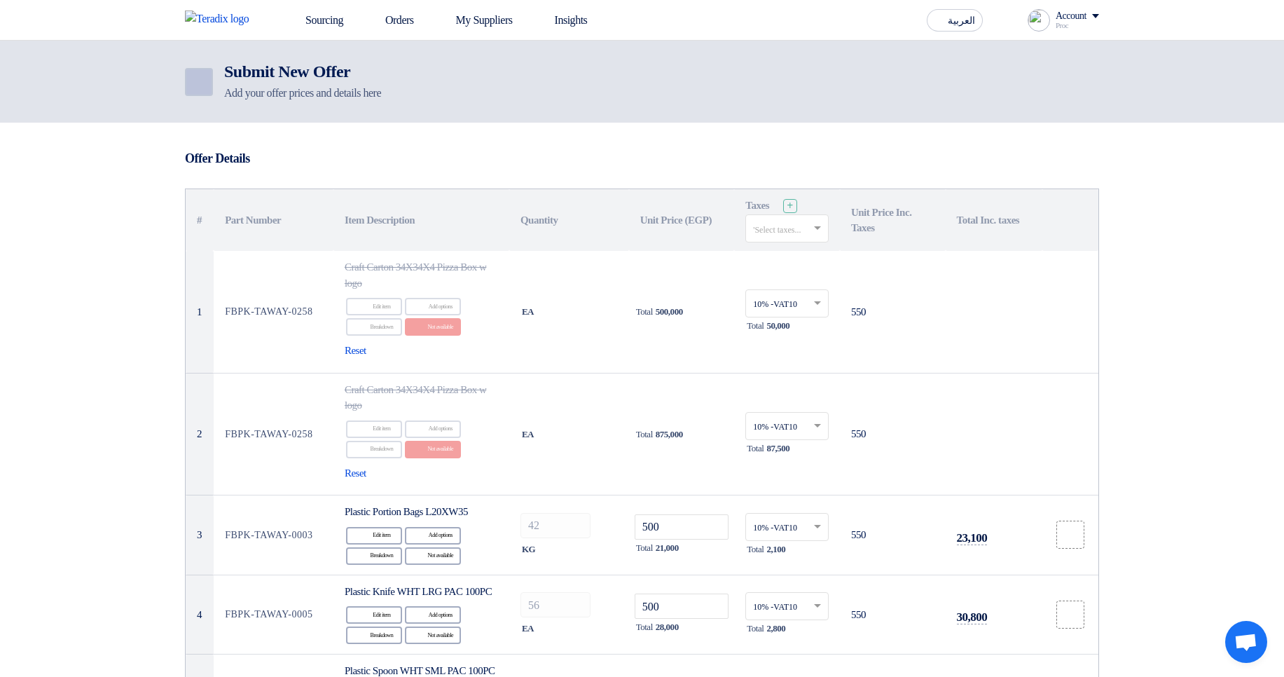
click at [198, 80] on icon "Back" at bounding box center [197, 82] width 17 height 17
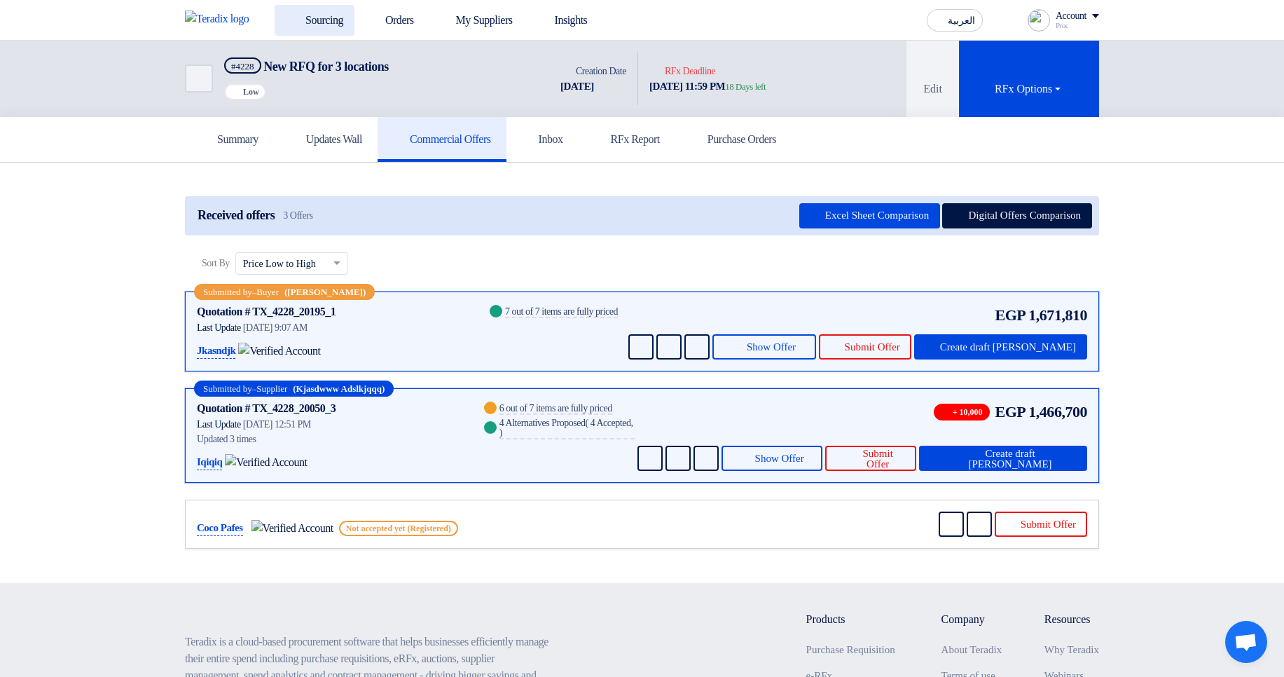
click at [320, 21] on link "Sourcing" at bounding box center [315, 20] width 80 height 31
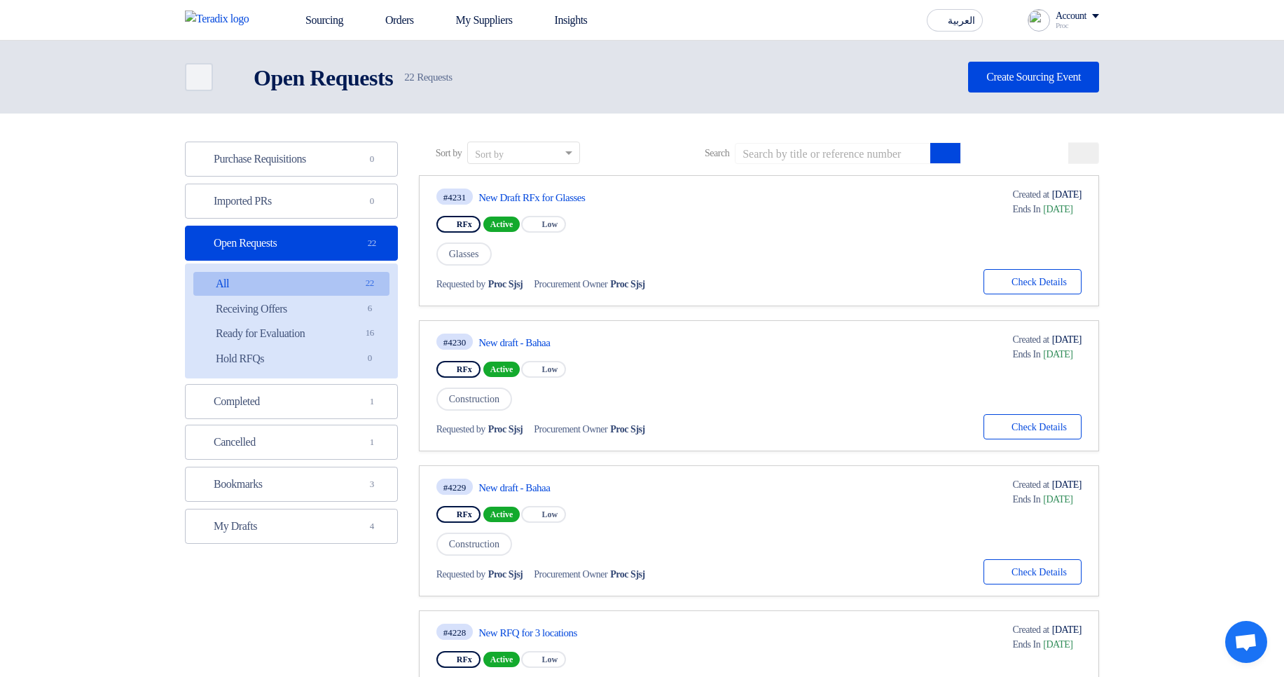
click at [380, 219] on div "Purchase Requisitions Purchase Requisitions 0 Imported PRs Imported PRs 0 Open …" at bounding box center [291, 343] width 213 height 402
click at [371, 199] on span "0" at bounding box center [372, 201] width 17 height 14
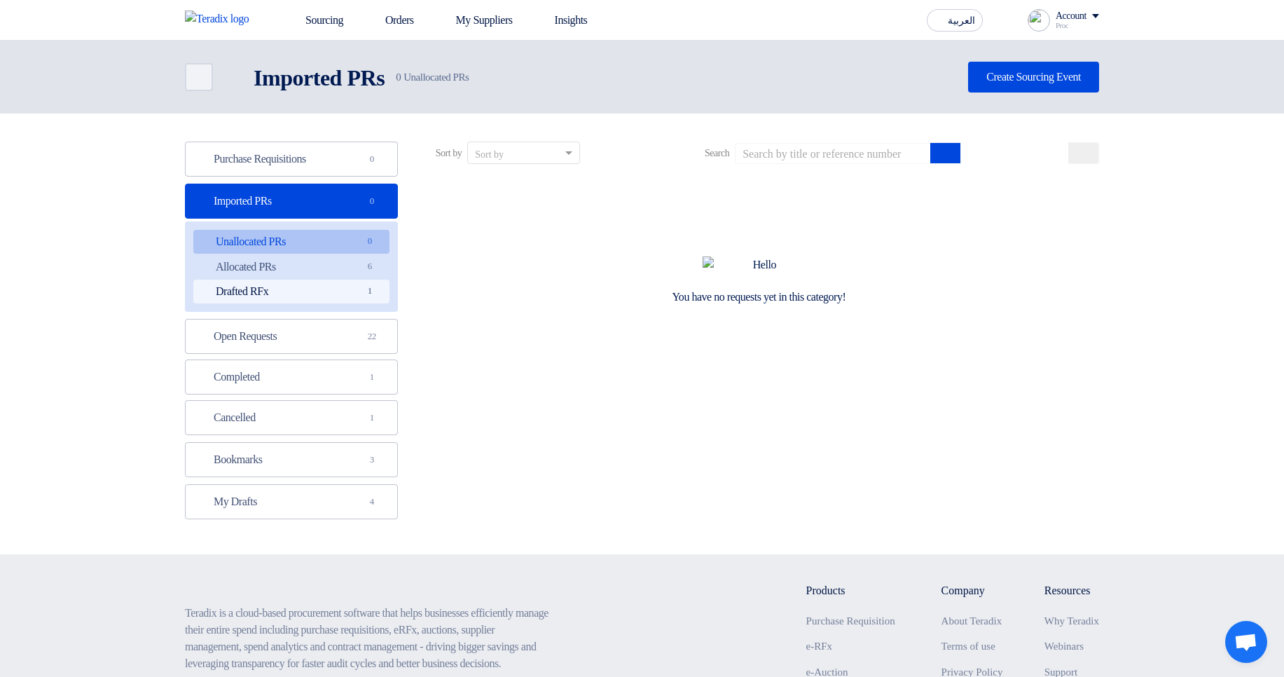
click at [348, 289] on link "Drafted RFx Drafted RFx 1" at bounding box center [291, 292] width 196 height 24
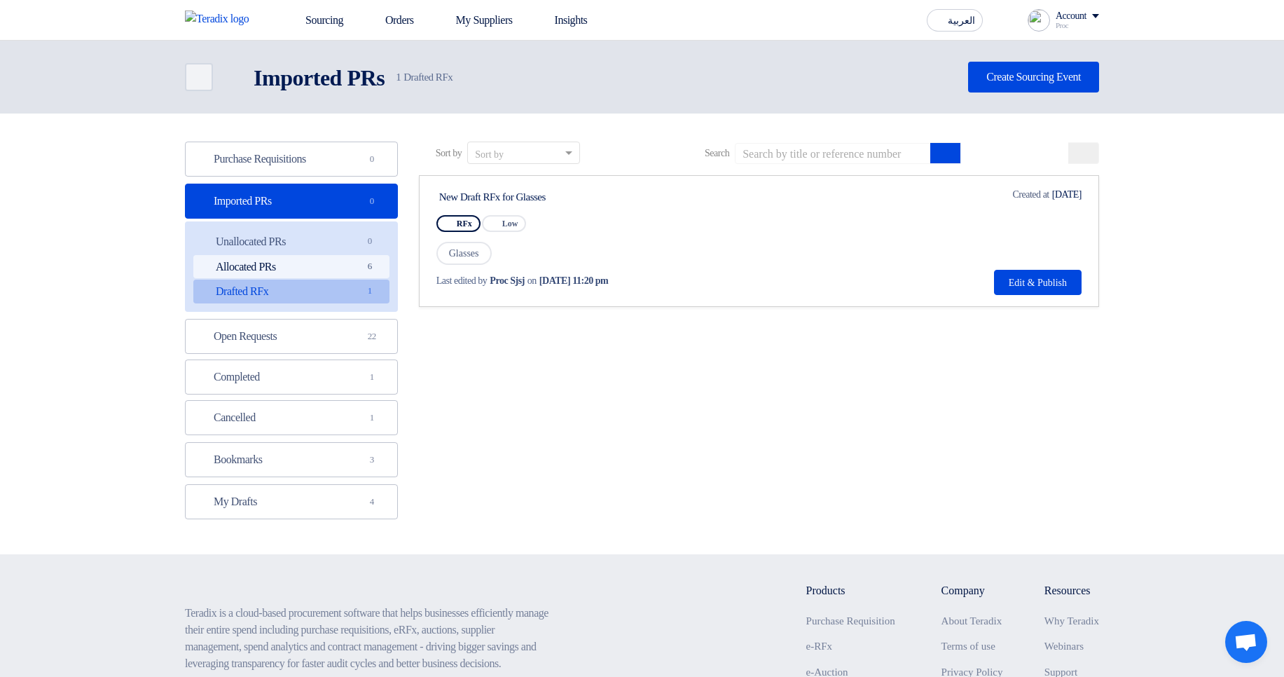
click at [328, 266] on link "Allocated PRs Allocated PRs 6" at bounding box center [291, 267] width 196 height 24
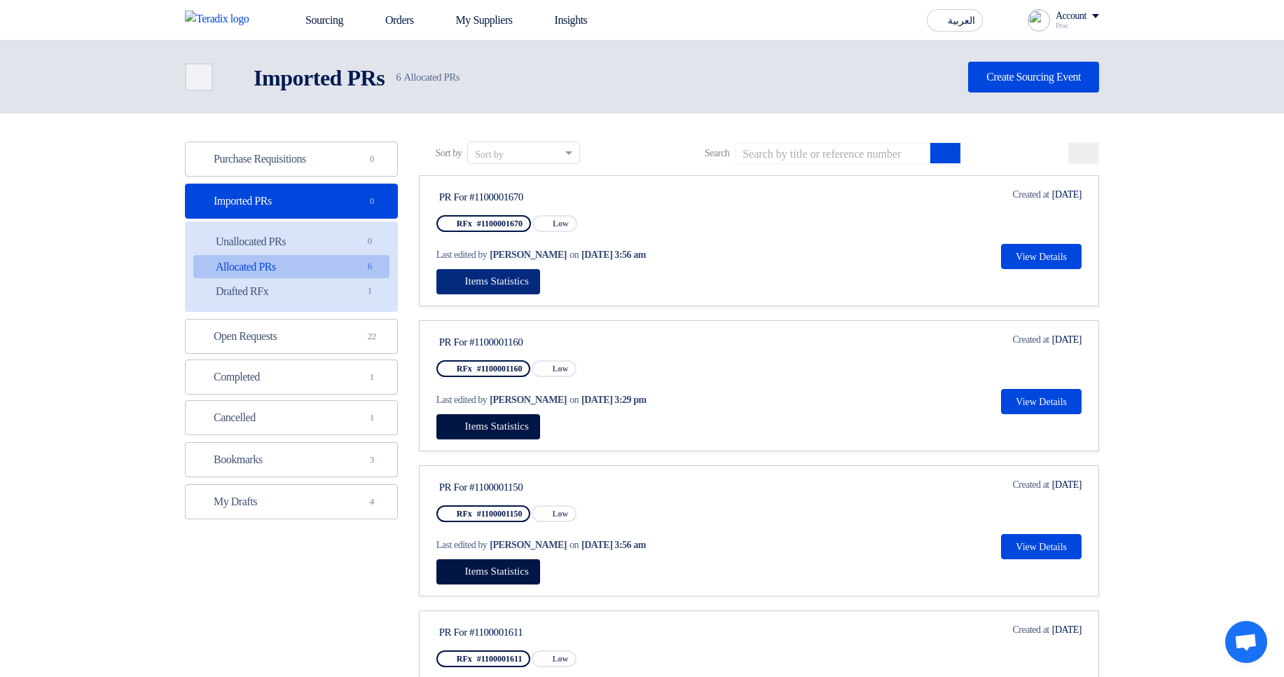
click at [528, 294] on button "Items Statistics" at bounding box center [489, 281] width 104 height 25
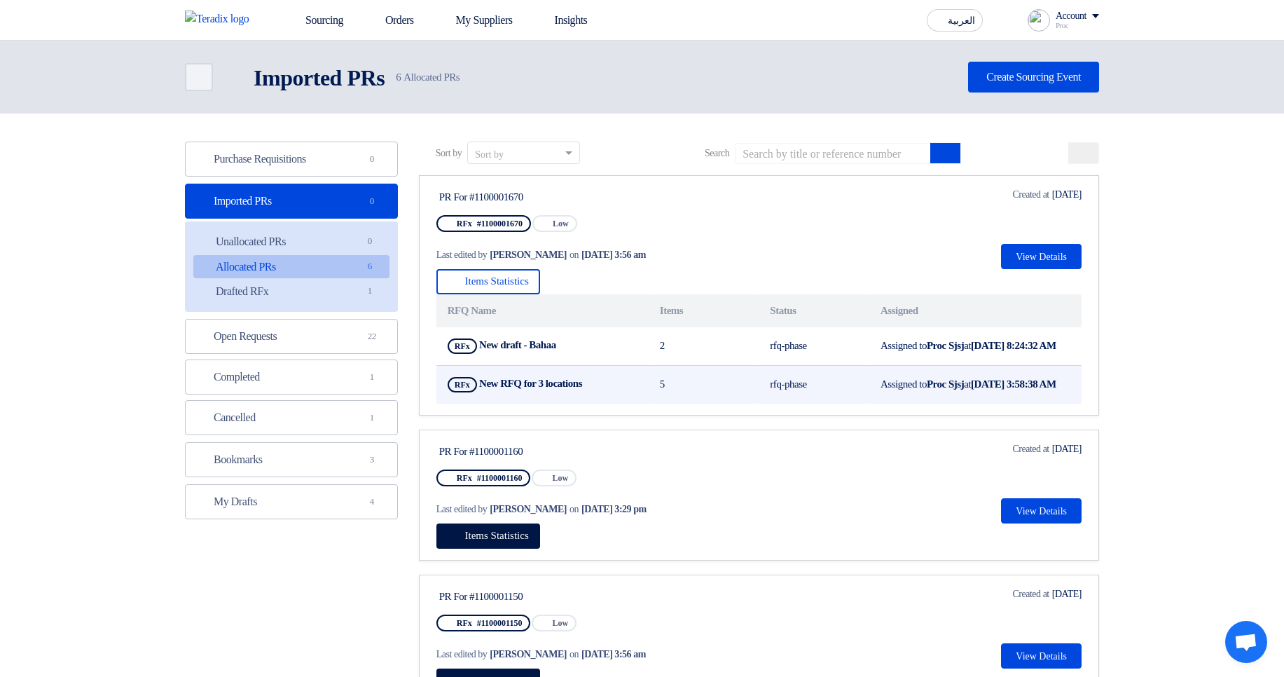
drag, startPoint x: 822, startPoint y: 354, endPoint x: 900, endPoint y: 404, distance: 92.3
click at [900, 403] on tbody "RFx New draft - Bahaa Show Projects 2 rfq-phase Assigned to Proc Sjsj at Aug 27…" at bounding box center [759, 365] width 645 height 76
click at [940, 400] on td "Assigned to Proc Sjsj at Aug 22, 2025, 3:58:38 AM" at bounding box center [976, 384] width 212 height 39
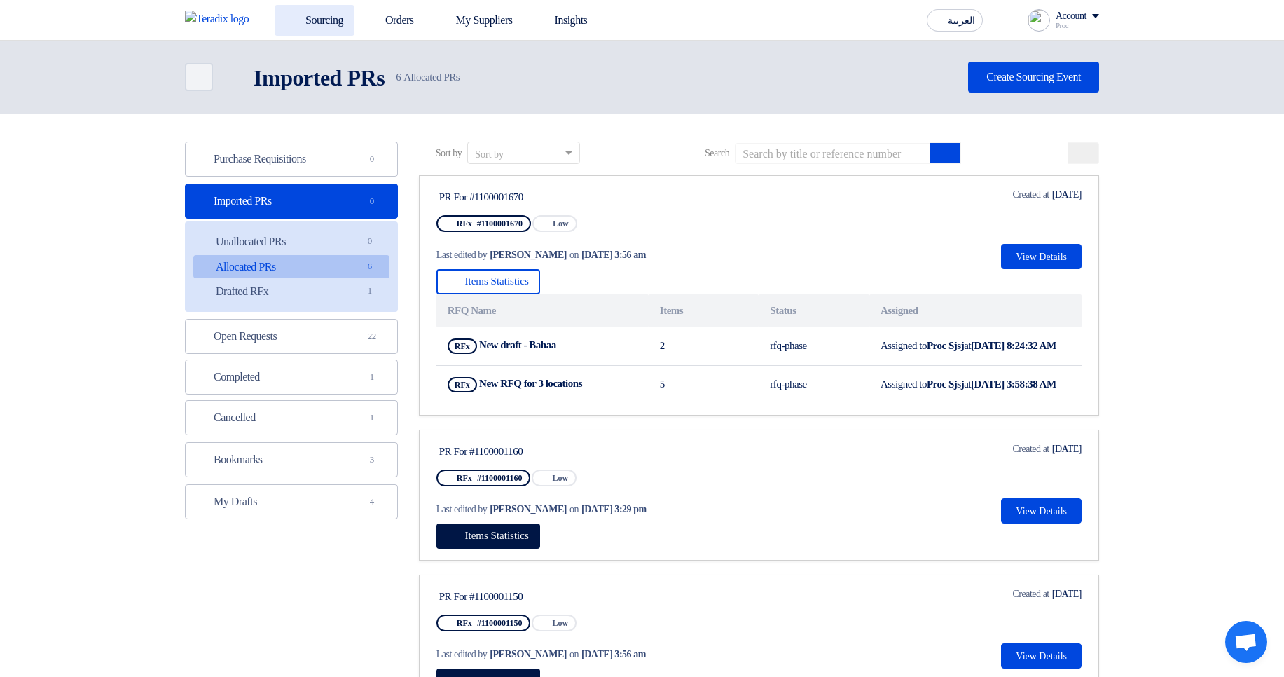
click at [345, 29] on link "Sourcing" at bounding box center [315, 20] width 80 height 31
